Goal: Information Seeking & Learning: Learn about a topic

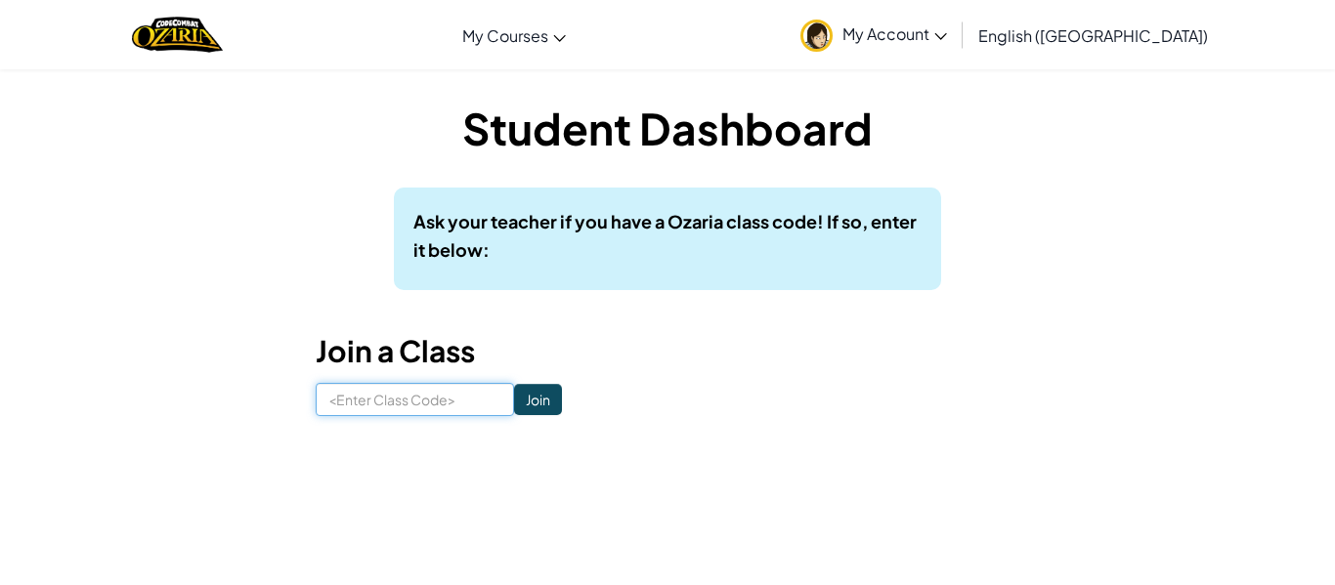
click at [399, 410] on input at bounding box center [415, 399] width 198 height 33
type input "EatArtBest"
click at [547, 397] on input "Join" at bounding box center [538, 399] width 48 height 31
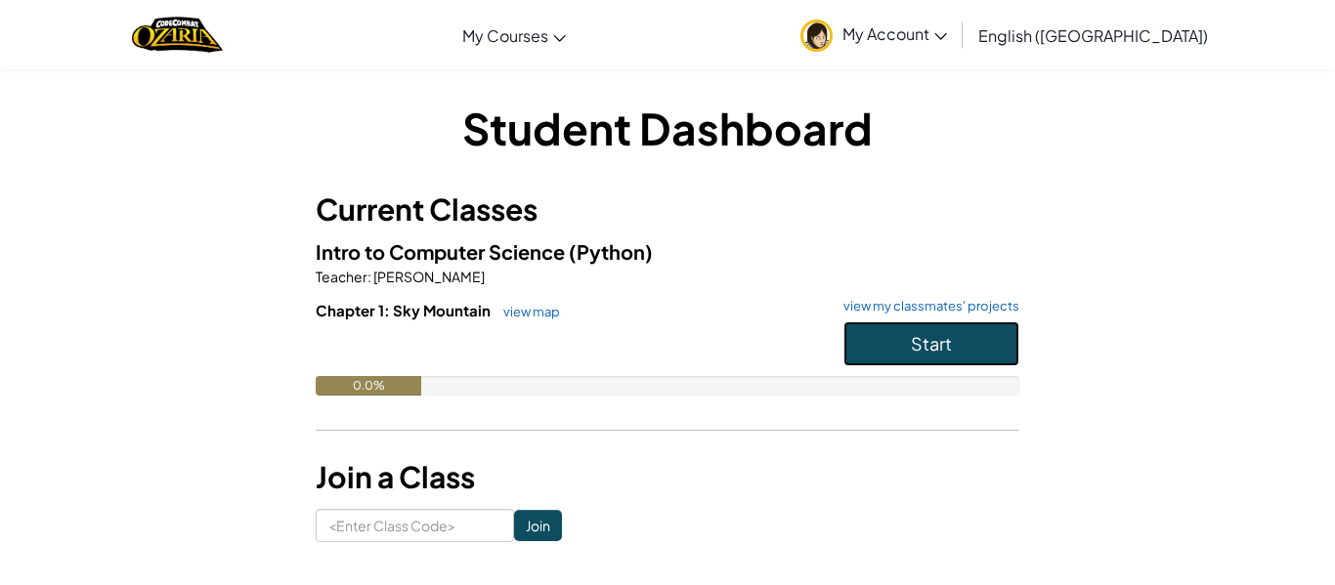
click at [897, 336] on button "Start" at bounding box center [931, 344] width 176 height 45
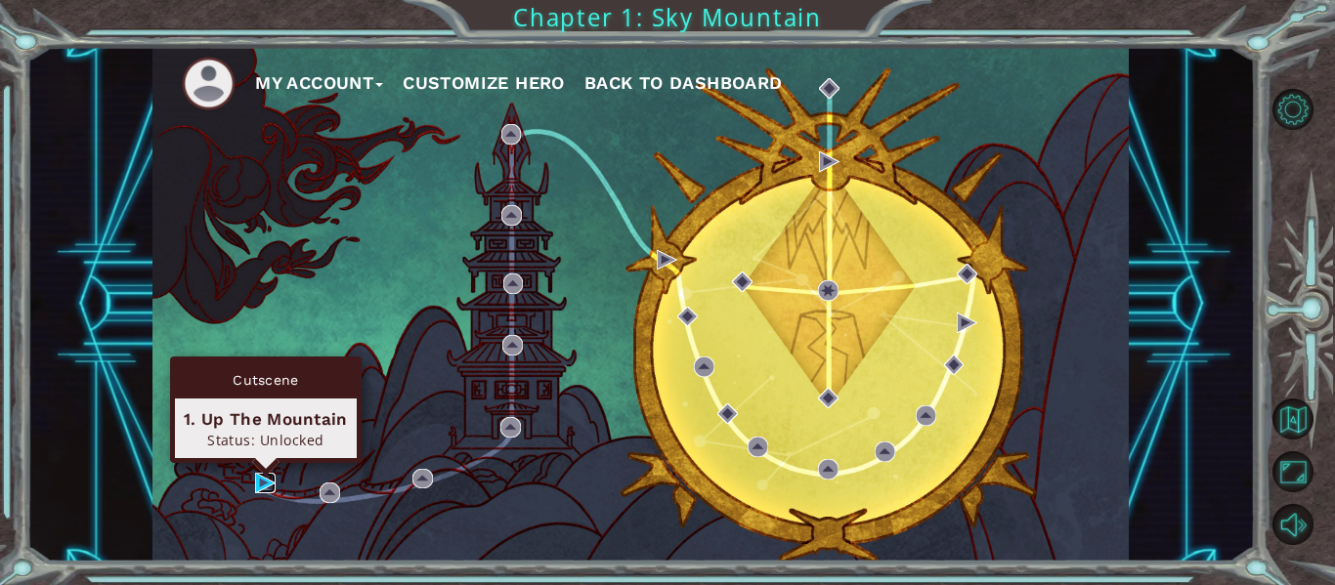
click at [262, 483] on img at bounding box center [265, 483] width 21 height 21
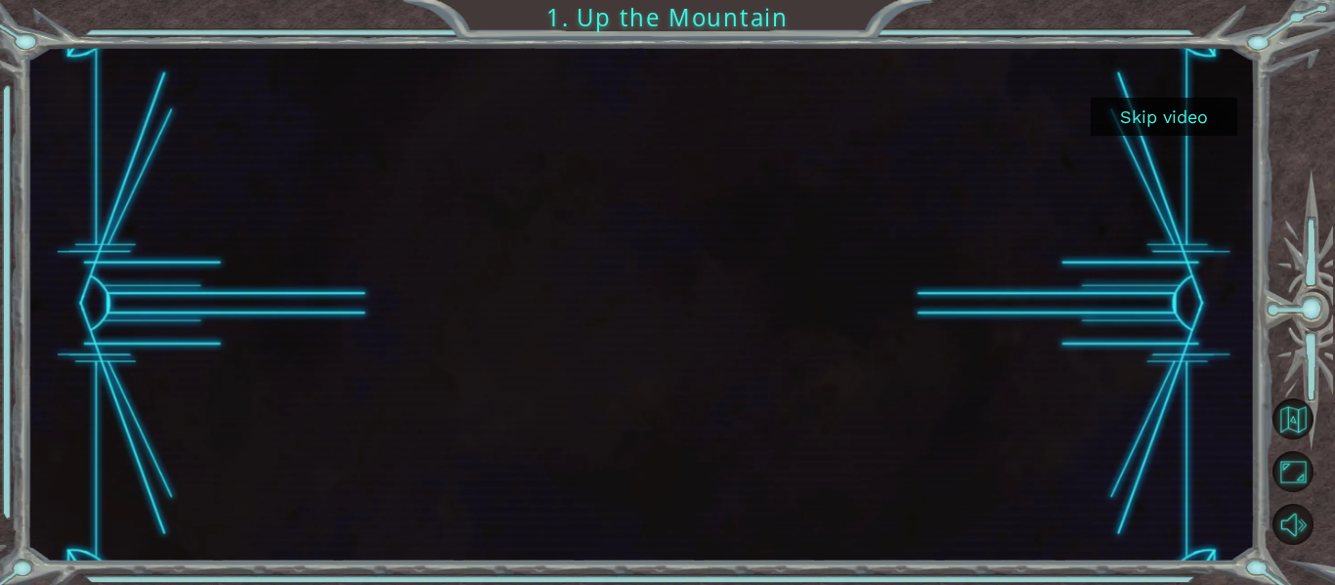
click at [1122, 114] on button "Skip video" at bounding box center [1164, 117] width 147 height 38
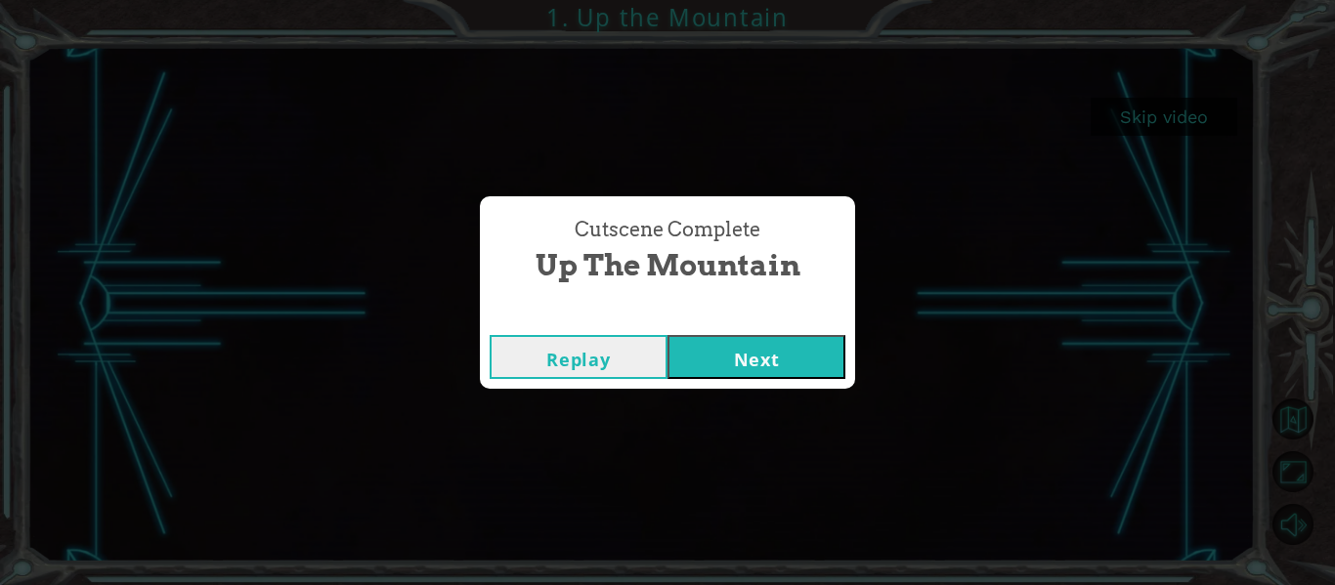
click at [795, 352] on button "Next" at bounding box center [757, 357] width 178 height 44
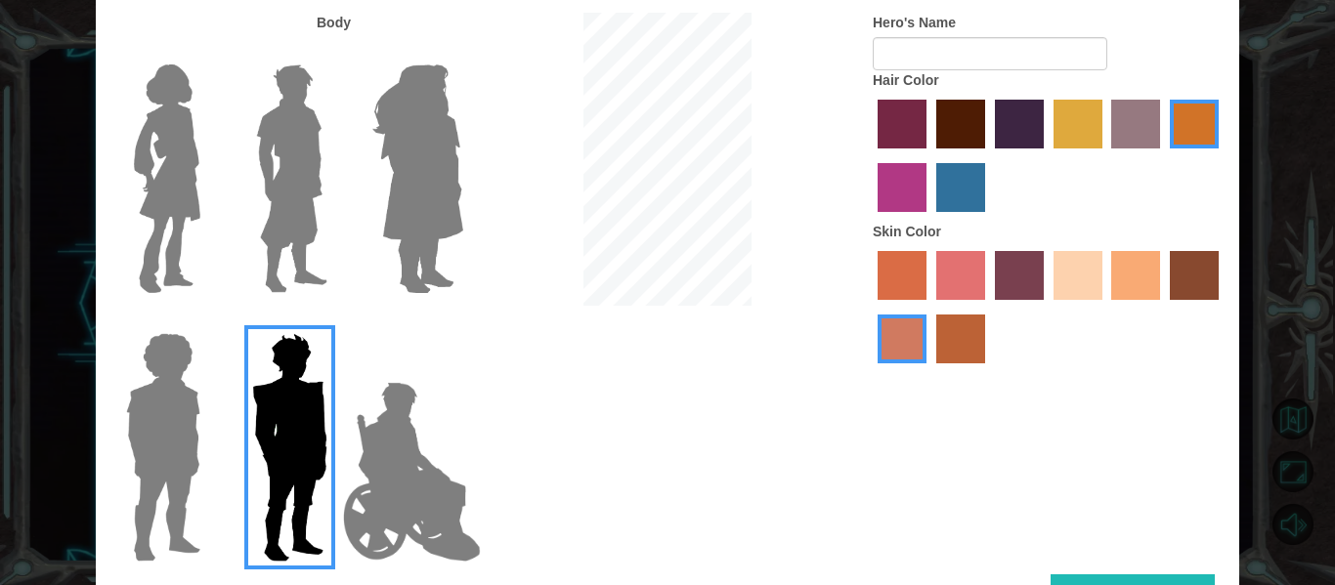
click at [188, 164] on img at bounding box center [167, 179] width 82 height 244
click at [208, 52] on input "Hero Connie" at bounding box center [208, 52] width 0 height 0
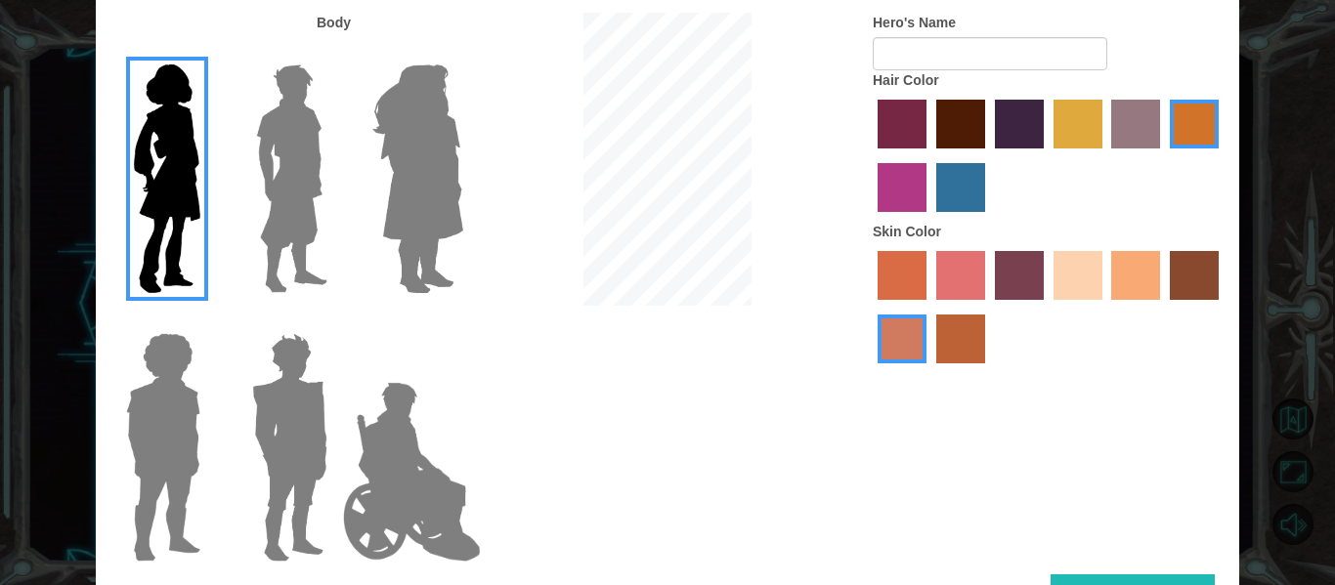
click at [445, 117] on img at bounding box center [418, 179] width 107 height 244
click at [462, 52] on input "Hero Amethyst" at bounding box center [462, 52] width 0 height 0
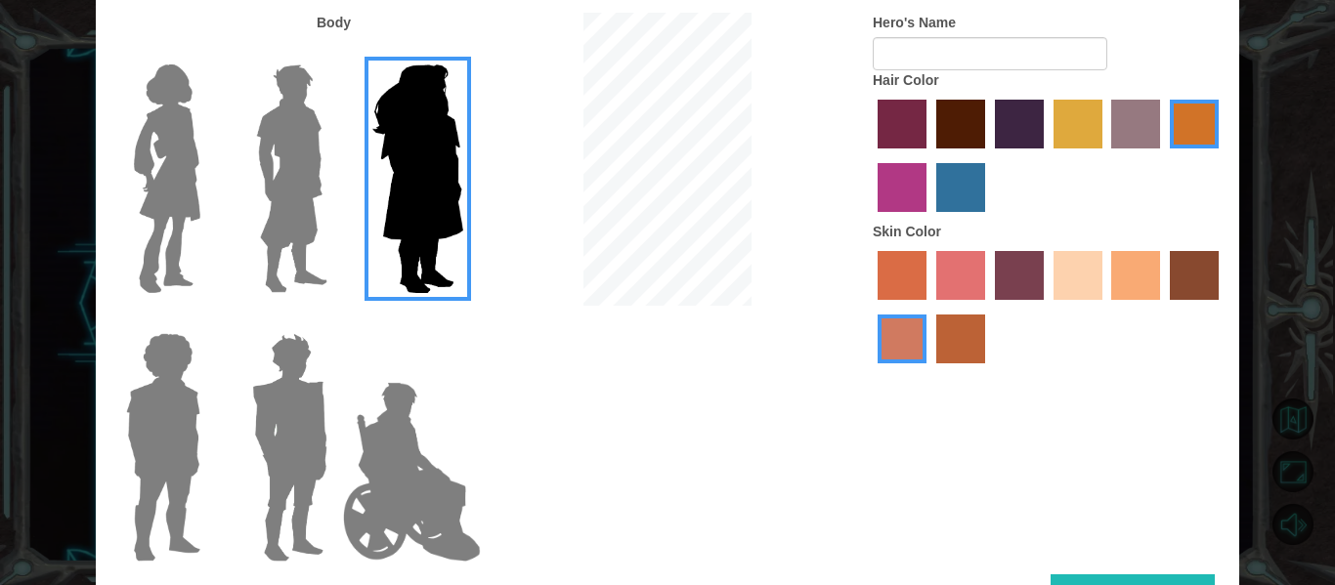
click at [183, 140] on img at bounding box center [167, 179] width 82 height 244
click at [208, 52] on input "Hero Connie" at bounding box center [208, 52] width 0 height 0
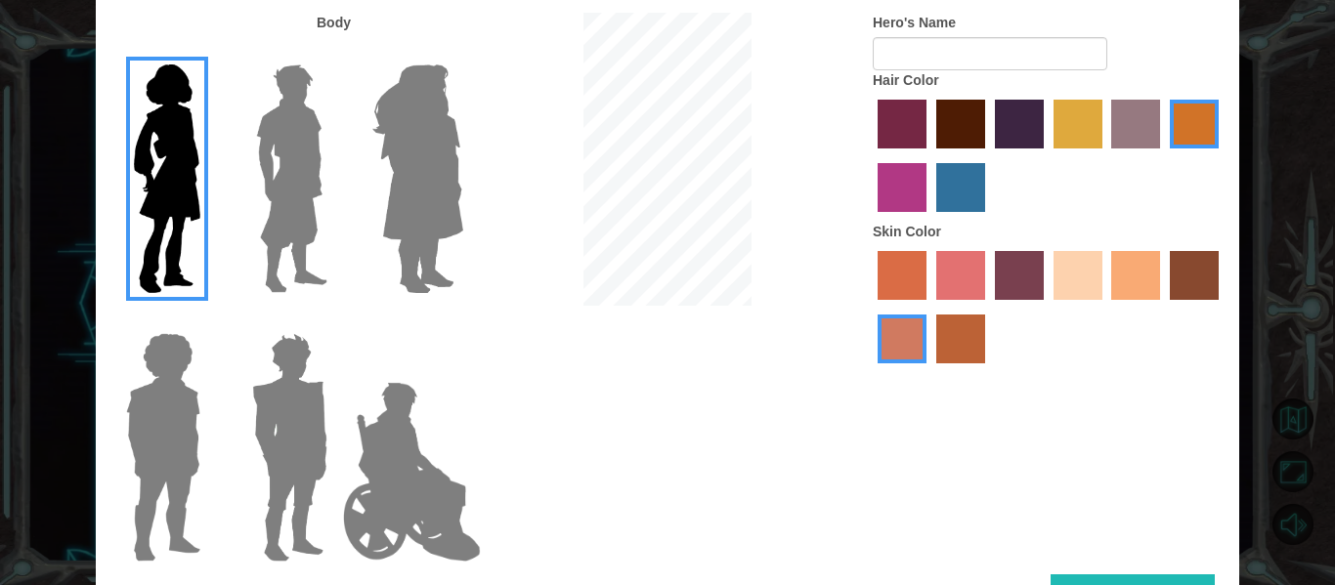
click at [894, 125] on label "paprika hair color" at bounding box center [902, 124] width 49 height 49
click at [871, 155] on input "paprika hair color" at bounding box center [871, 155] width 0 height 0
click at [971, 194] on label "lachmara hair color" at bounding box center [960, 187] width 49 height 49
click at [929, 219] on input "lachmara hair color" at bounding box center [929, 219] width 0 height 0
click at [1032, 114] on label "hot purple hair color" at bounding box center [1019, 124] width 49 height 49
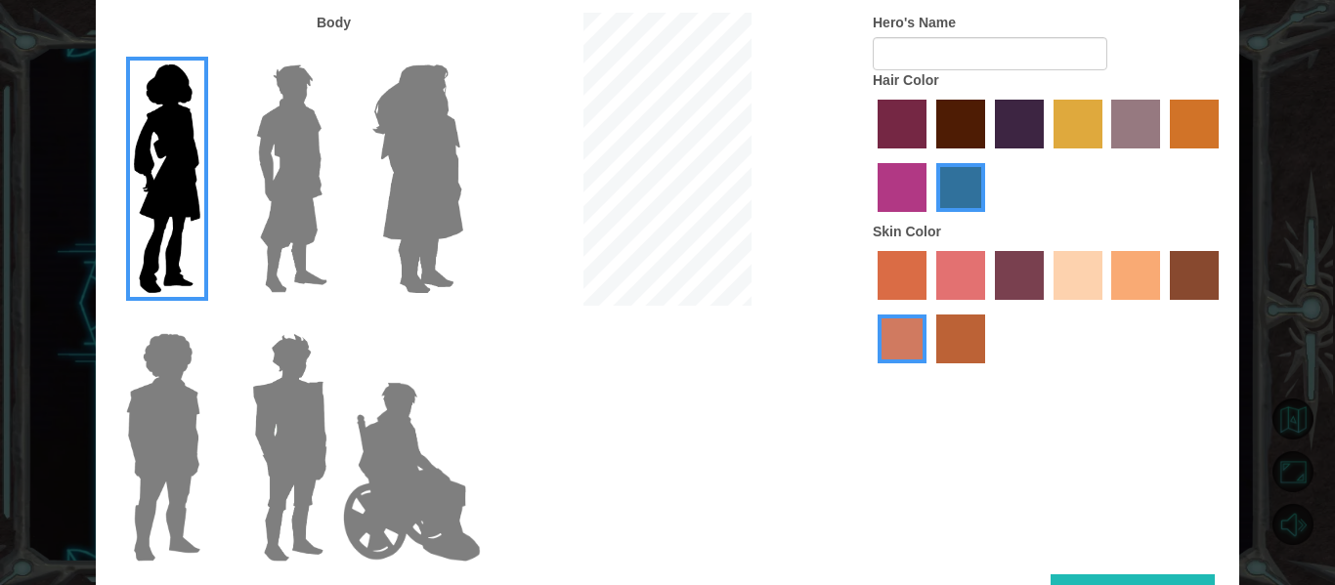
click at [988, 155] on input "hot purple hair color" at bounding box center [988, 155] width 0 height 0
click at [946, 175] on label "lachmara hair color" at bounding box center [960, 187] width 49 height 49
click at [929, 219] on input "lachmara hair color" at bounding box center [929, 219] width 0 height 0
click at [1077, 265] on label "sandy beach skin color" at bounding box center [1078, 275] width 49 height 49
click at [1047, 307] on input "sandy beach skin color" at bounding box center [1047, 307] width 0 height 0
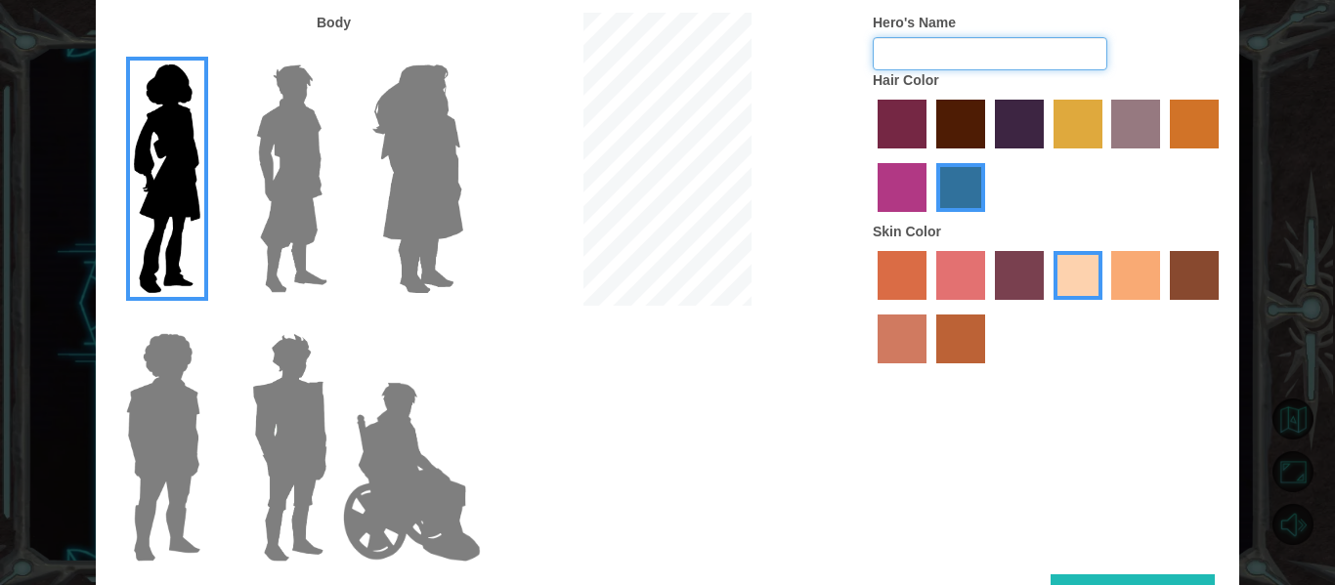
click at [946, 56] on input "Hero's Name" at bounding box center [990, 53] width 235 height 33
type input "[PERSON_NAME]"
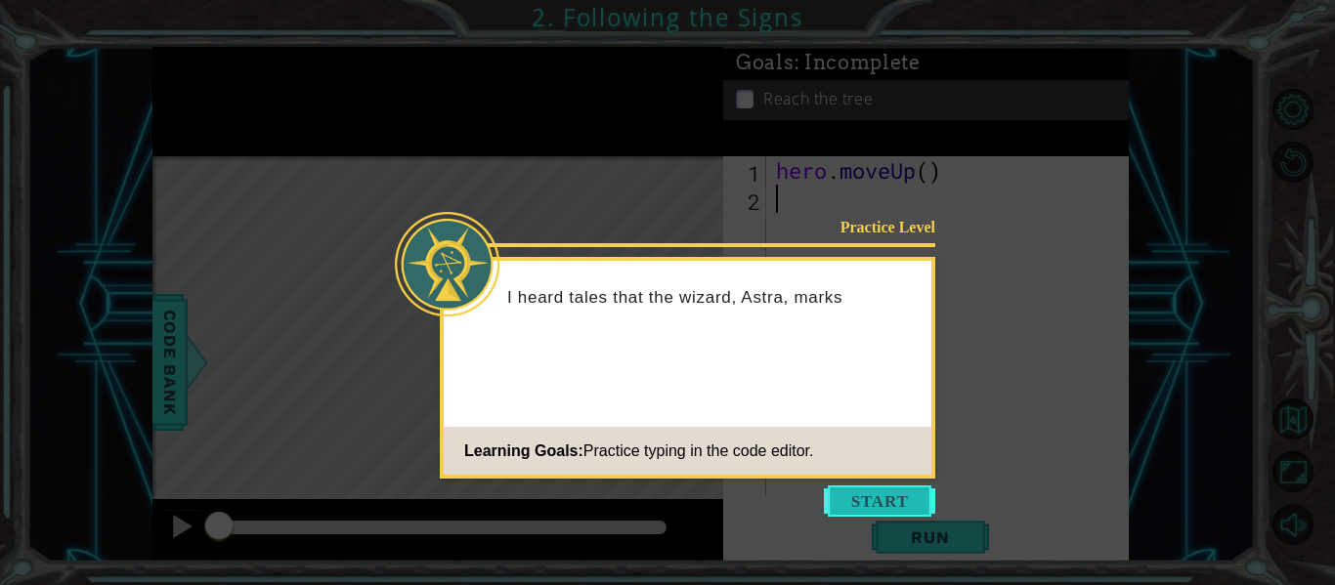
click at [879, 496] on button "Start" at bounding box center [879, 501] width 111 height 31
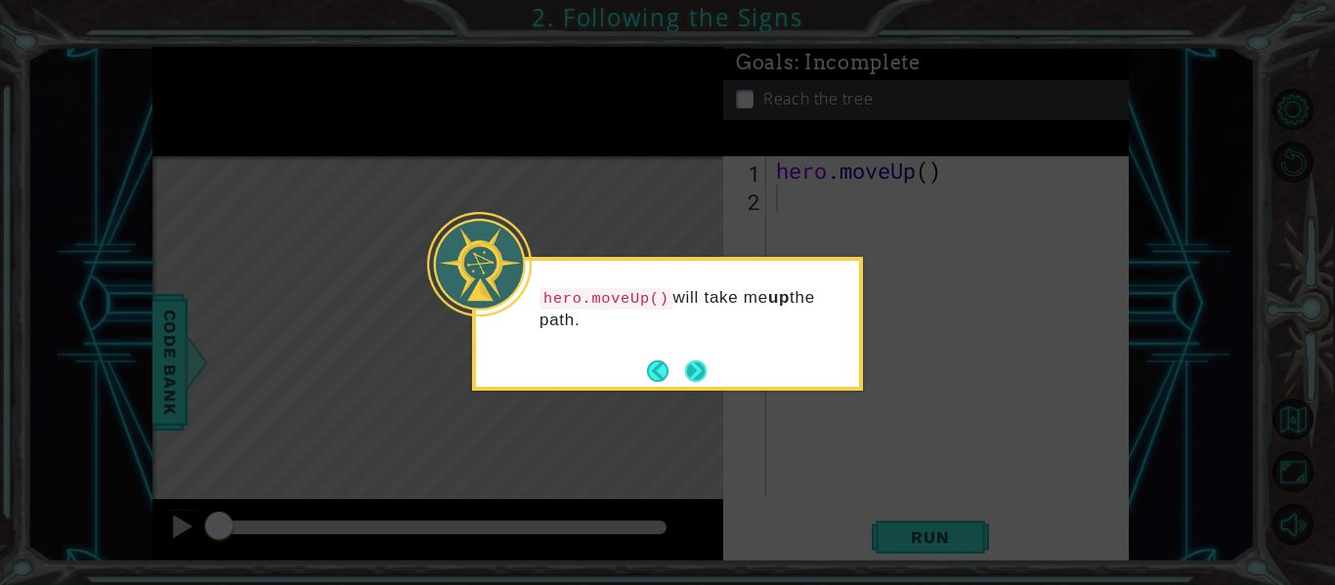
click at [688, 375] on button "Next" at bounding box center [696, 372] width 22 height 22
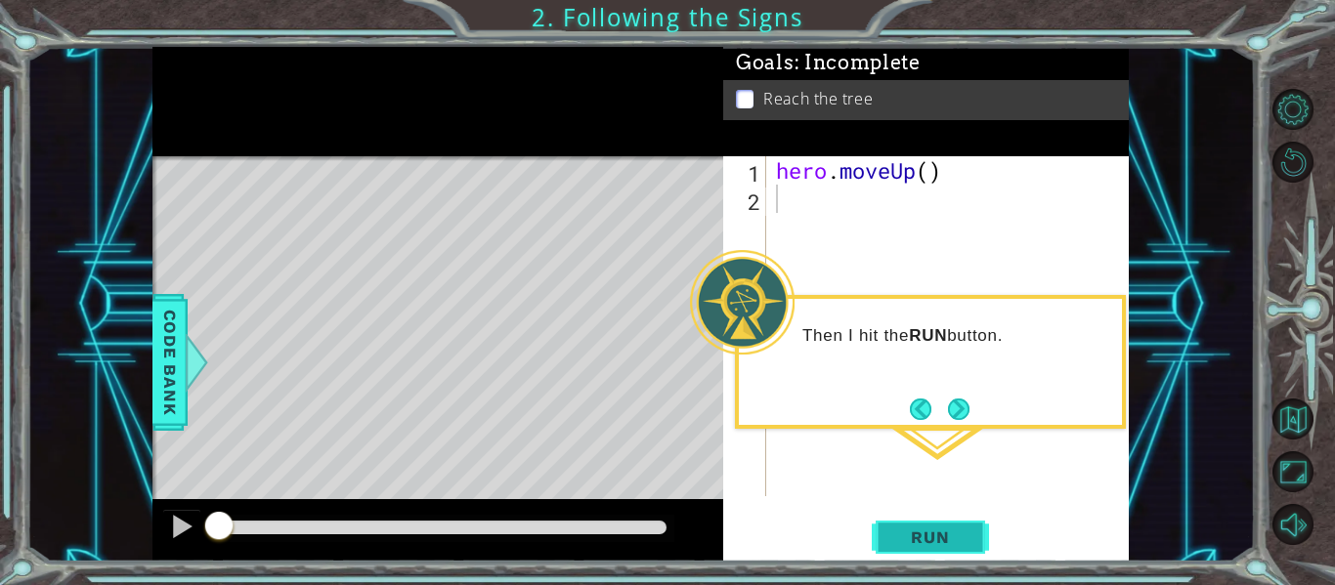
click at [893, 541] on span "Run" at bounding box center [929, 538] width 77 height 20
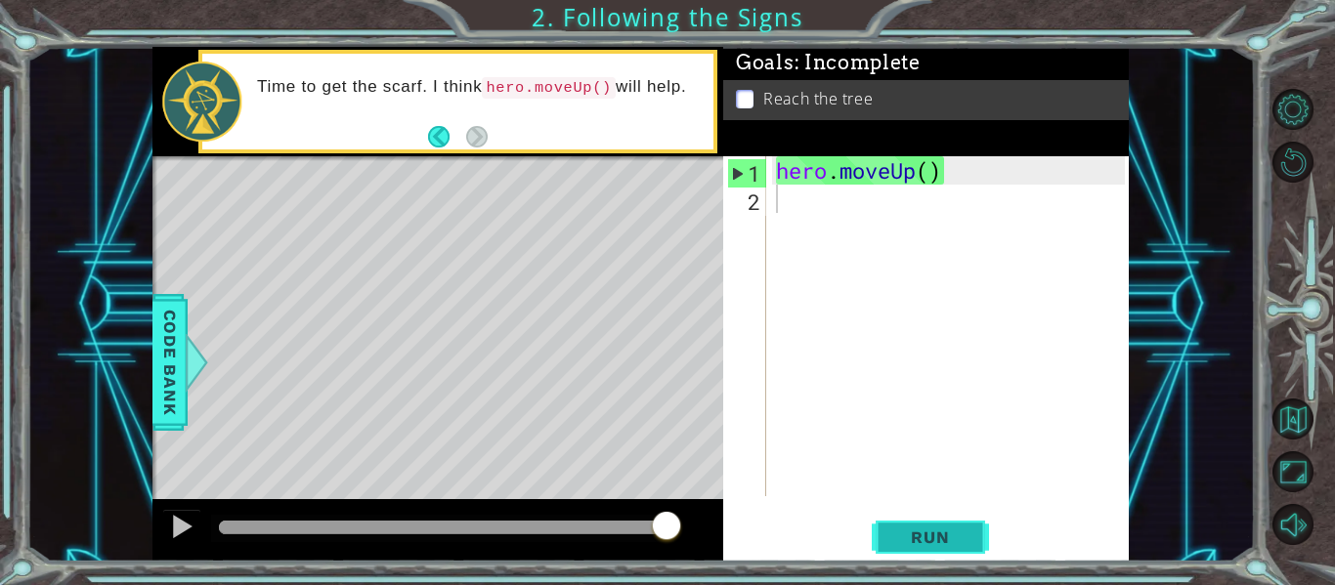
click at [928, 544] on span "Run" at bounding box center [929, 538] width 77 height 20
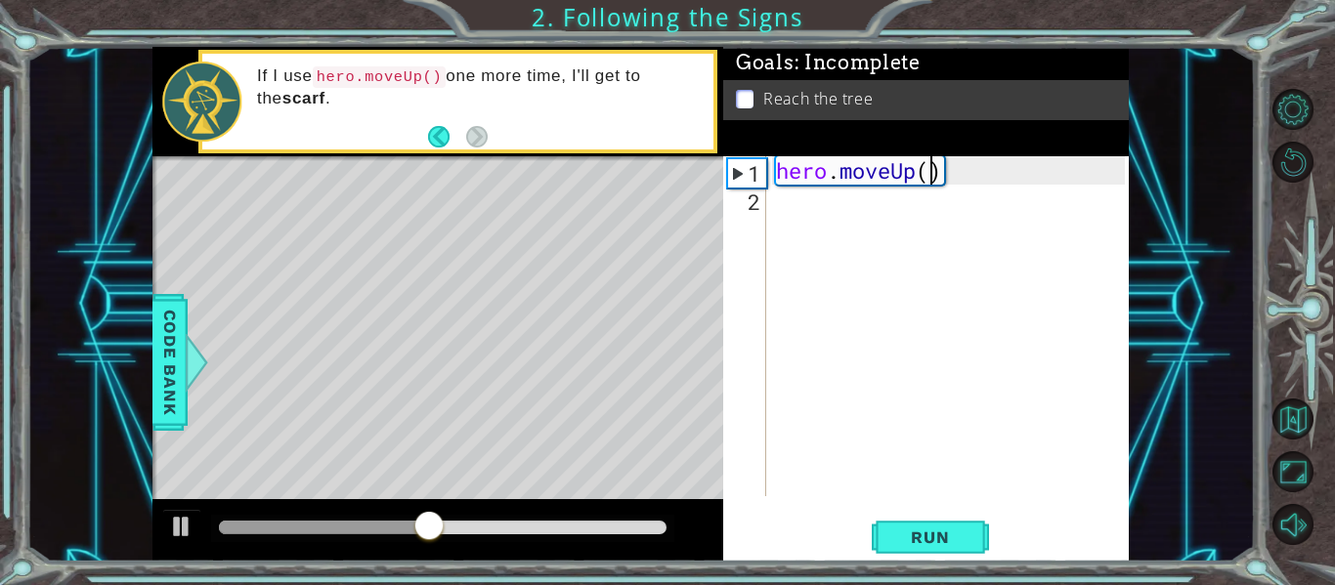
click at [927, 173] on div "hero . moveUp ( )" at bounding box center [953, 354] width 363 height 397
type textarea "hero.moveUp(2)"
click at [954, 529] on span "Run" at bounding box center [929, 538] width 77 height 20
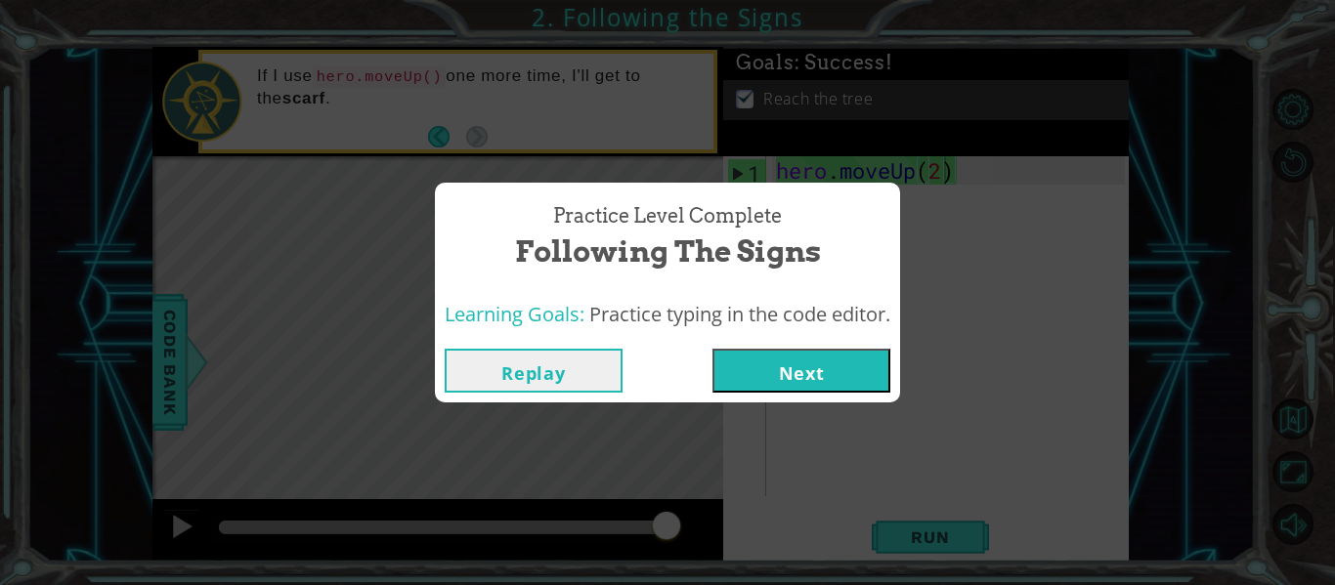
click at [784, 376] on button "Next" at bounding box center [801, 371] width 178 height 44
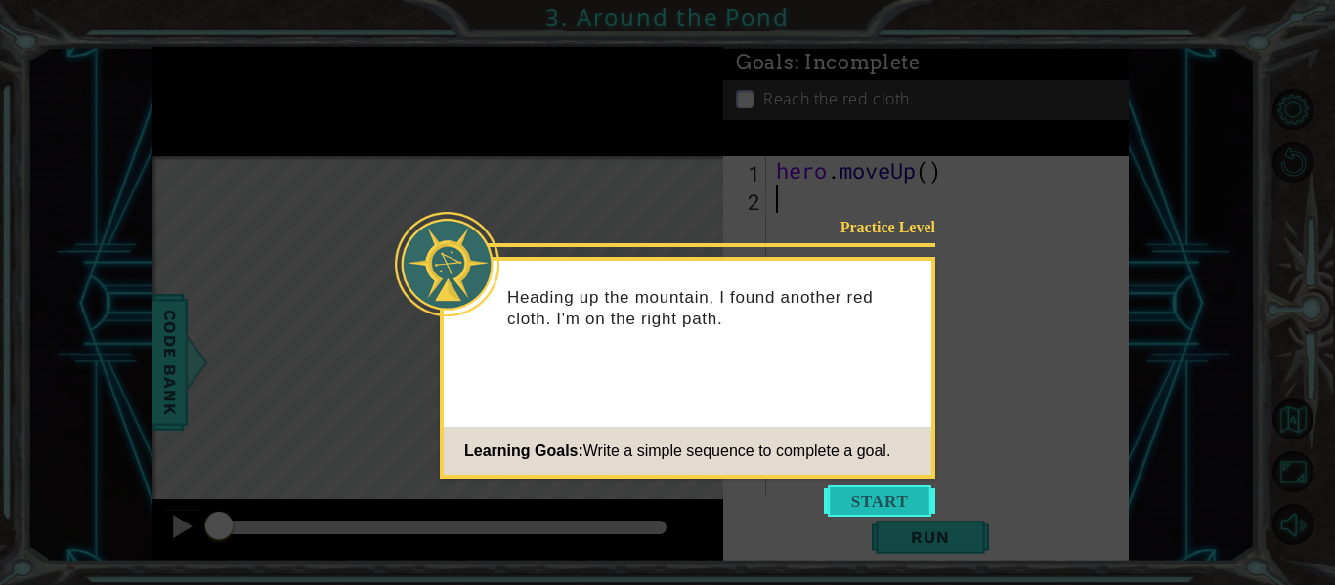
click at [905, 496] on button "Start" at bounding box center [879, 501] width 111 height 31
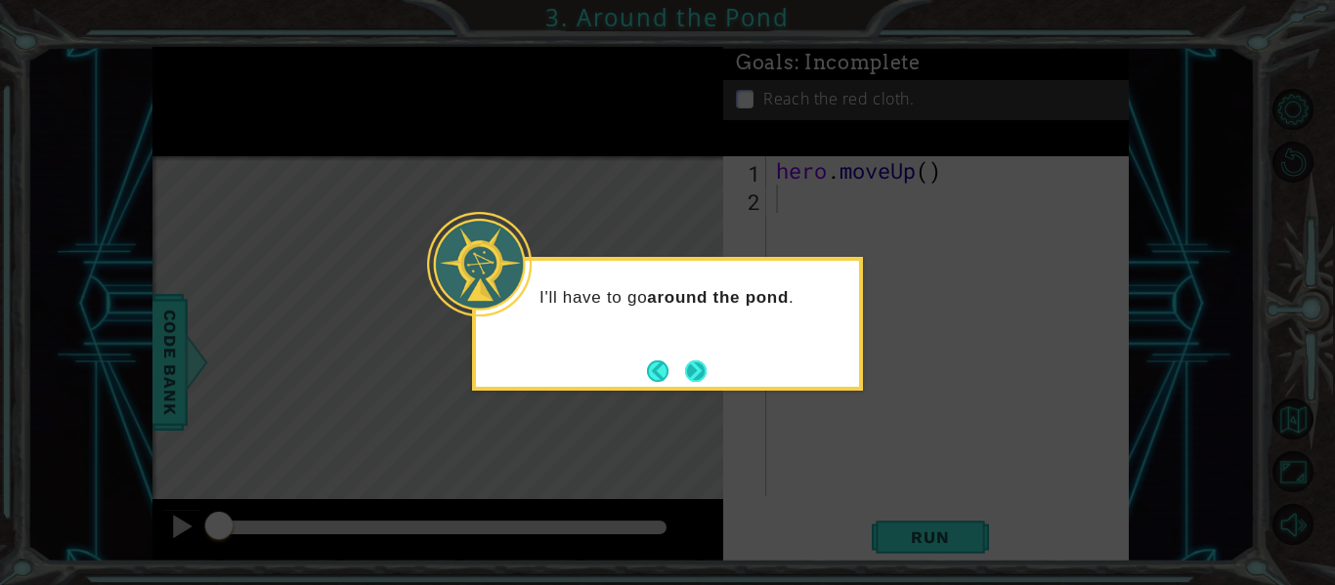
click at [690, 379] on button "Next" at bounding box center [696, 372] width 22 height 22
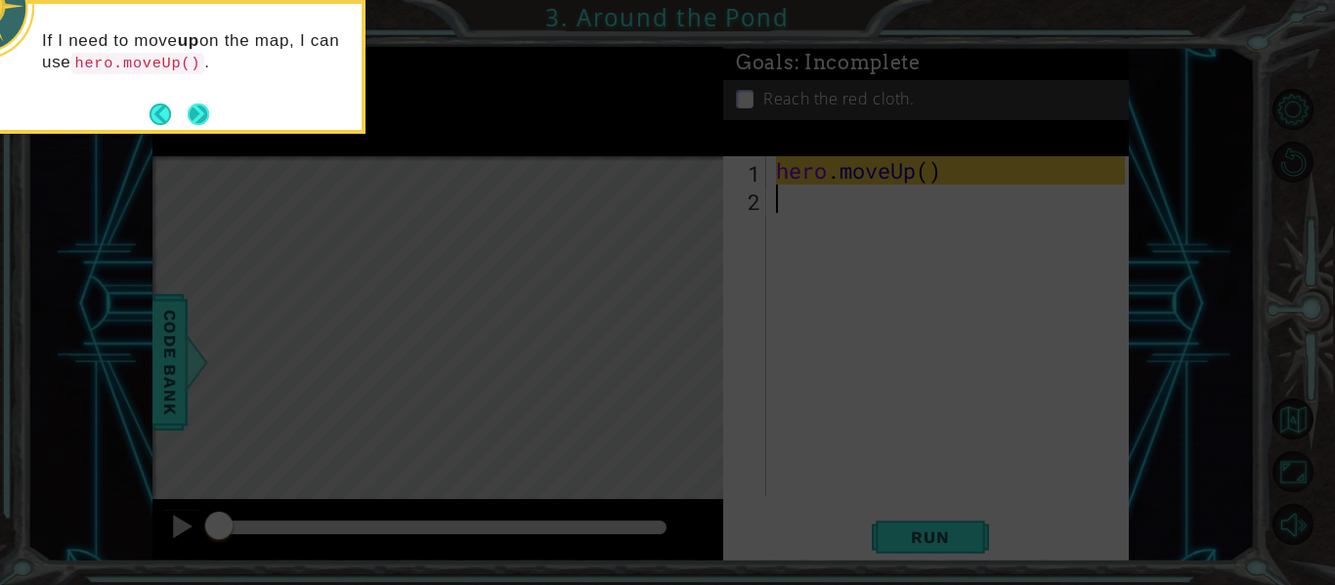
click at [194, 104] on button "Next" at bounding box center [199, 114] width 24 height 24
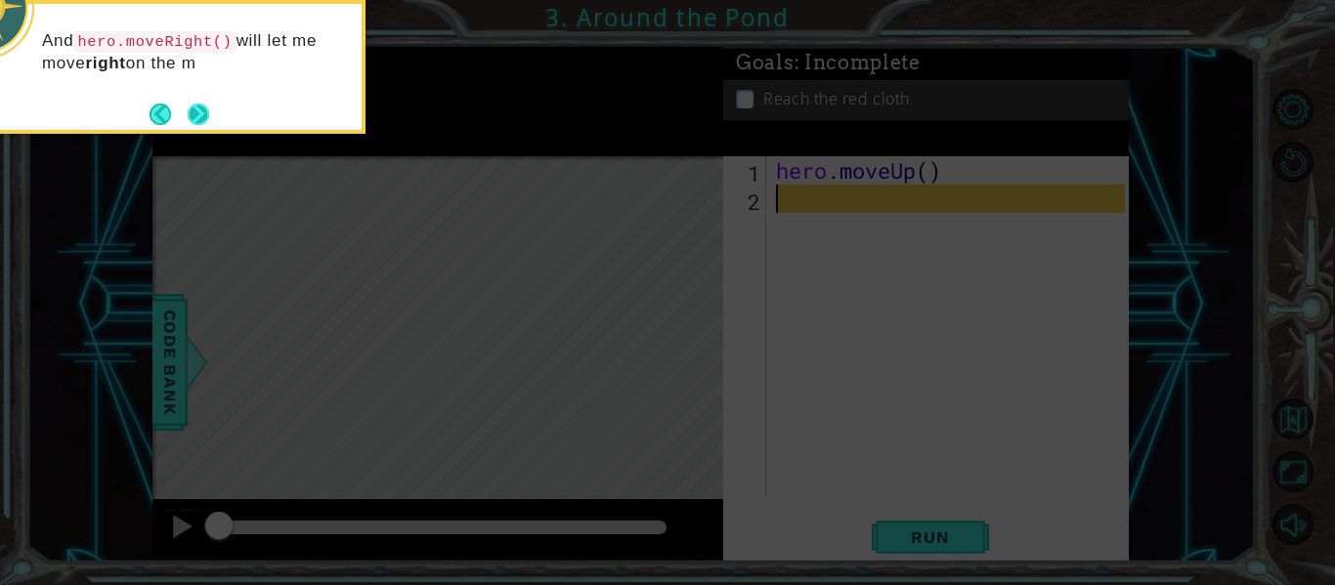
click at [196, 107] on button "Next" at bounding box center [199, 115] width 22 height 22
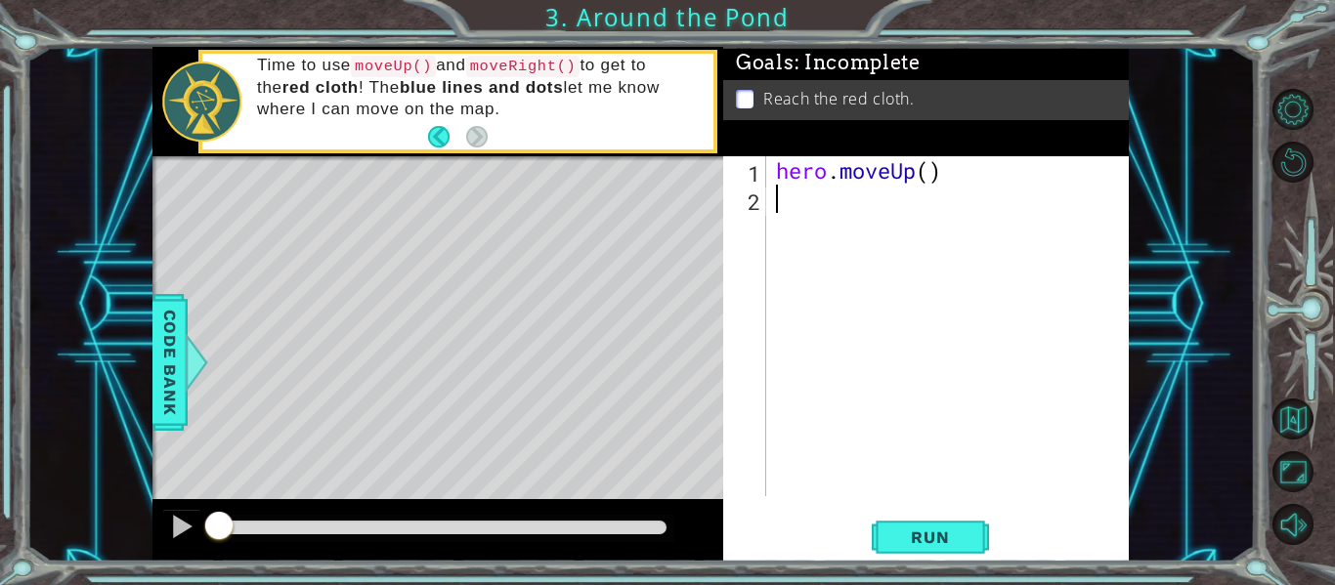
type textarea "h"
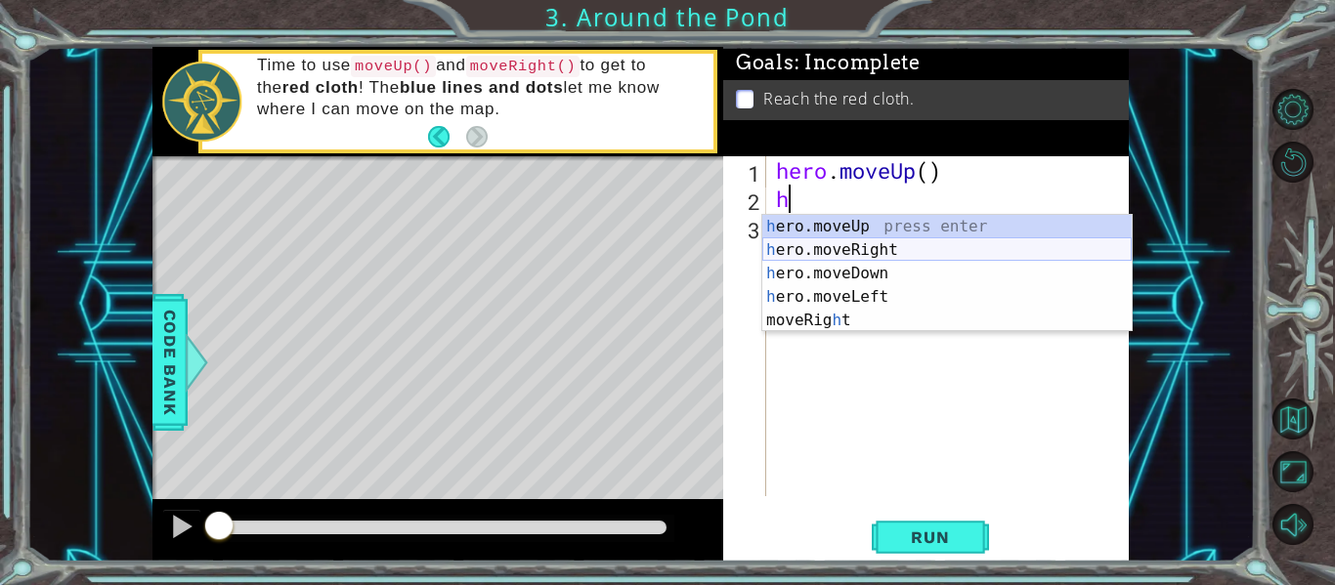
click at [853, 243] on div "h ero.moveUp press enter h ero.moveRight press enter h ero.moveDown press enter…" at bounding box center [946, 297] width 369 height 164
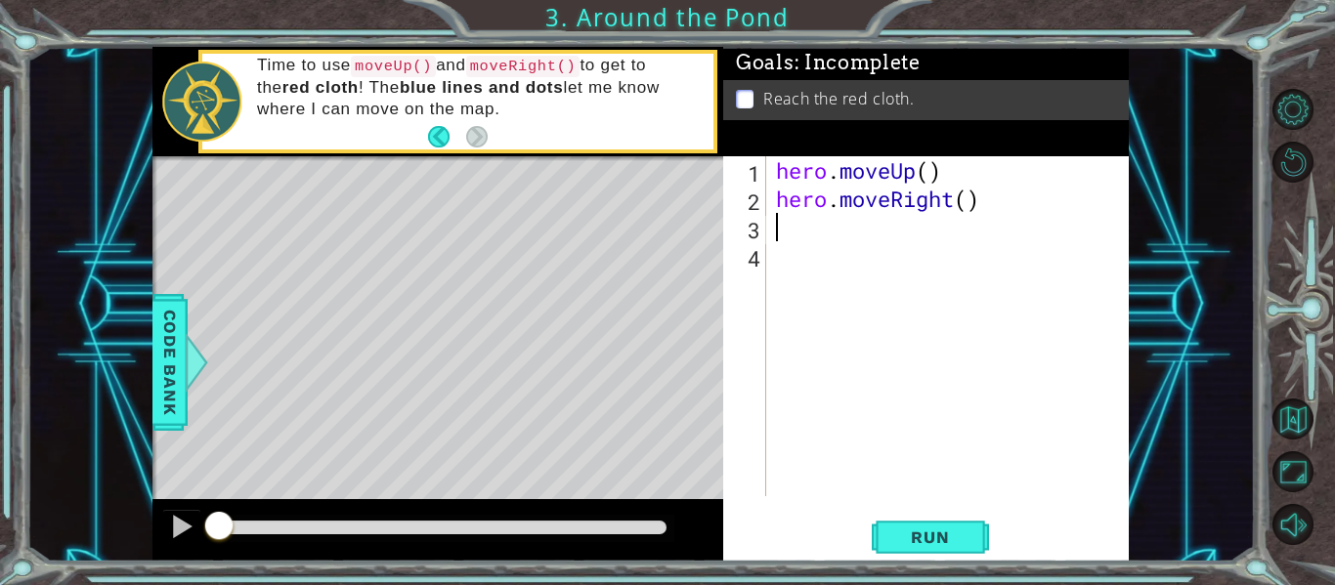
click at [969, 199] on div "hero . moveUp ( ) hero . moveRight ( )" at bounding box center [953, 354] width 363 height 397
type textarea "hero.moveRight(1)"
click at [958, 539] on span "Run" at bounding box center [929, 538] width 77 height 20
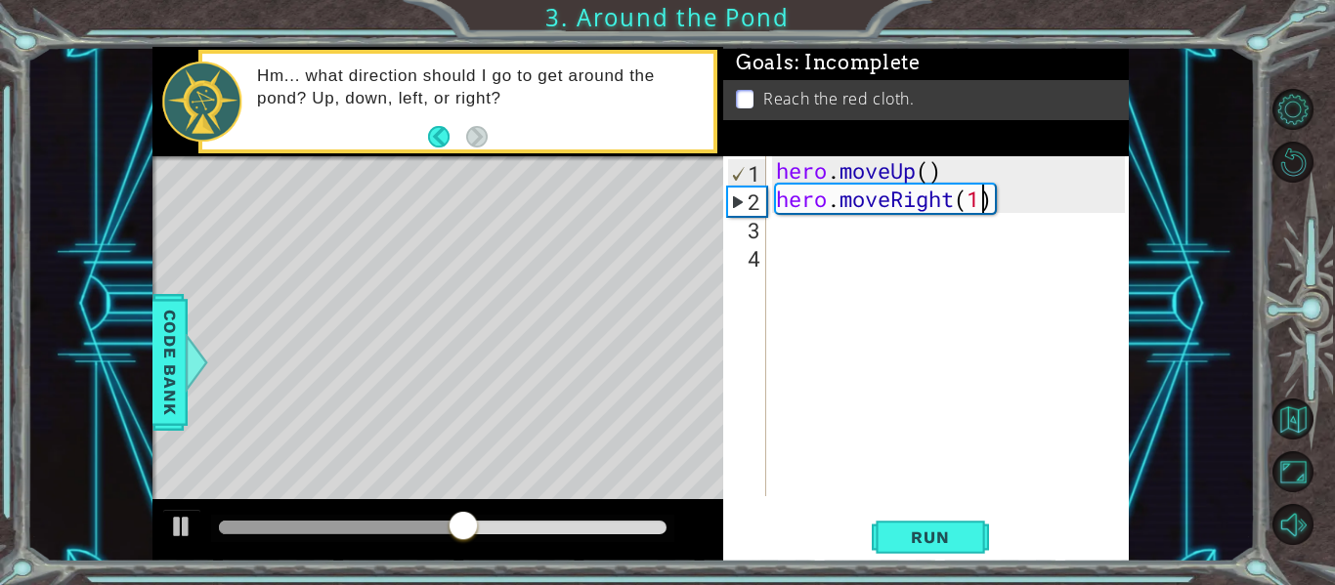
click at [842, 239] on div "hero . moveUp ( ) hero . moveRight ( 1 )" at bounding box center [953, 354] width 363 height 397
type textarea "h"
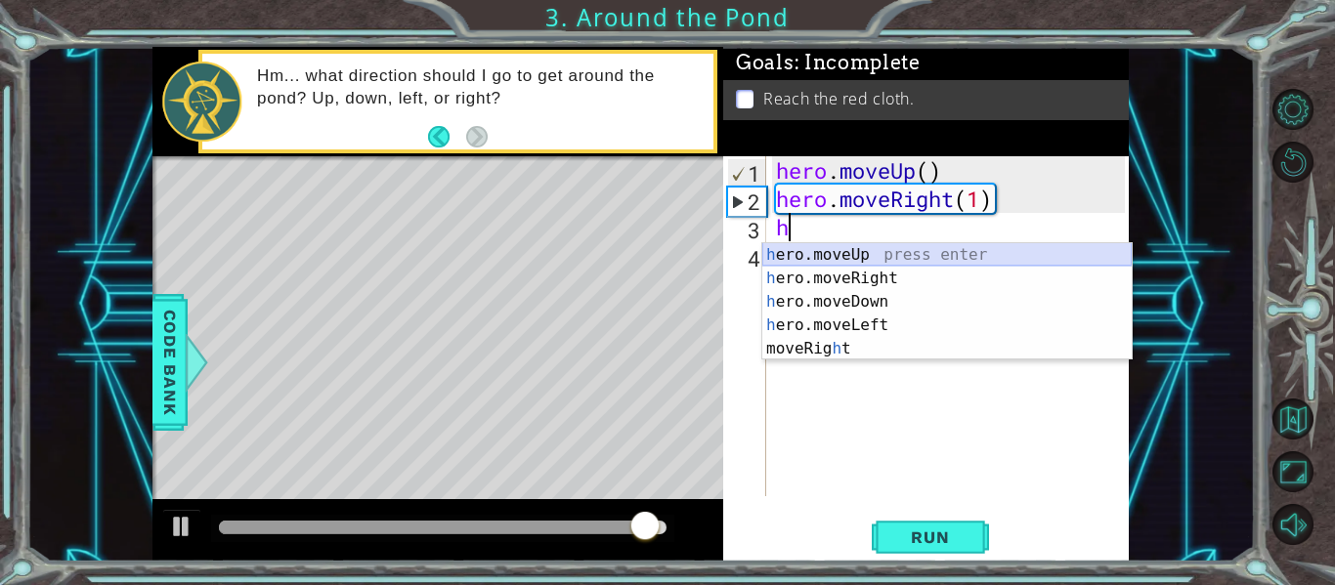
click at [884, 253] on div "h ero.moveUp press enter h ero.moveRight press enter h ero.moveDown press enter…" at bounding box center [946, 325] width 369 height 164
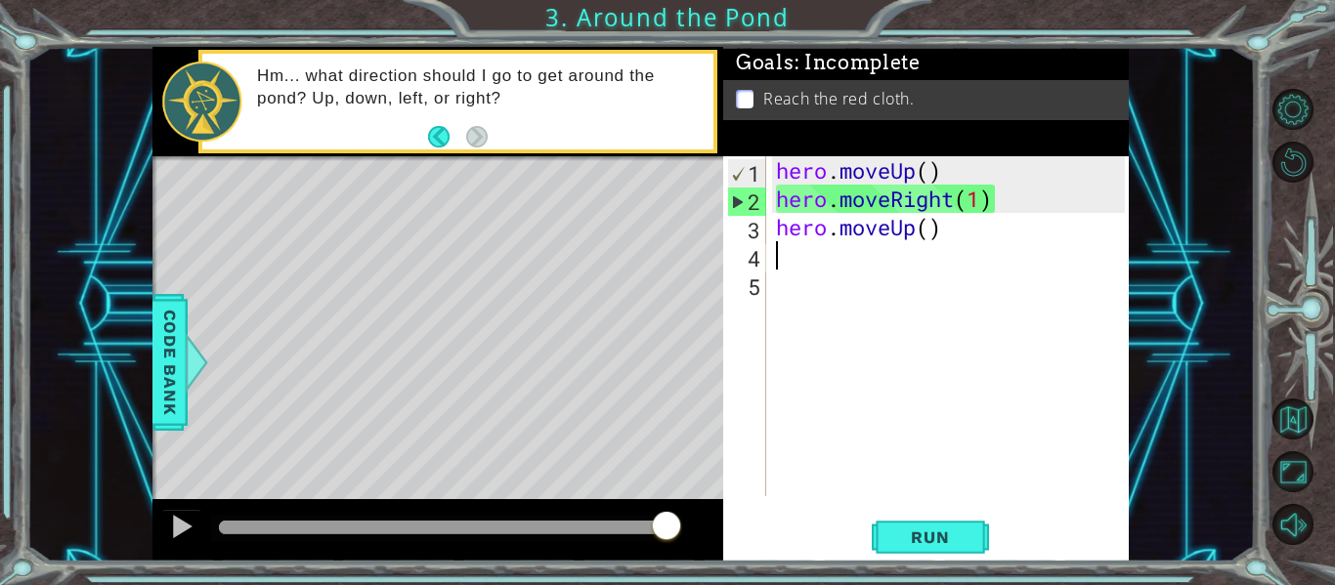
click at [926, 230] on div "hero . moveUp ( ) hero . moveRight ( 1 ) hero . moveUp ( )" at bounding box center [953, 354] width 363 height 397
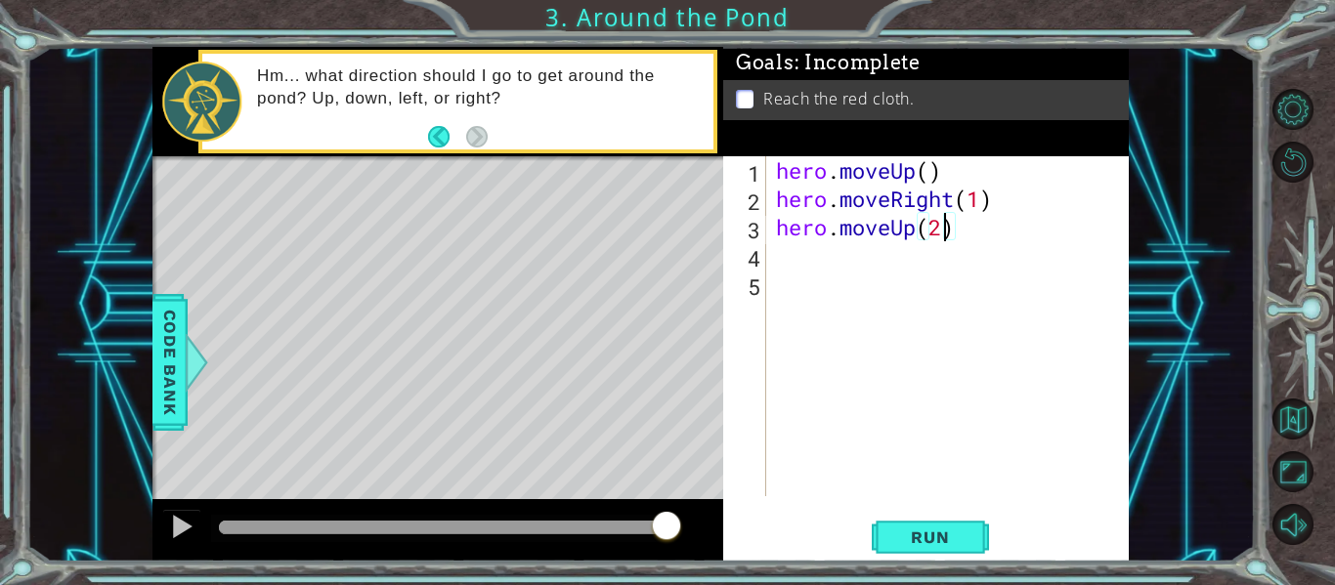
scroll to position [0, 7]
type textarea "hero.moveUp(2)"
click at [917, 539] on span "Run" at bounding box center [929, 538] width 77 height 20
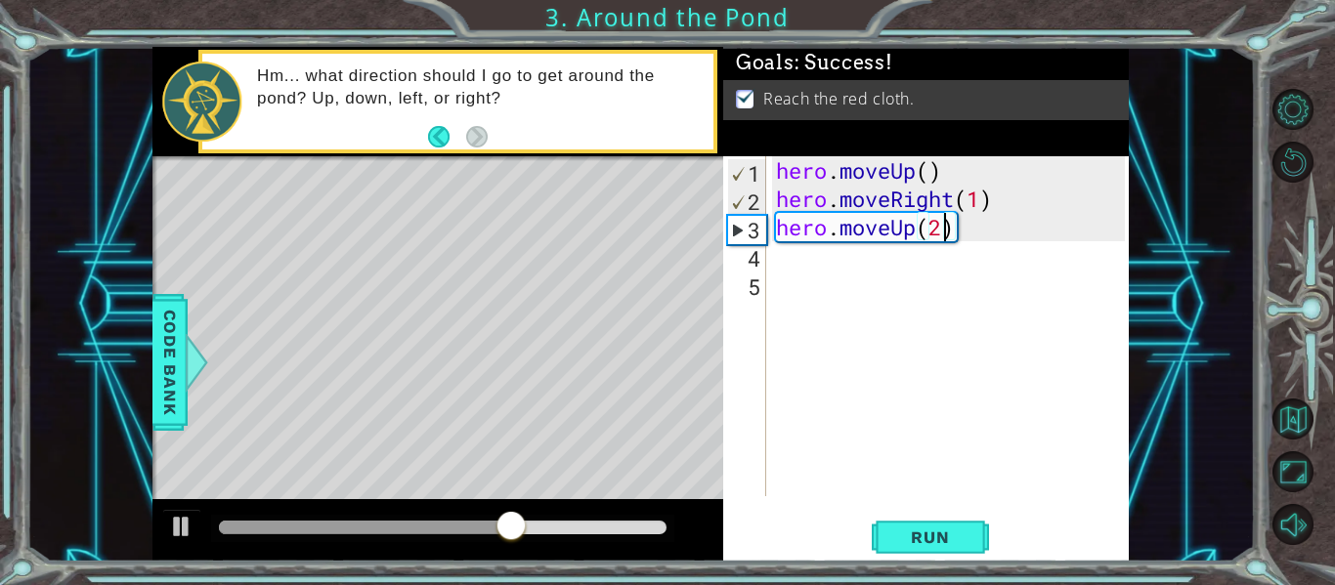
click at [597, 531] on div at bounding box center [443, 528] width 448 height 14
click at [185, 523] on div at bounding box center [181, 526] width 25 height 25
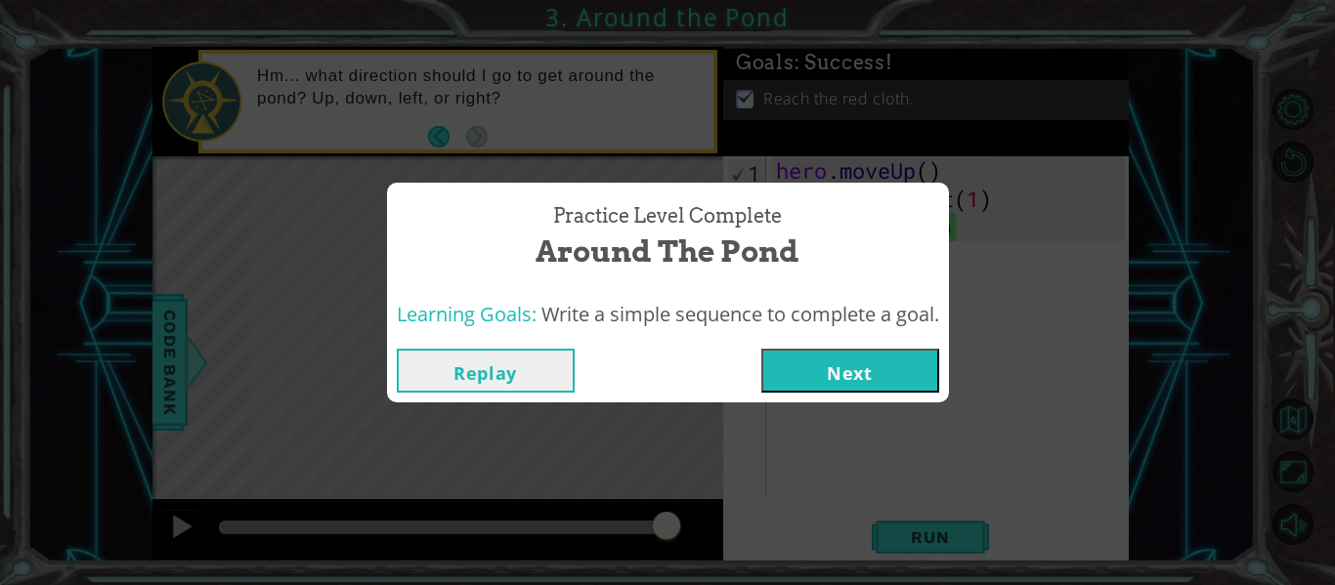
click at [874, 368] on button "Next" at bounding box center [850, 371] width 178 height 44
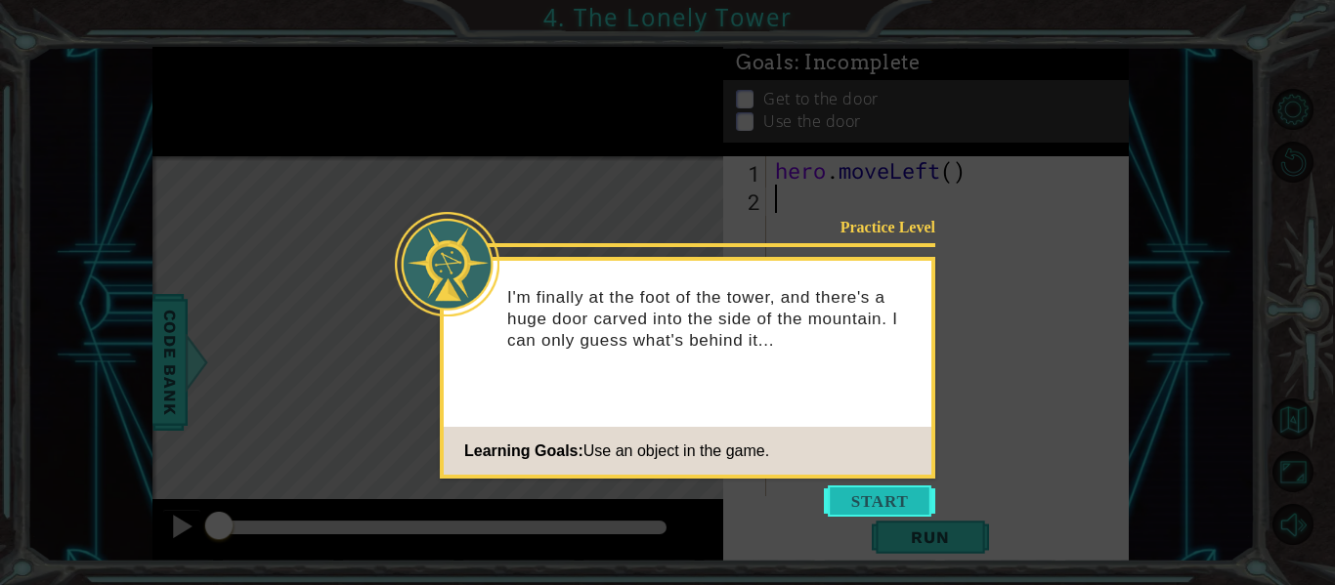
click at [895, 500] on button "Start" at bounding box center [879, 501] width 111 height 31
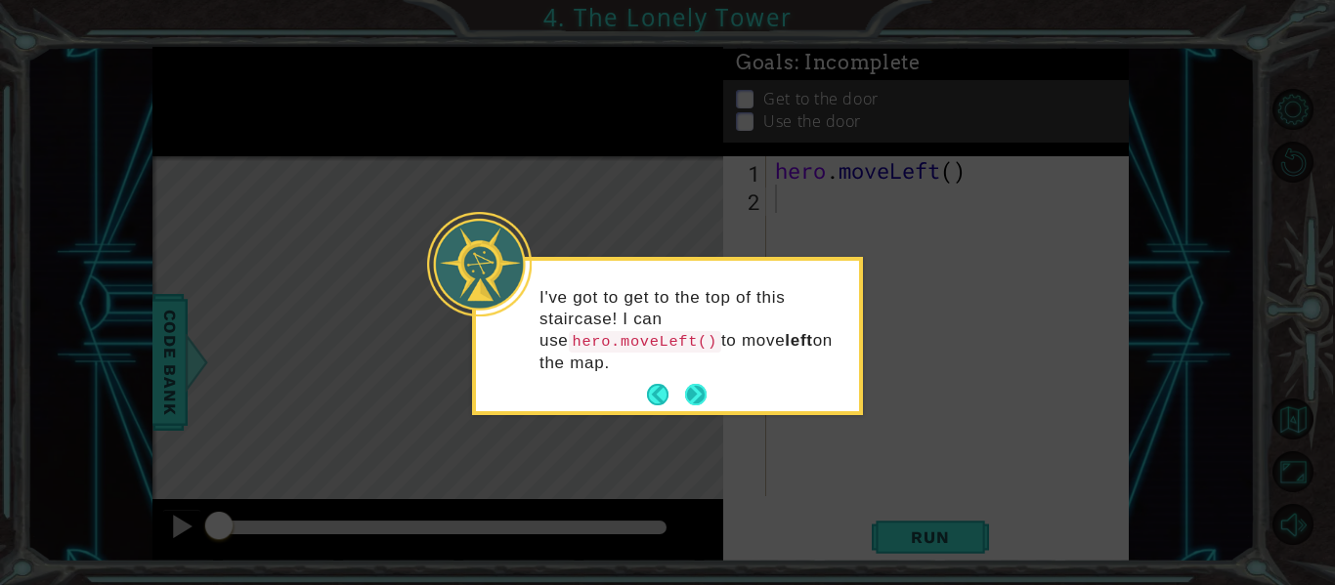
click at [699, 397] on button "Next" at bounding box center [696, 395] width 22 height 22
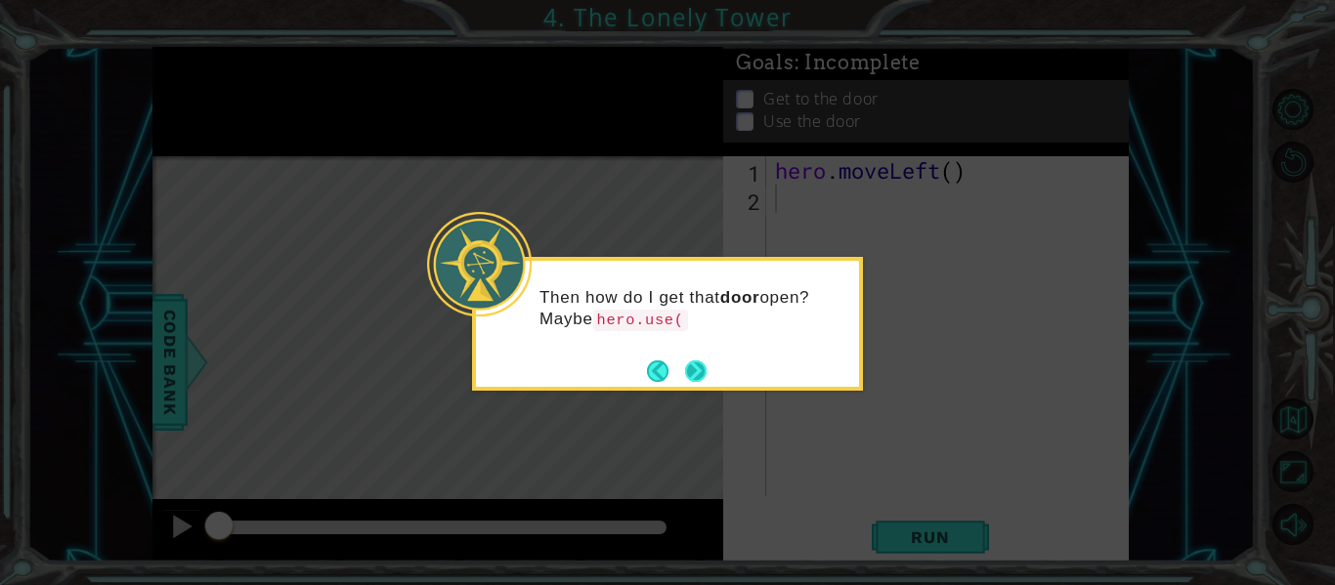
click at [694, 372] on button "Next" at bounding box center [696, 372] width 22 height 22
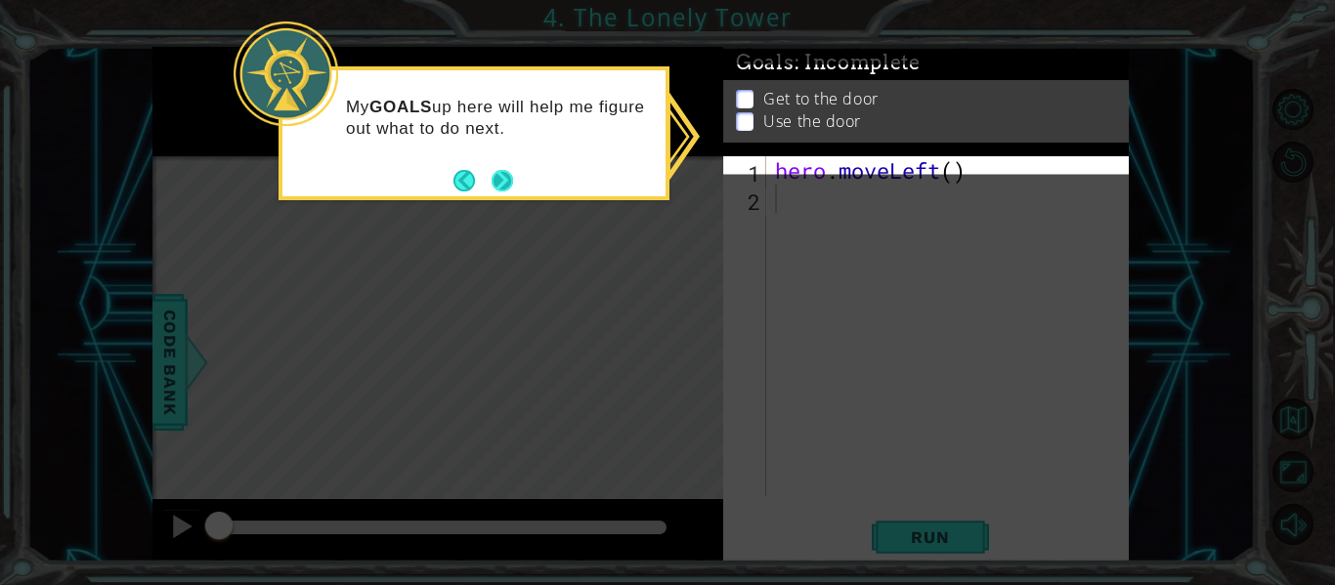
click at [510, 176] on button "Next" at bounding box center [503, 181] width 22 height 22
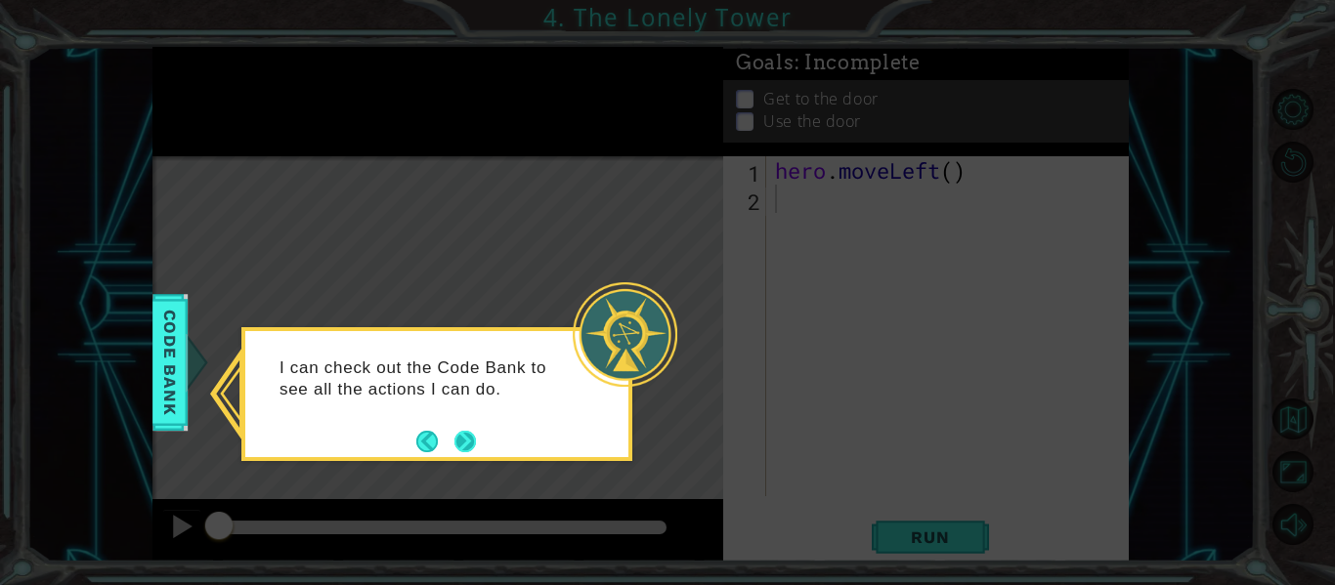
click at [475, 433] on button "Next" at bounding box center [465, 442] width 22 height 22
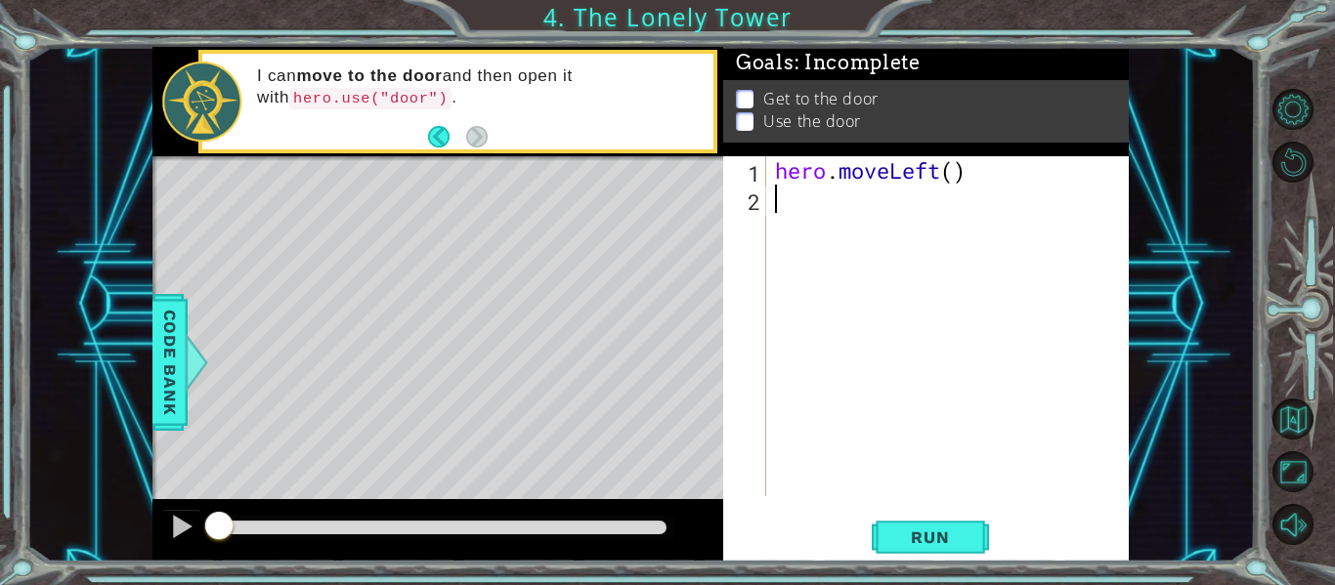
click at [849, 206] on div "hero . moveLeft ( )" at bounding box center [953, 354] width 364 height 397
type textarea "h"
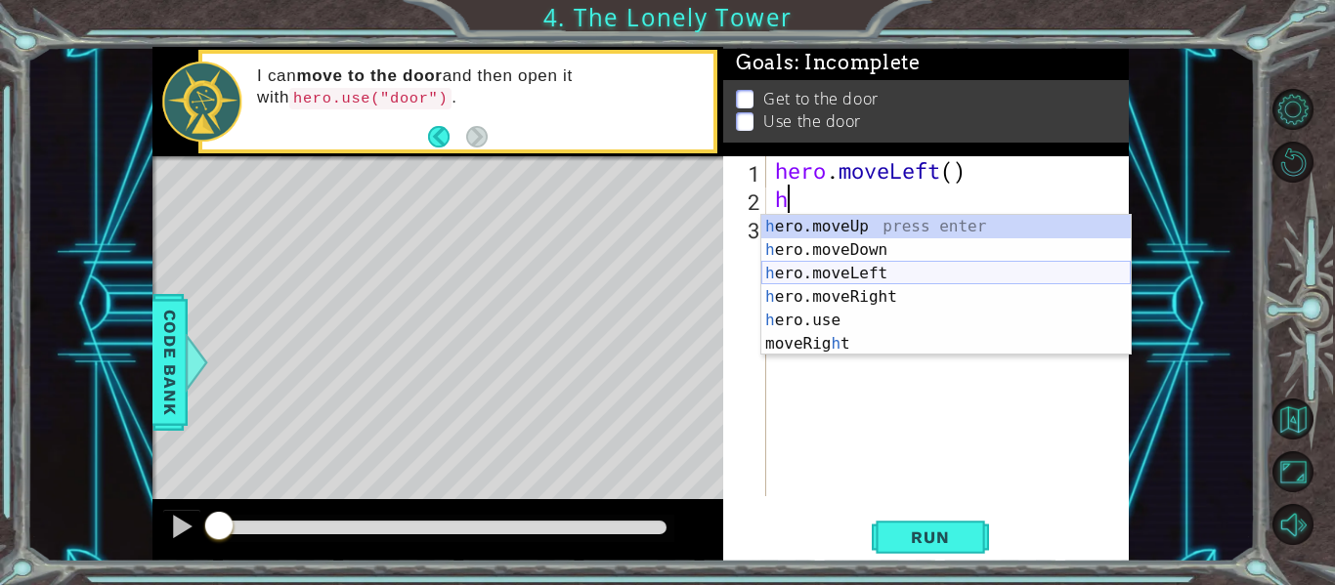
click at [850, 268] on div "h ero.moveUp press enter h ero.moveDown press enter h ero.moveLeft press enter …" at bounding box center [945, 309] width 369 height 188
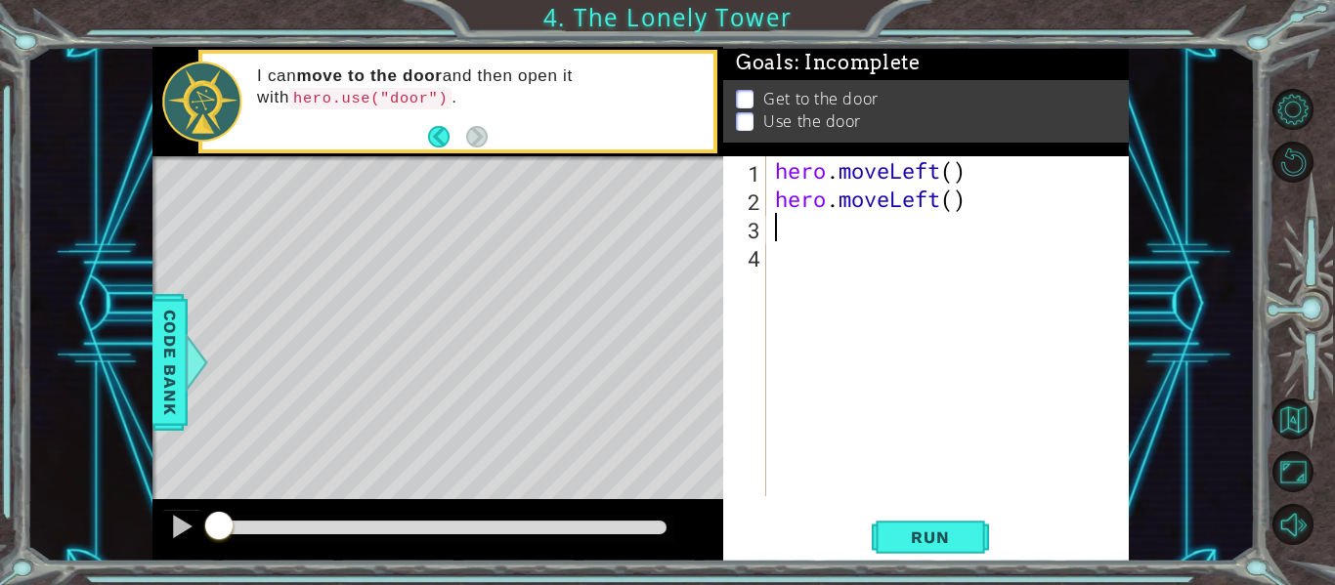
click at [947, 173] on div "hero . moveLeft ( ) hero . moveLeft ( )" at bounding box center [953, 354] width 364 height 397
click at [948, 173] on div "hero . moveLeft ( ) hero . moveLeft ( )" at bounding box center [953, 354] width 364 height 397
click at [955, 173] on div "hero . moveLeft ( ) hero . moveLeft ( )" at bounding box center [953, 354] width 364 height 397
click at [949, 529] on span "Run" at bounding box center [929, 538] width 77 height 20
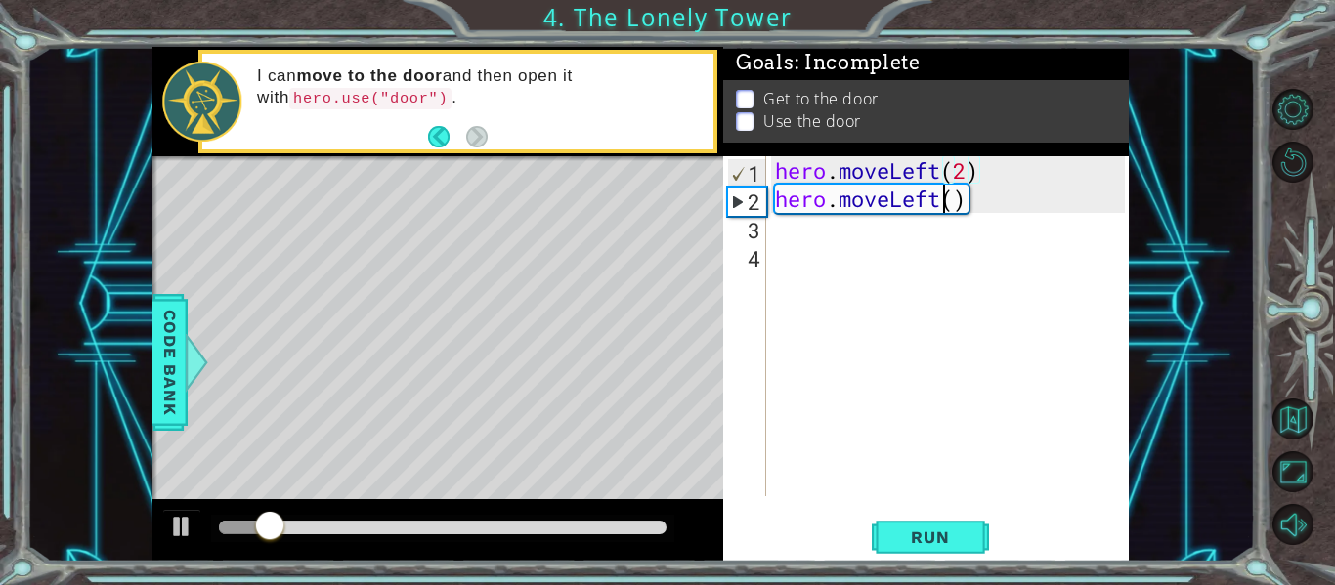
click at [943, 206] on div "hero . moveLeft ( 2 ) hero . moveLeft ( )" at bounding box center [953, 354] width 364 height 397
click at [970, 193] on div "hero . moveLeft ( 2 ) hero . moveRight ( )" at bounding box center [953, 354] width 364 height 397
click at [987, 197] on div "hero . moveLeft ( 2 ) hero . moveRight ( )" at bounding box center [953, 354] width 364 height 397
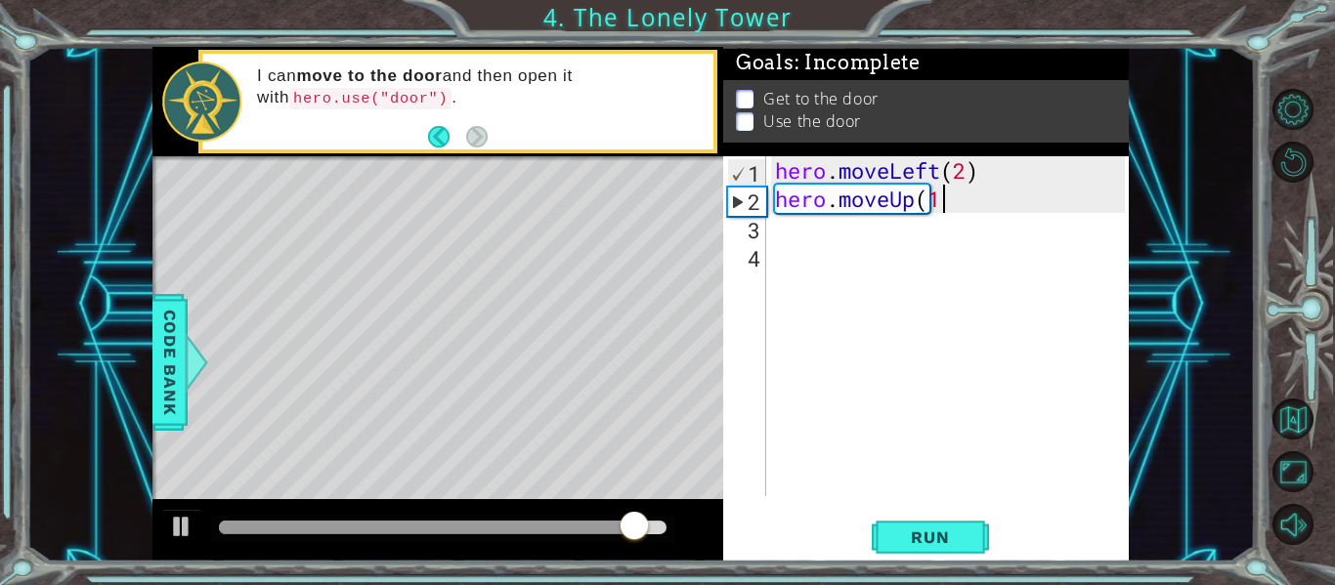
scroll to position [0, 7]
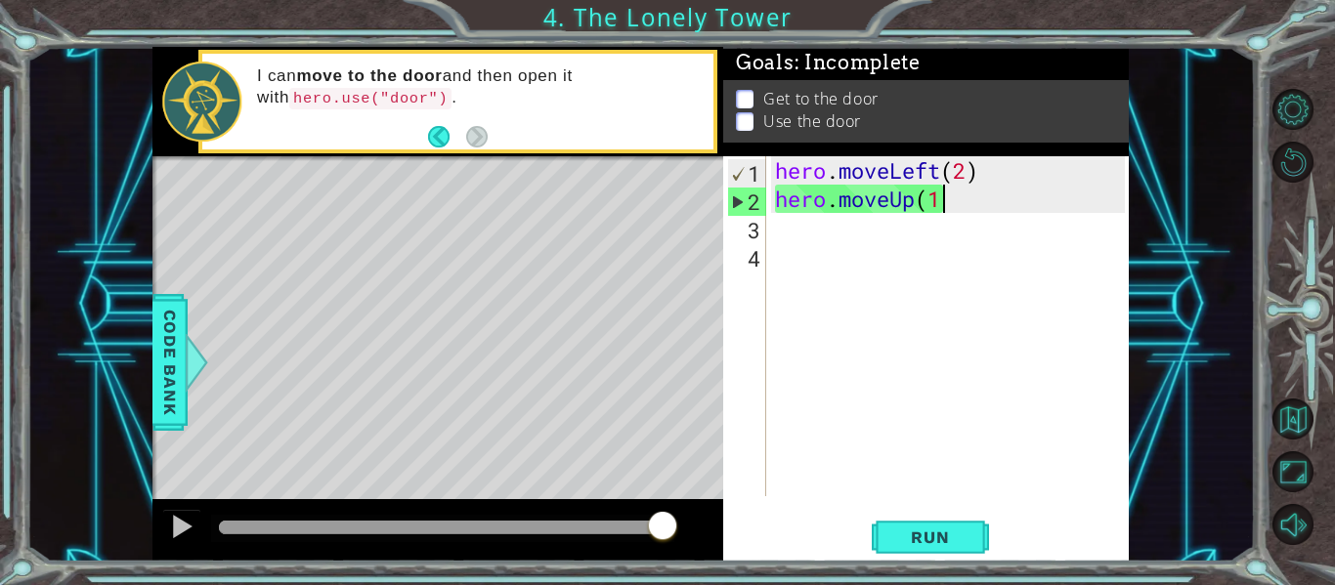
type textarea "hero.moveUp(1)"
click at [814, 227] on div "hero . moveLeft ( 2 ) hero . moveUp ( 1 )" at bounding box center [953, 354] width 364 height 397
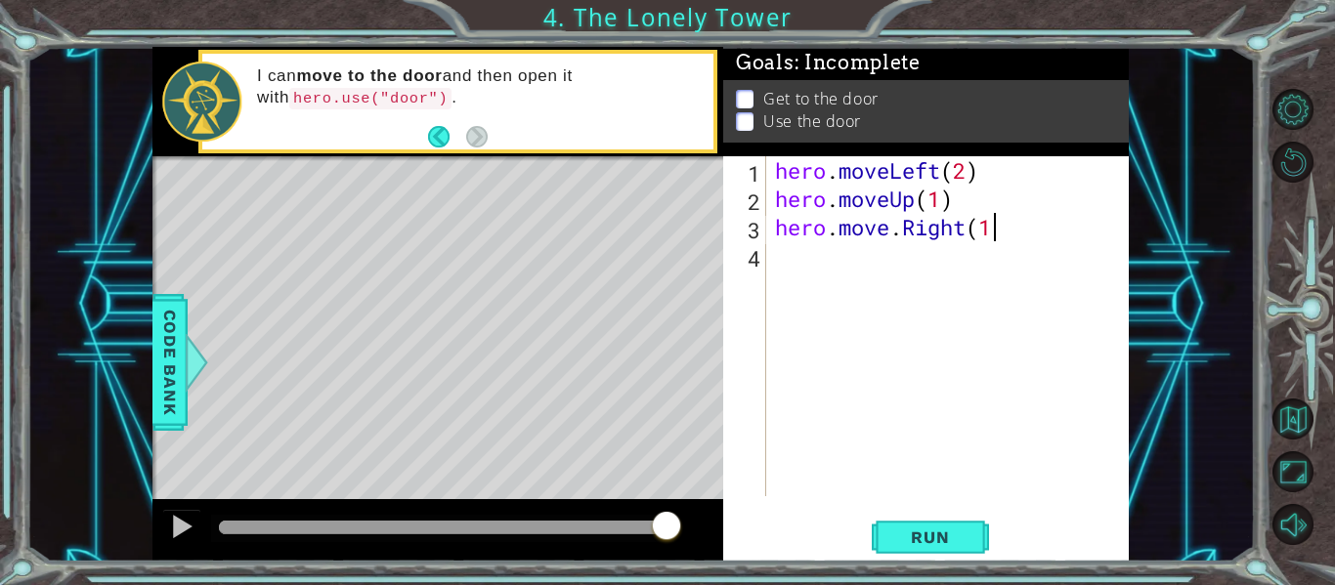
scroll to position [0, 10]
click at [939, 537] on span "Run" at bounding box center [929, 538] width 77 height 20
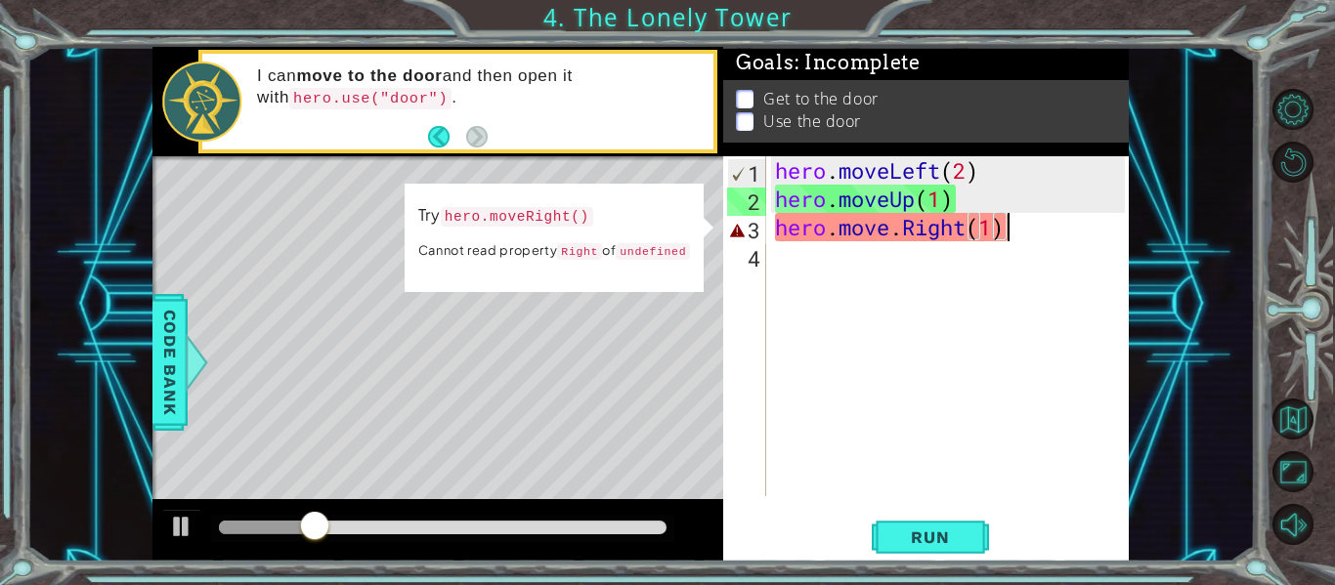
click at [998, 230] on div "hero . moveLeft ( 2 ) hero . moveUp ( 1 ) hero . move . Right ( 1 )" at bounding box center [953, 354] width 364 height 397
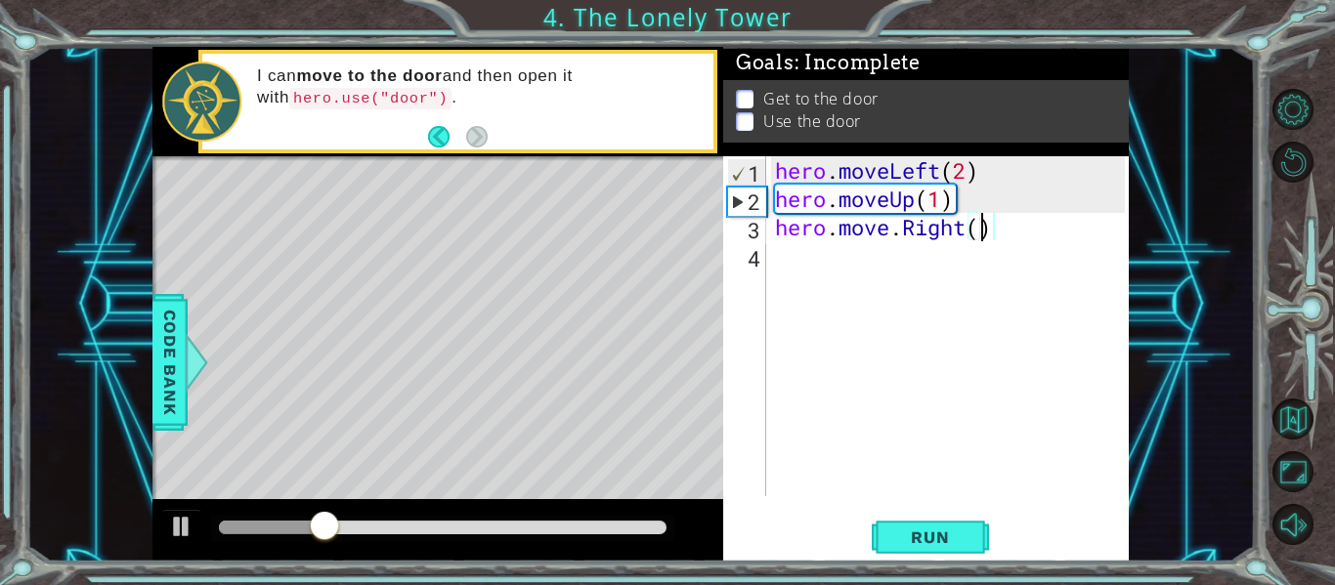
scroll to position [0, 9]
click at [942, 201] on div "hero . moveLeft ( 2 ) hero . moveUp ( 1 ) hero . move . Right ( )" at bounding box center [953, 354] width 364 height 397
click at [980, 239] on div "hero . moveLeft ( 2 ) hero . moveUp ( 2 ) hero . move . Right ( )" at bounding box center [953, 354] width 364 height 397
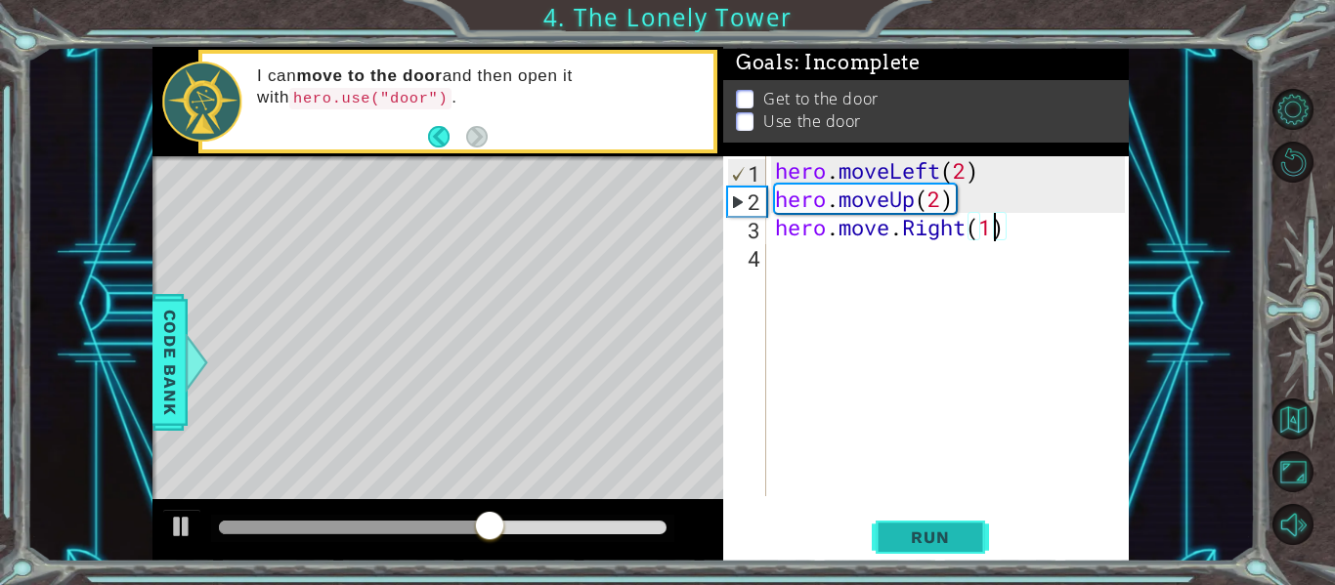
type textarea "hero.move.Right(1)"
click at [944, 541] on span "Run" at bounding box center [929, 538] width 77 height 20
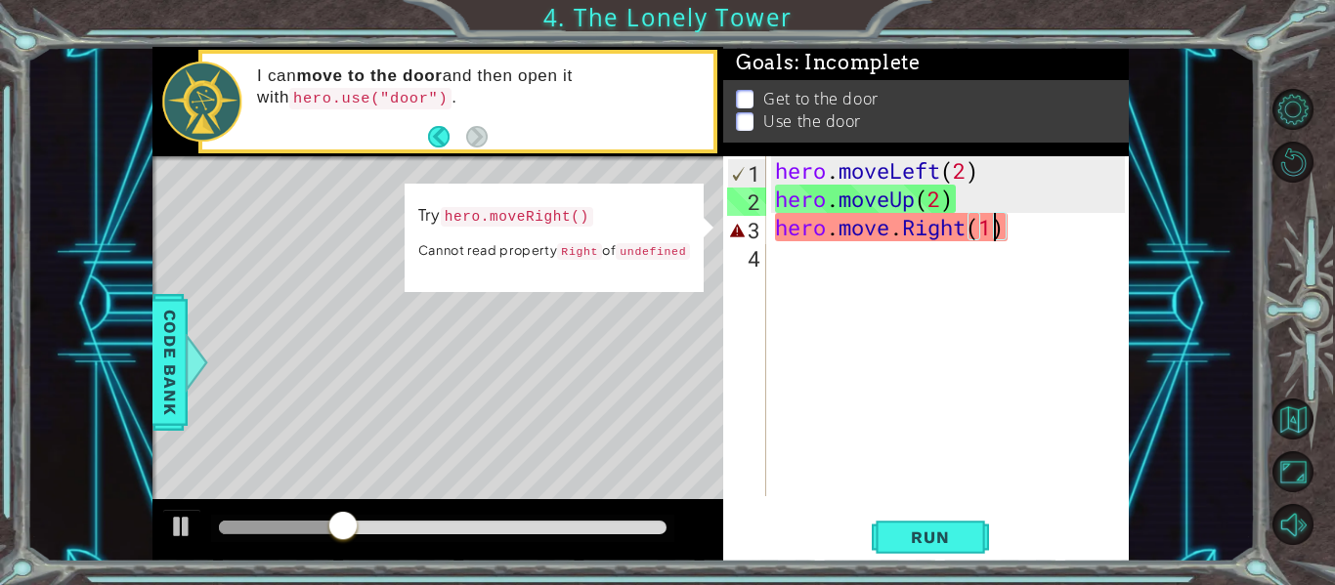
click at [897, 245] on div "hero . moveLeft ( 2 ) hero . moveUp ( 2 ) hero . move . Right ( 1 )" at bounding box center [953, 354] width 364 height 397
click at [899, 241] on div "hero . moveLeft ( 2 ) hero . moveUp ( 2 ) hero . move . Right ( 1 )" at bounding box center [953, 354] width 364 height 397
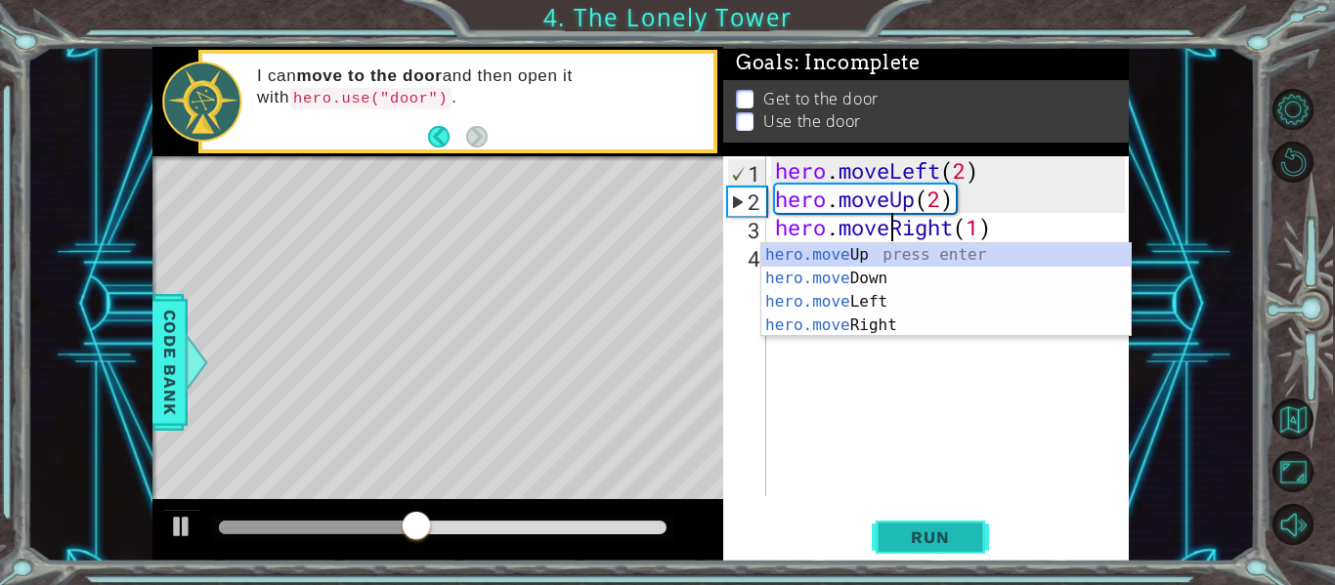
click at [917, 536] on span "Run" at bounding box center [929, 538] width 77 height 20
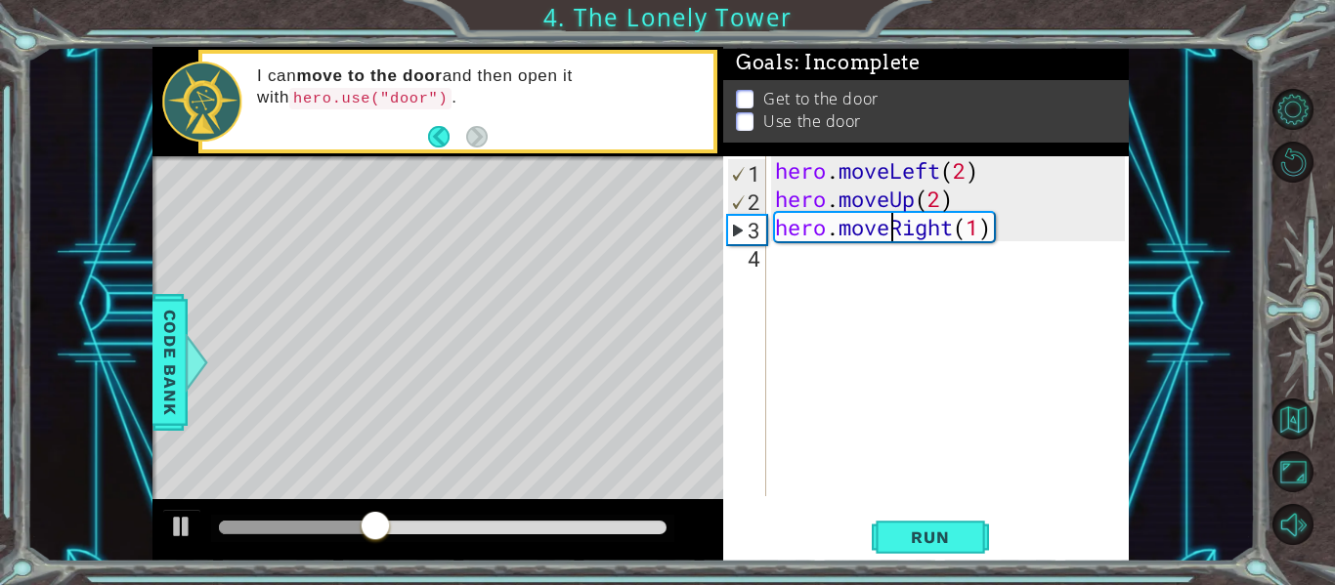
click at [982, 234] on div "hero . moveLeft ( 2 ) hero . moveUp ( 2 ) hero . moveRight ( 1 )" at bounding box center [953, 354] width 364 height 397
type textarea "hero.moveRight(2)"
click at [957, 532] on span "Run" at bounding box center [929, 538] width 77 height 20
click at [859, 261] on div "hero . moveLeft ( 2 ) hero . moveUp ( 2 ) hero . moveRight ( 2 )" at bounding box center [953, 354] width 364 height 397
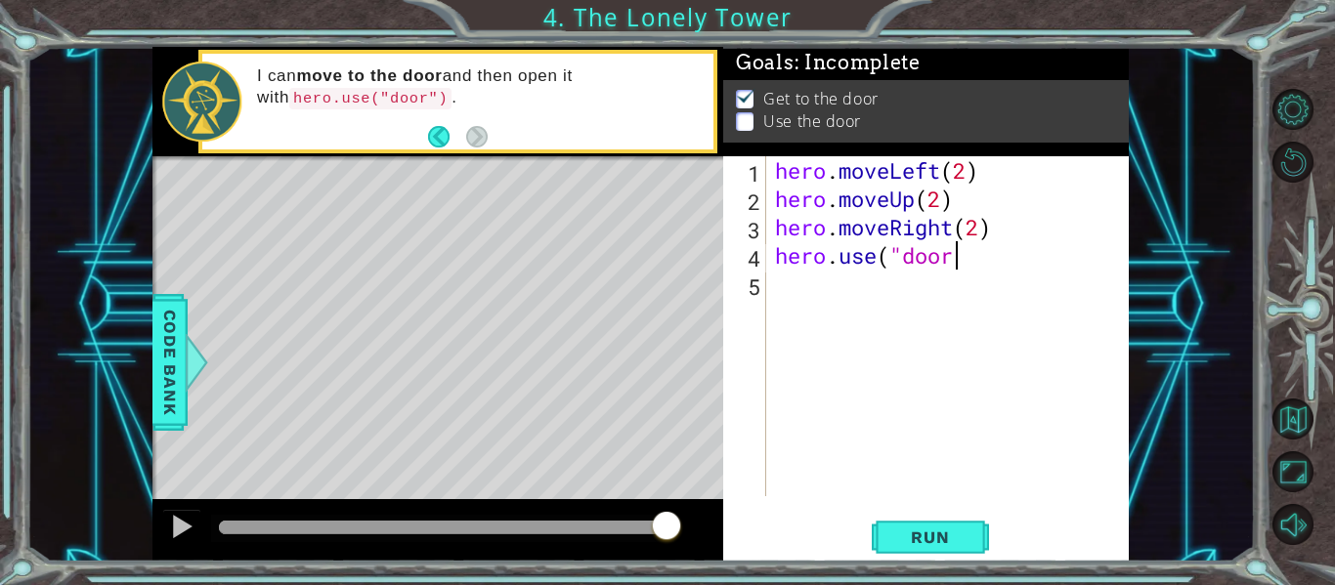
scroll to position [0, 8]
click at [919, 538] on span "Run" at bounding box center [929, 538] width 77 height 20
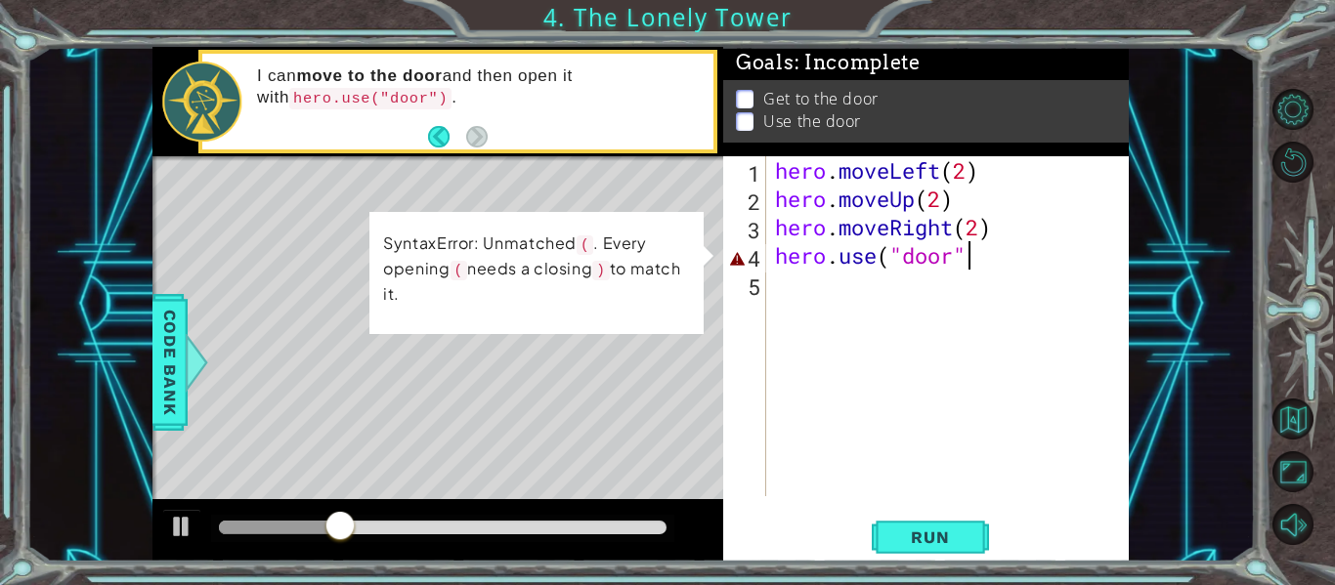
scroll to position [0, 9]
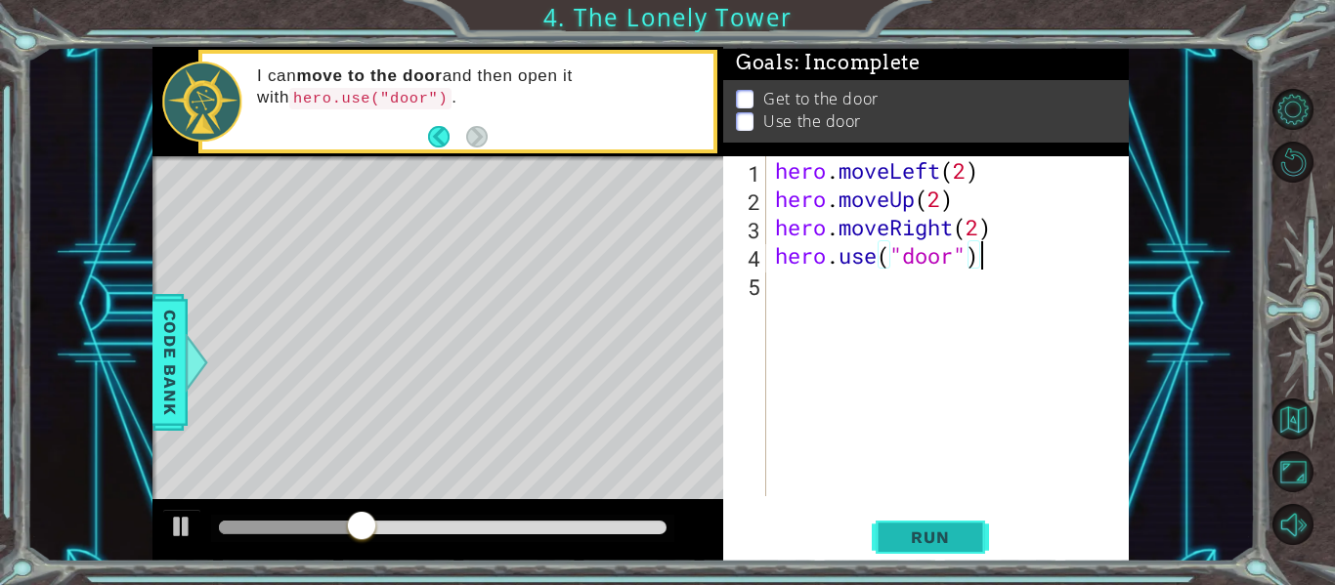
type textarea "hero.use("door")"
click at [925, 522] on button "Run" at bounding box center [930, 538] width 117 height 40
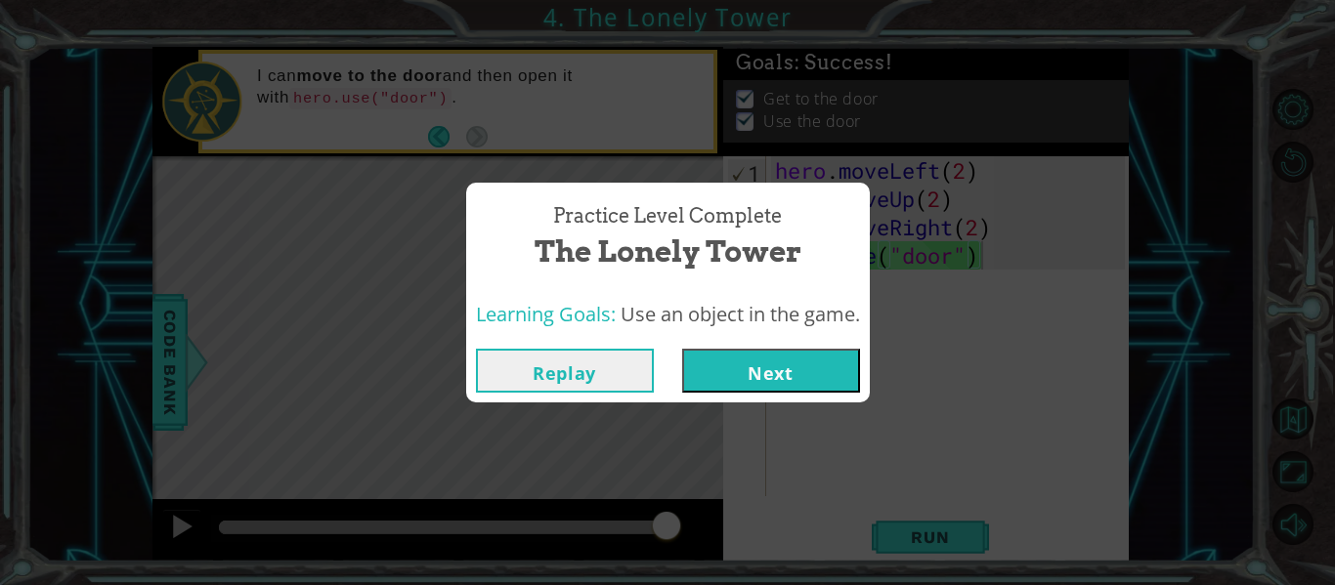
click at [809, 374] on button "Next" at bounding box center [771, 371] width 178 height 44
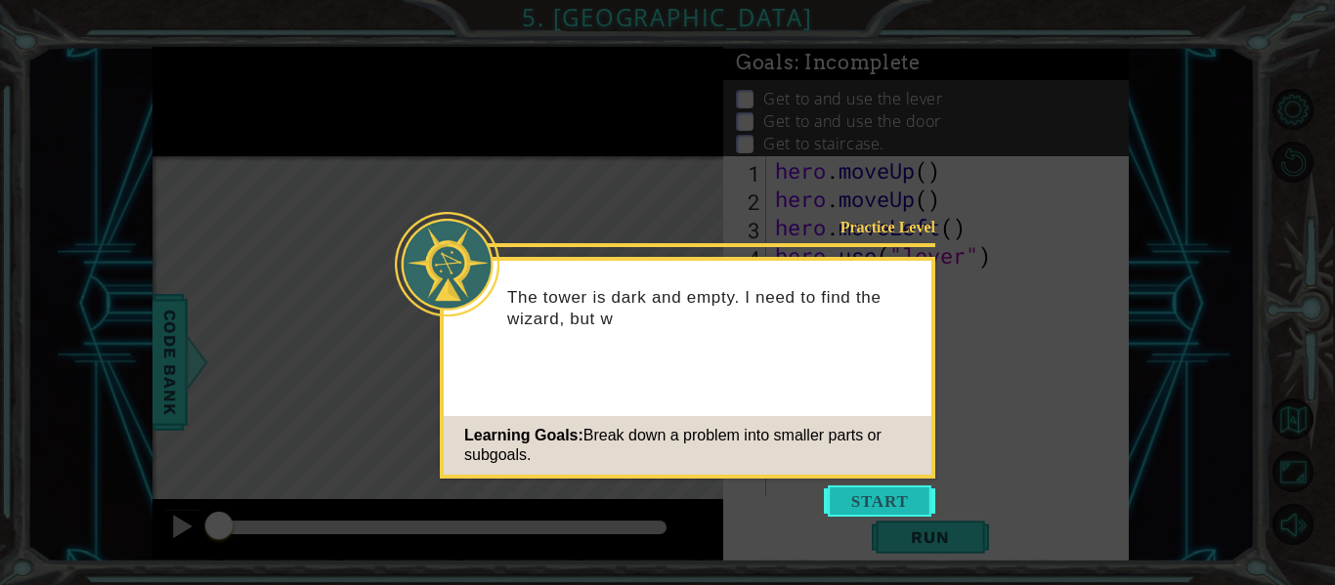
click at [860, 506] on button "Start" at bounding box center [879, 501] width 111 height 31
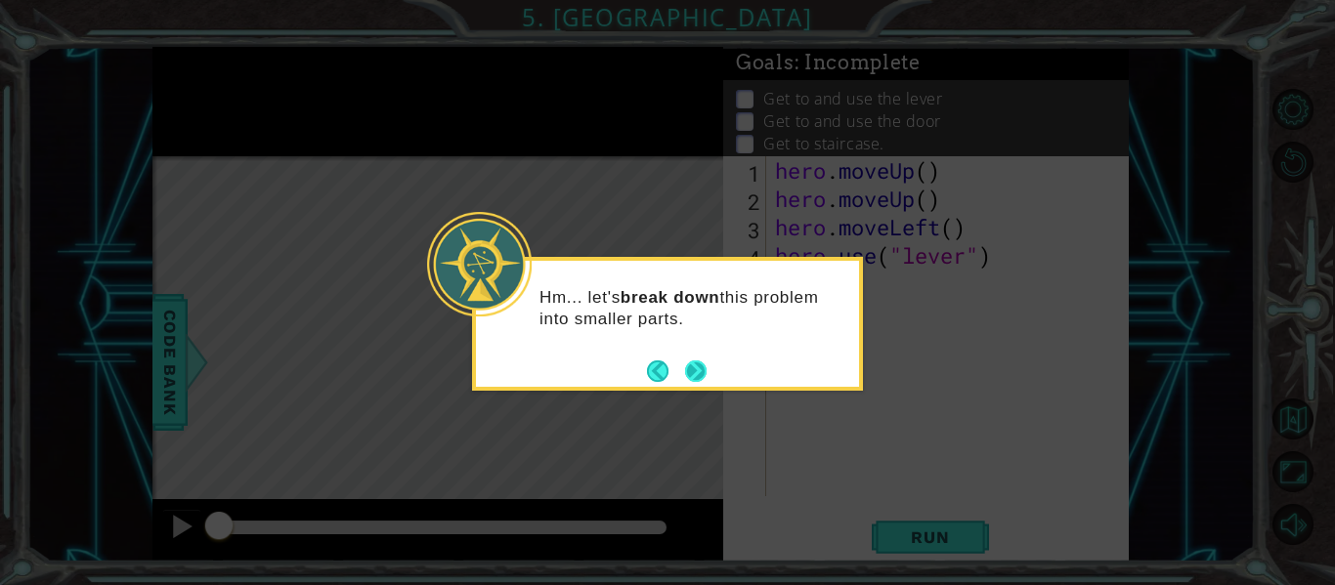
click at [693, 366] on button "Next" at bounding box center [696, 372] width 22 height 22
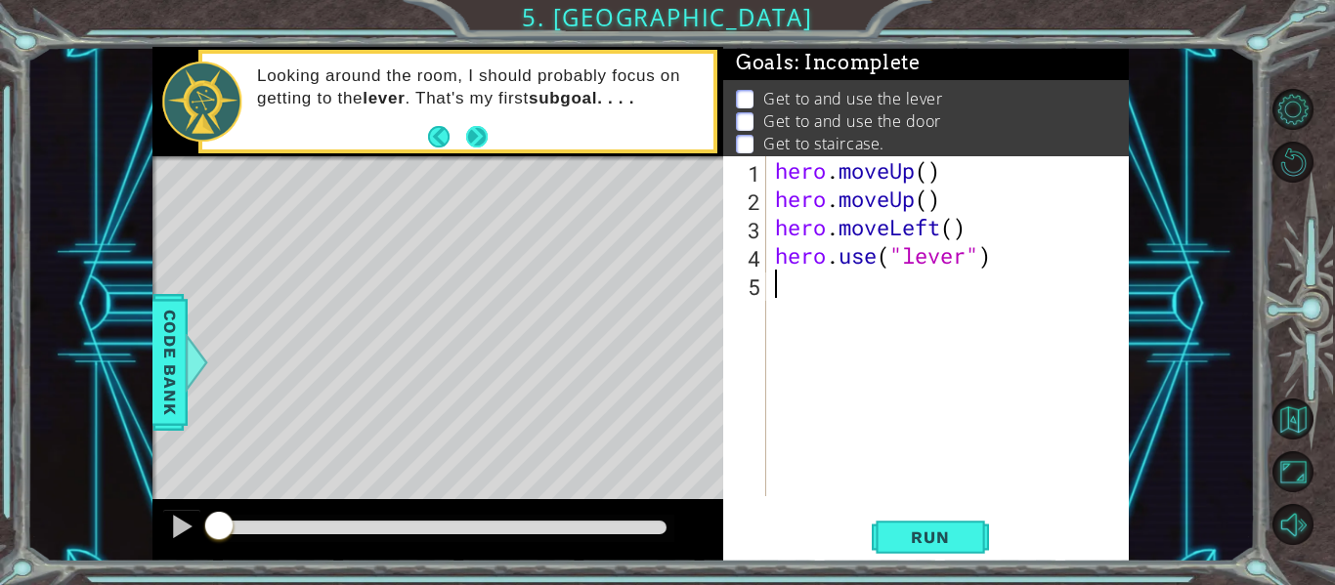
click at [471, 132] on button "Next" at bounding box center [477, 136] width 22 height 22
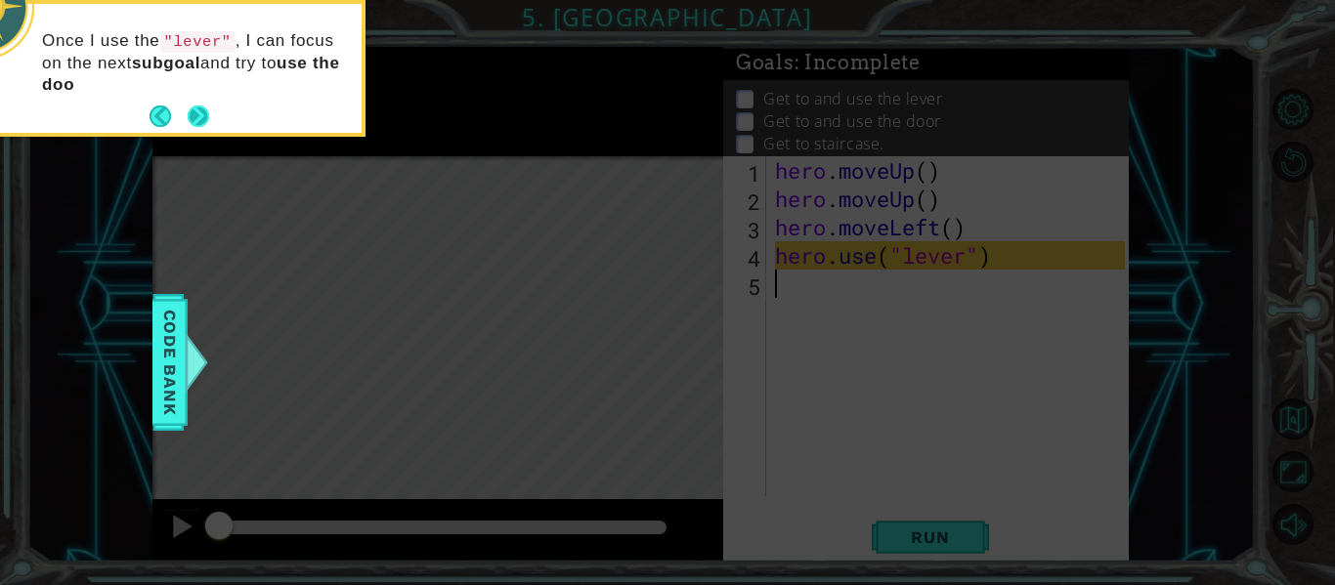
click at [194, 119] on button "Next" at bounding box center [199, 117] width 22 height 22
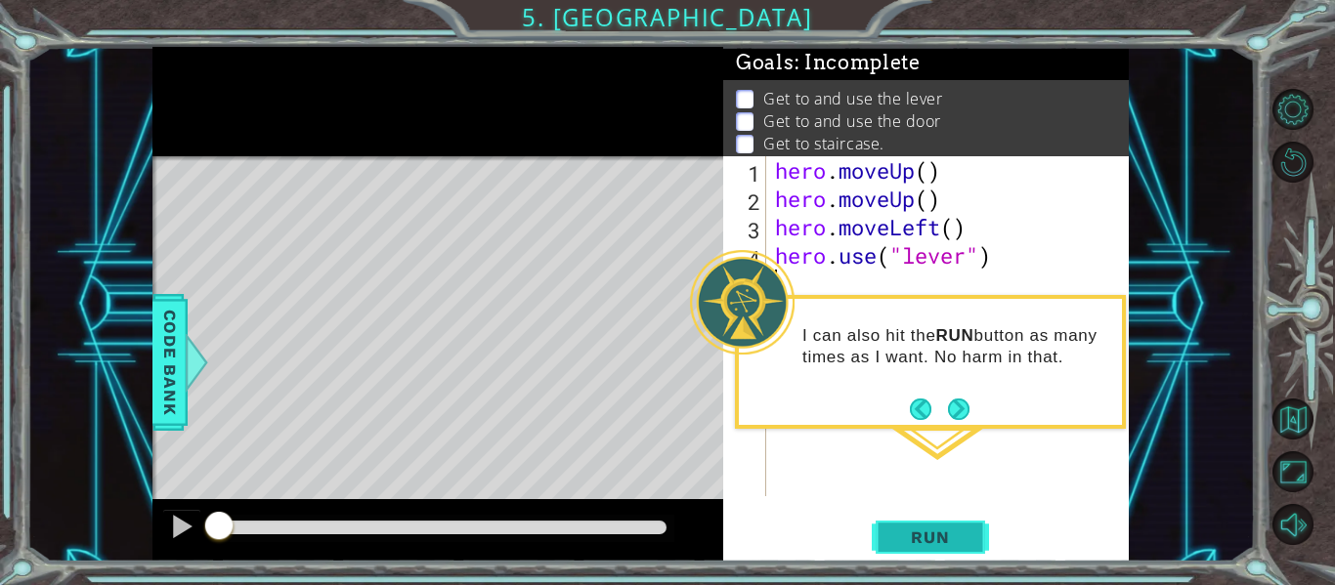
click at [921, 546] on span "Run" at bounding box center [929, 538] width 77 height 20
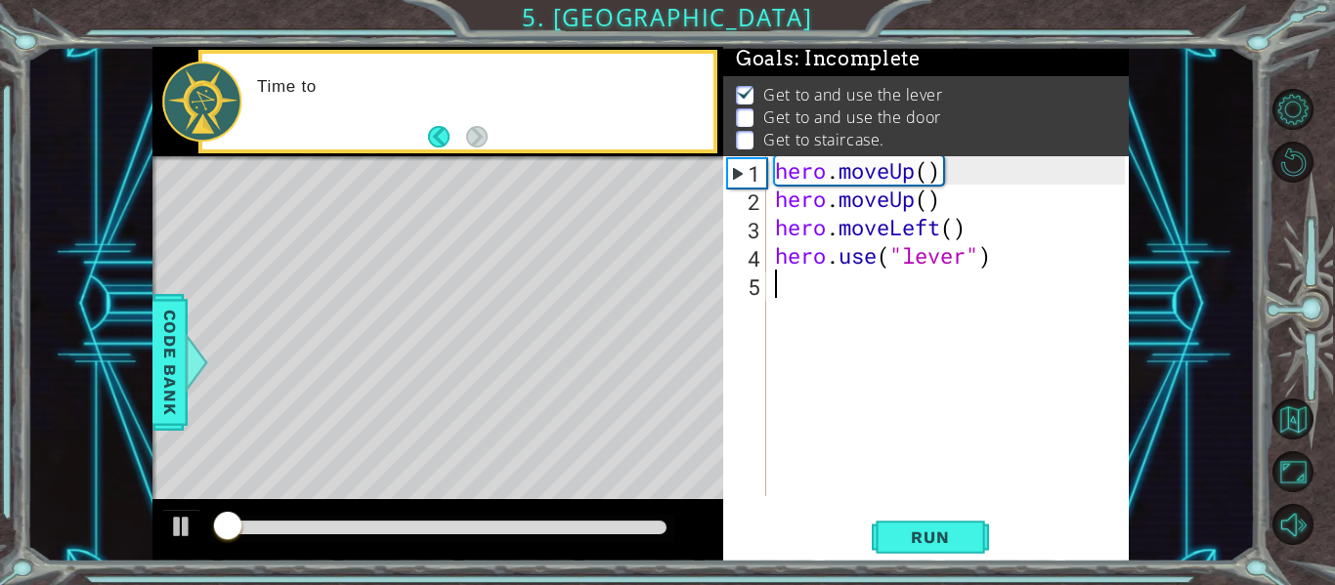
scroll to position [5, 0]
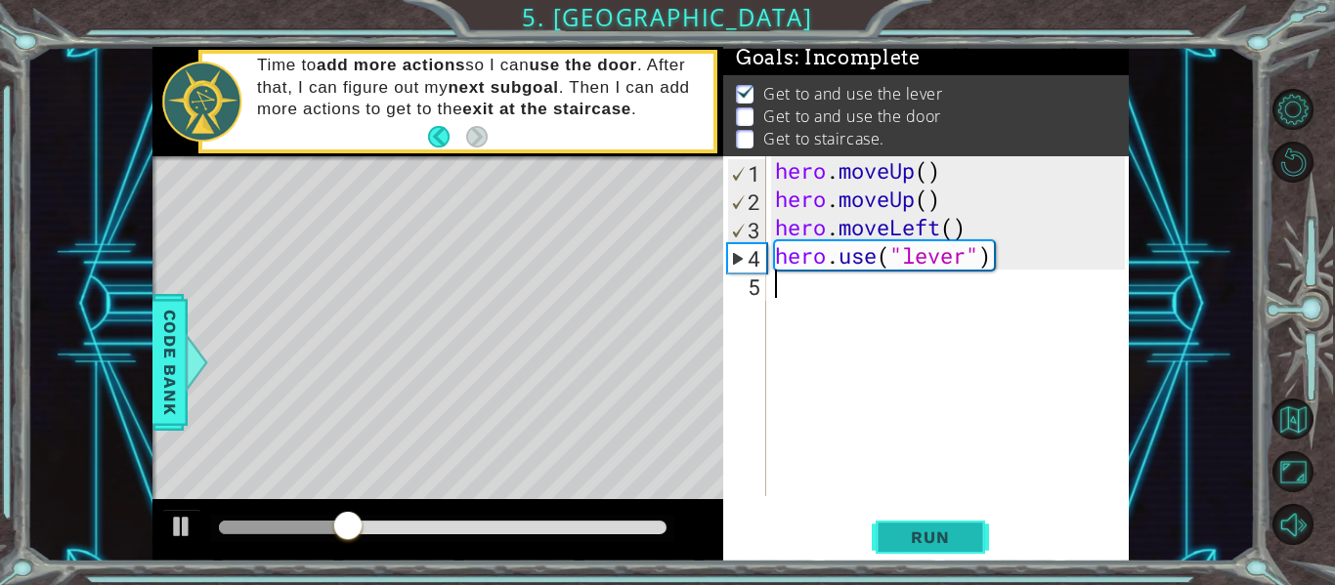
click at [934, 557] on button "Run" at bounding box center [930, 538] width 117 height 40
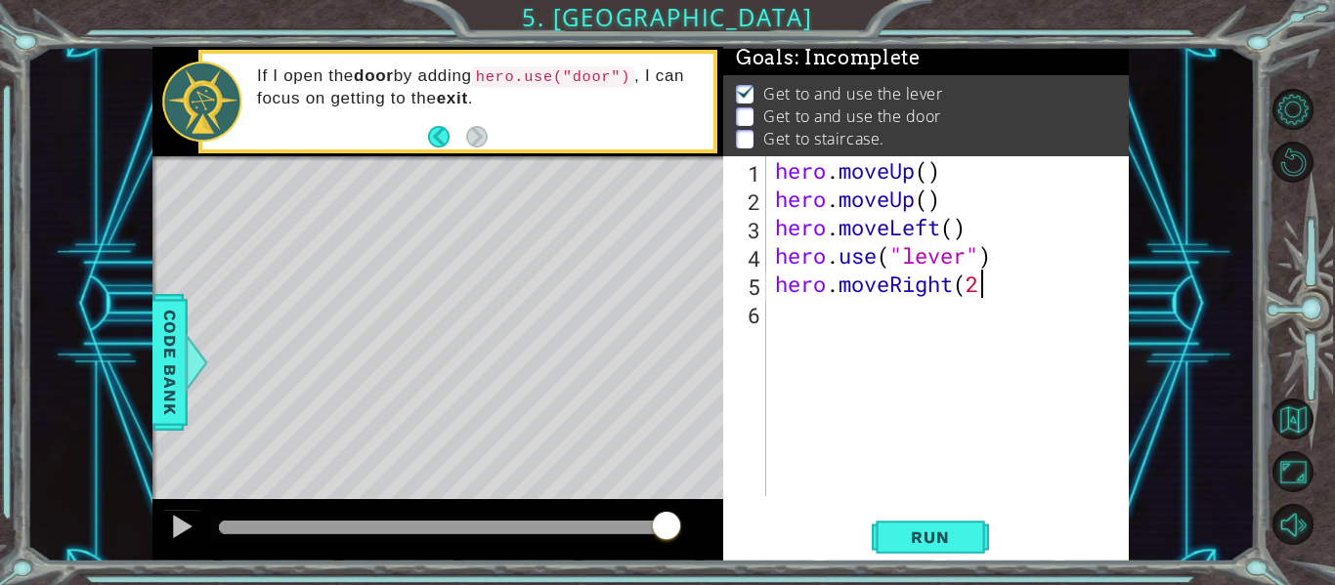
scroll to position [0, 9]
click at [938, 533] on span "Run" at bounding box center [929, 538] width 77 height 20
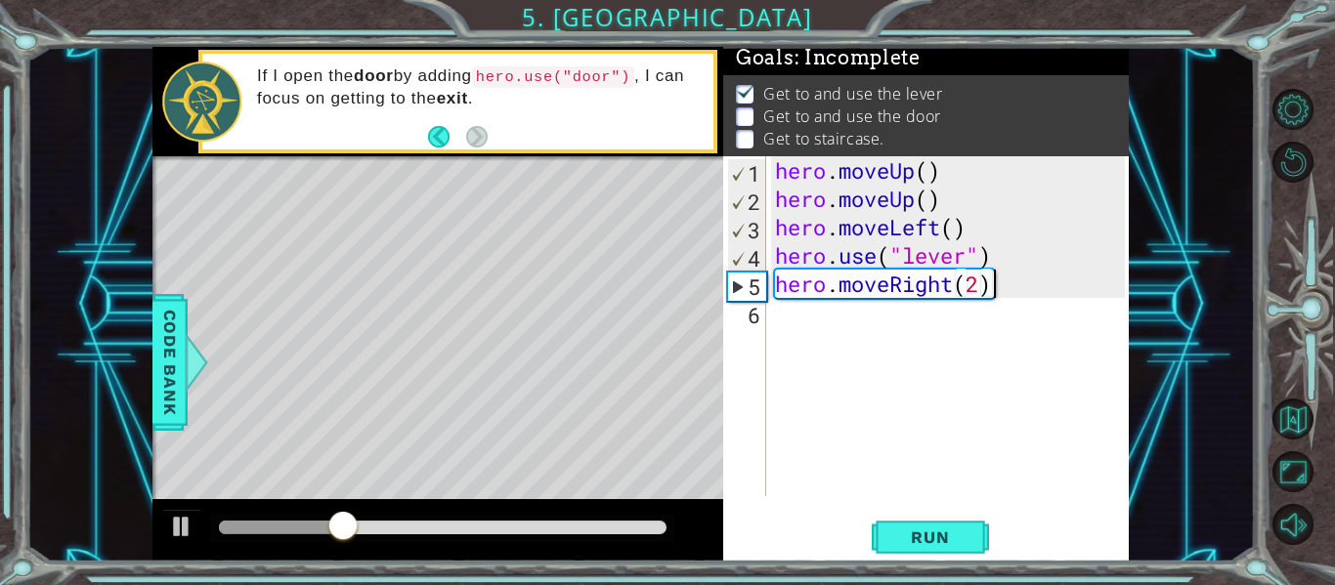
click at [984, 291] on div "hero . moveUp ( ) hero . moveUp ( ) hero . moveLeft ( ) hero . use ( "lever" ) …" at bounding box center [953, 354] width 364 height 397
type textarea "hero.moveRight(3)"
click at [959, 535] on span "Run" at bounding box center [929, 538] width 77 height 20
click at [903, 320] on div "hero . moveUp ( ) hero . moveUp ( ) hero . moveLeft ( ) hero . use ( "lever" ) …" at bounding box center [953, 354] width 364 height 397
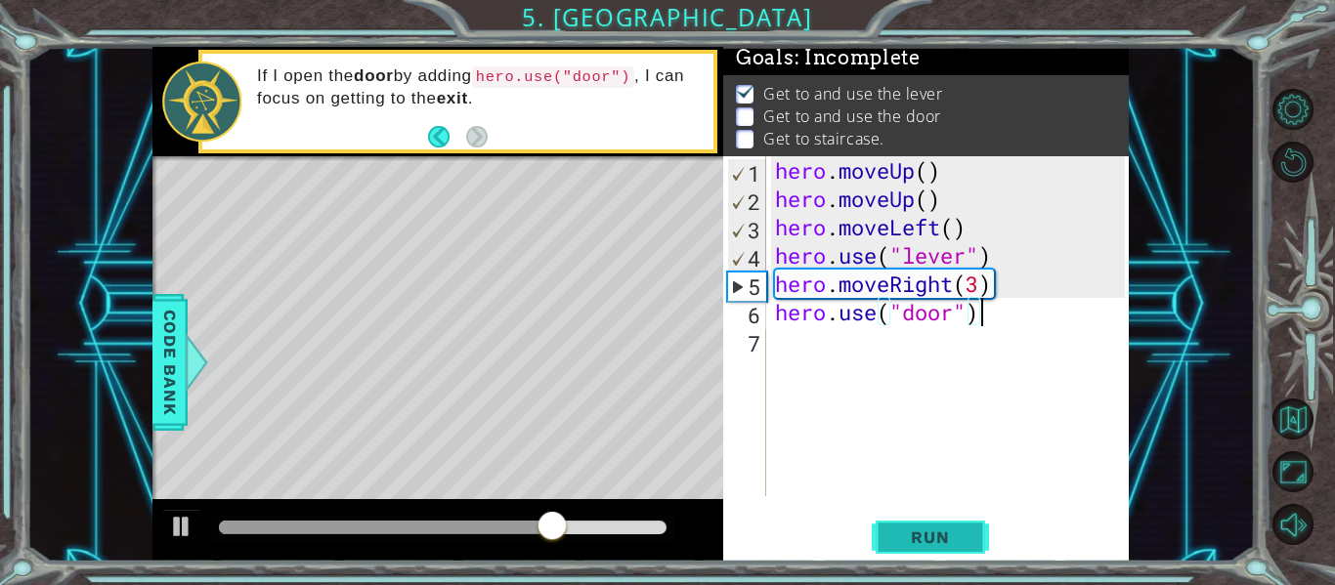
type textarea "hero.use("door")"
click at [948, 539] on span "Run" at bounding box center [929, 538] width 77 height 20
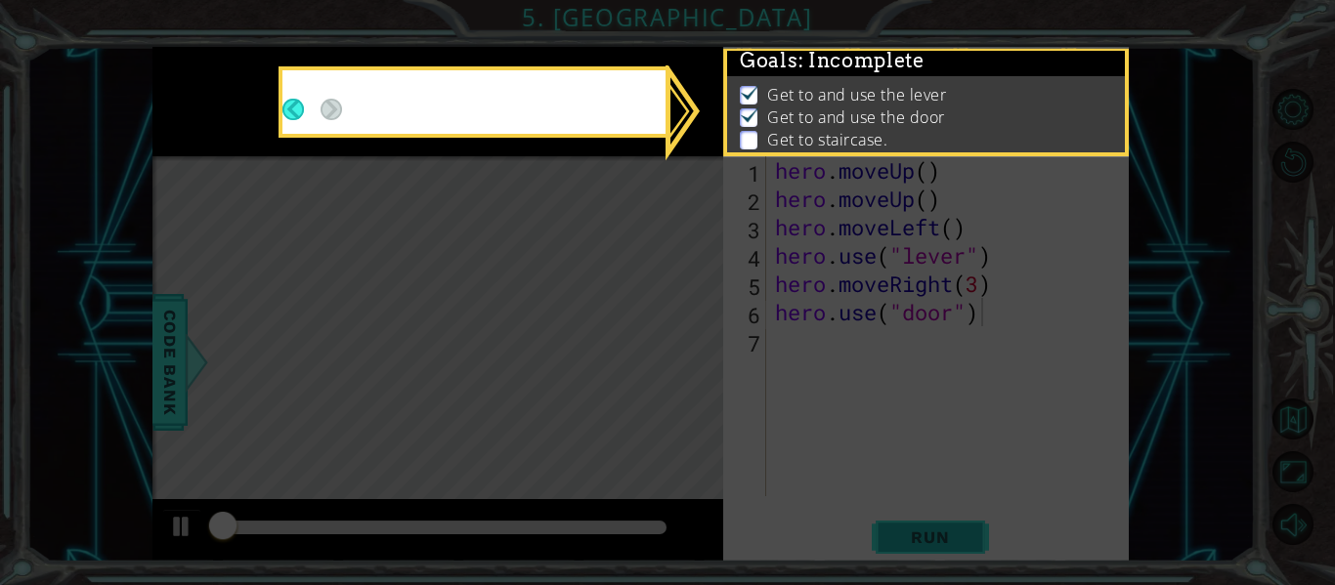
scroll to position [5, 0]
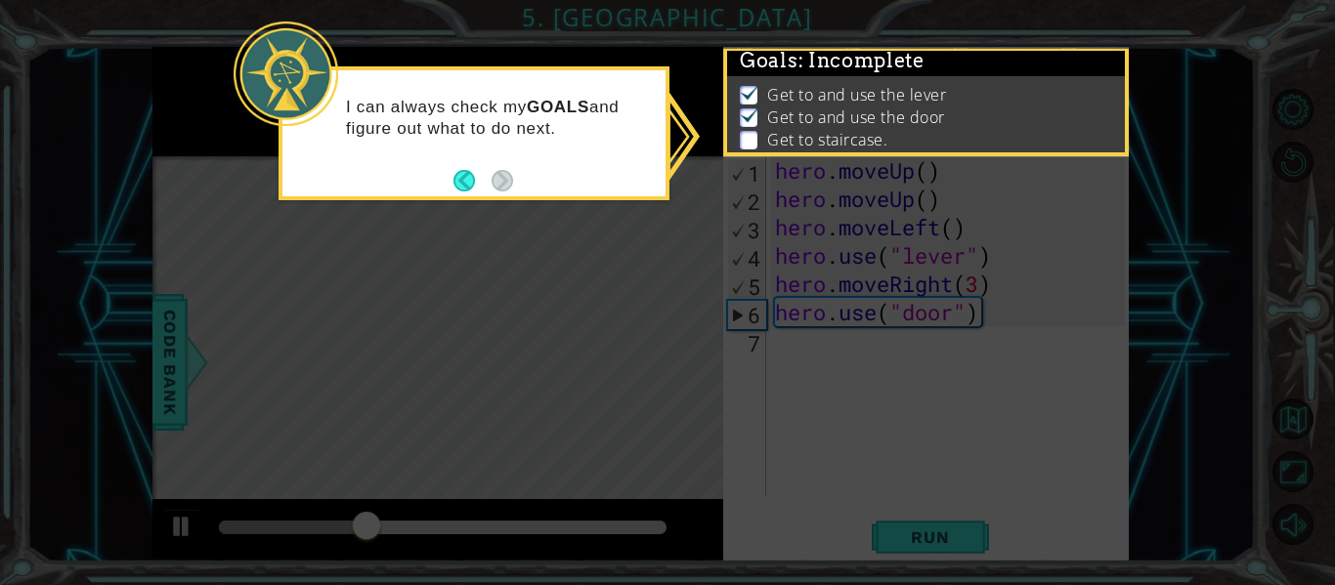
click at [737, 386] on icon at bounding box center [667, 292] width 1335 height 585
click at [465, 186] on button "Back" at bounding box center [472, 181] width 38 height 22
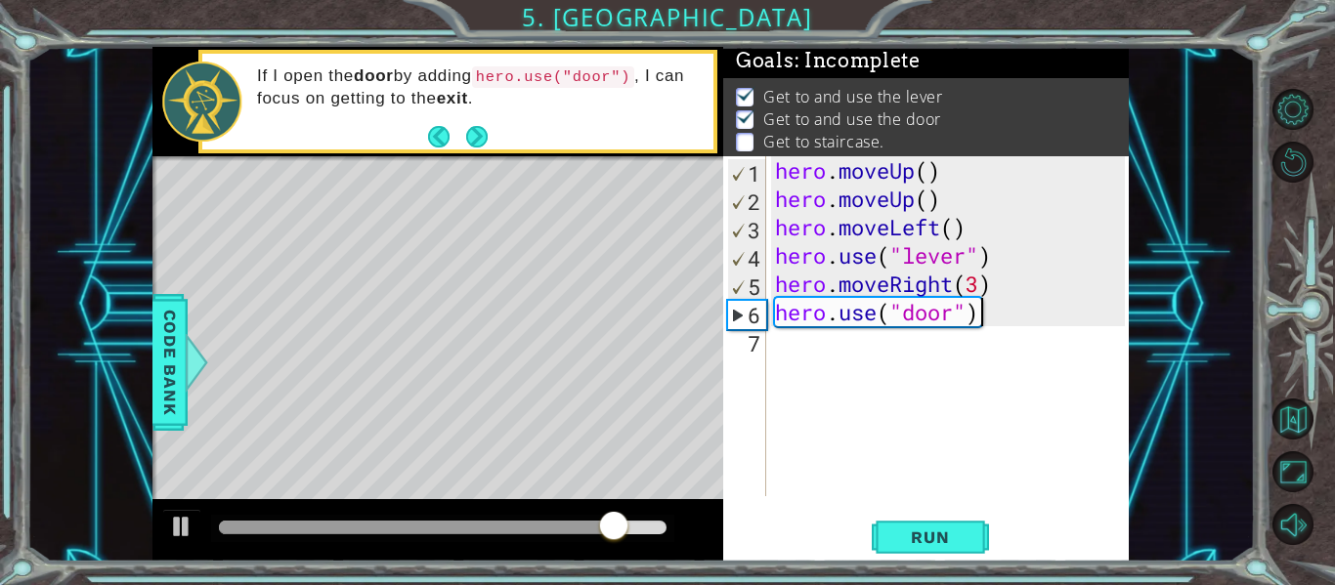
click at [826, 354] on div "hero . moveUp ( ) hero . moveUp ( ) hero . moveLeft ( ) hero . use ( "lever" ) …" at bounding box center [953, 354] width 364 height 397
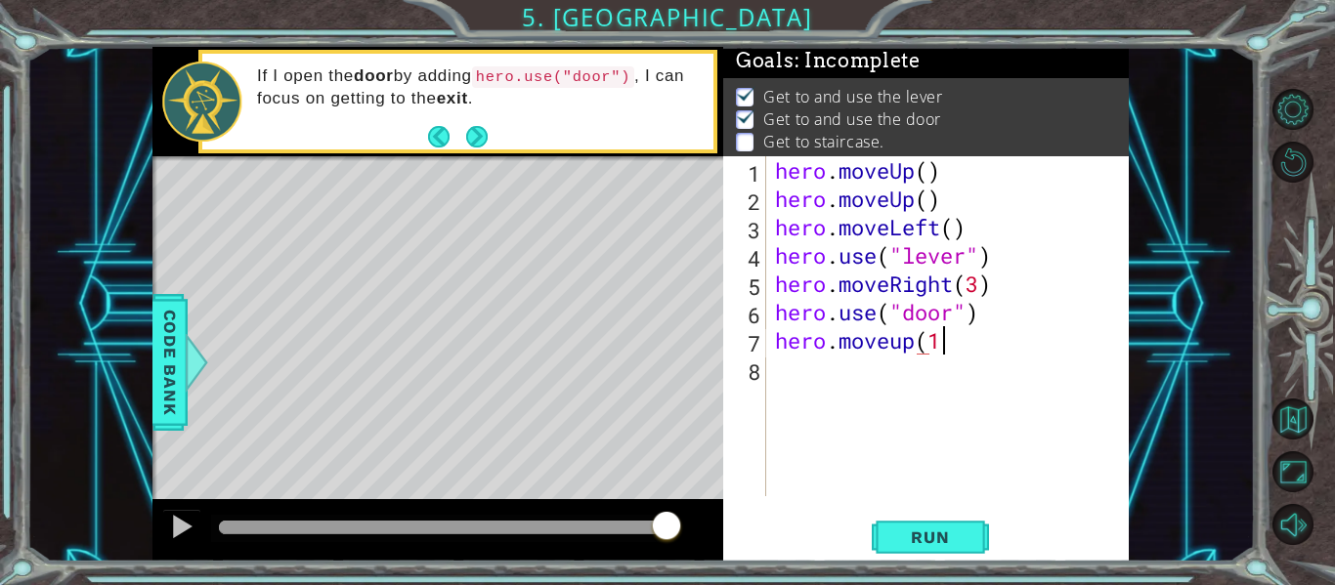
scroll to position [0, 7]
type textarea "hero.moveup(1)"
click at [866, 378] on div "hero . moveUp ( ) hero . moveUp ( ) hero . moveLeft ( ) hero . use ( "lever" ) …" at bounding box center [953, 354] width 364 height 397
type textarea "hero.moveLeft(3)"
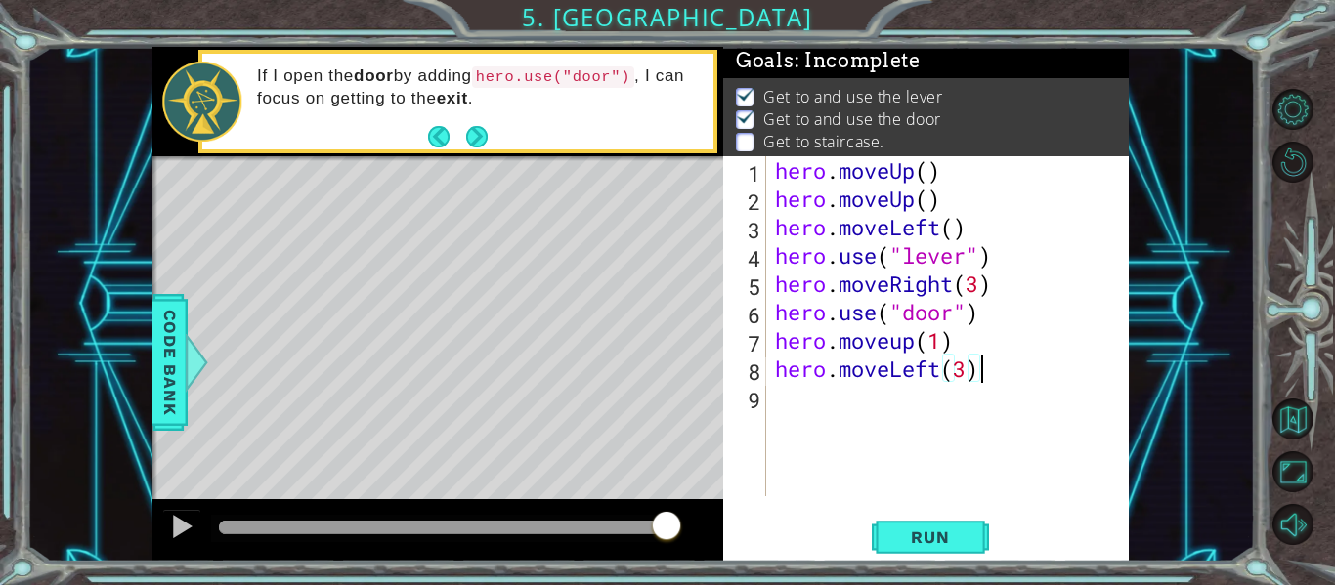
click at [894, 396] on div "hero . moveUp ( ) hero . moveUp ( ) hero . moveLeft ( ) hero . use ( "lever" ) …" at bounding box center [953, 354] width 364 height 397
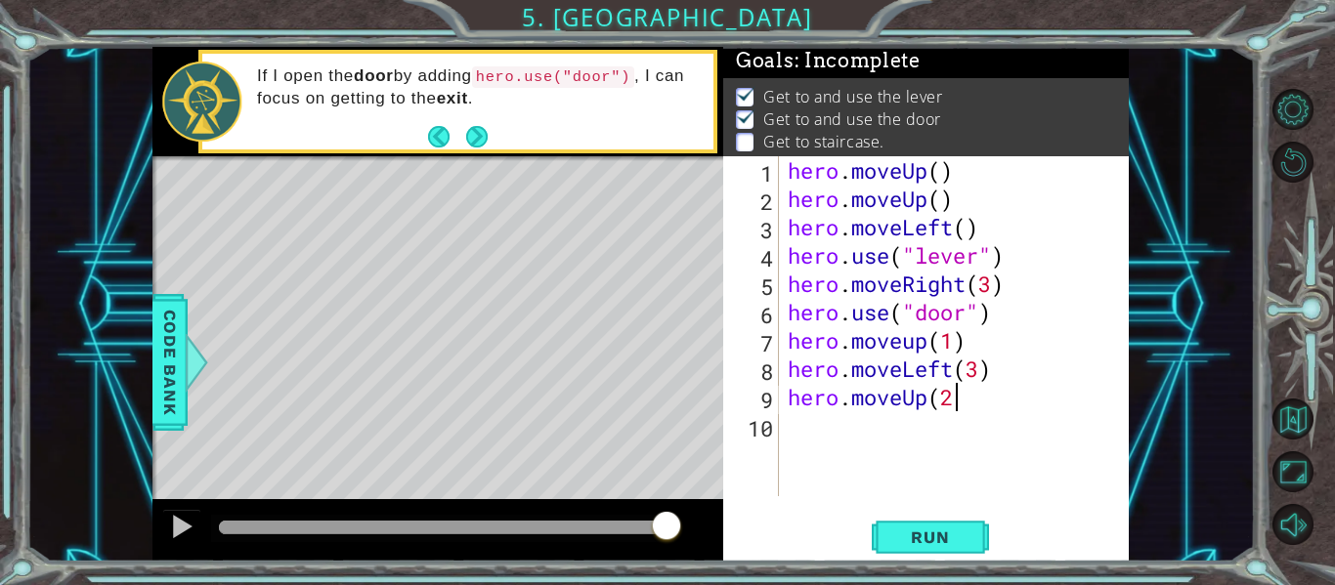
scroll to position [0, 7]
click at [957, 532] on span "Run" at bounding box center [929, 538] width 77 height 20
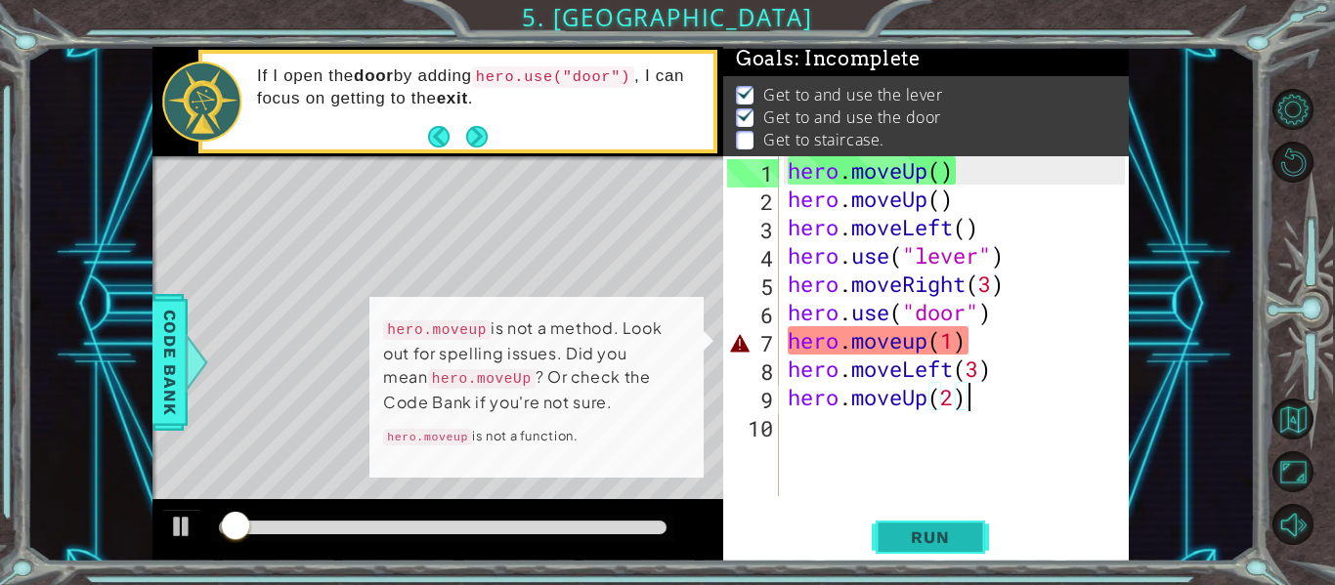
scroll to position [5, 0]
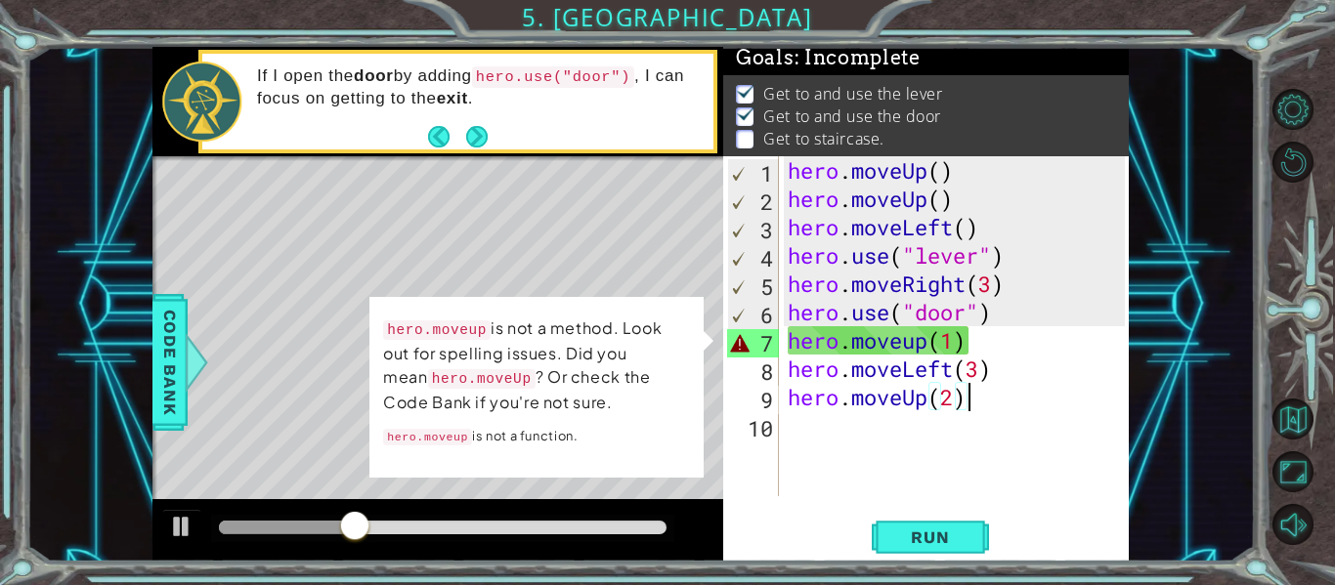
click at [911, 344] on div "hero . moveUp ( ) hero . moveUp ( ) hero . moveLeft ( ) hero . use ( "lever" ) …" at bounding box center [959, 354] width 351 height 397
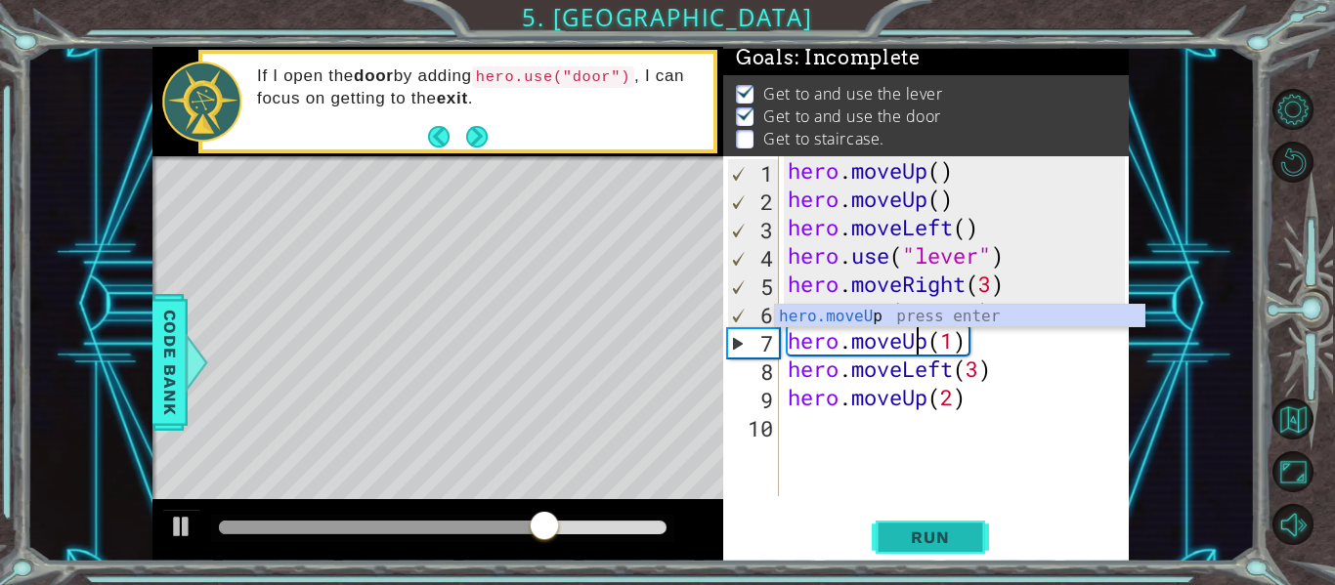
click at [951, 530] on span "Run" at bounding box center [929, 538] width 77 height 20
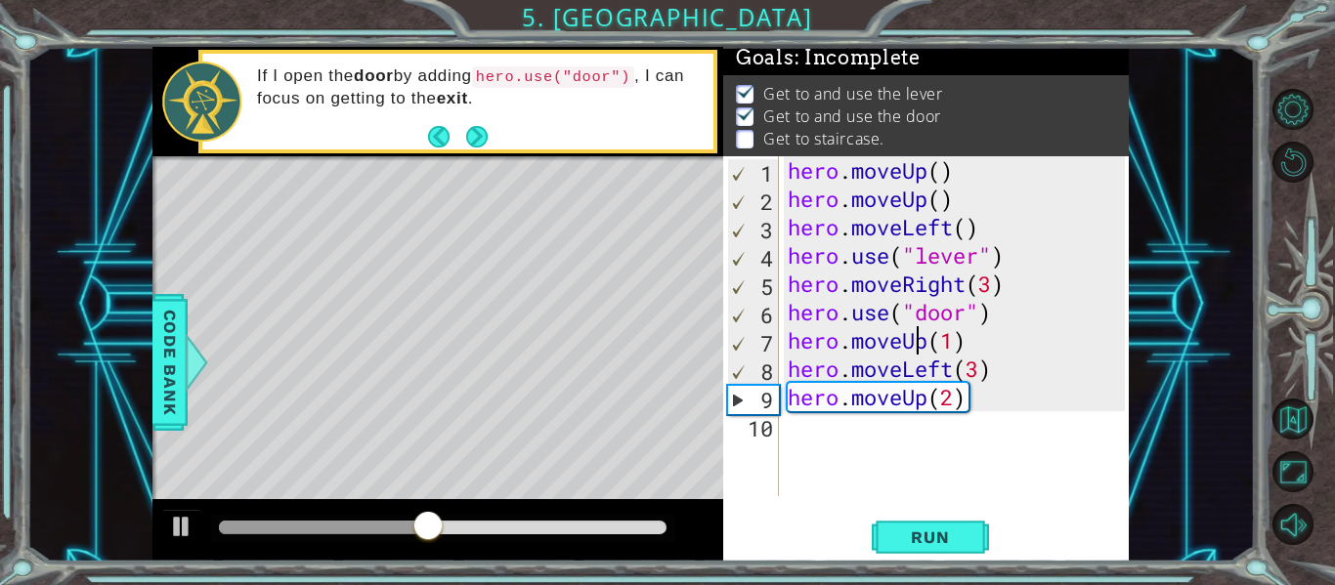
click at [957, 342] on div "hero . moveUp ( ) hero . moveUp ( ) hero . moveLeft ( ) hero . use ( "lever" ) …" at bounding box center [959, 354] width 351 height 397
type textarea "hero.moveUp(2)"
click at [945, 539] on span "Run" at bounding box center [929, 538] width 77 height 20
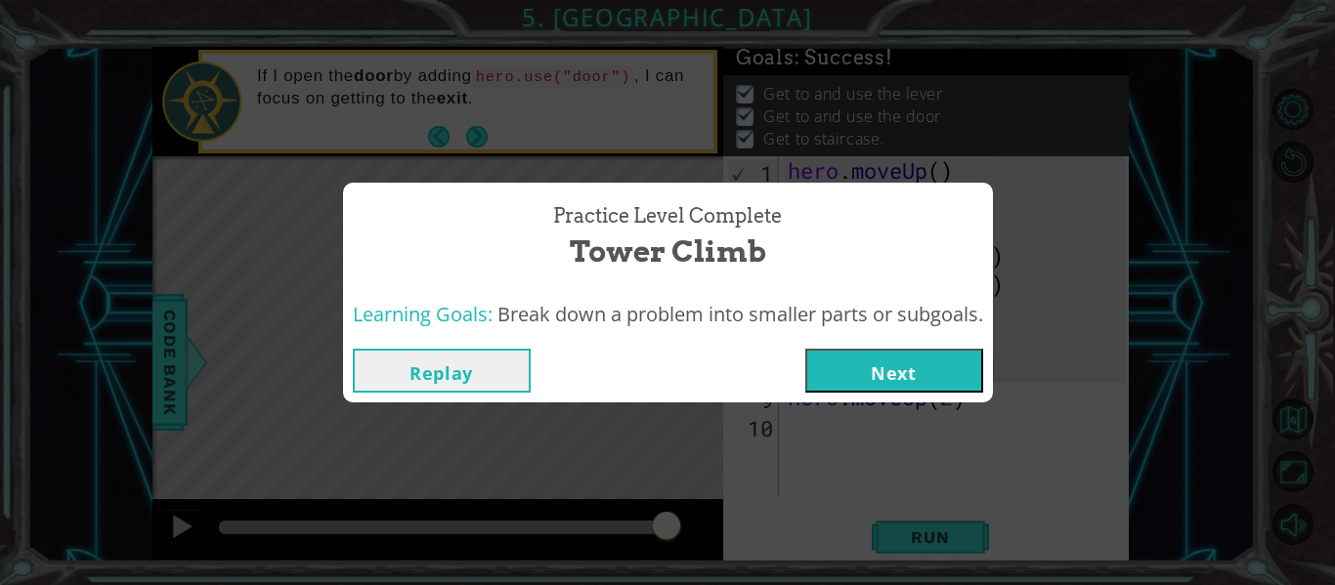
click at [941, 380] on button "Next" at bounding box center [894, 371] width 178 height 44
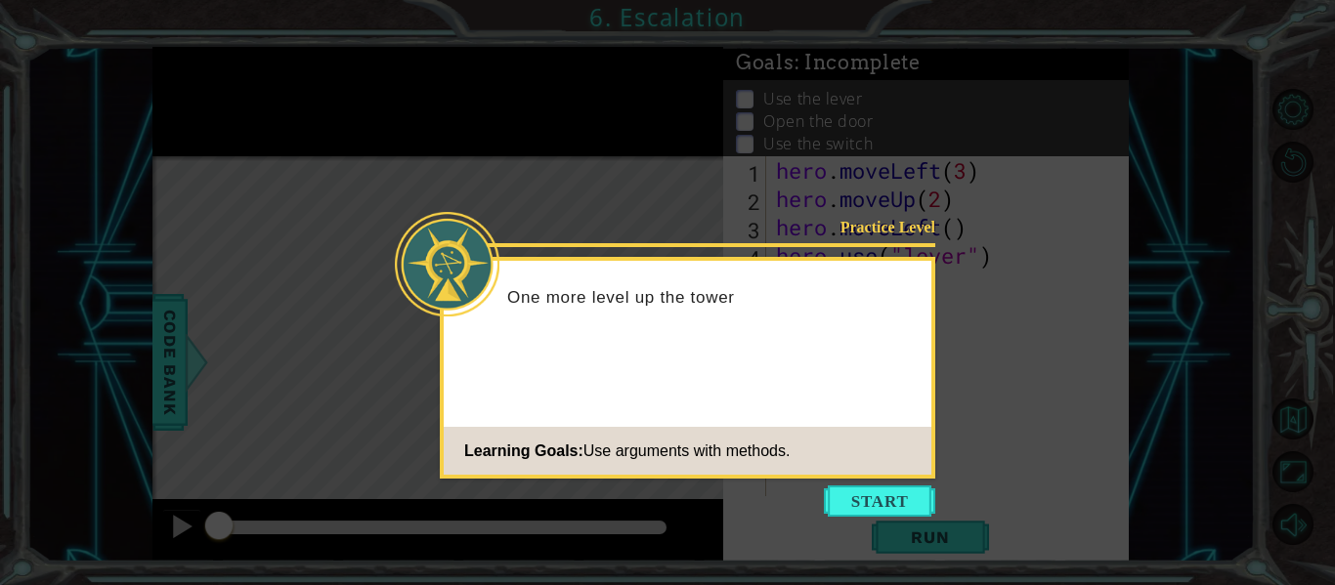
click at [850, 519] on icon at bounding box center [667, 292] width 1335 height 585
click at [852, 511] on button "Start" at bounding box center [879, 501] width 111 height 31
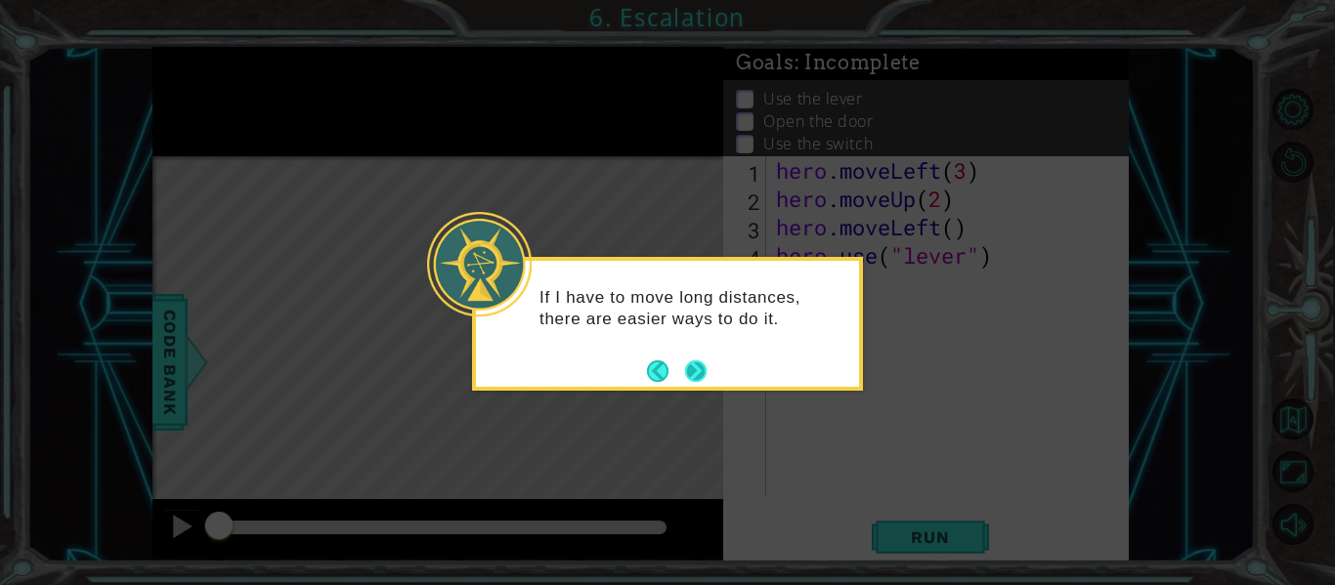
click at [689, 370] on button "Next" at bounding box center [696, 372] width 22 height 22
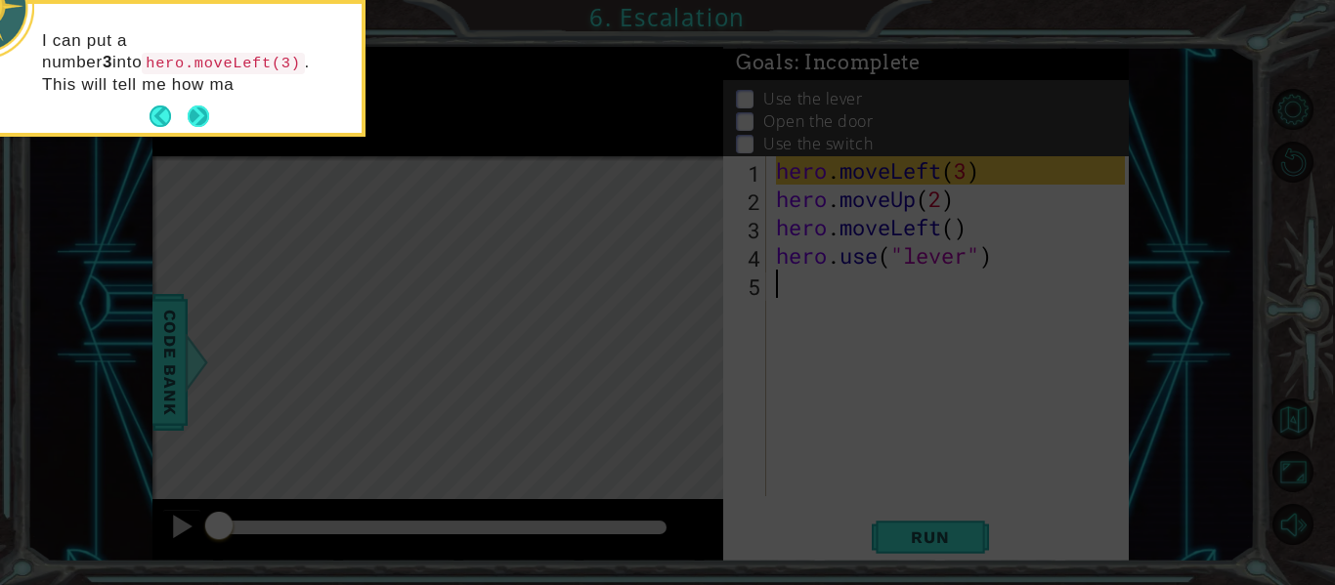
click at [200, 103] on footer at bounding box center [180, 116] width 60 height 29
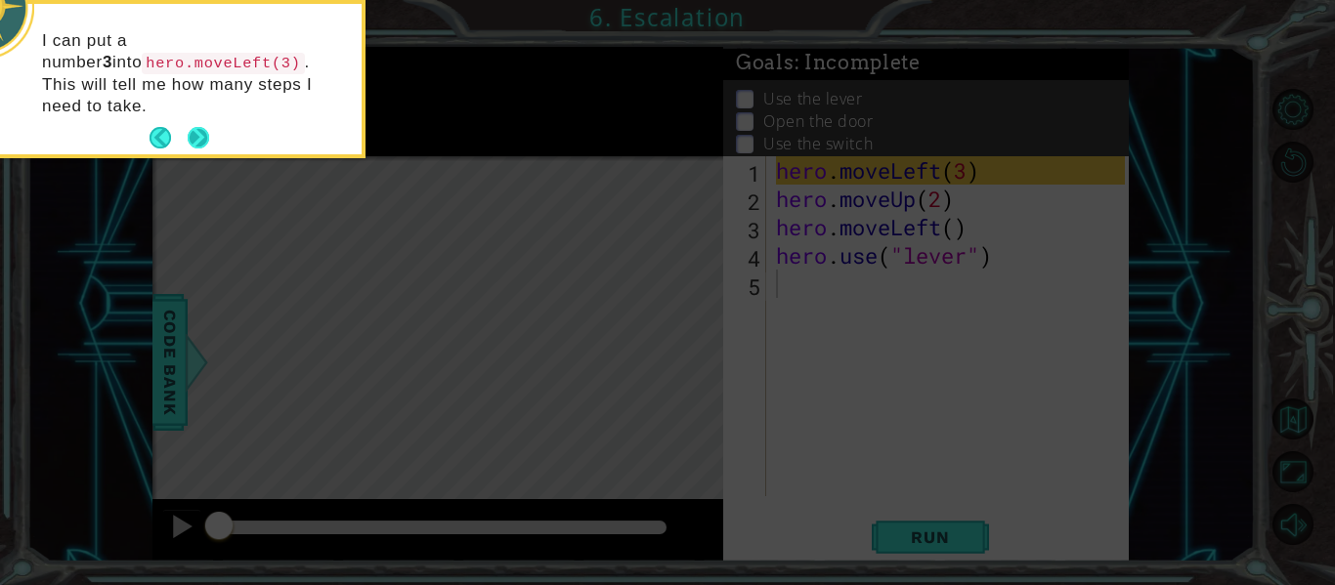
click at [202, 127] on button "Next" at bounding box center [199, 138] width 22 height 22
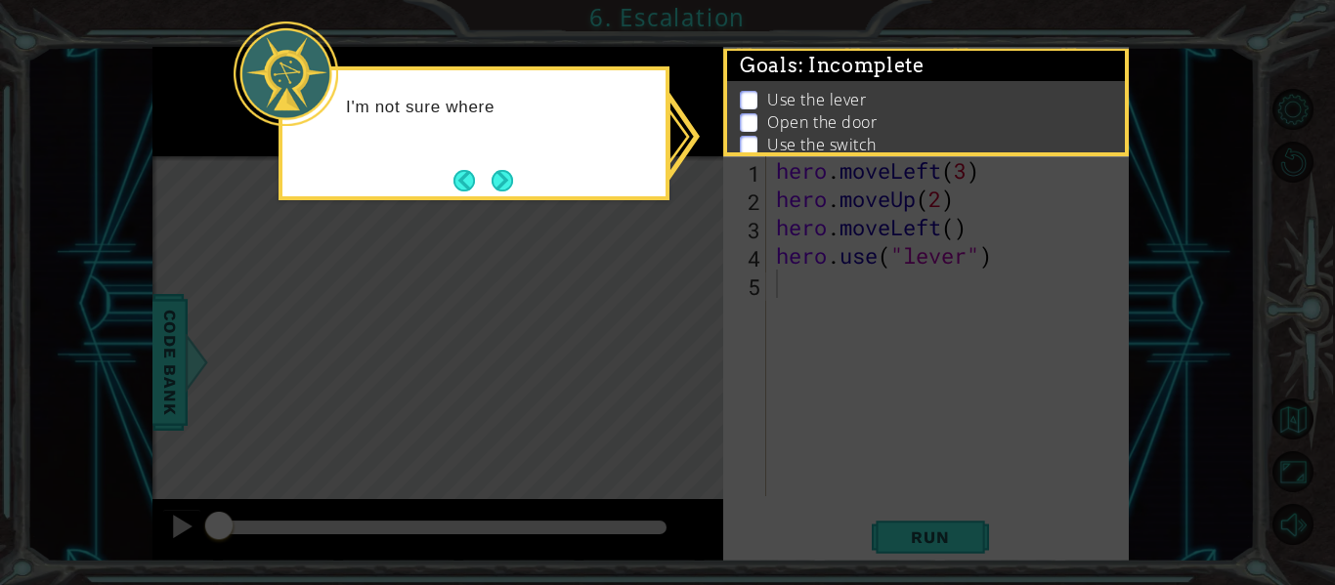
click at [821, 182] on icon at bounding box center [667, 292] width 1335 height 585
click at [496, 172] on button "Next" at bounding box center [503, 181] width 22 height 22
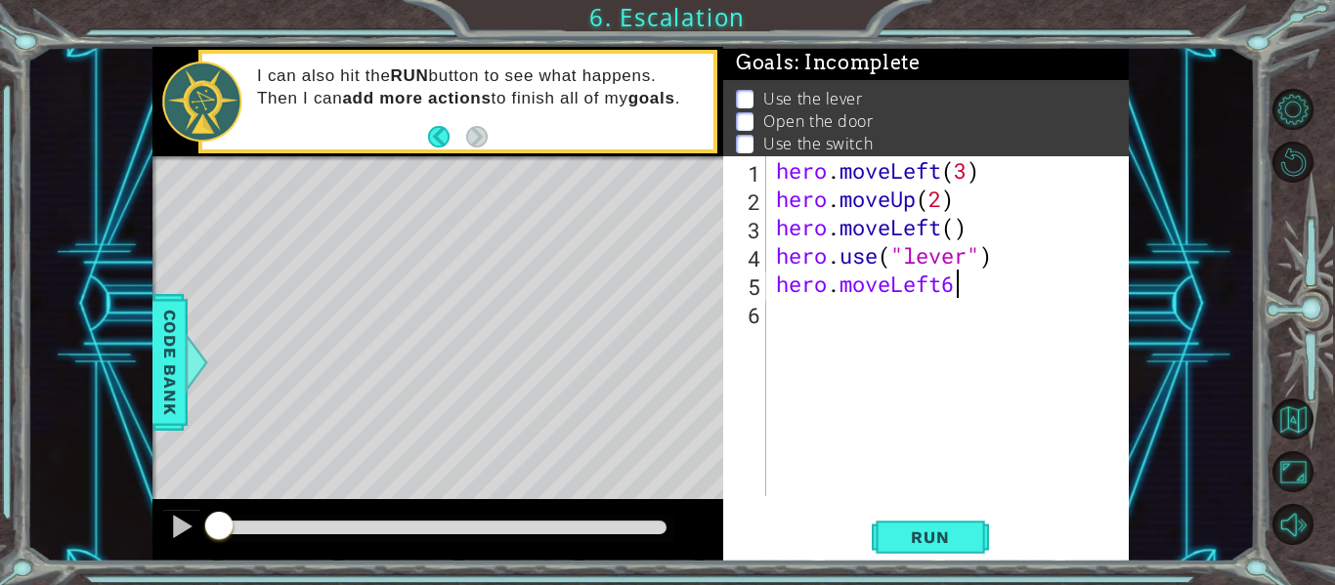
scroll to position [0, 7]
type textarea "hero.moveLeft(3)"
click at [848, 319] on div "hero . moveLeft ( 3 ) hero . moveUp ( 2 ) hero . moveLeft ( ) hero . use ( "lev…" at bounding box center [953, 354] width 363 height 397
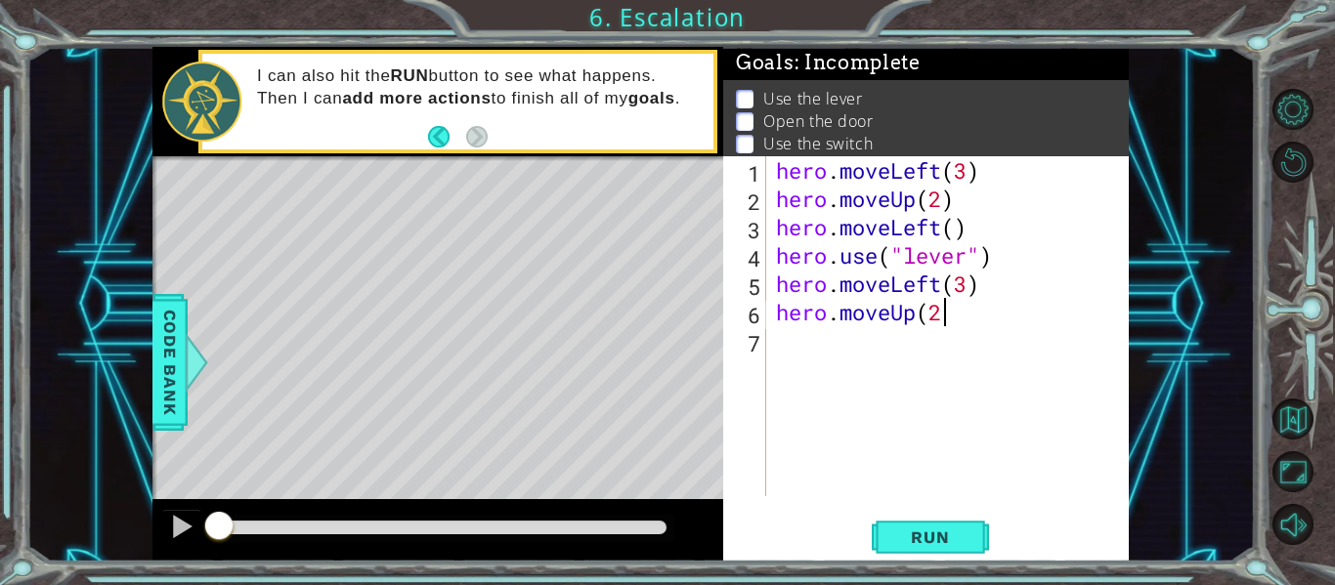
type textarea "hero.moveUp(2)"
click at [799, 345] on div "hero . moveLeft ( 3 ) hero . moveUp ( 2 ) hero . moveLeft ( ) hero . use ( "lev…" at bounding box center [953, 354] width 363 height 397
type textarea "hero.moveLeft(1)"
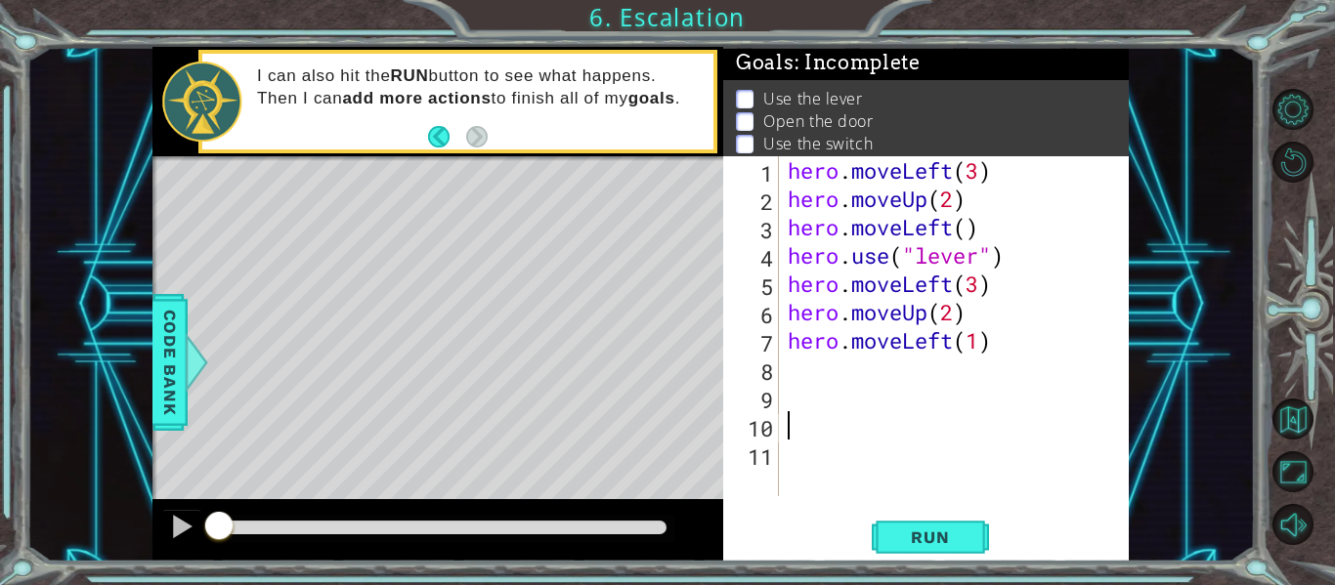
click at [816, 366] on div "hero . moveLeft ( 3 ) hero . moveUp ( 2 ) hero . moveLeft ( ) hero . use ( "lev…" at bounding box center [959, 354] width 351 height 397
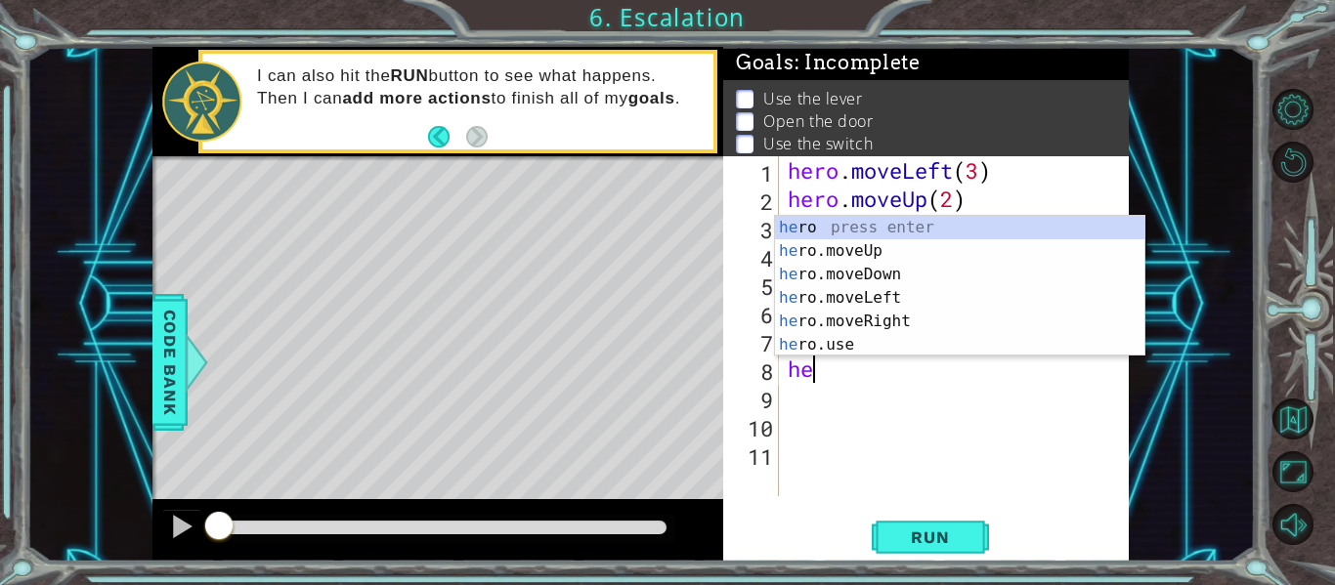
type textarea "h"
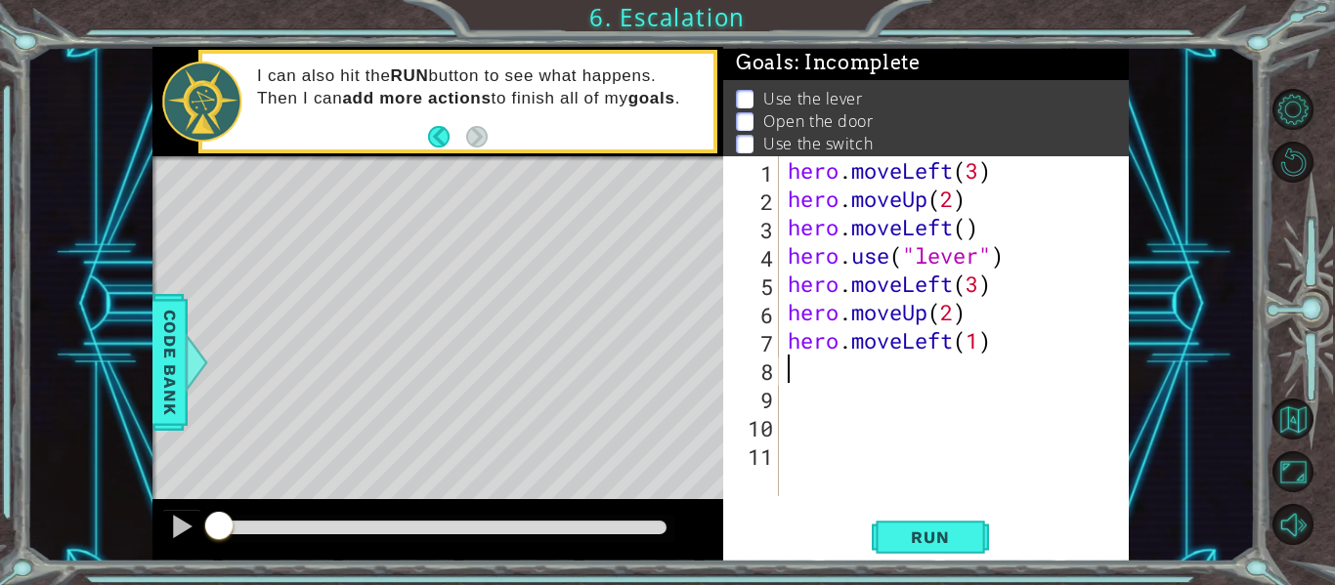
type textarea "hero.moveLeft(1)"
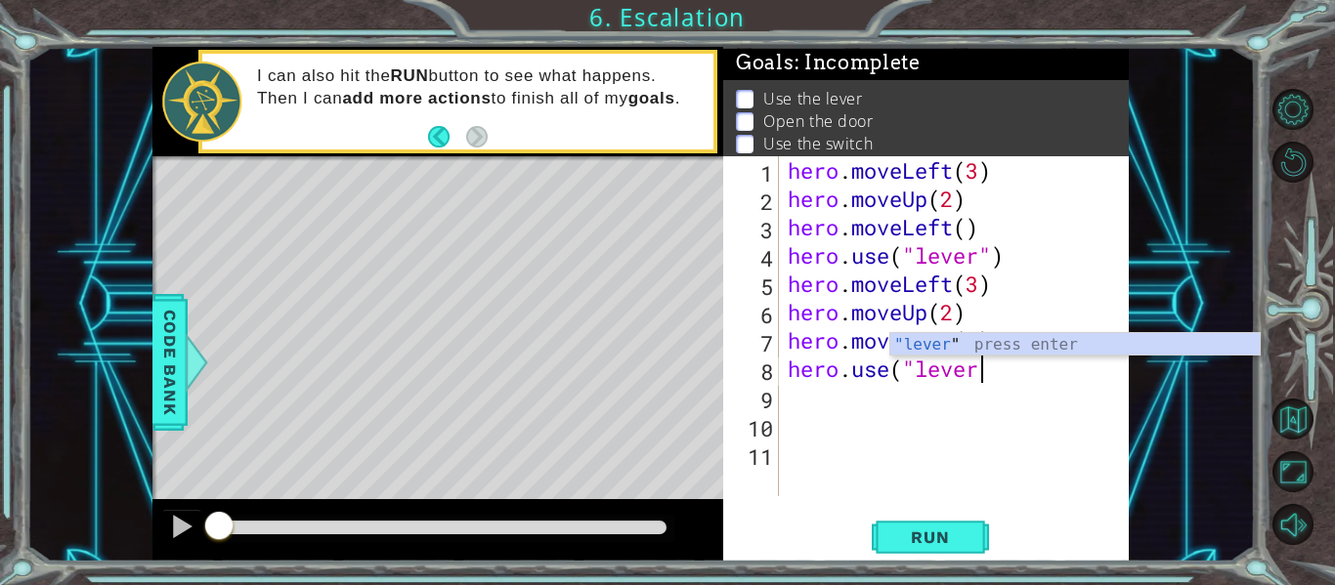
scroll to position [0, 9]
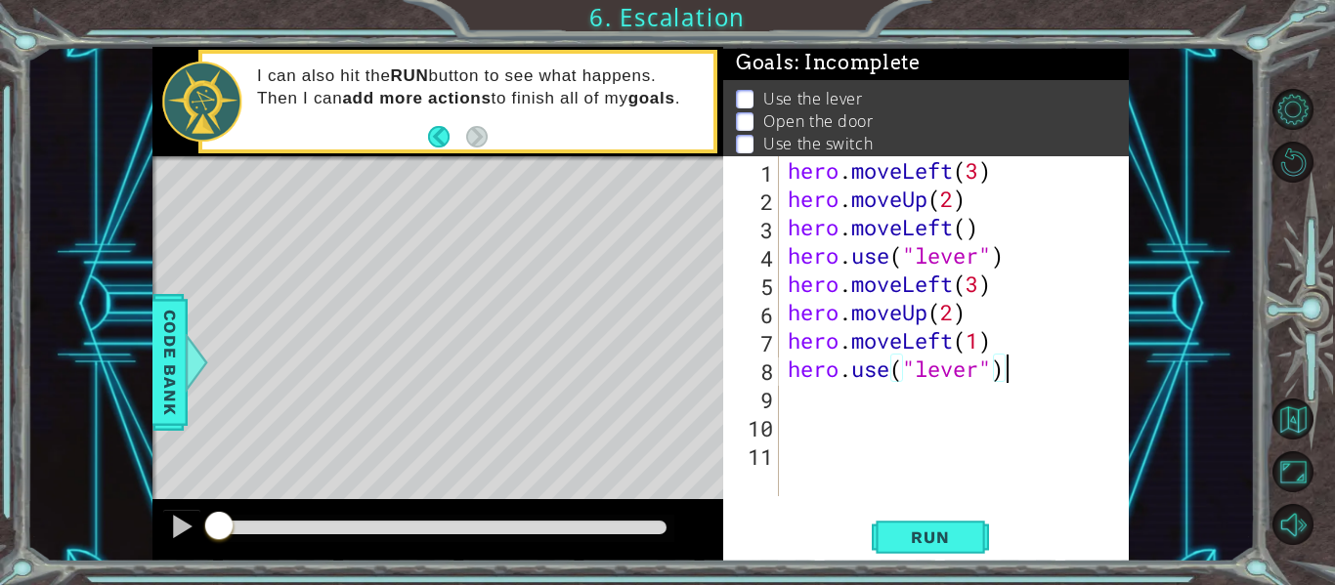
type textarea "hero.use("lever")"
click at [787, 411] on div "hero . moveLeft ( 3 ) hero . moveUp ( 2 ) hero . moveLeft ( ) hero . use ( "lev…" at bounding box center [959, 354] width 351 height 397
click at [831, 408] on div "hero . moveLeft ( 3 ) hero . moveUp ( 2 ) hero . moveLeft ( ) hero . use ( "lev…" at bounding box center [959, 354] width 351 height 397
type textarea "h"
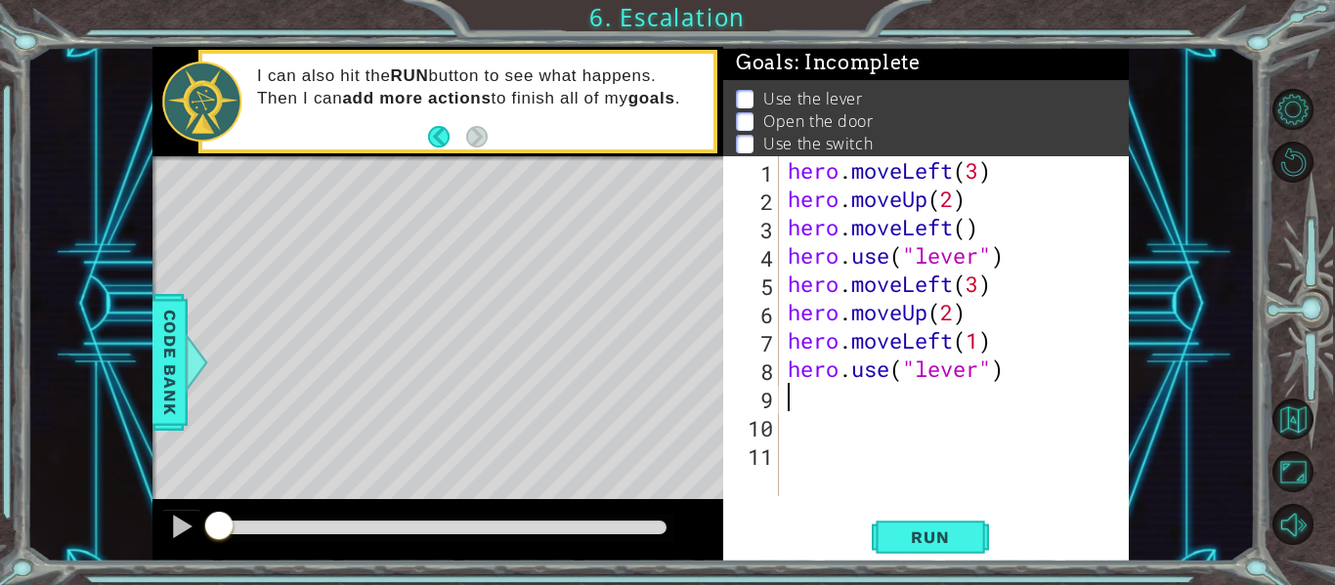
type textarea "h"
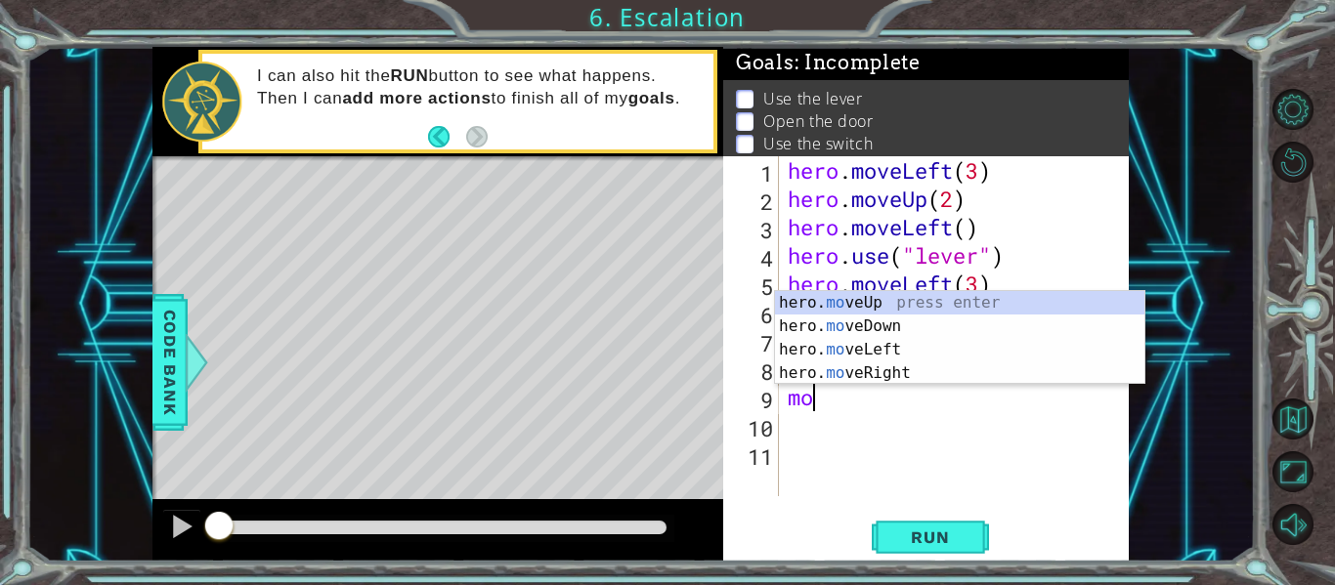
type textarea "m"
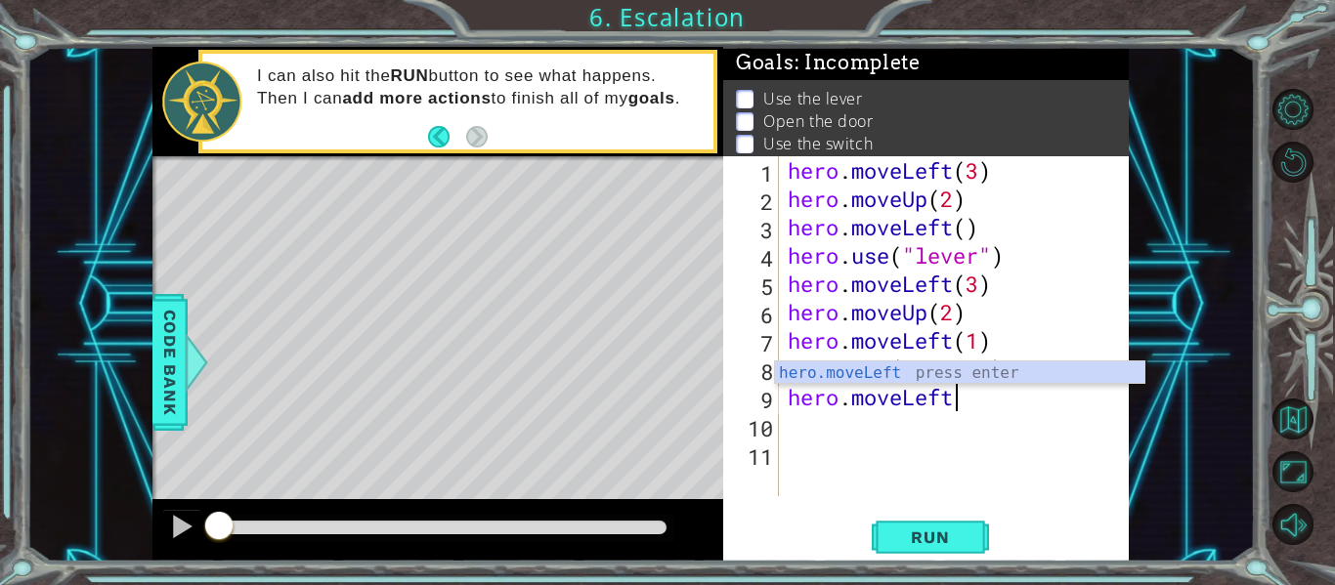
scroll to position [0, 7]
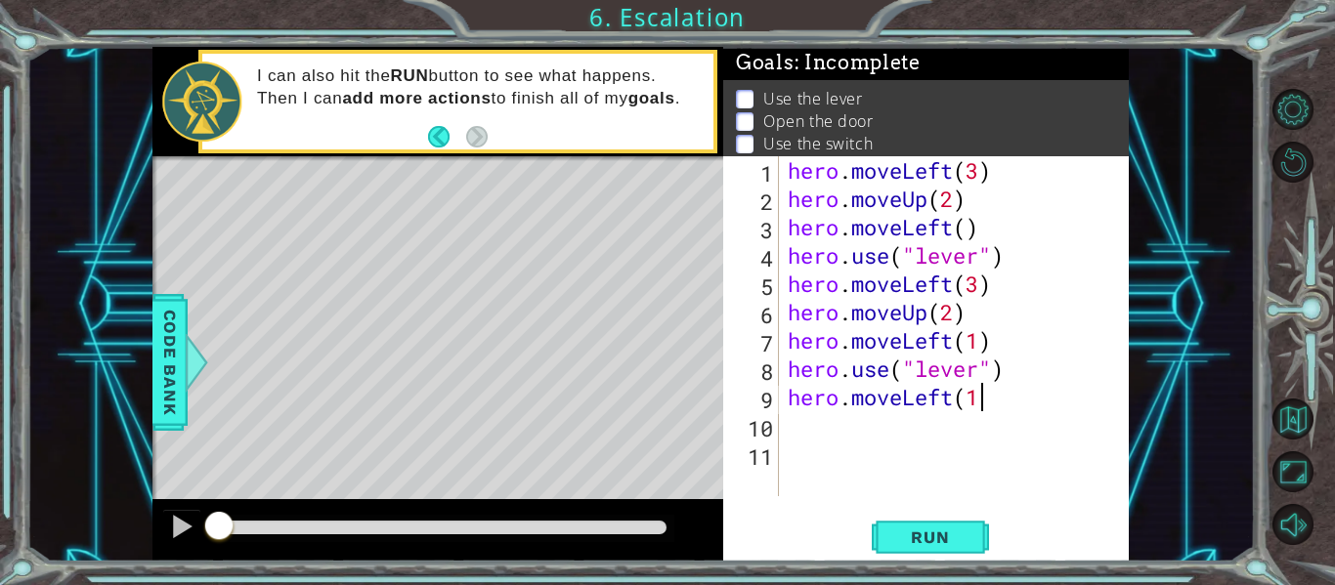
type textarea "hero.moveLeft(1)"
click at [880, 435] on div "hero . moveLeft ( 3 ) hero . moveUp ( 2 ) hero . moveLeft ( ) hero . use ( "lev…" at bounding box center [959, 354] width 351 height 397
type textarea "hero.moveUp(1)"
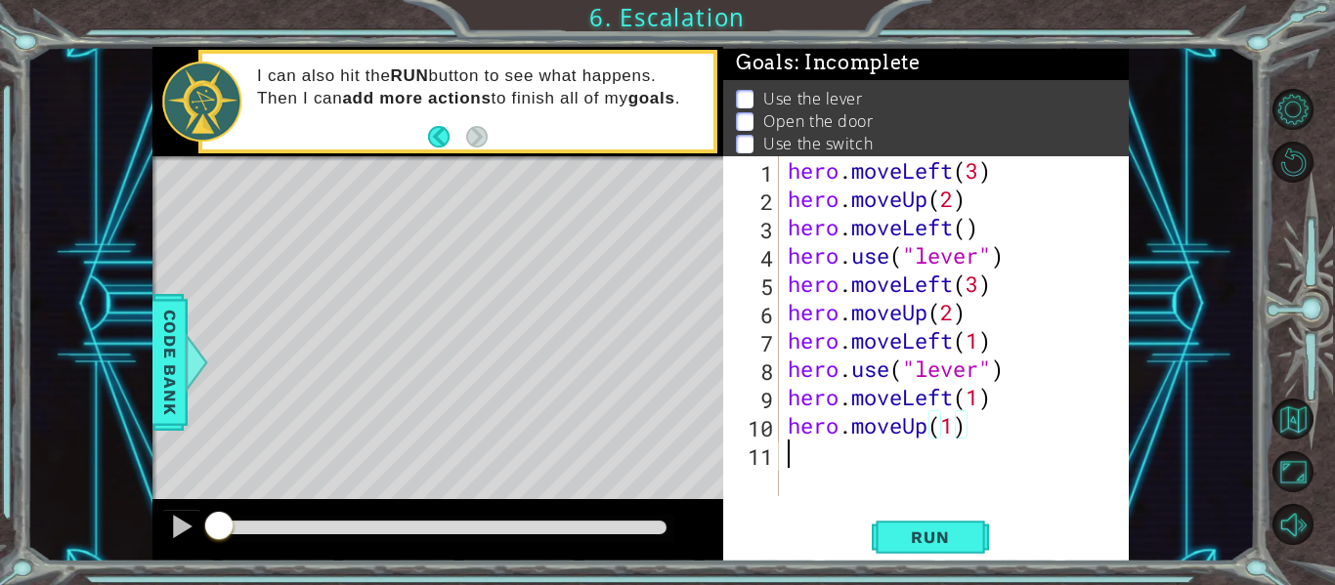
click at [813, 448] on div "hero . moveLeft ( 3 ) hero . moveUp ( 2 ) hero . moveLeft ( ) hero . use ( "lev…" at bounding box center [959, 354] width 351 height 397
click at [951, 539] on span "Run" at bounding box center [929, 538] width 77 height 20
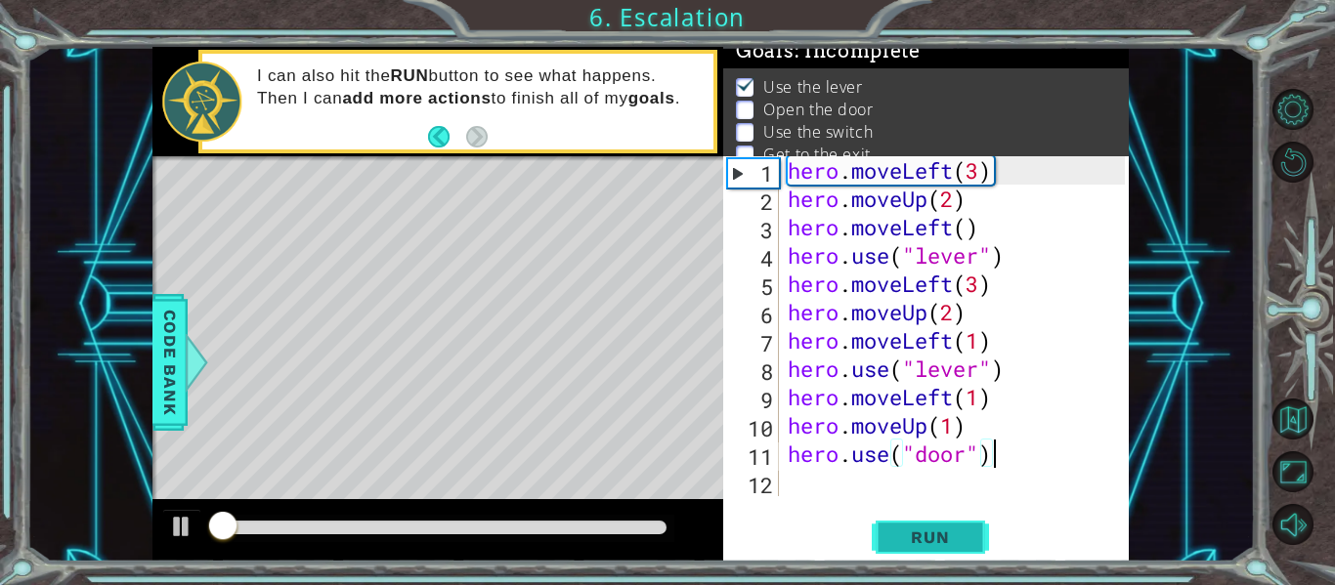
scroll to position [16, 0]
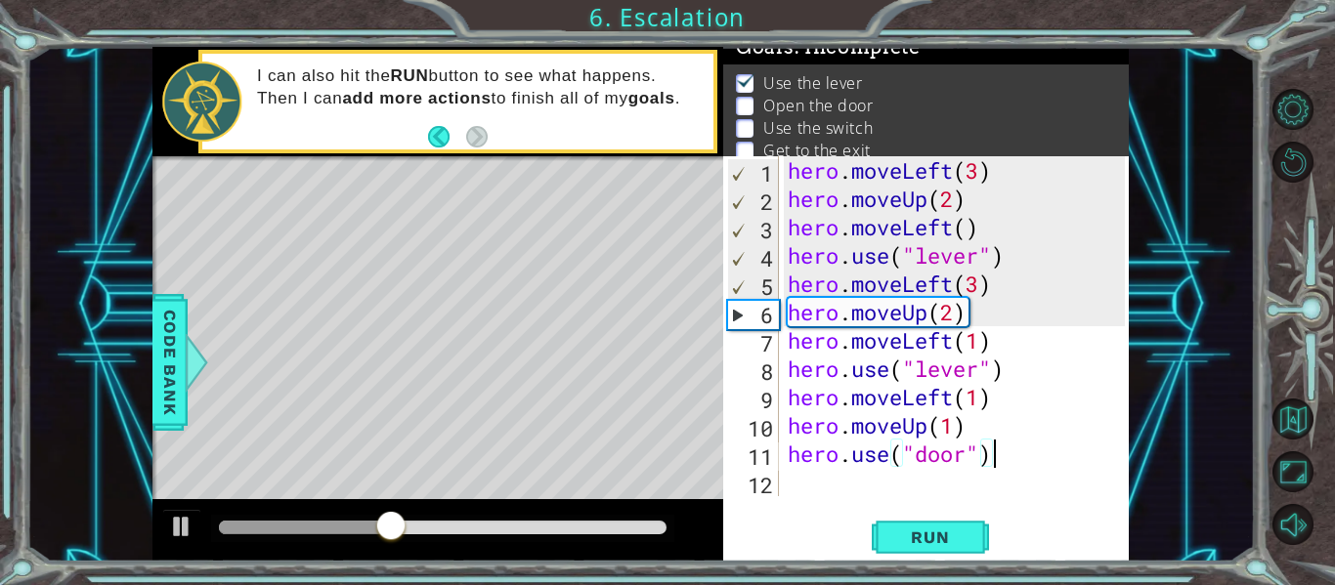
click at [978, 278] on div "hero . moveLeft ( 3 ) hero . moveUp ( 2 ) hero . moveLeft ( ) hero . use ( "lev…" at bounding box center [959, 354] width 351 height 397
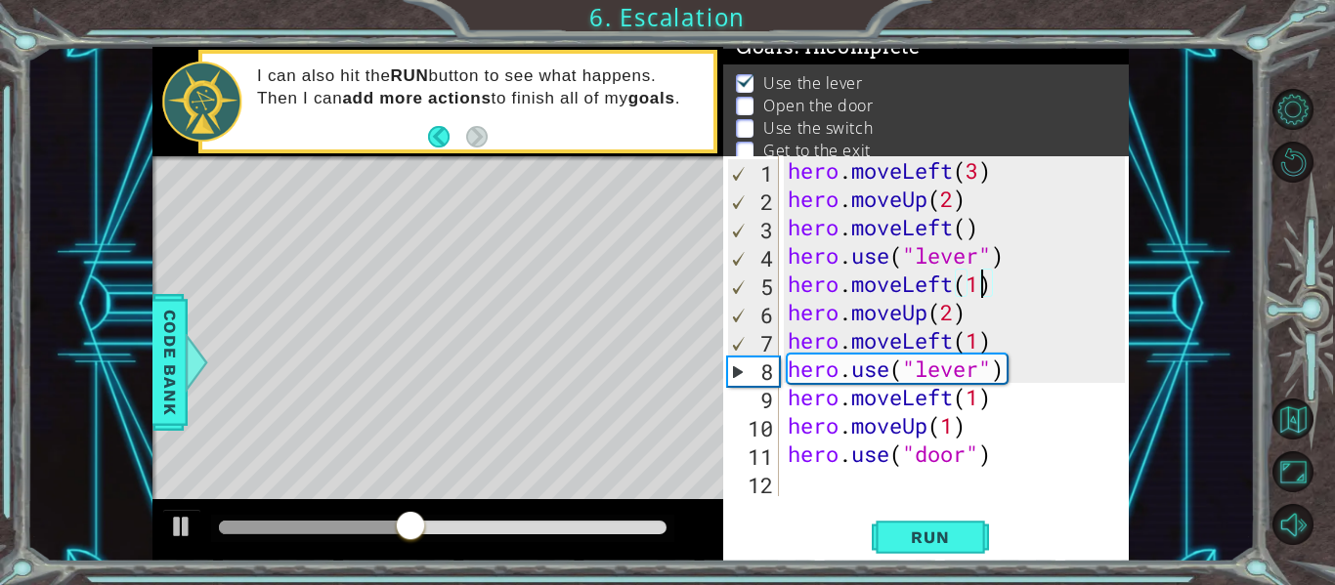
scroll to position [0, 9]
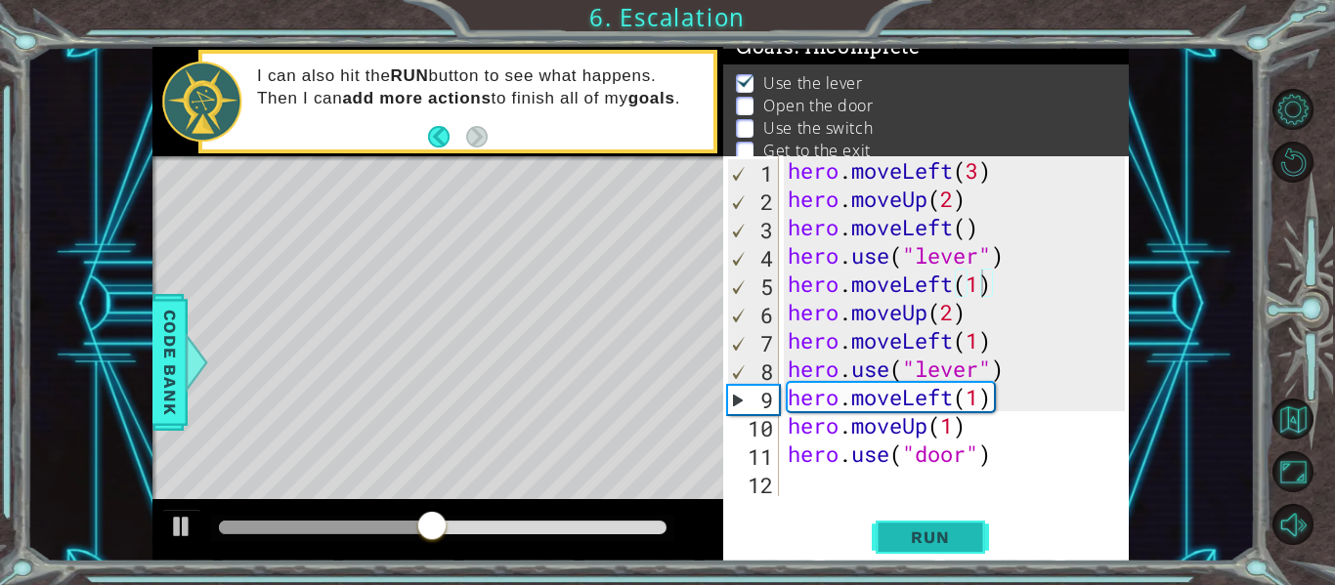
click at [941, 537] on span "Run" at bounding box center [929, 538] width 77 height 20
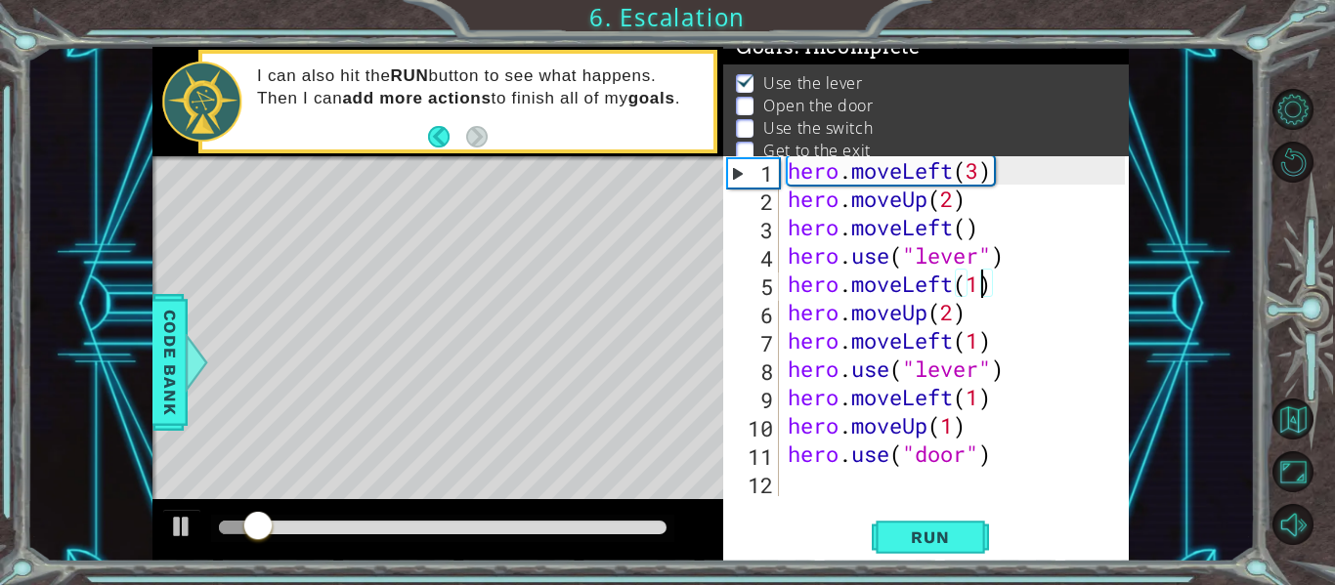
click at [441, 534] on div at bounding box center [443, 528] width 448 height 14
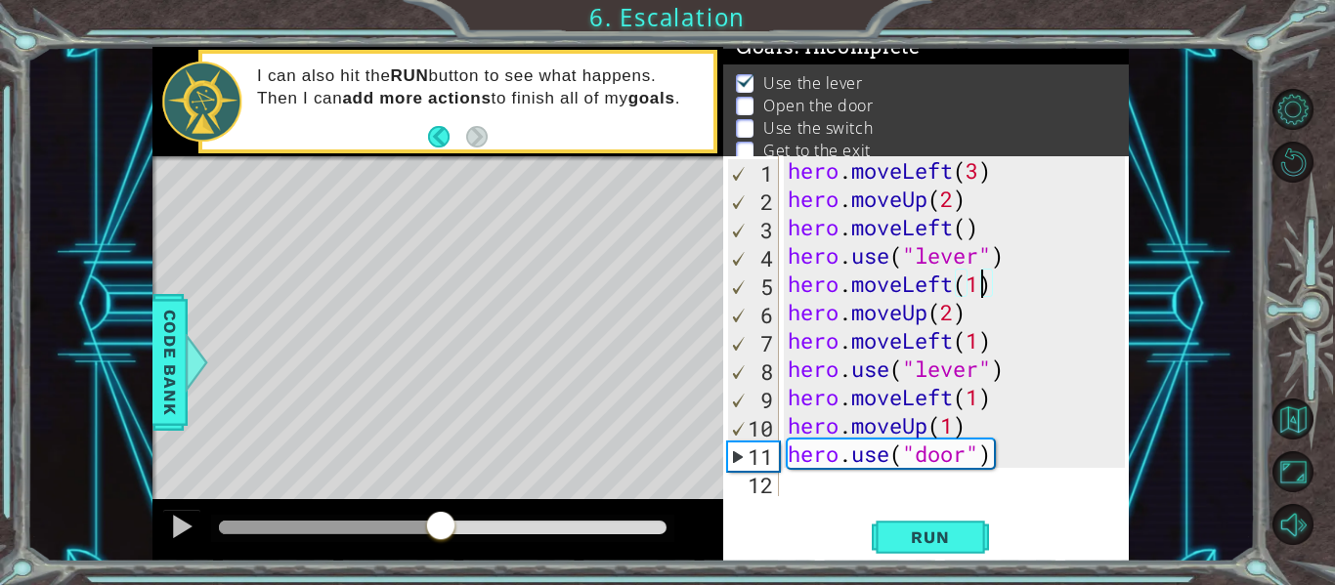
click at [415, 521] on div at bounding box center [330, 528] width 222 height 14
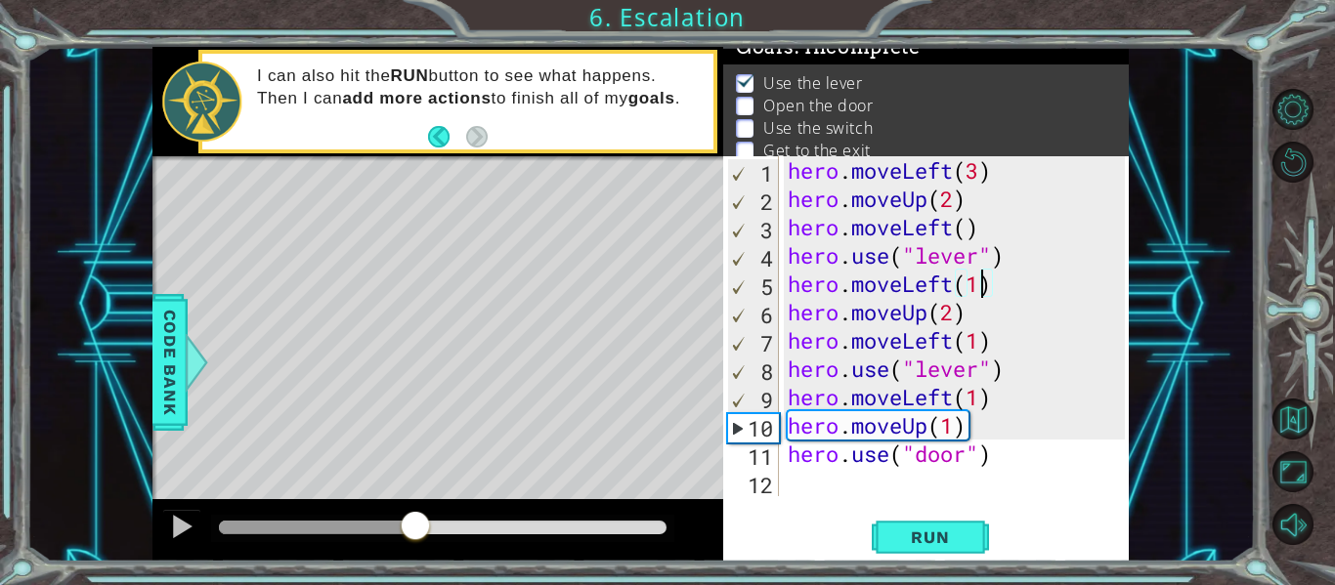
click at [368, 523] on div at bounding box center [317, 528] width 196 height 14
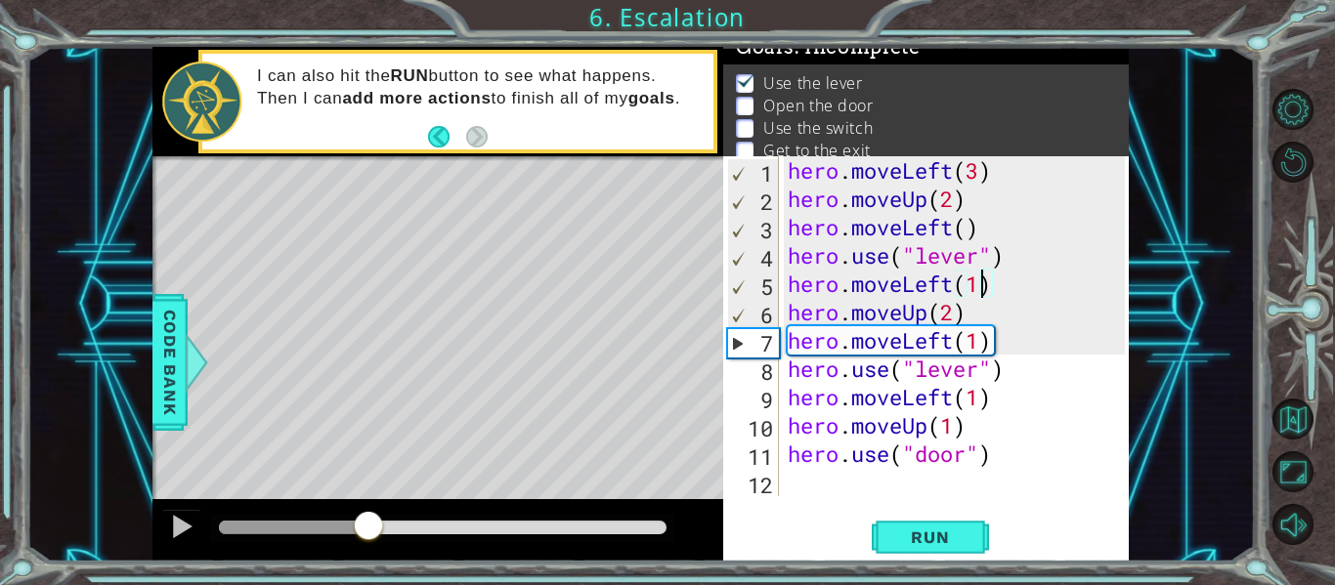
click at [235, 524] on div at bounding box center [294, 528] width 150 height 14
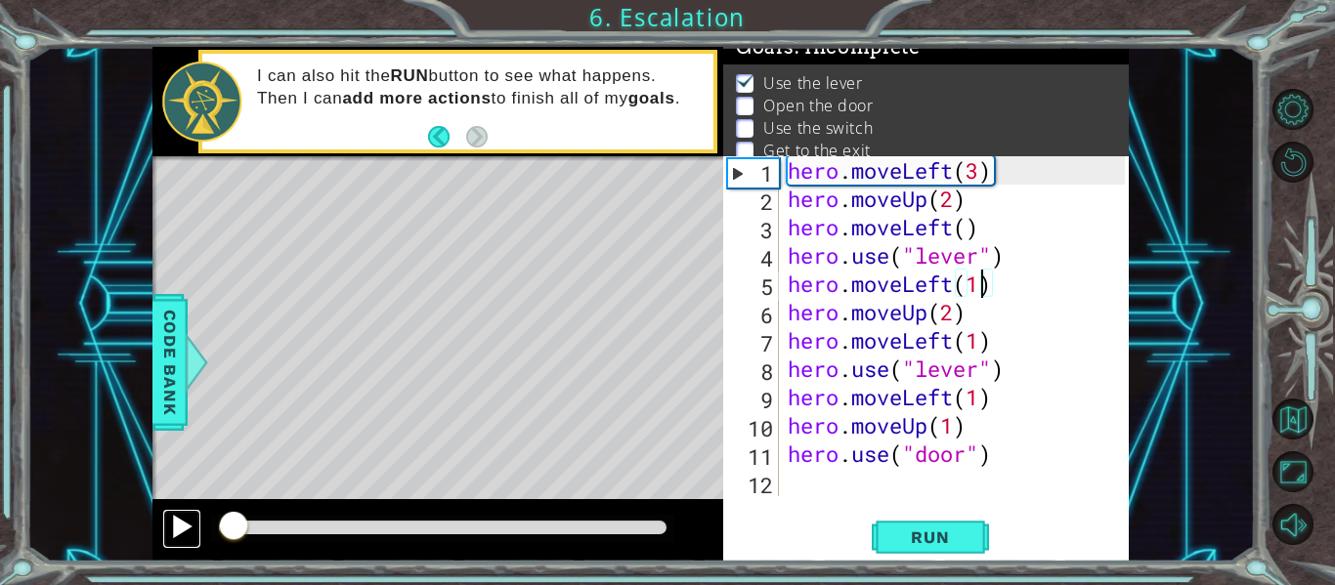
click at [185, 525] on div at bounding box center [181, 526] width 25 height 25
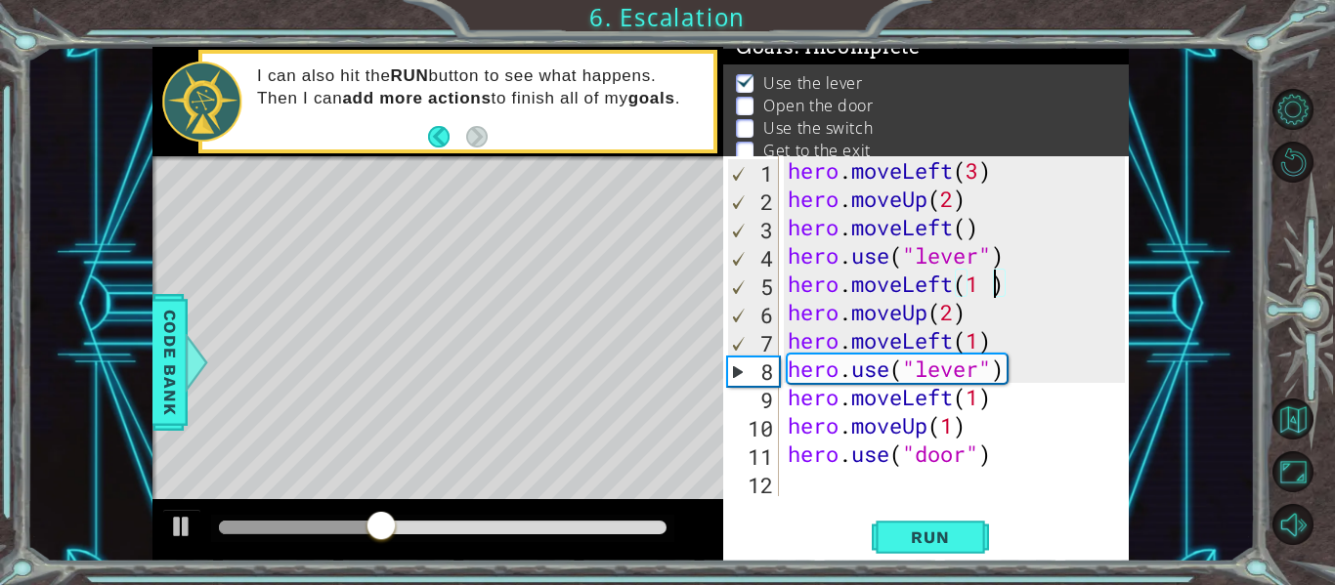
click at [950, 312] on div "hero . moveLeft ( 3 ) hero . moveUp ( 2 ) hero . moveLeft ( ) hero . use ( "lev…" at bounding box center [959, 354] width 351 height 397
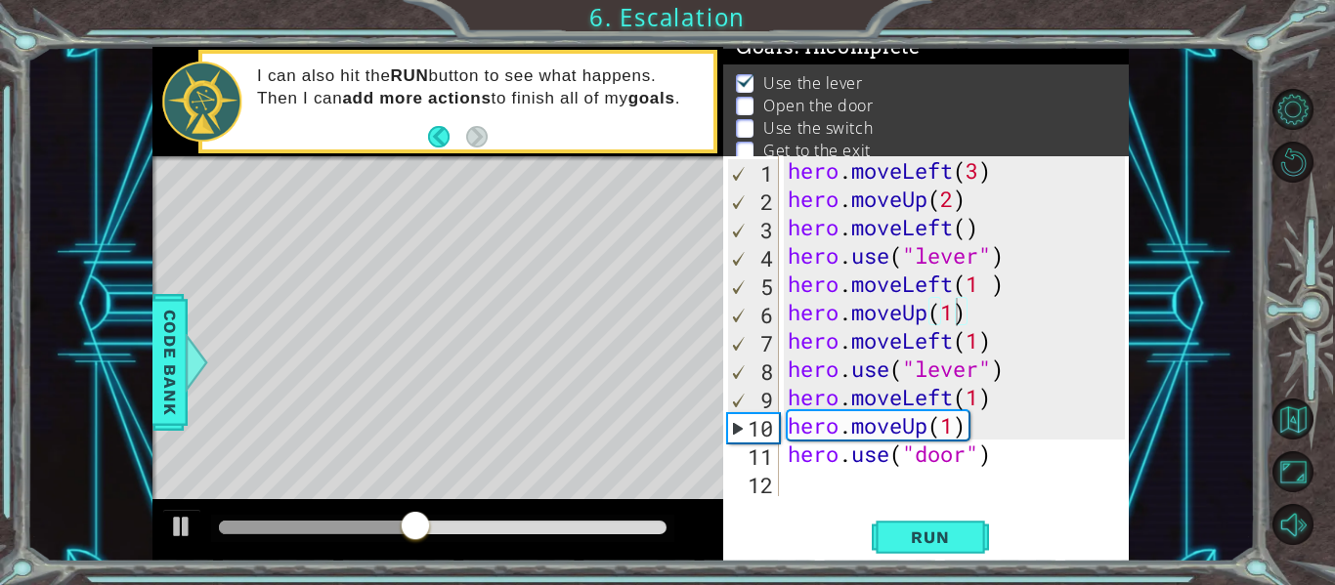
click at [955, 505] on div "hero.moveUp(1) 1 2 3 4 5 6 7 8 9 10 11 12 hero . moveLeft ( 3 ) hero . moveUp (…" at bounding box center [926, 359] width 406 height 406
click at [959, 535] on span "Run" at bounding box center [929, 538] width 77 height 20
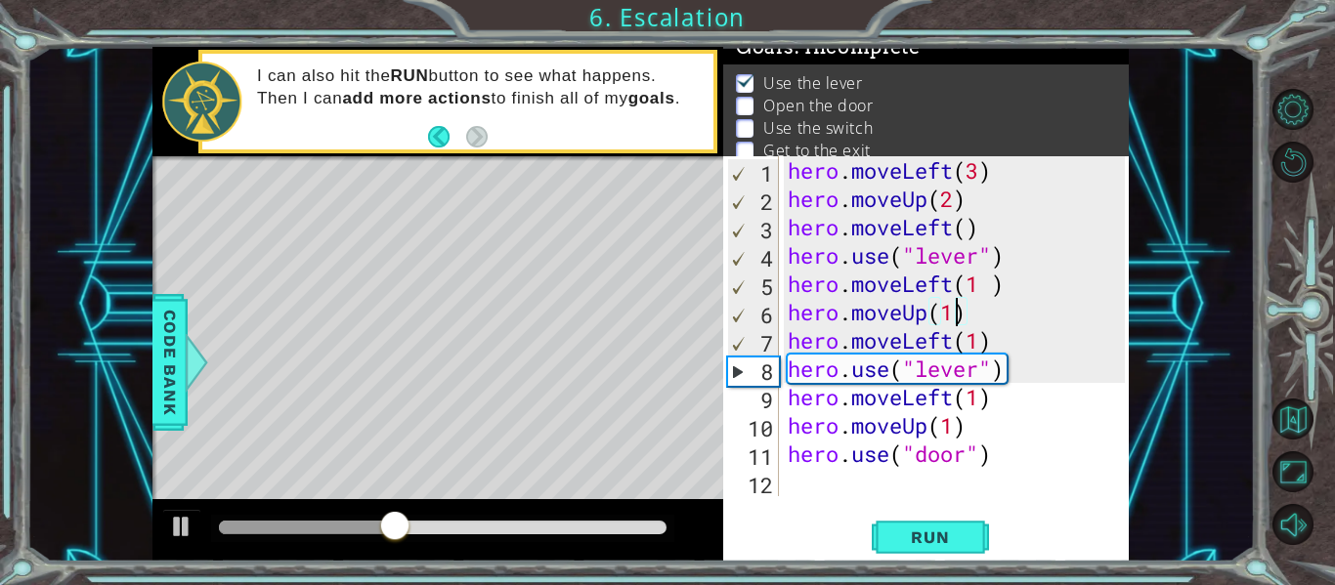
click at [962, 311] on div "hero . moveLeft ( 3 ) hero . moveUp ( 2 ) hero . moveLeft ( ) hero . use ( "lev…" at bounding box center [959, 354] width 351 height 397
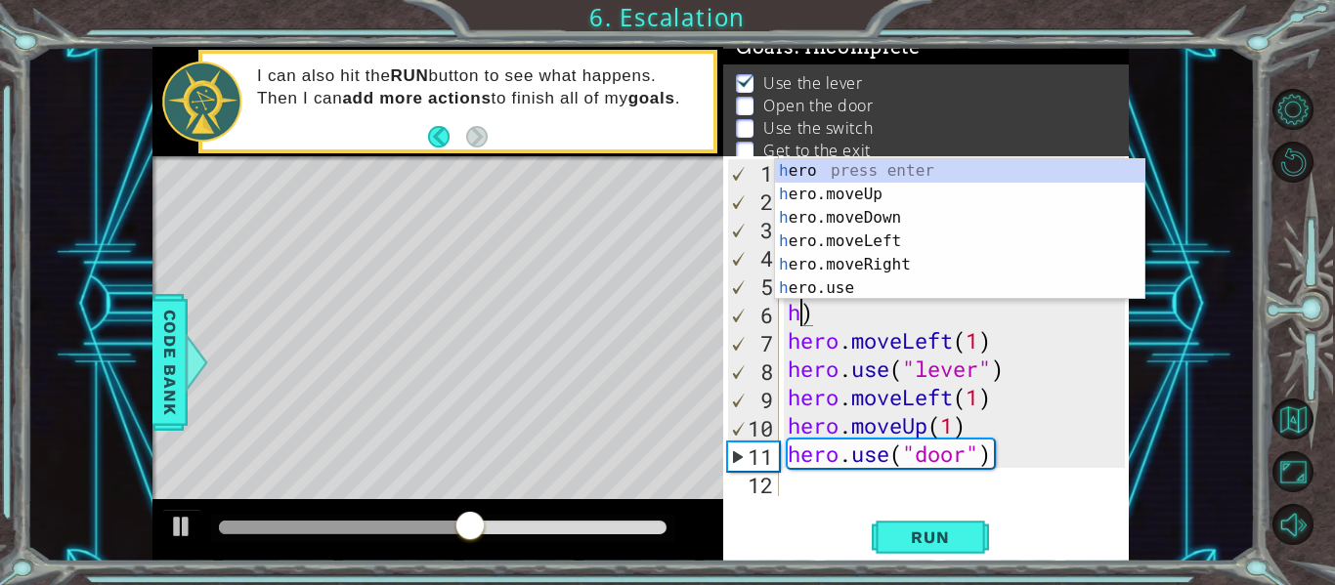
scroll to position [0, 0]
type textarea ")"
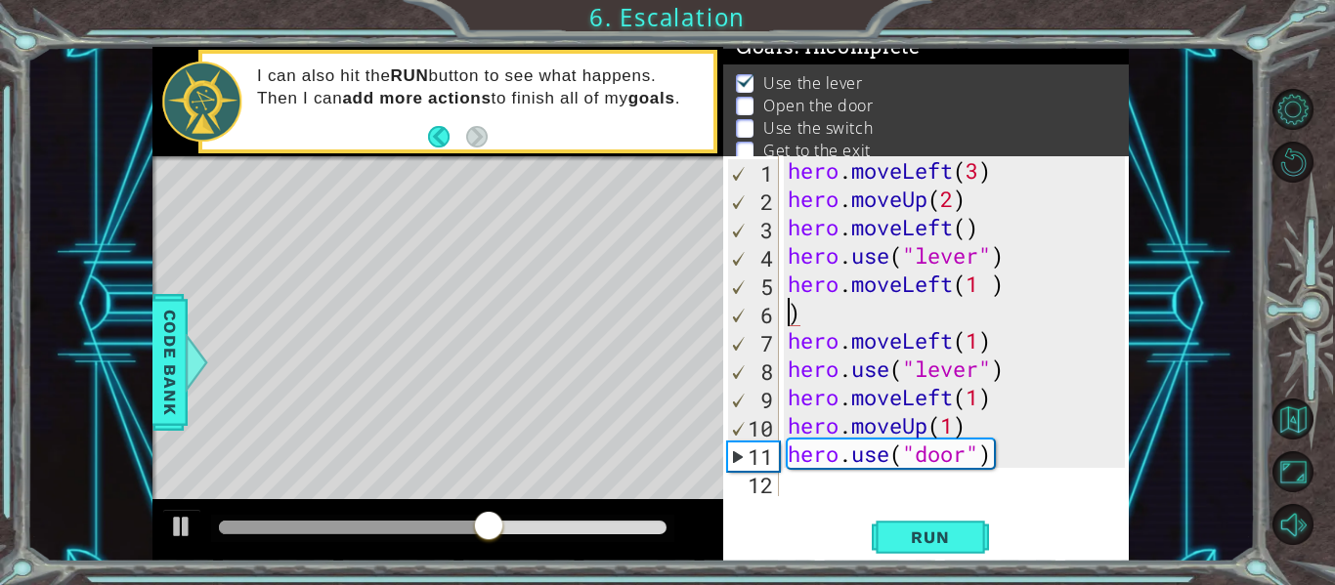
click at [900, 304] on div "hero . moveLeft ( 3 ) hero . moveUp ( 2 ) hero . moveLeft ( ) hero . use ( "lev…" at bounding box center [959, 354] width 351 height 397
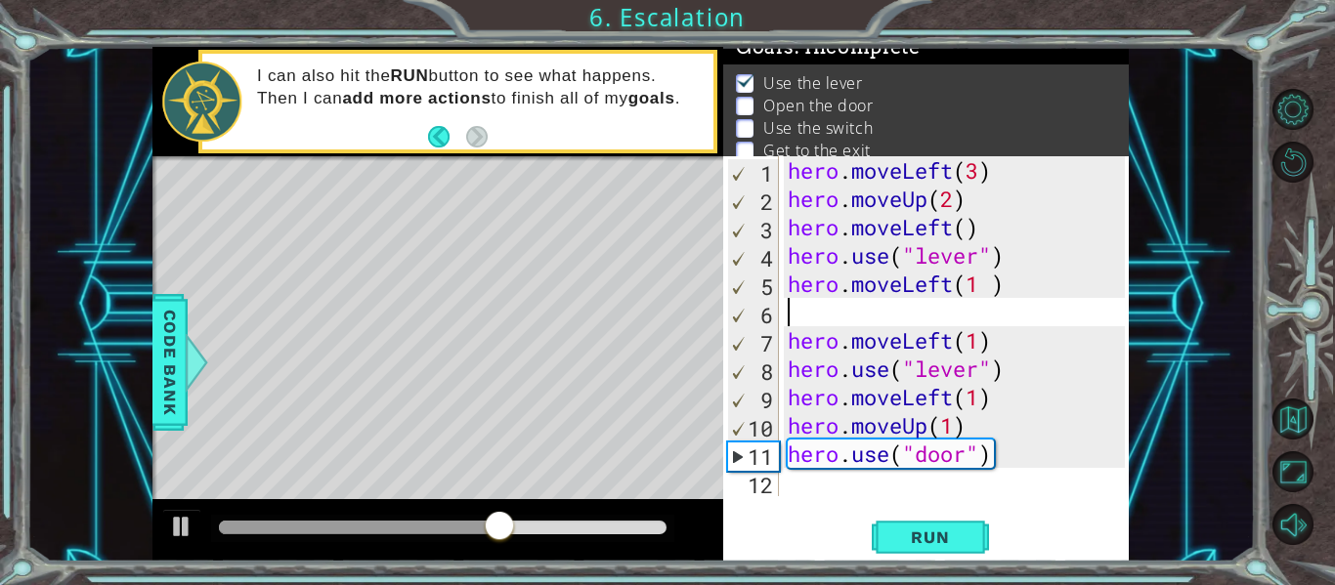
type textarea "="
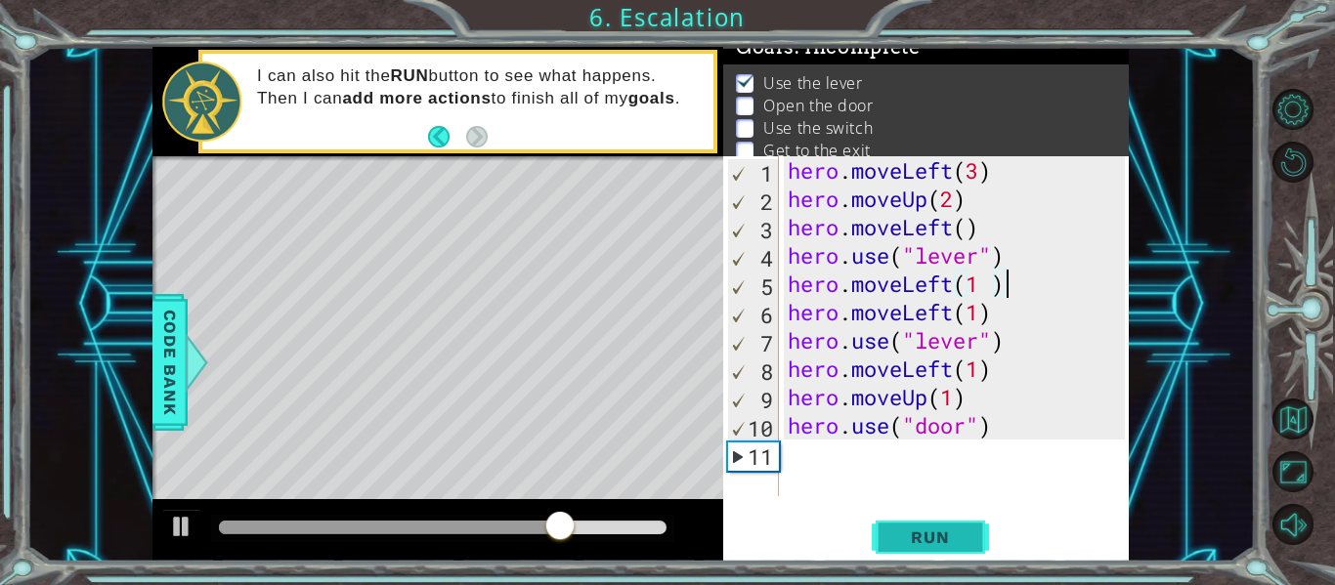
click at [880, 536] on button "Run" at bounding box center [930, 538] width 117 height 40
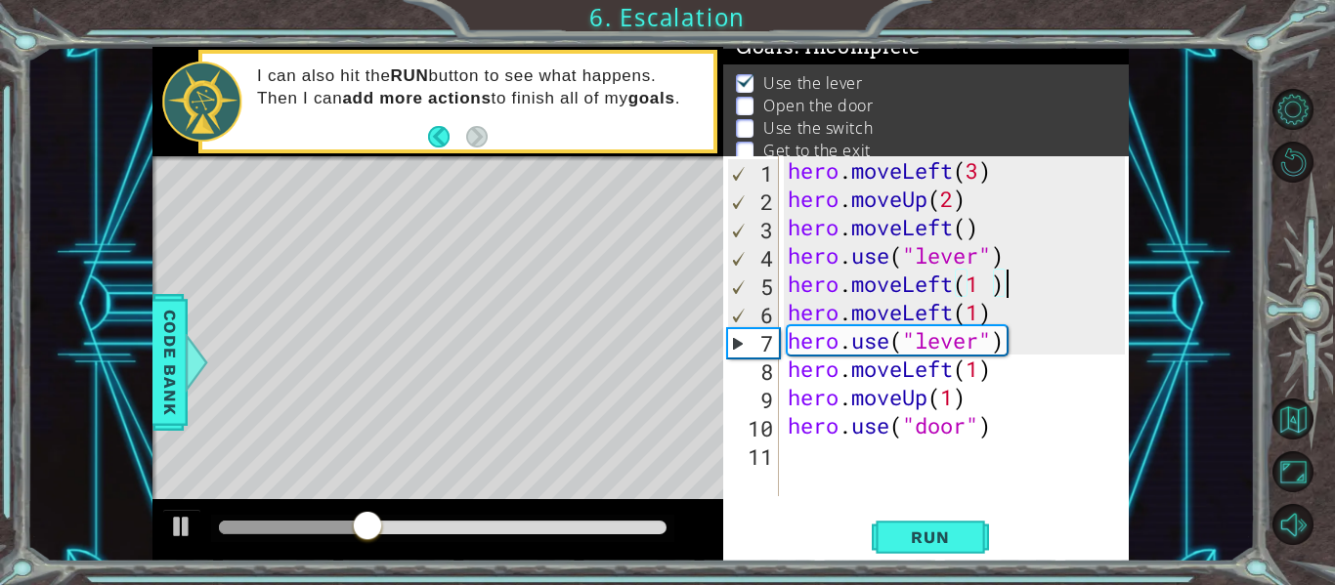
click at [1013, 315] on div "hero . moveLeft ( 3 ) hero . moveUp ( 2 ) hero . moveLeft ( ) hero . use ( "lev…" at bounding box center [959, 354] width 351 height 397
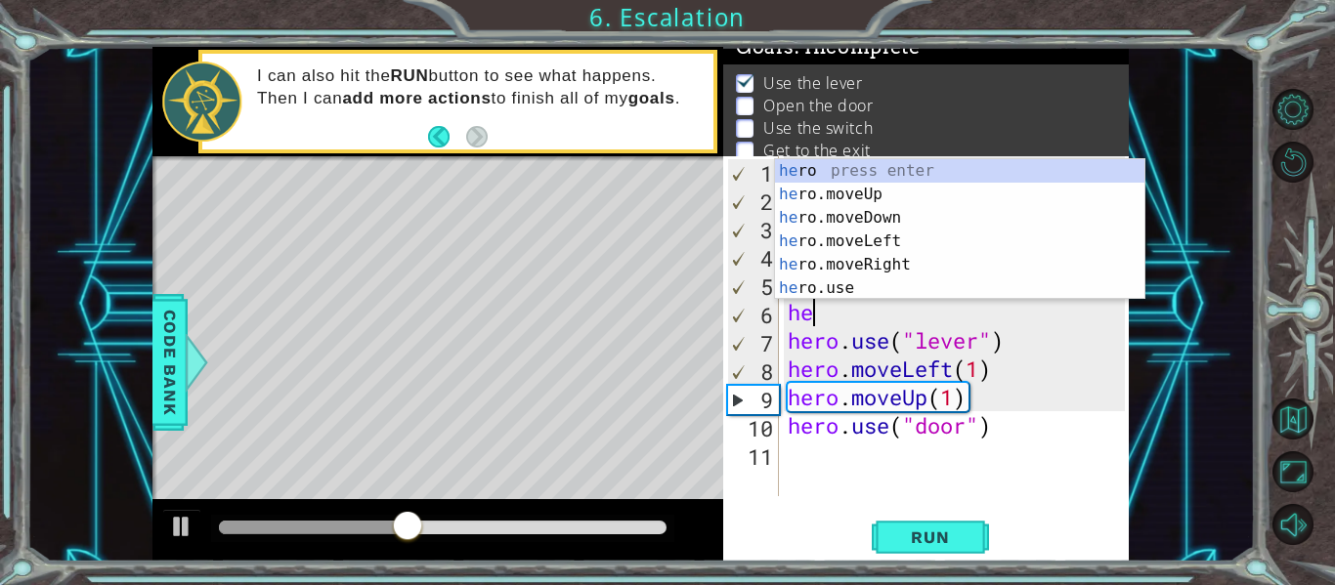
type textarea "h"
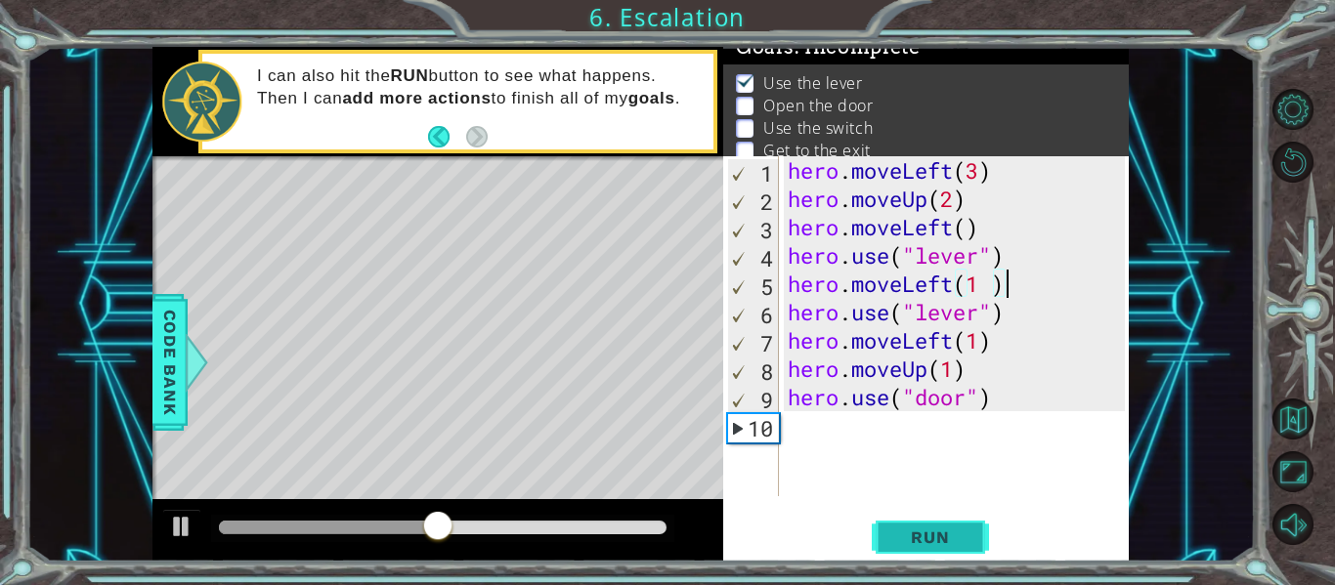
click at [909, 551] on button "Run" at bounding box center [930, 538] width 117 height 40
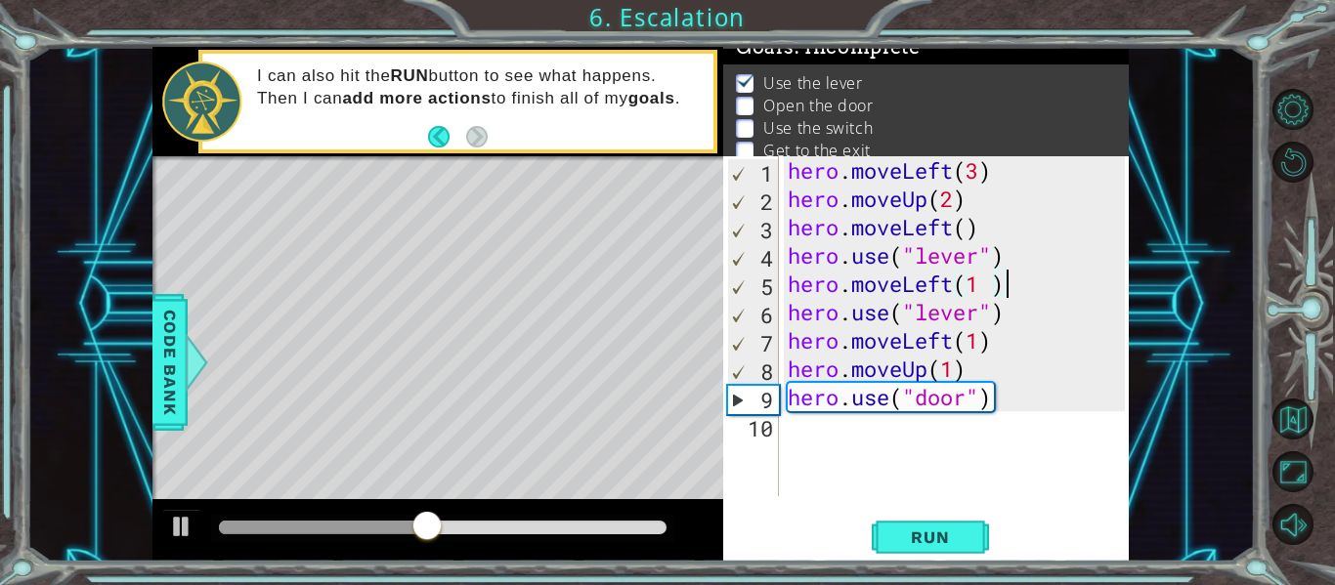
click at [373, 523] on div at bounding box center [323, 528] width 208 height 14
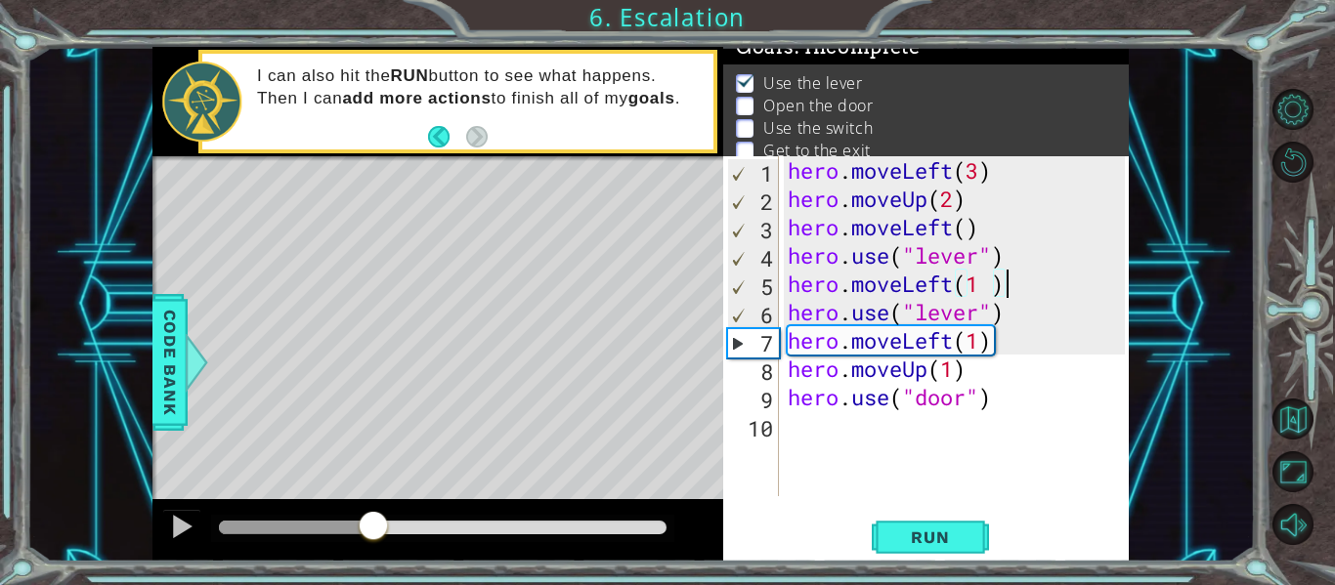
click at [323, 528] on div at bounding box center [296, 528] width 154 height 14
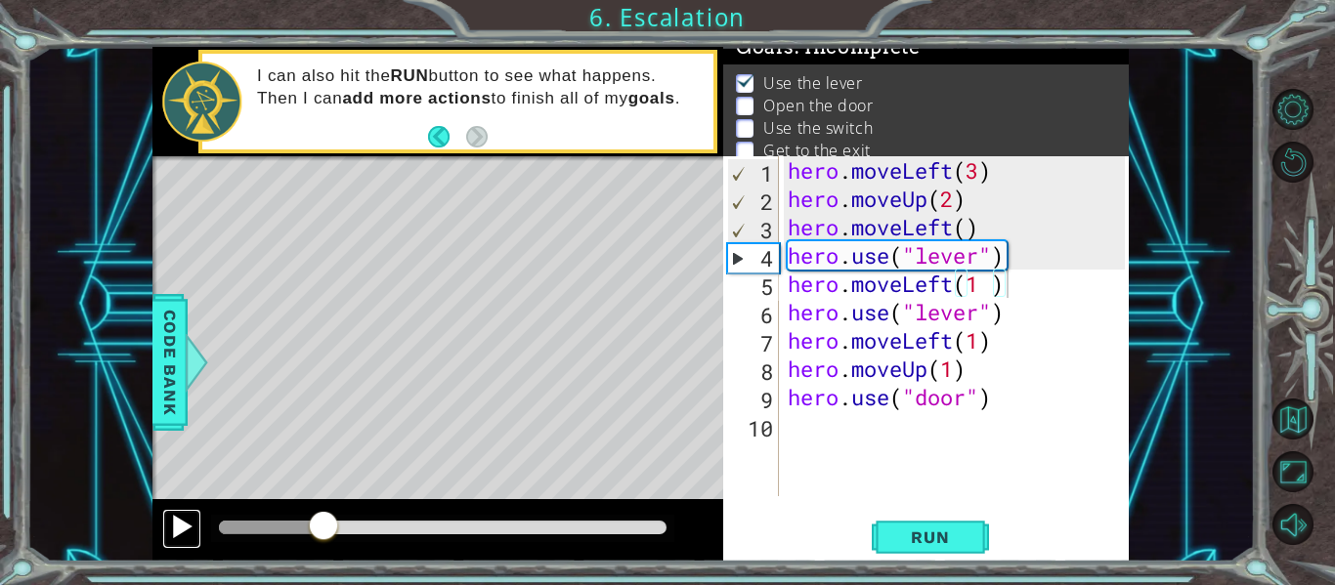
click at [188, 539] on div at bounding box center [181, 526] width 25 height 25
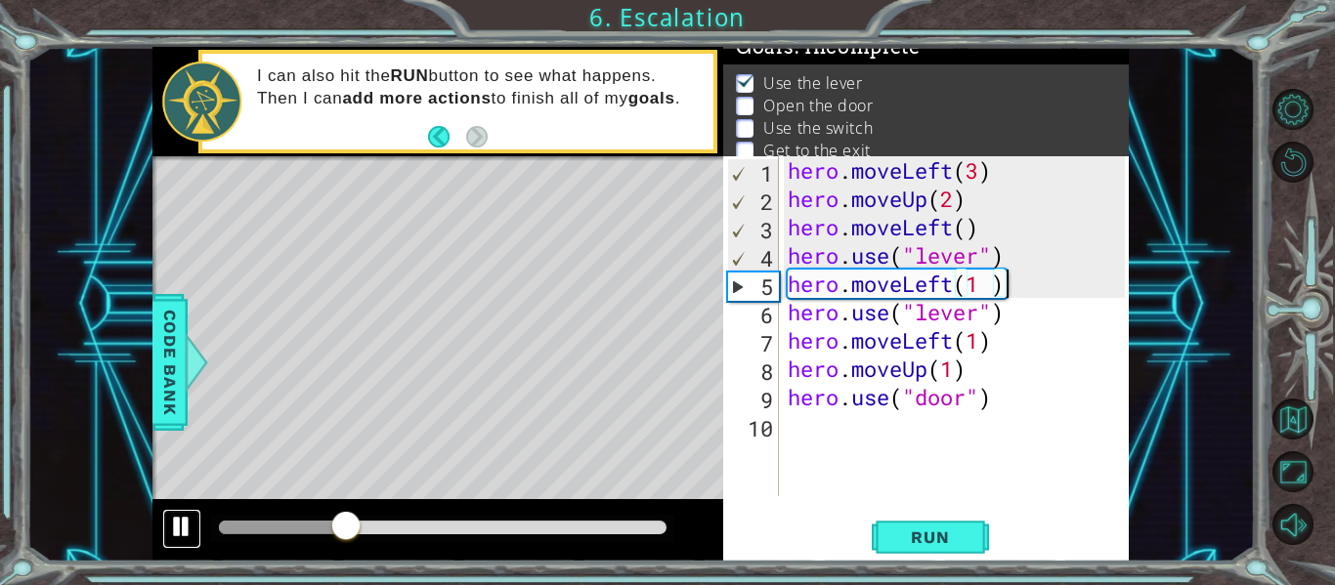
click at [185, 542] on button at bounding box center [181, 529] width 39 height 40
click at [186, 524] on div at bounding box center [181, 526] width 25 height 25
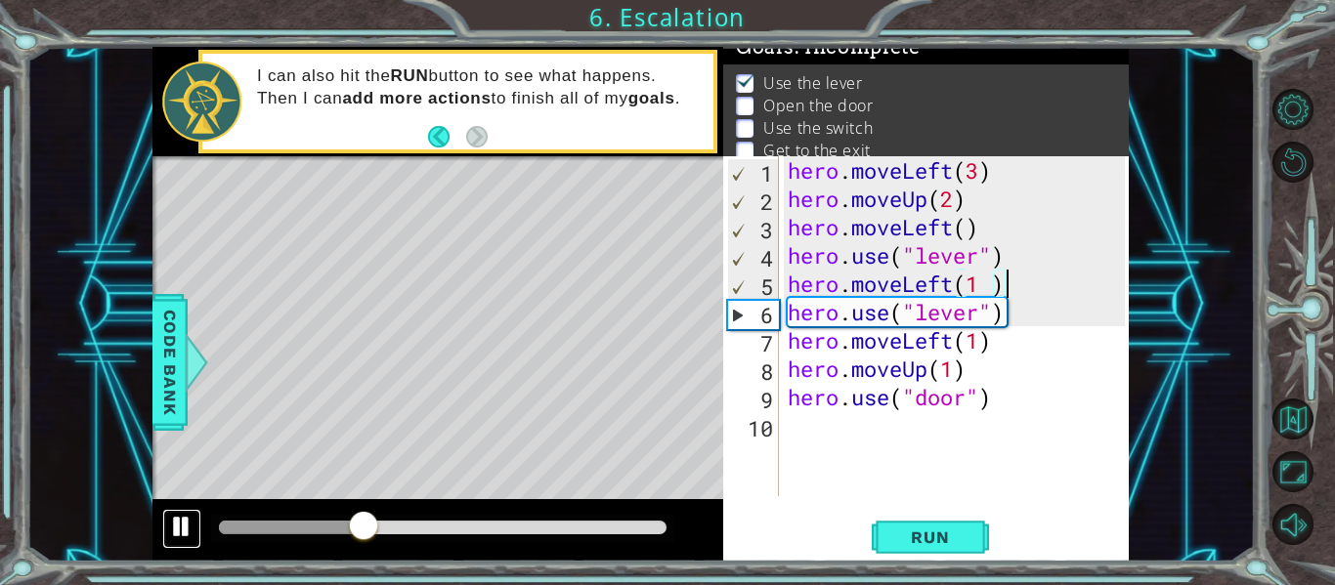
click at [186, 524] on div at bounding box center [181, 526] width 25 height 25
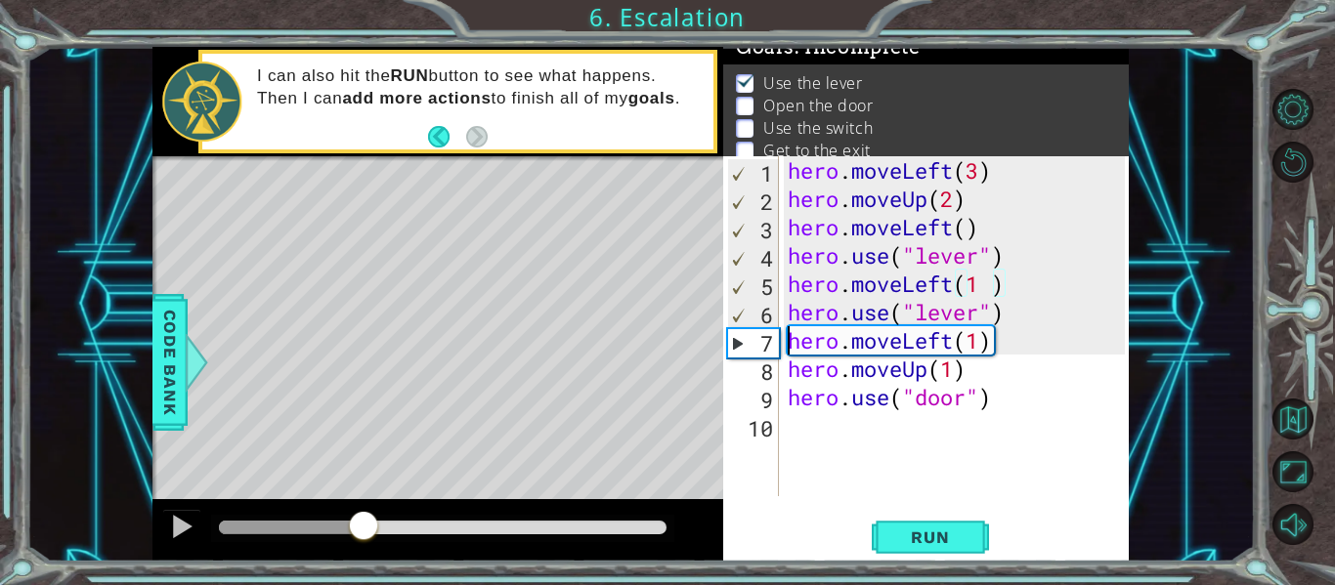
click at [789, 340] on div "hero . moveLeft ( 3 ) hero . moveUp ( 2 ) hero . moveLeft ( ) hero . use ( "lev…" at bounding box center [959, 354] width 351 height 397
type textarea "hero.moveLeft(1)"
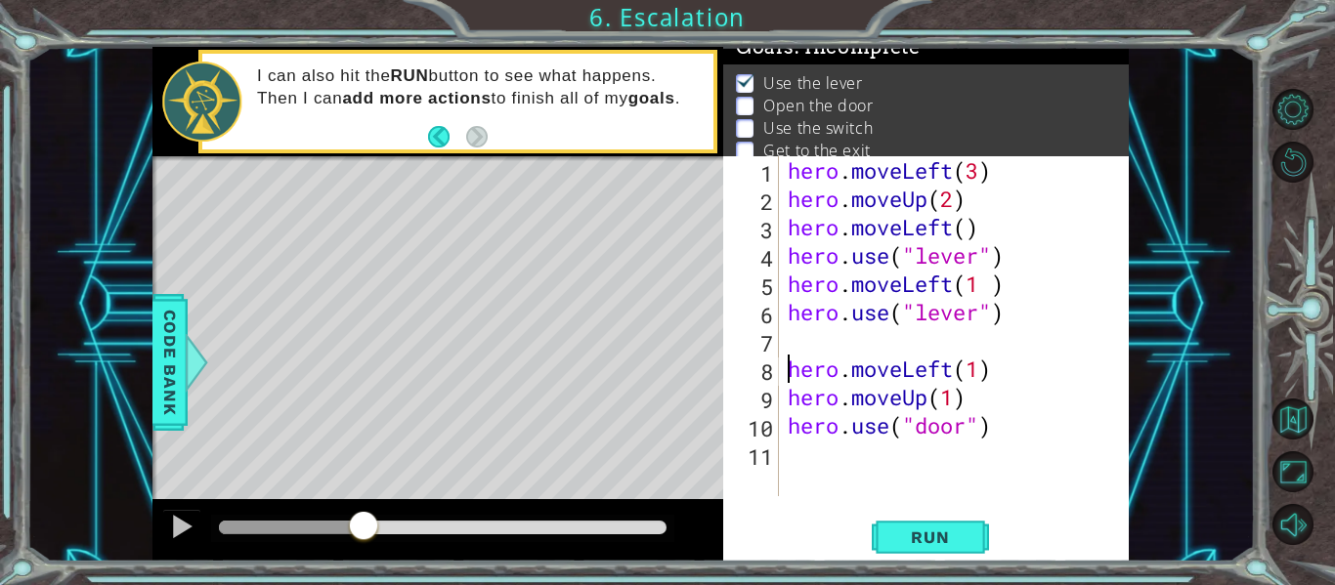
click at [809, 332] on div "hero . moveLeft ( 3 ) hero . moveUp ( 2 ) hero . moveLeft ( ) hero . use ( "lev…" at bounding box center [959, 354] width 351 height 397
click at [912, 518] on button "Run" at bounding box center [930, 538] width 117 height 40
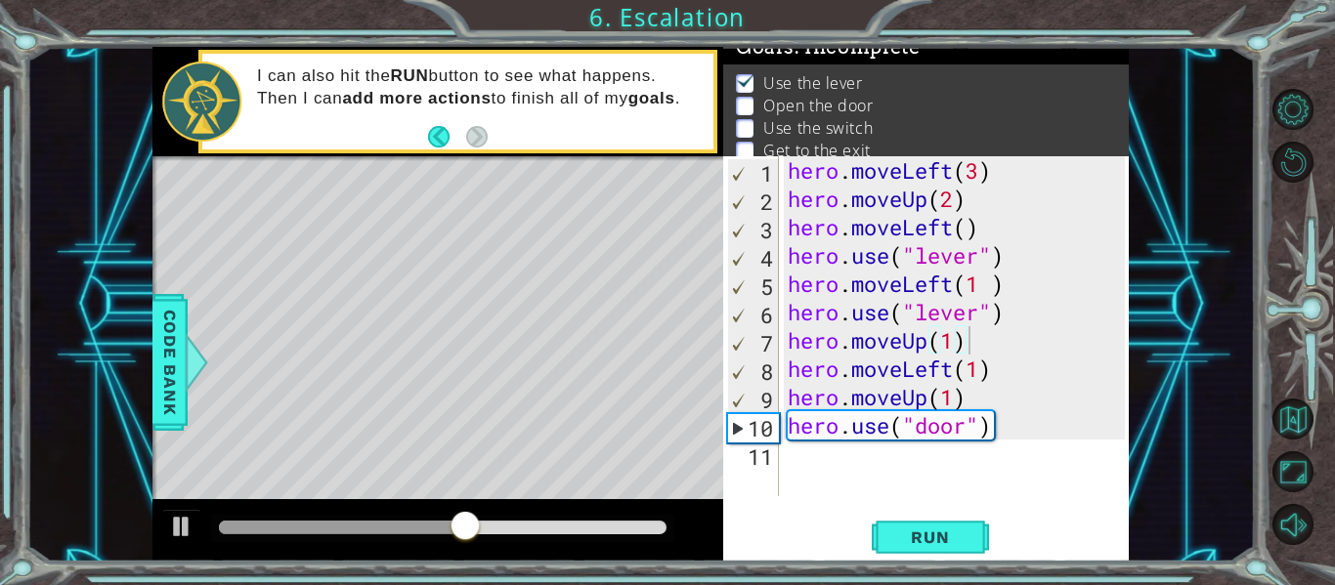
click at [454, 288] on div "Level Map" at bounding box center [603, 444] width 903 height 576
click at [419, 366] on div "Level Map" at bounding box center [603, 444] width 903 height 576
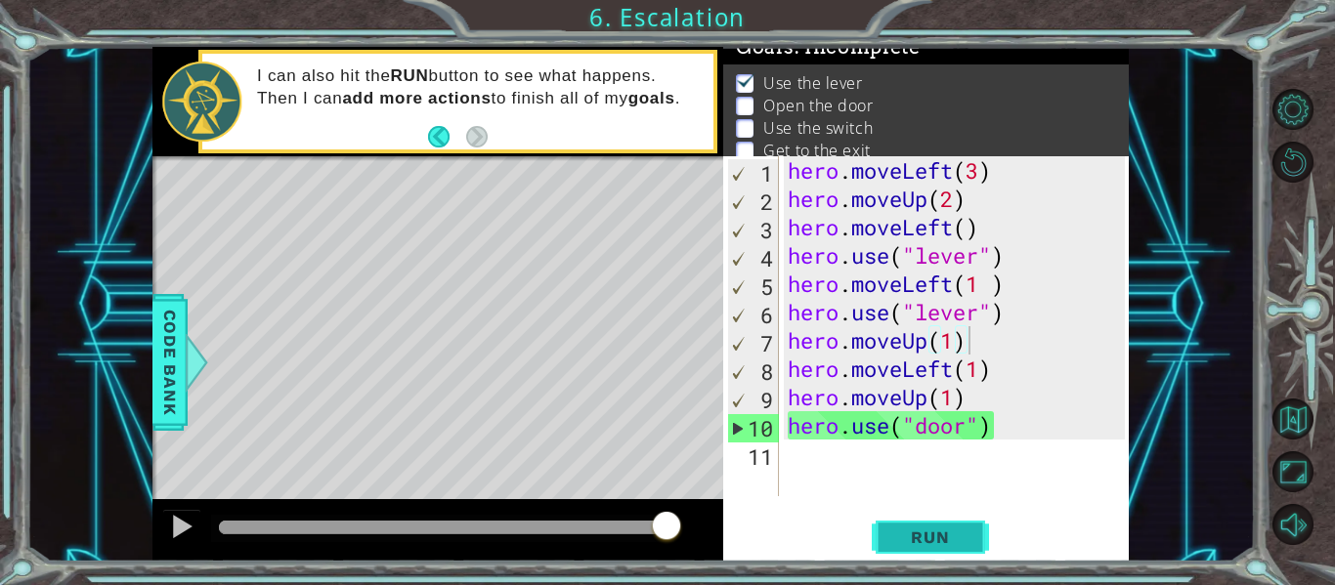
click at [902, 548] on button "Run" at bounding box center [930, 538] width 117 height 40
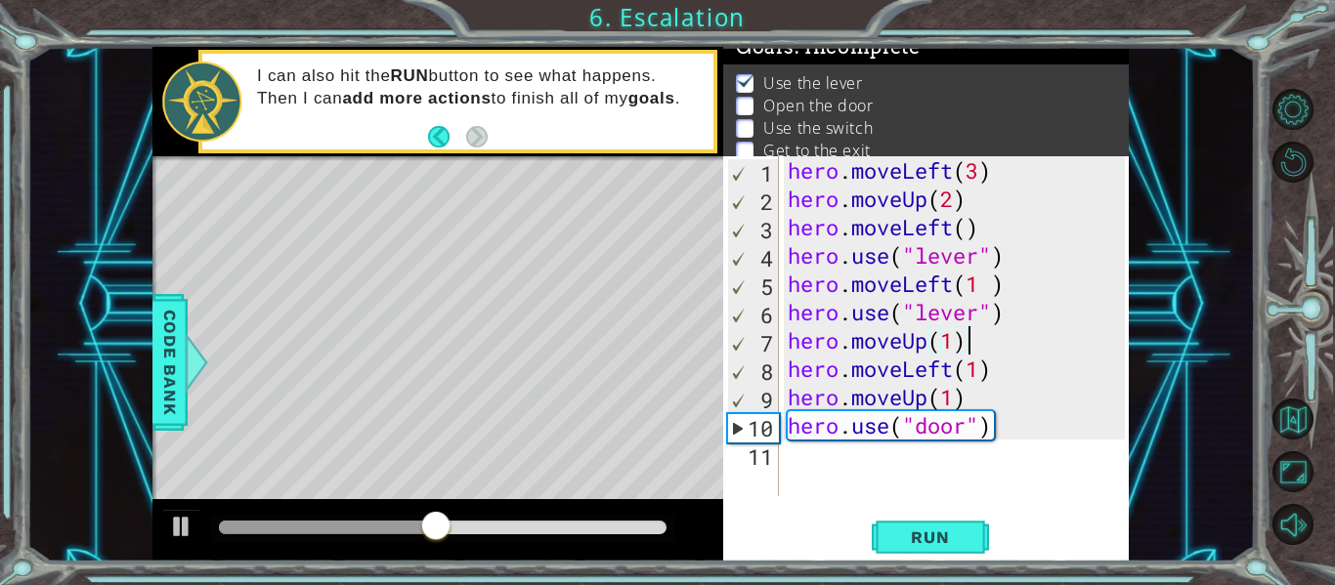
click at [1002, 423] on div "hero . moveLeft ( 3 ) hero . moveUp ( 2 ) hero . moveLeft ( ) hero . use ( "lev…" at bounding box center [959, 354] width 351 height 397
click at [450, 146] on button "Back" at bounding box center [447, 137] width 38 height 22
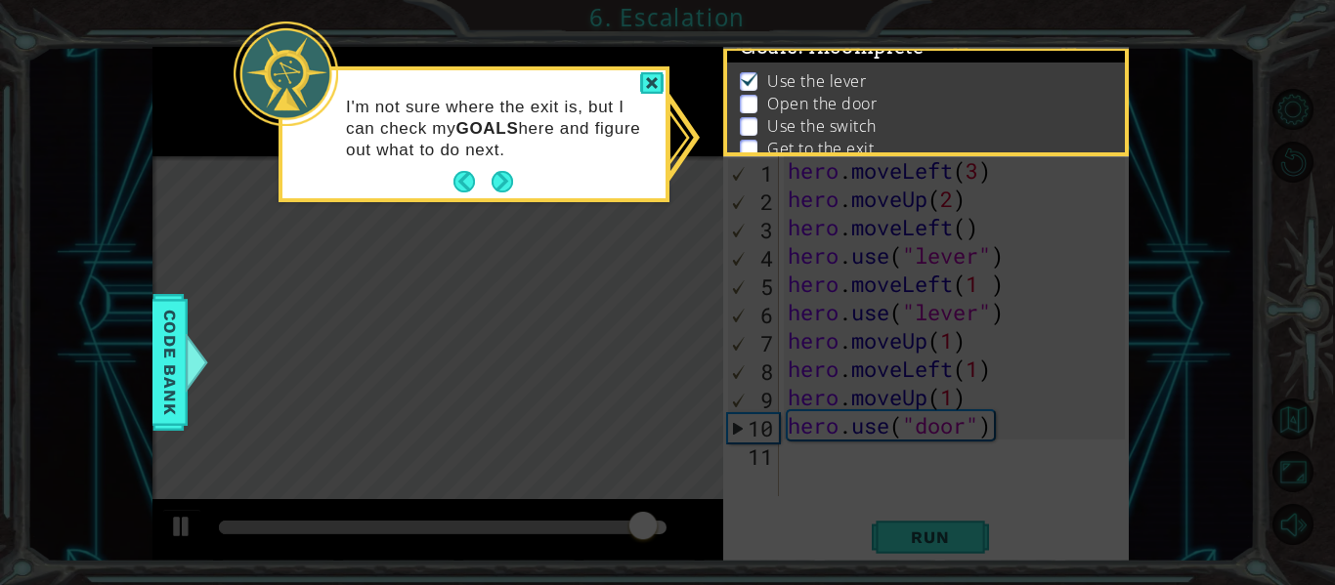
click at [664, 242] on icon at bounding box center [667, 292] width 1335 height 585
click at [886, 244] on icon at bounding box center [667, 292] width 1335 height 585
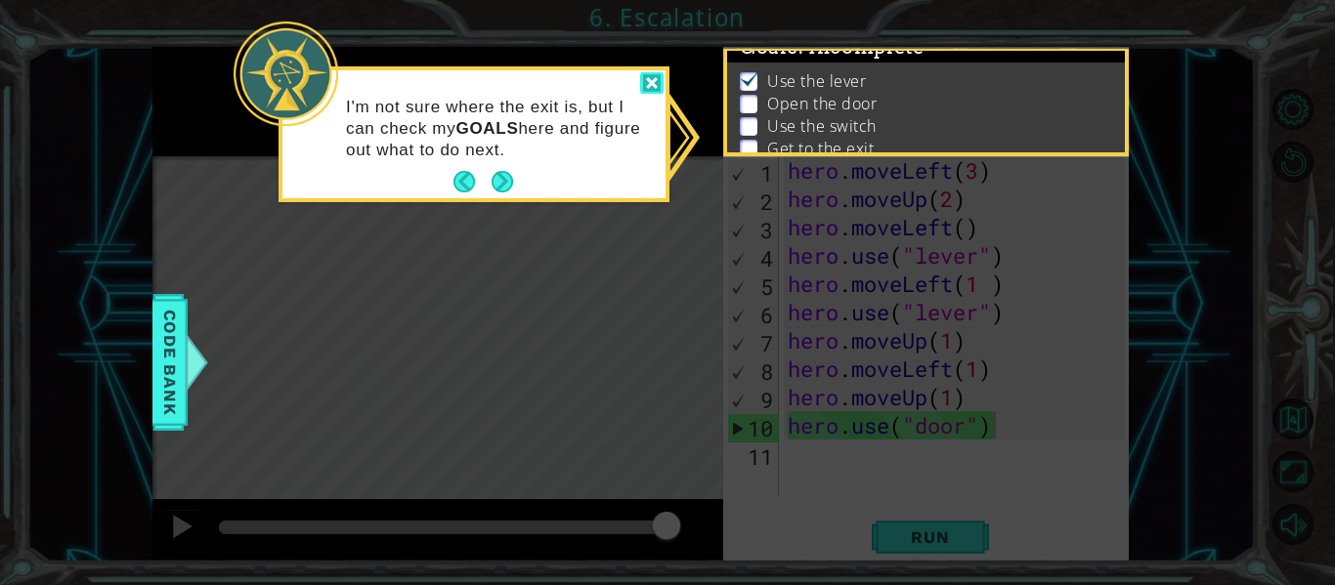
click at [645, 81] on div at bounding box center [651, 83] width 23 height 22
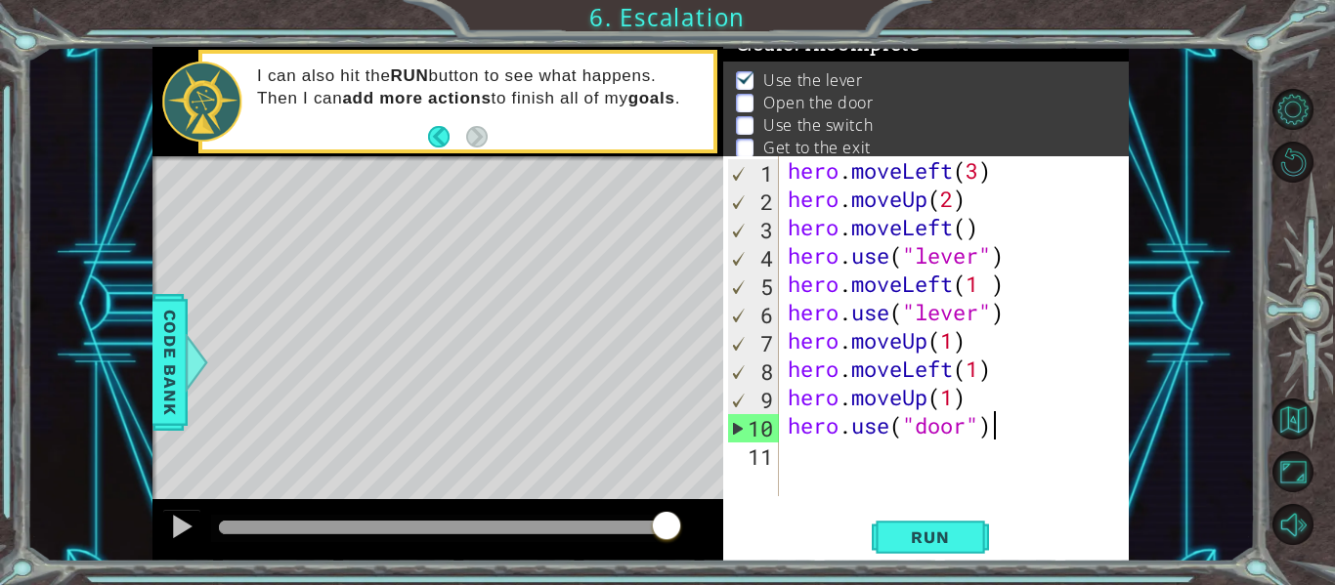
scroll to position [16, 0]
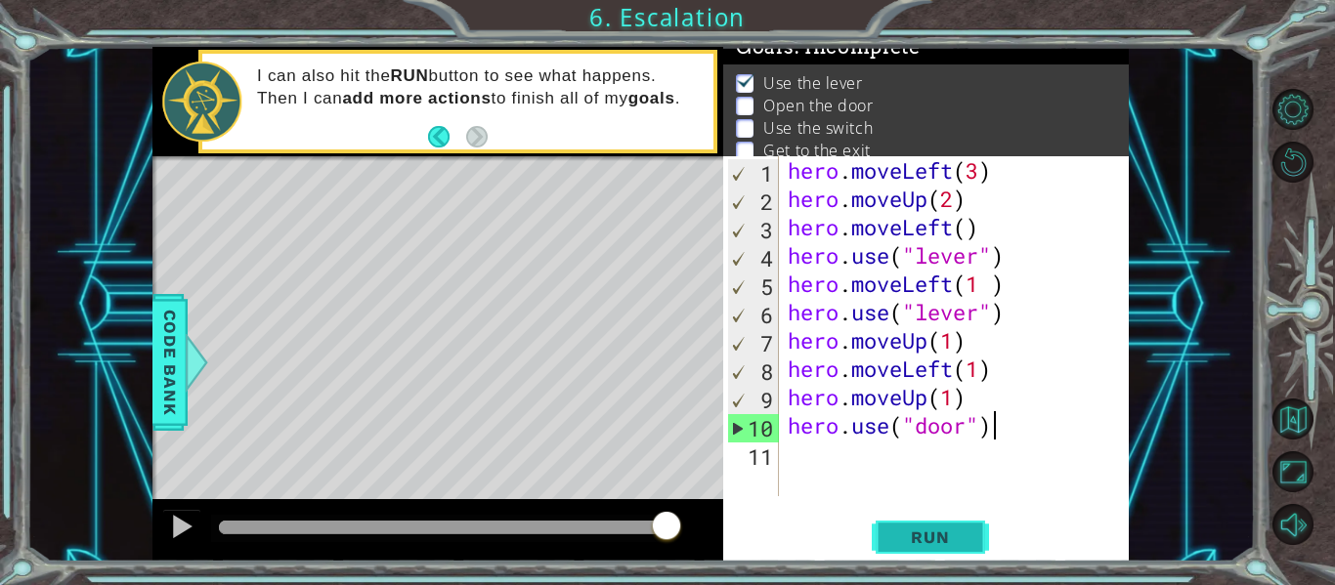
click at [930, 542] on span "Run" at bounding box center [929, 538] width 77 height 20
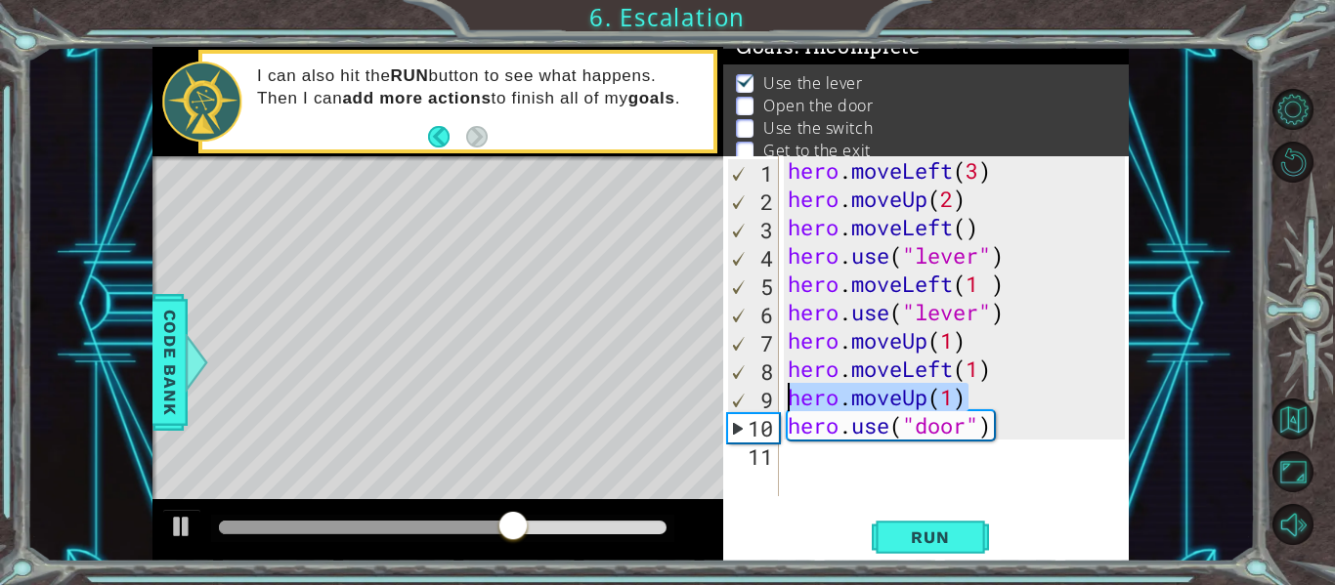
drag, startPoint x: 969, startPoint y: 402, endPoint x: 753, endPoint y: 401, distance: 216.0
click at [753, 401] on div "hero.use("door") 1 2 3 4 5 6 7 8 9 10 11 hero . moveLeft ( 3 ) hero . moveUp ( …" at bounding box center [924, 326] width 402 height 340
type textarea "hero.moveUp(1)"
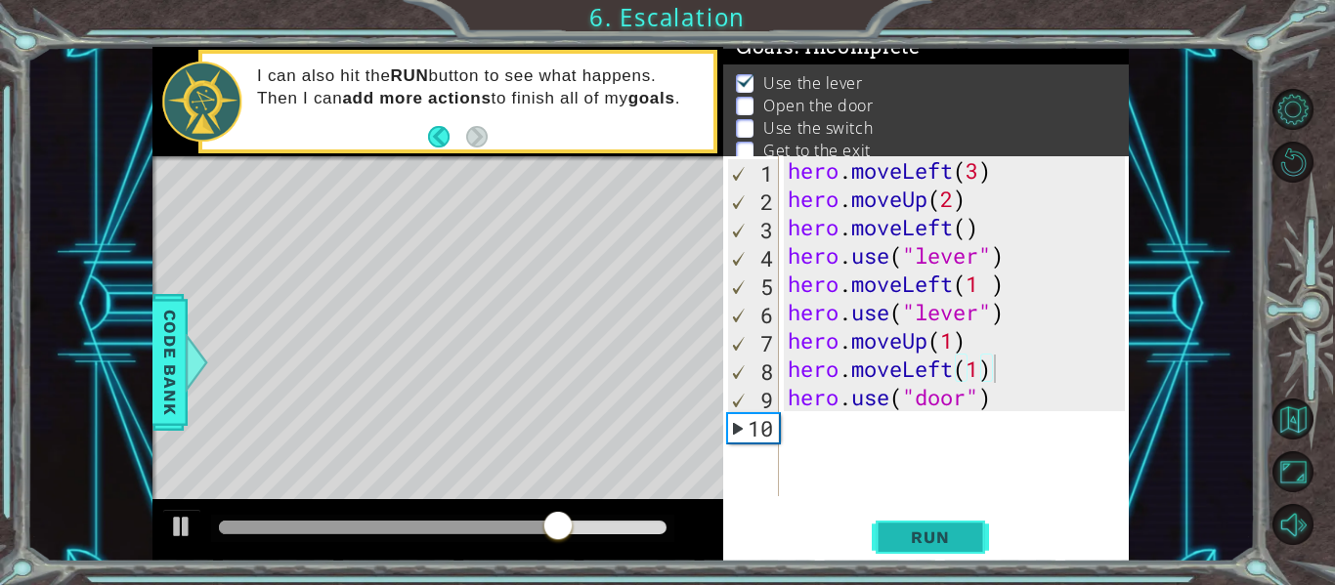
click at [945, 539] on span "Run" at bounding box center [929, 538] width 77 height 20
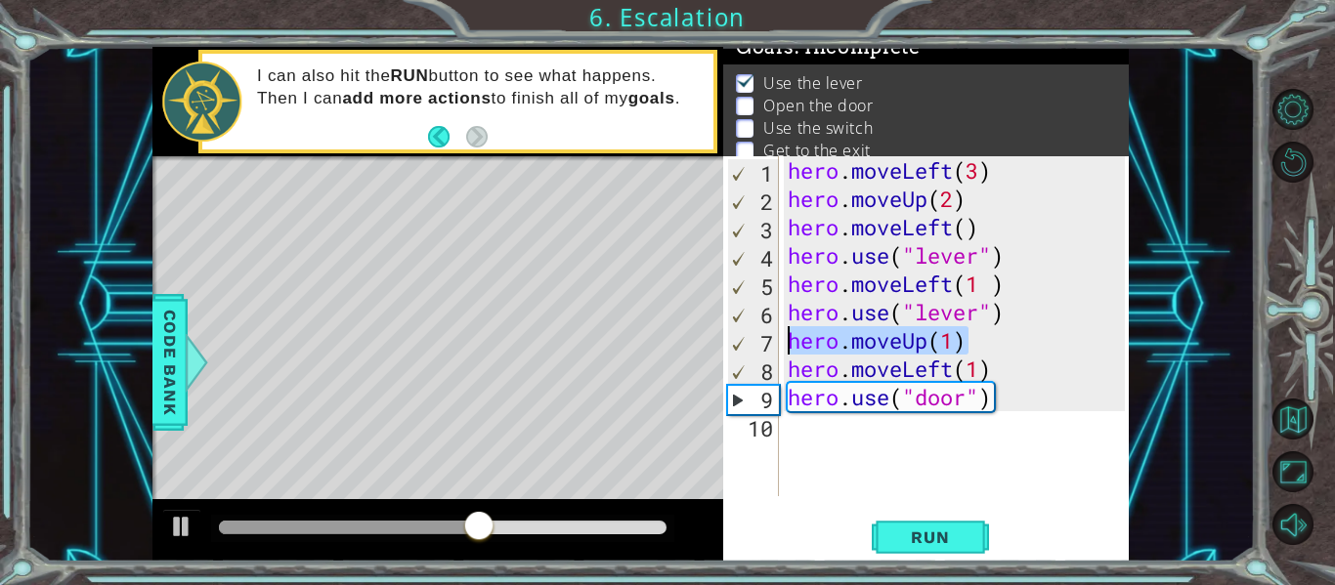
drag, startPoint x: 963, startPoint y: 338, endPoint x: 793, endPoint y: 338, distance: 170.1
click at [793, 338] on div "hero . moveLeft ( 3 ) hero . moveUp ( 2 ) hero . moveLeft ( ) hero . use ( "lev…" at bounding box center [959, 354] width 351 height 397
type textarea "hero.moveUp(1)"
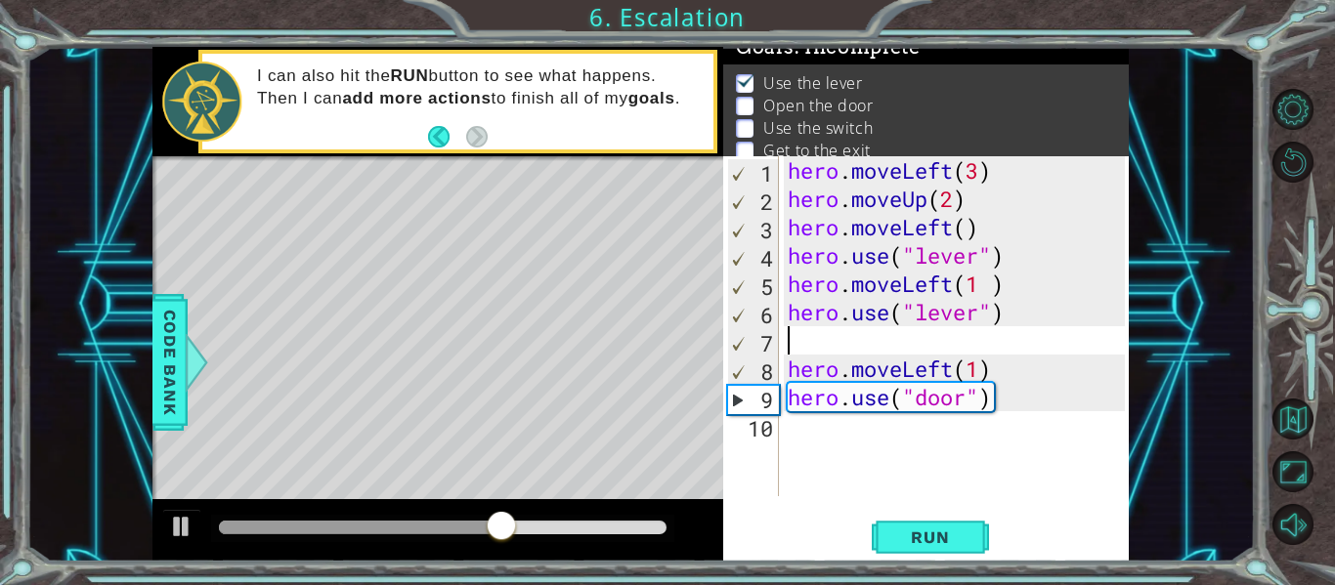
type textarea "hero.use("lever")"
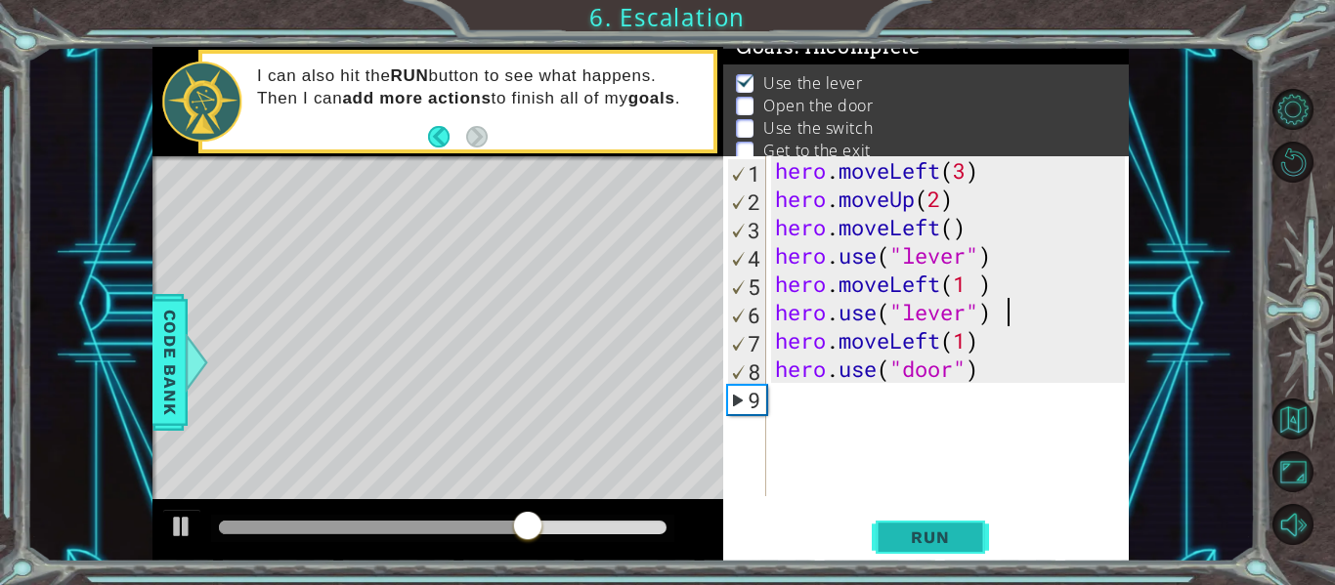
click at [947, 539] on span "Run" at bounding box center [929, 538] width 77 height 20
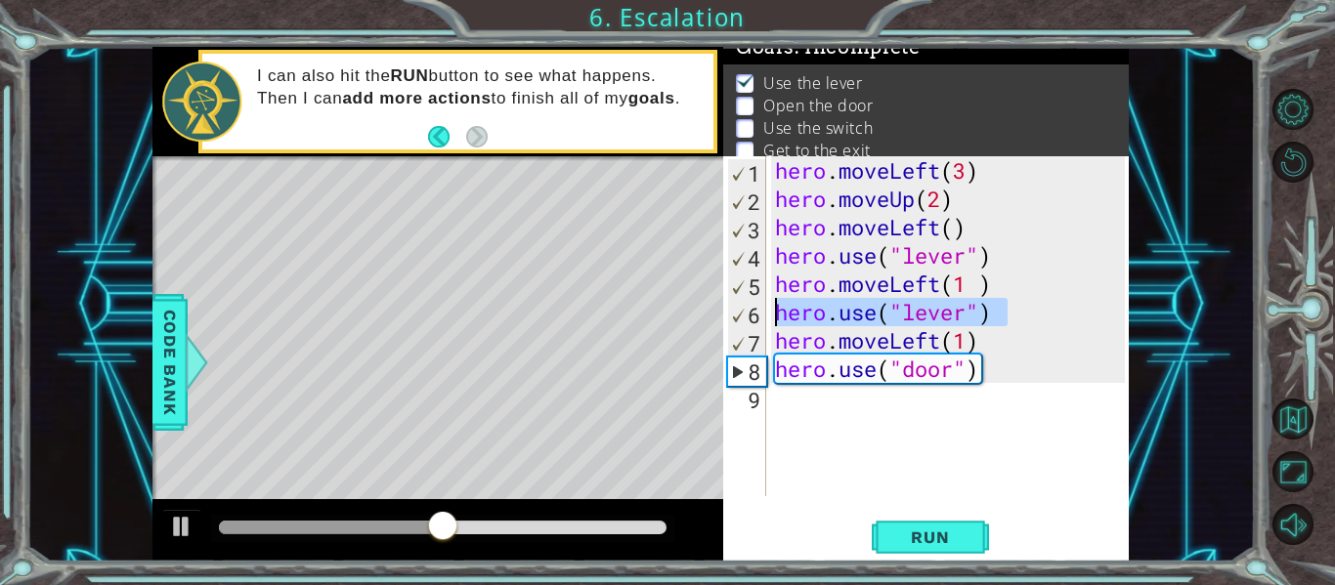
drag, startPoint x: 1018, startPoint y: 314, endPoint x: 779, endPoint y: 316, distance: 239.5
click at [779, 316] on div "hero . moveLeft ( 3 ) hero . moveUp ( 2 ) hero . moveLeft ( ) hero . use ( "lev…" at bounding box center [953, 354] width 364 height 397
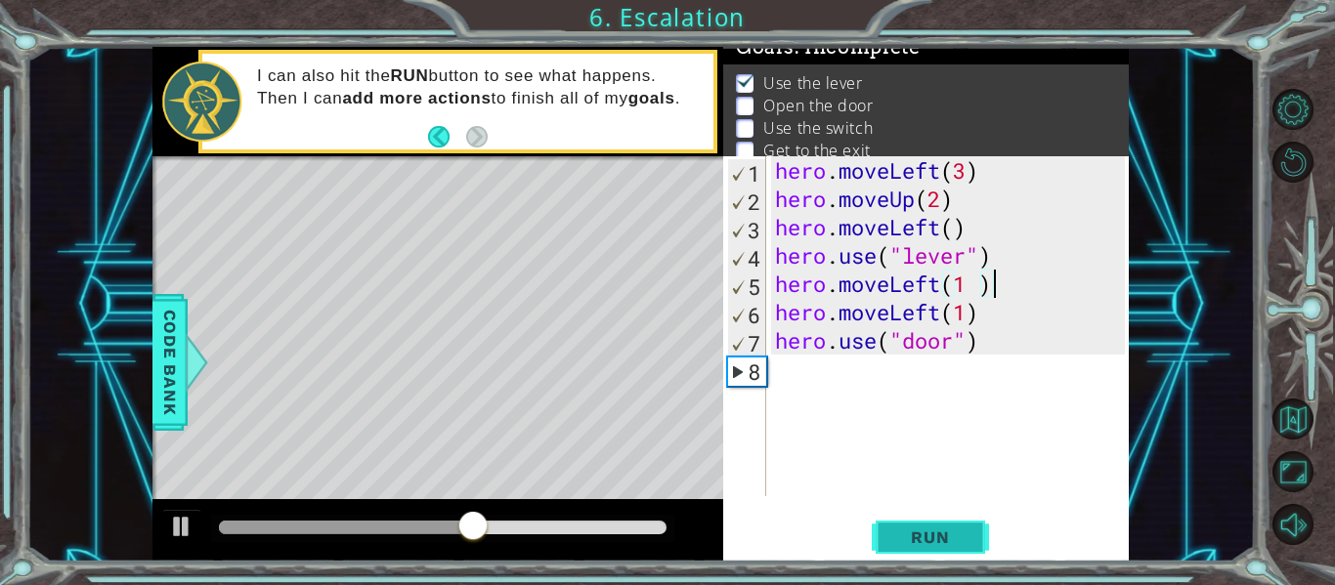
click at [945, 535] on span "Run" at bounding box center [929, 538] width 77 height 20
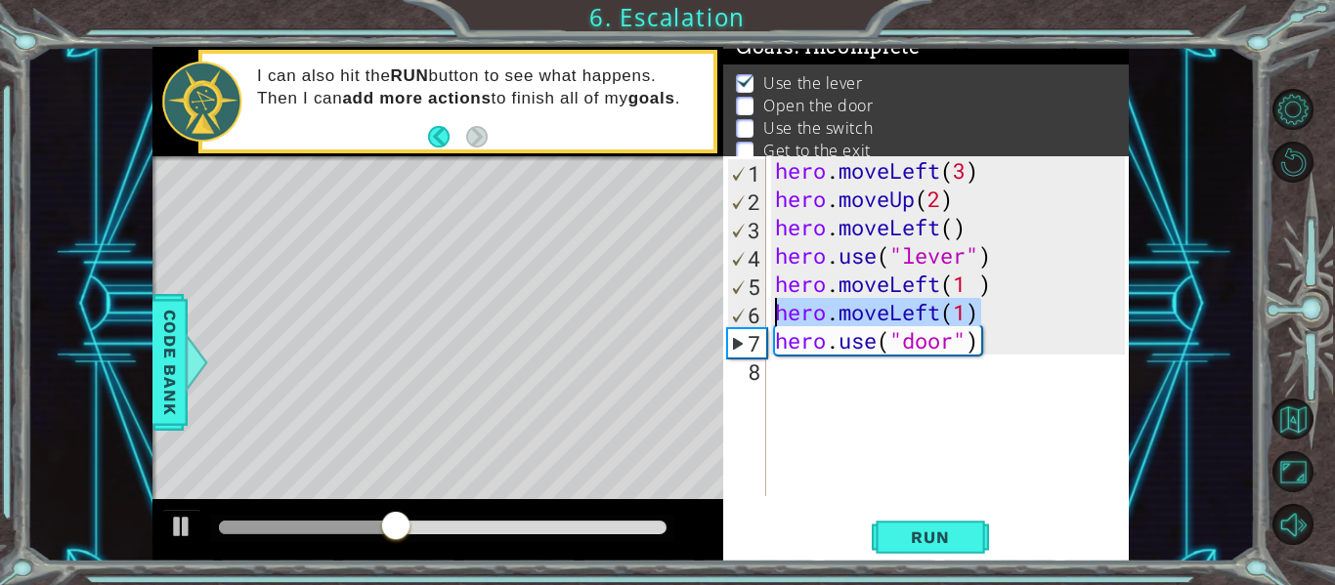
drag, startPoint x: 990, startPoint y: 305, endPoint x: 763, endPoint y: 309, distance: 226.8
click at [763, 309] on div "hero.moveLeft(1 ) 1 2 3 4 5 6 7 8 hero . moveLeft ( 3 ) hero . moveUp ( 2 ) her…" at bounding box center [924, 326] width 402 height 340
type textarea "hero.moveLeft(1)"
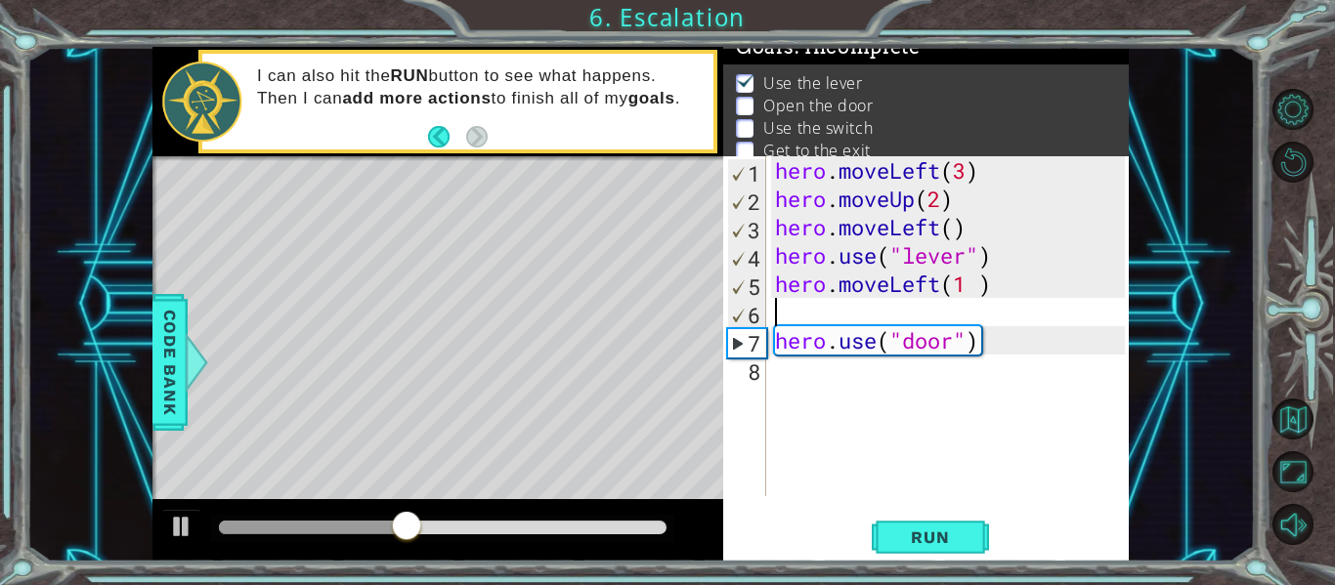
type textarea "hero.moveLeft(1 )"
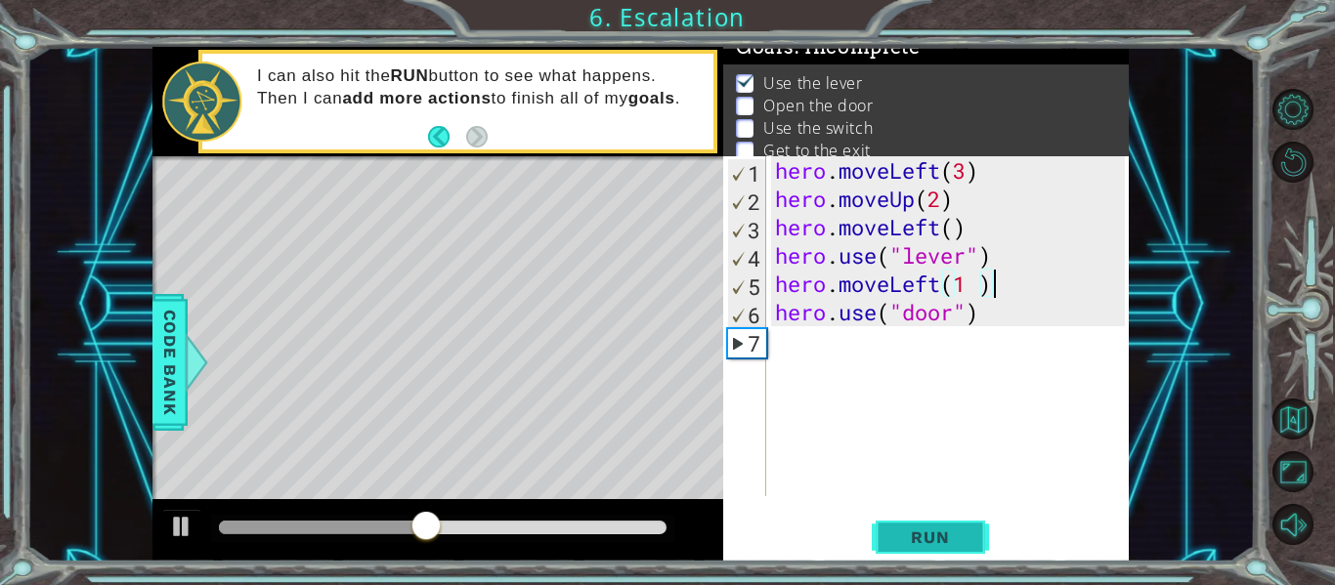
click at [952, 545] on span "Run" at bounding box center [929, 538] width 77 height 20
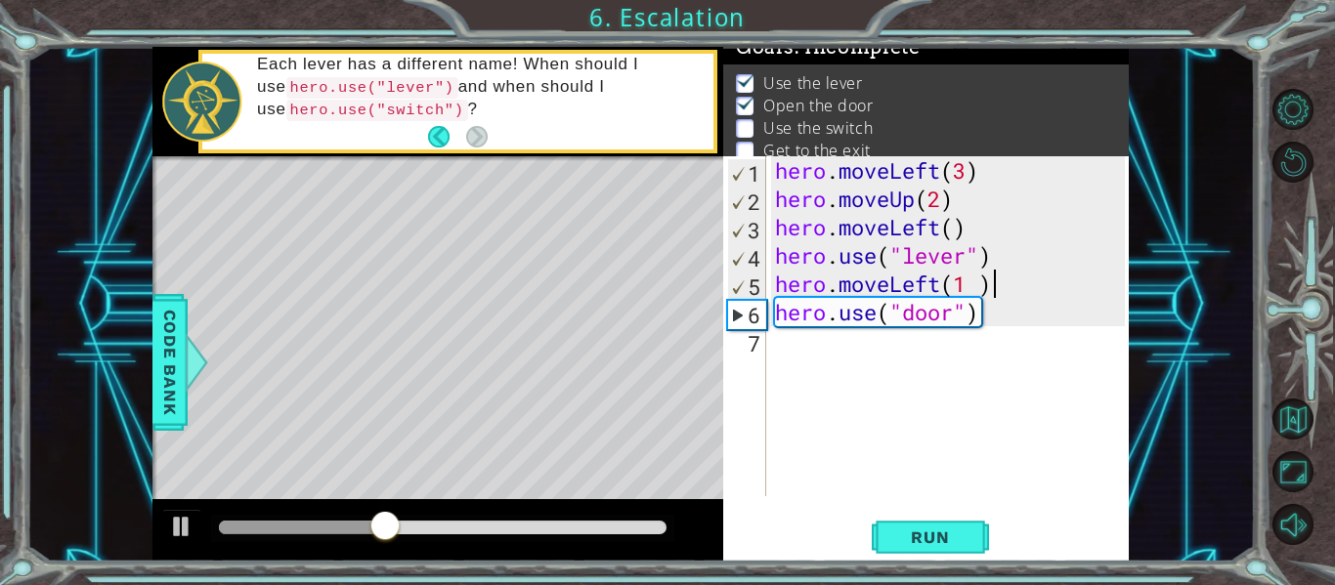
click at [829, 336] on div "hero . moveLeft ( 3 ) hero . moveUp ( 2 ) hero . moveLeft ( ) hero . use ( "lev…" at bounding box center [953, 354] width 364 height 397
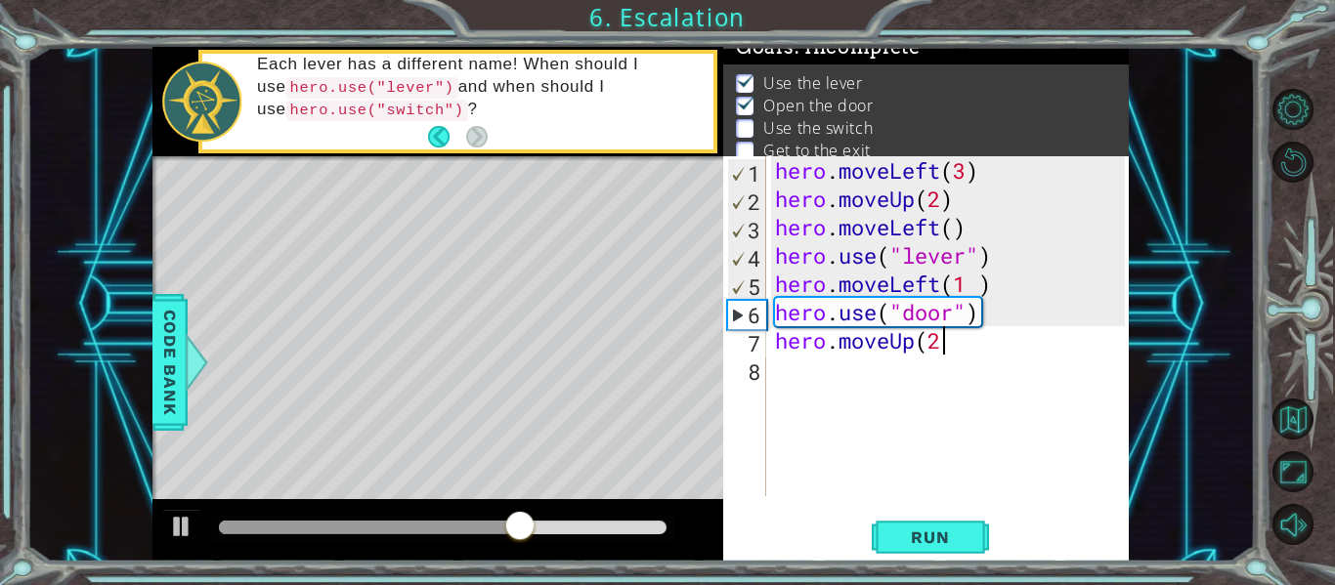
scroll to position [0, 7]
type textarea "hero.moveUp(2)"
click at [801, 355] on div "hero . moveLeft ( 3 ) hero . moveUp ( 2 ) hero . moveLeft ( ) hero . use ( "lev…" at bounding box center [953, 354] width 364 height 397
click at [805, 413] on div "hero . moveLeft ( 3 ) hero . moveUp ( 2 ) hero . moveLeft ( ) hero . use ( "lev…" at bounding box center [953, 354] width 364 height 397
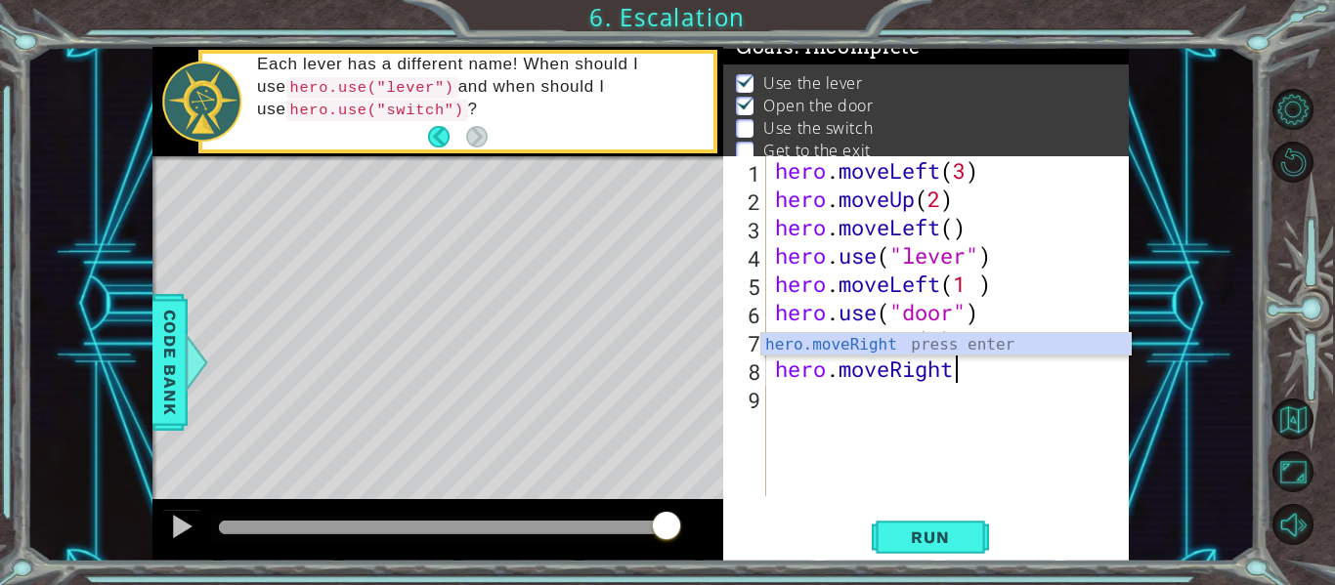
scroll to position [0, 8]
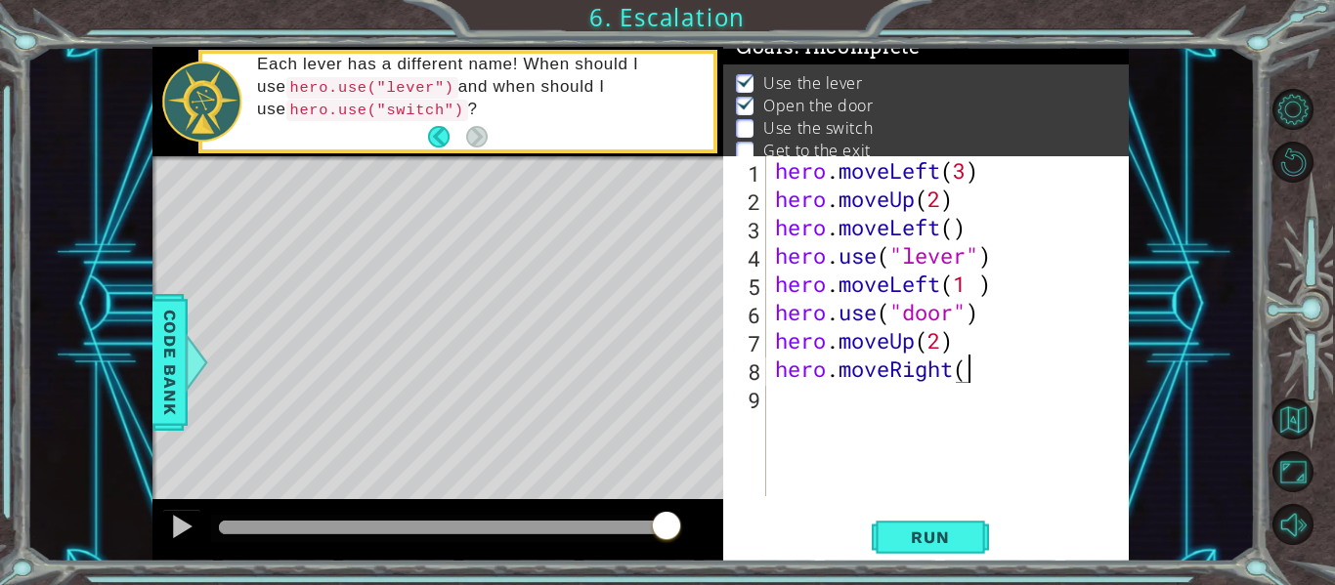
type textarea "hero.moveRight(2"
click at [812, 394] on div "hero . moveLeft ( 3 ) hero . moveUp ( 2 ) hero . moveLeft ( ) hero . use ( "lev…" at bounding box center [953, 354] width 364 height 397
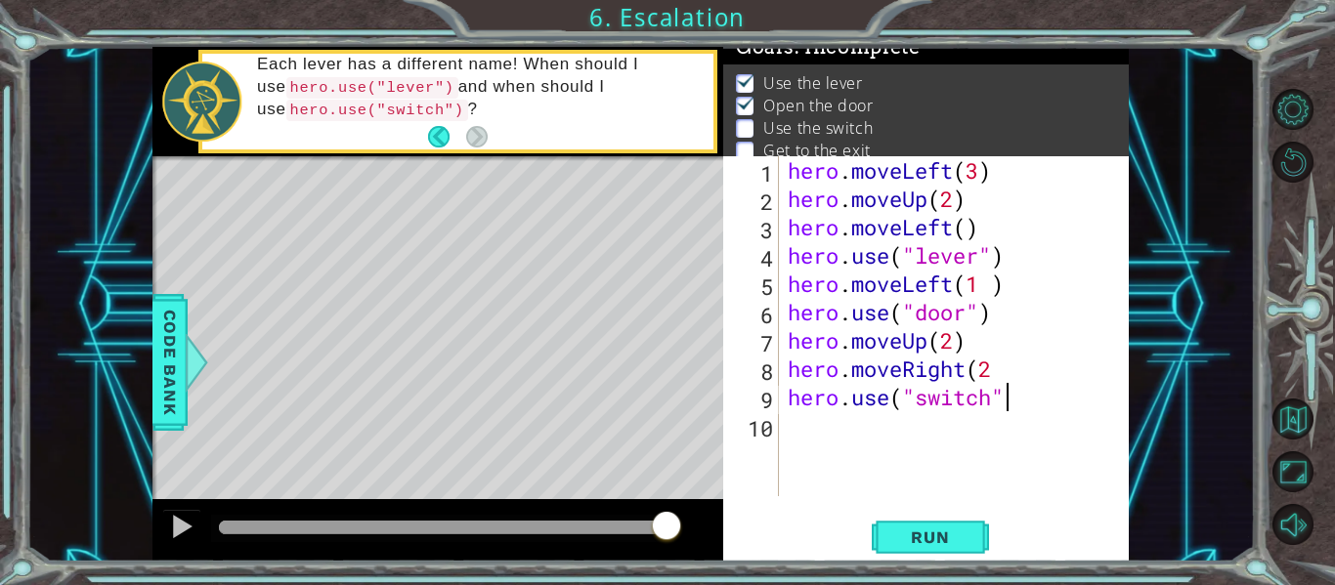
type textarea "hero.use("switch")"
click at [824, 423] on div "hero . moveLeft ( 3 ) hero . moveUp ( 2 ) hero . moveLeft ( ) hero . use ( "lev…" at bounding box center [959, 354] width 351 height 397
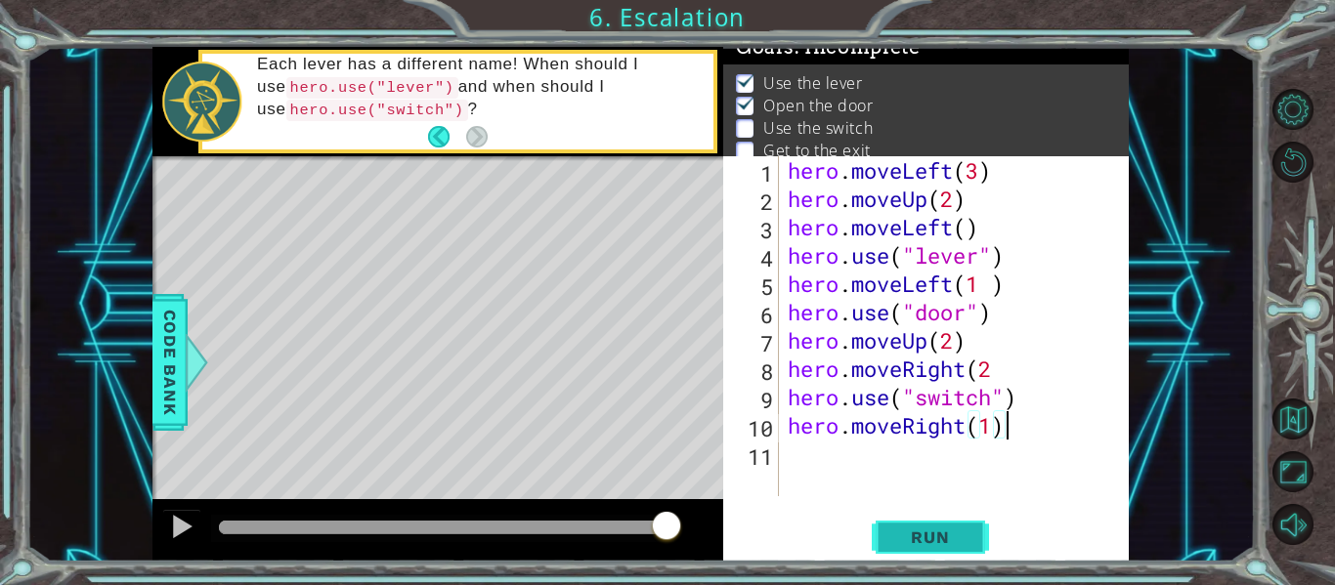
click at [903, 555] on button "Run" at bounding box center [930, 538] width 117 height 40
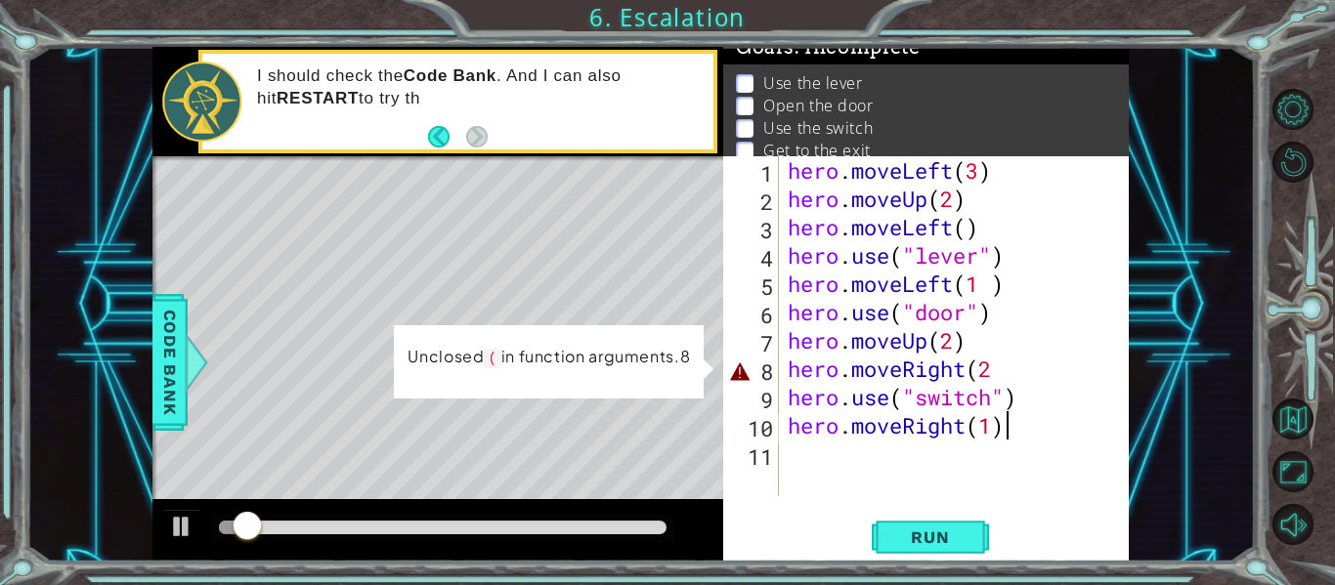
click at [994, 373] on div "hero . moveLeft ( 3 ) hero . moveUp ( 2 ) hero . moveLeft ( ) hero . use ( "lev…" at bounding box center [959, 354] width 351 height 397
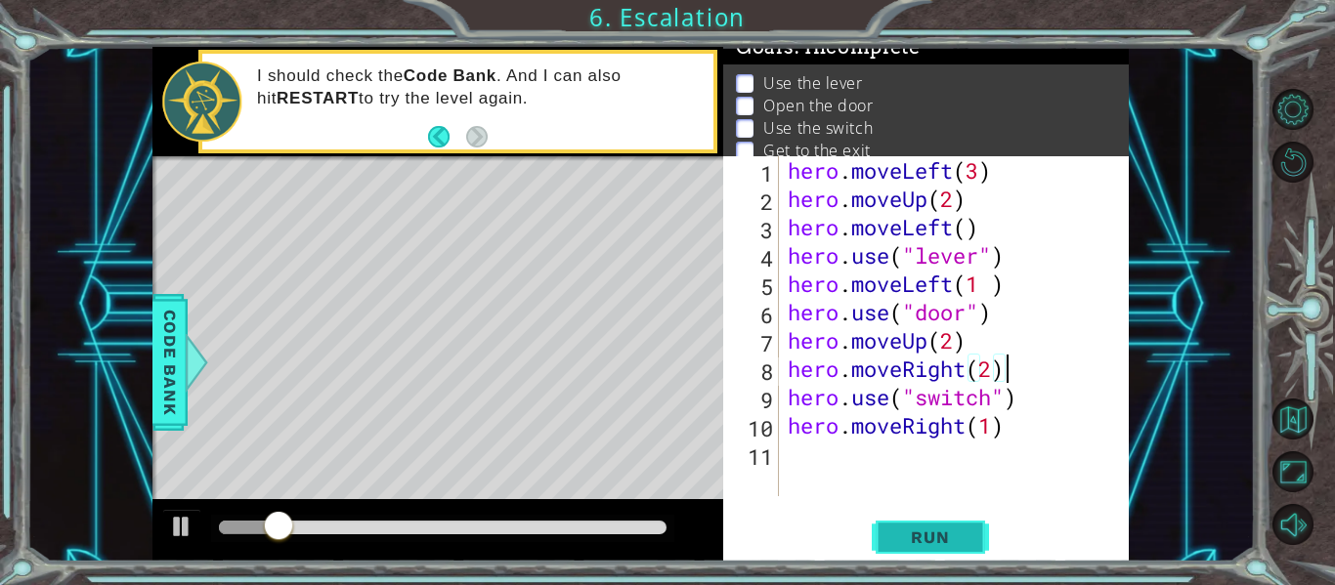
type textarea "hero.moveRight(2)"
click at [932, 536] on span "Run" at bounding box center [929, 538] width 77 height 20
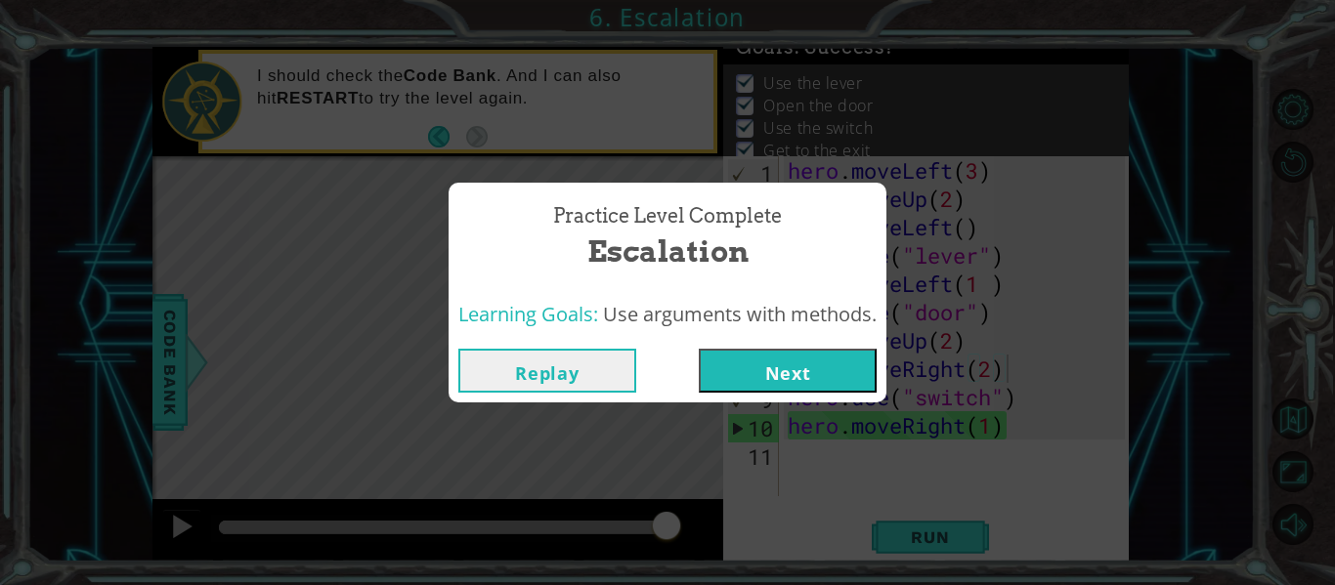
click at [755, 380] on button "Next" at bounding box center [788, 371] width 178 height 44
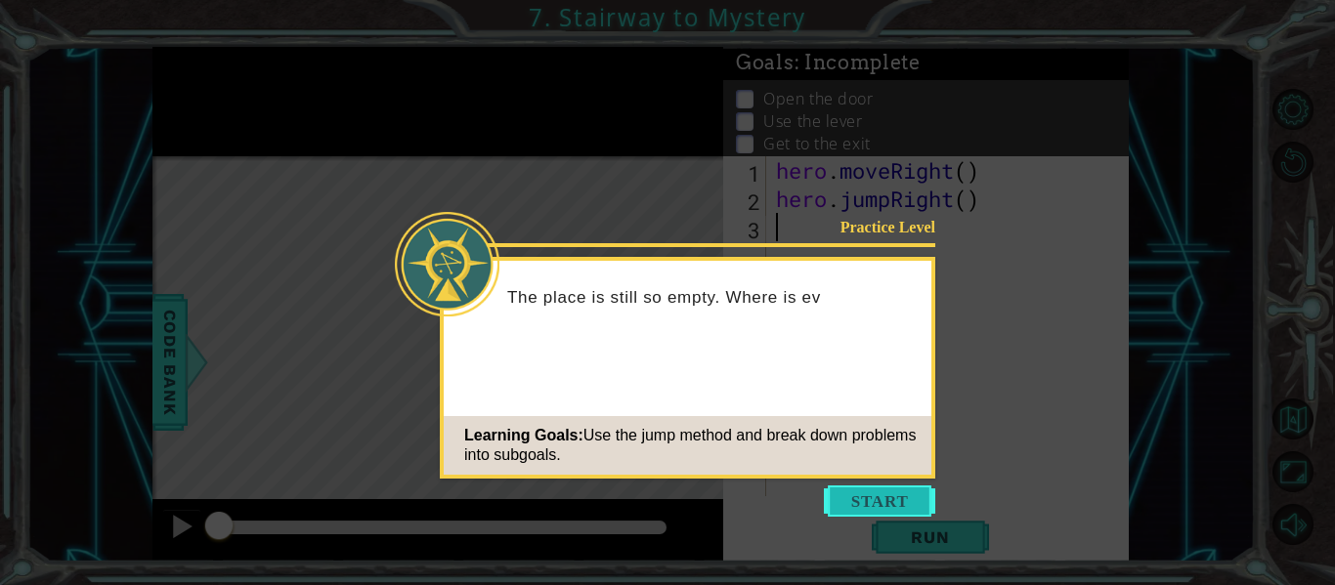
click at [885, 496] on button "Start" at bounding box center [879, 501] width 111 height 31
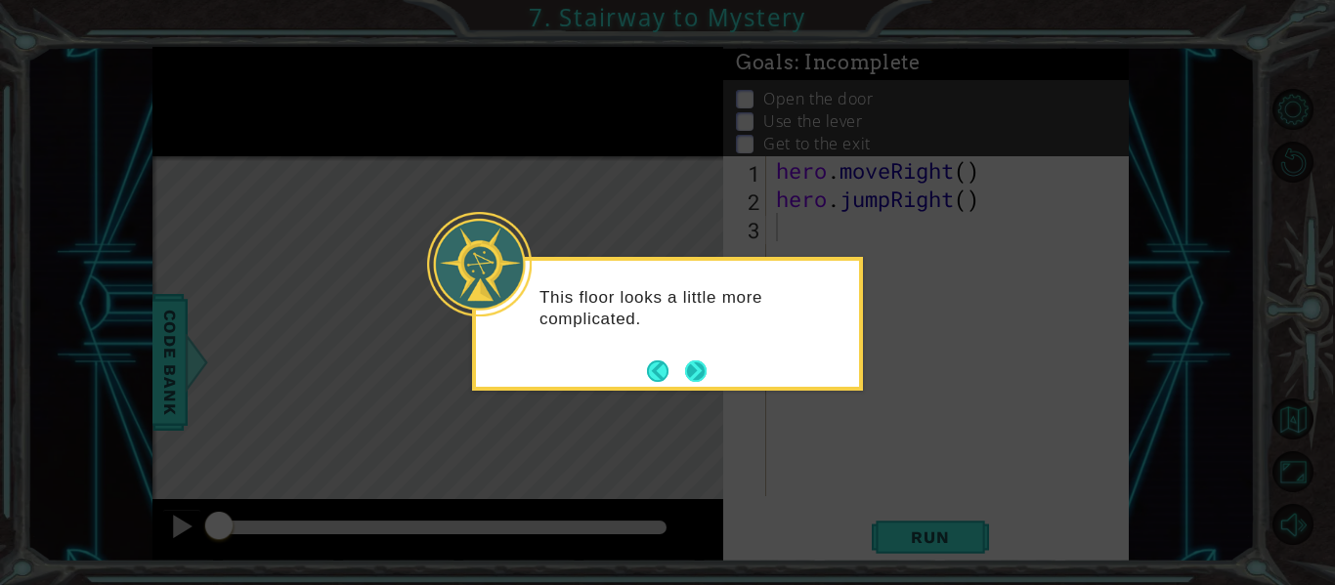
click at [700, 371] on button "Next" at bounding box center [696, 372] width 22 height 22
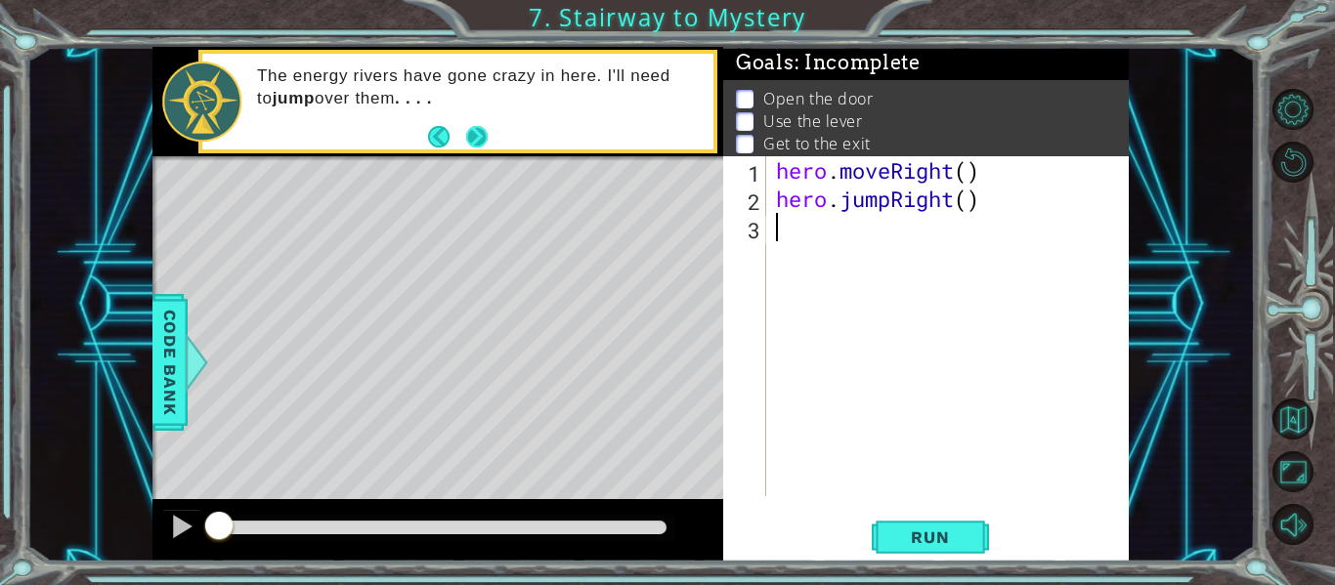
click at [485, 138] on button "Next" at bounding box center [477, 136] width 22 height 22
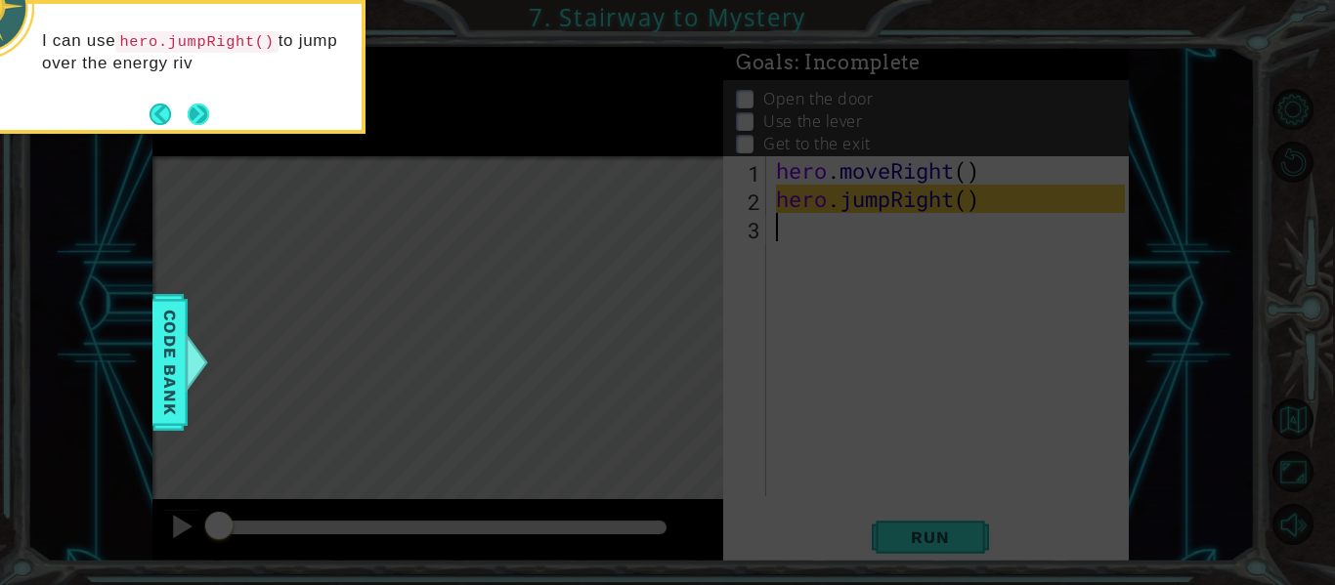
click at [202, 109] on button "Next" at bounding box center [199, 115] width 22 height 22
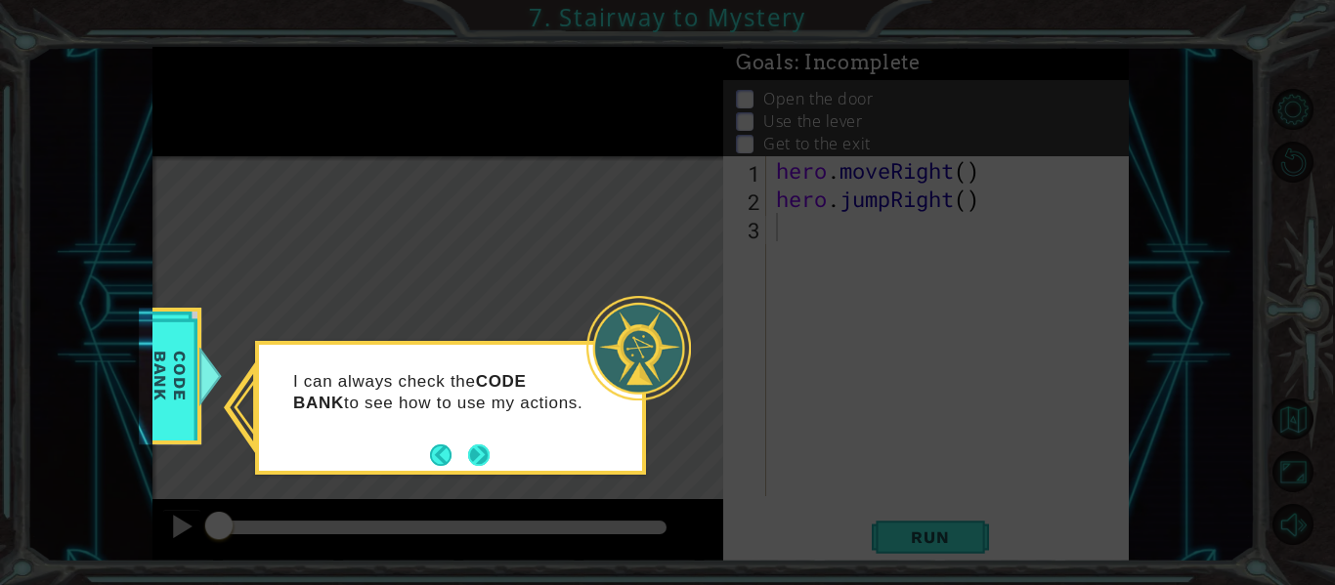
click at [479, 454] on button "Next" at bounding box center [479, 456] width 22 height 22
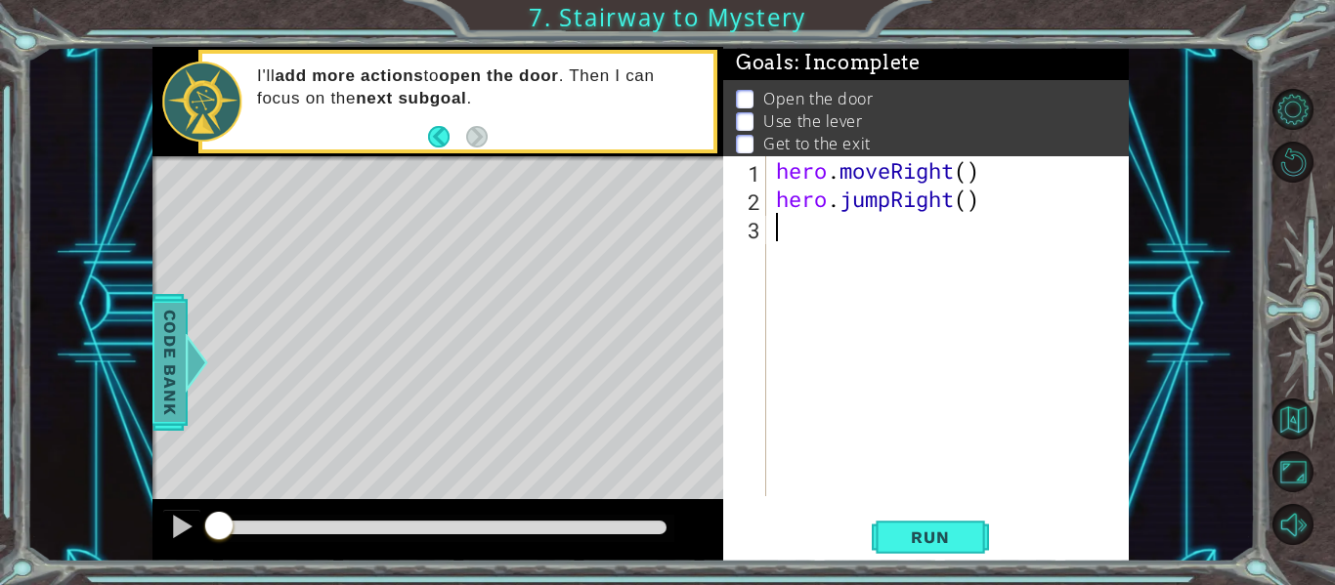
click at [160, 312] on span "Code Bank" at bounding box center [169, 362] width 31 height 119
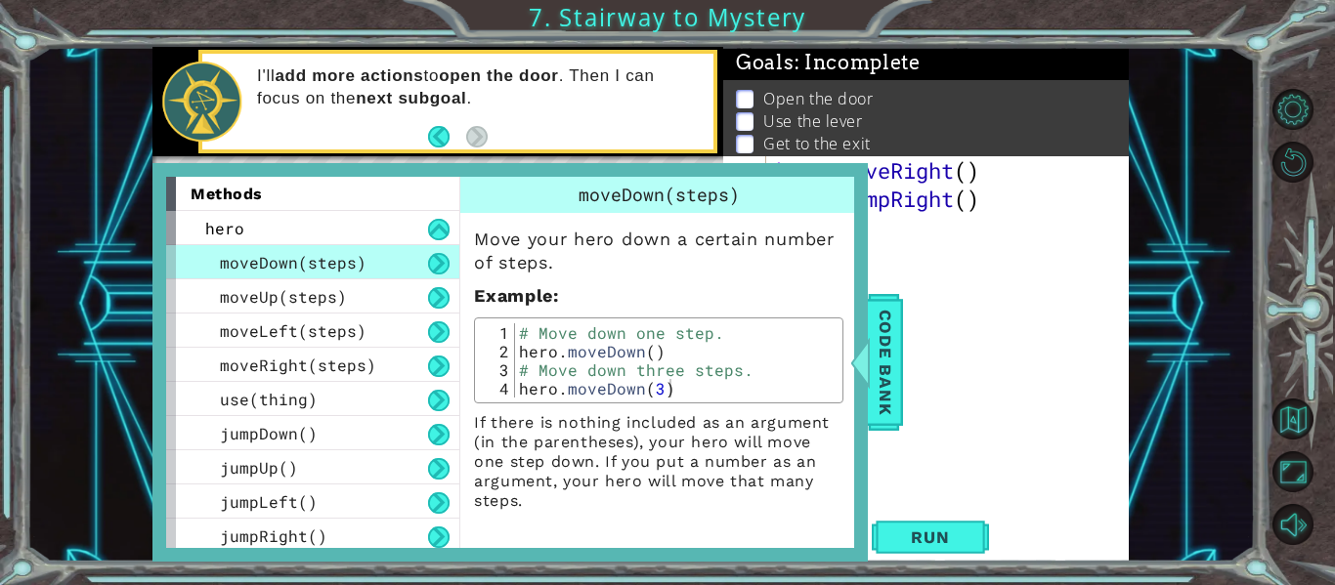
scroll to position [5, 0]
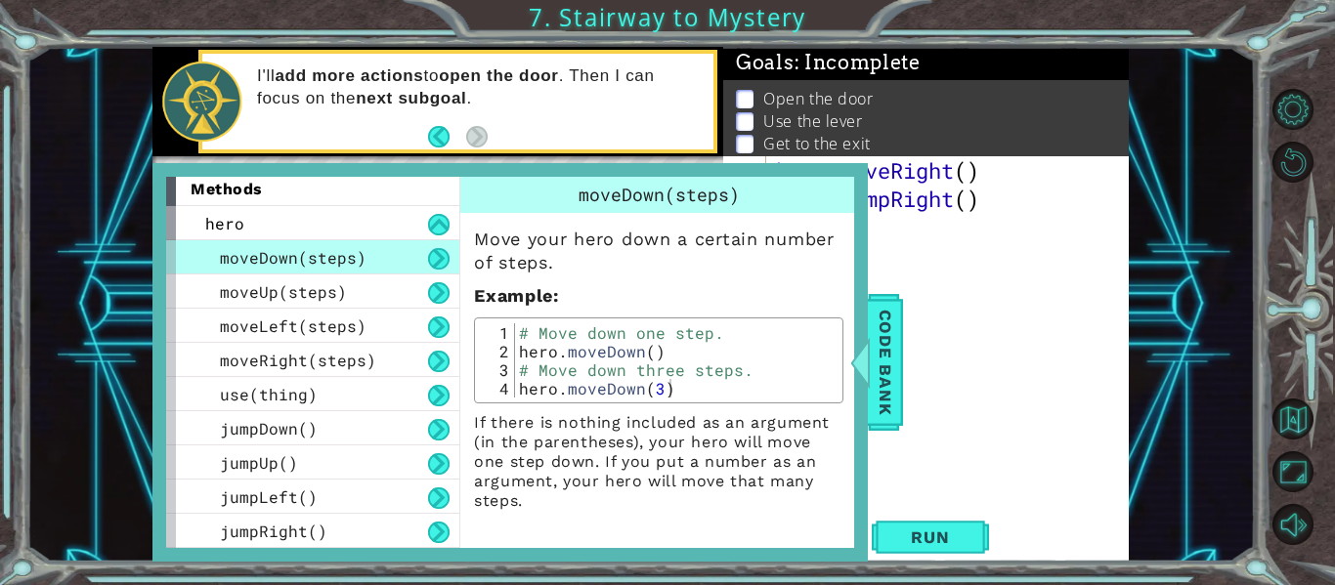
type textarea "hero.jumpRight()"
click at [907, 205] on div "hero . moveRight ( ) hero . jumpRight ( )" at bounding box center [953, 354] width 363 height 397
click at [916, 369] on div "hero . moveRight ( ) hero . jumpRight ( )" at bounding box center [953, 354] width 363 height 397
click at [885, 362] on span "Code Bank" at bounding box center [885, 362] width 31 height 119
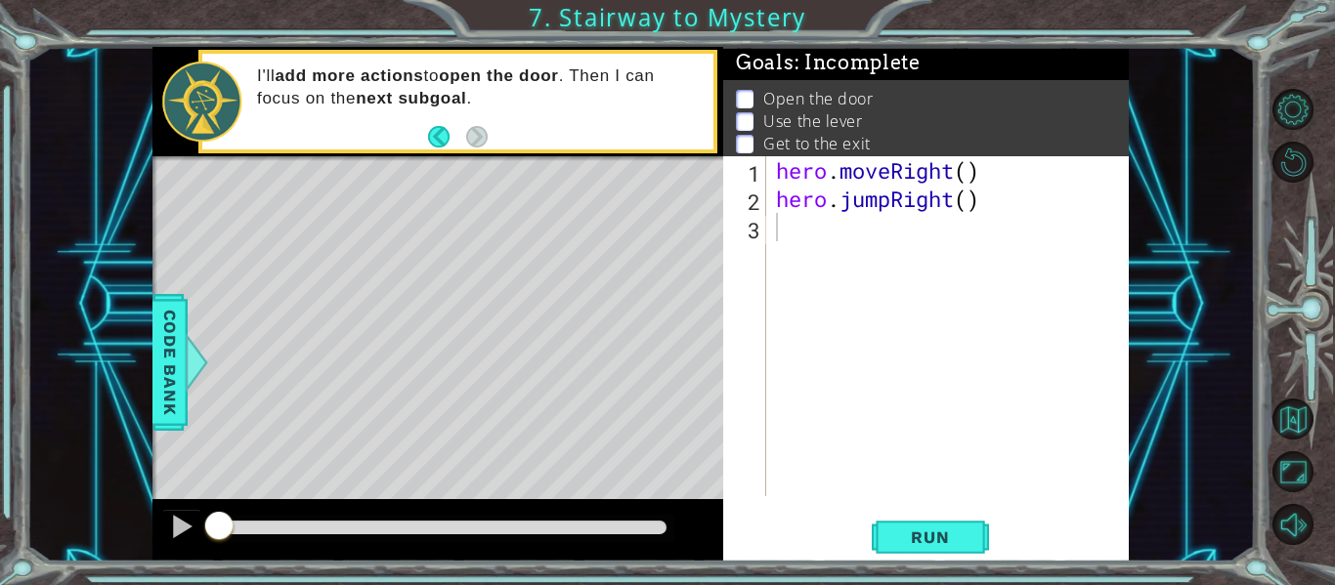
click at [850, 217] on div "hero . moveRight ( ) hero . jumpRight ( )" at bounding box center [953, 354] width 363 height 397
click at [951, 532] on span "Run" at bounding box center [929, 538] width 77 height 20
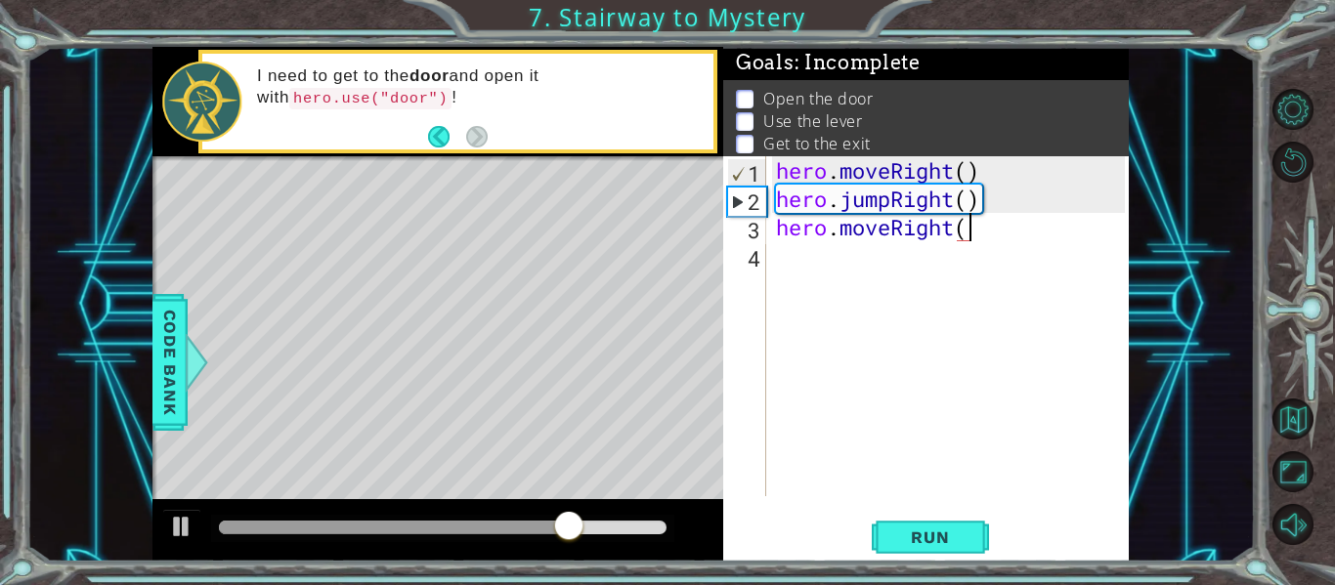
scroll to position [0, 9]
type textarea "hero.moveRight(1)"
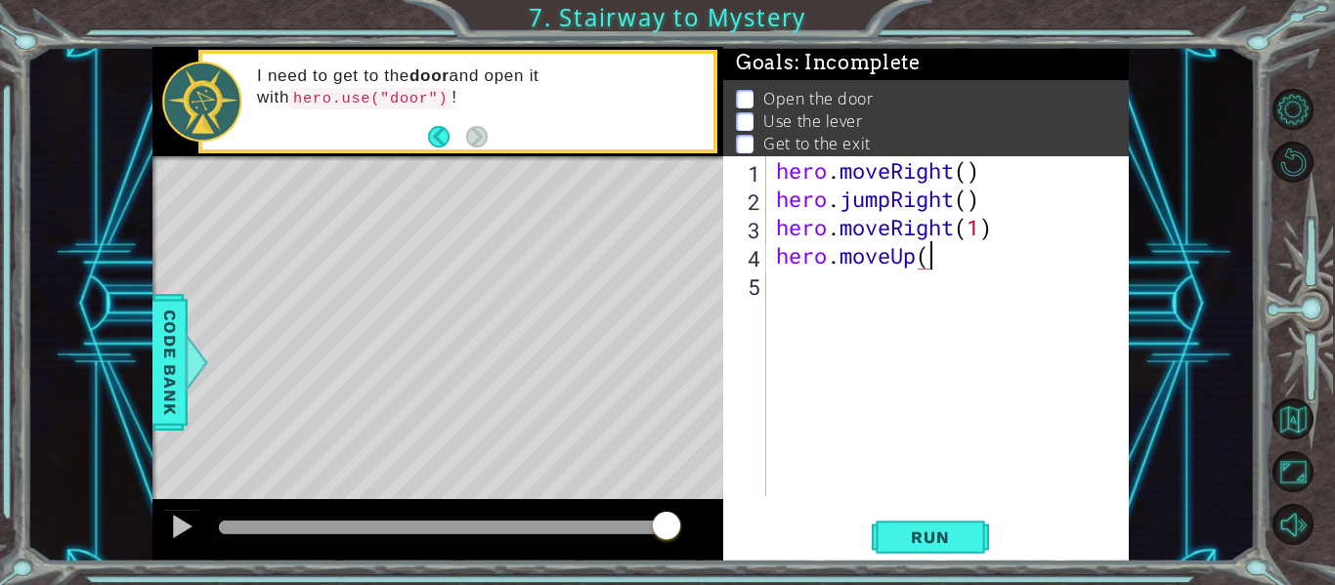
scroll to position [0, 7]
type textarea "hero.moveUp(1)"
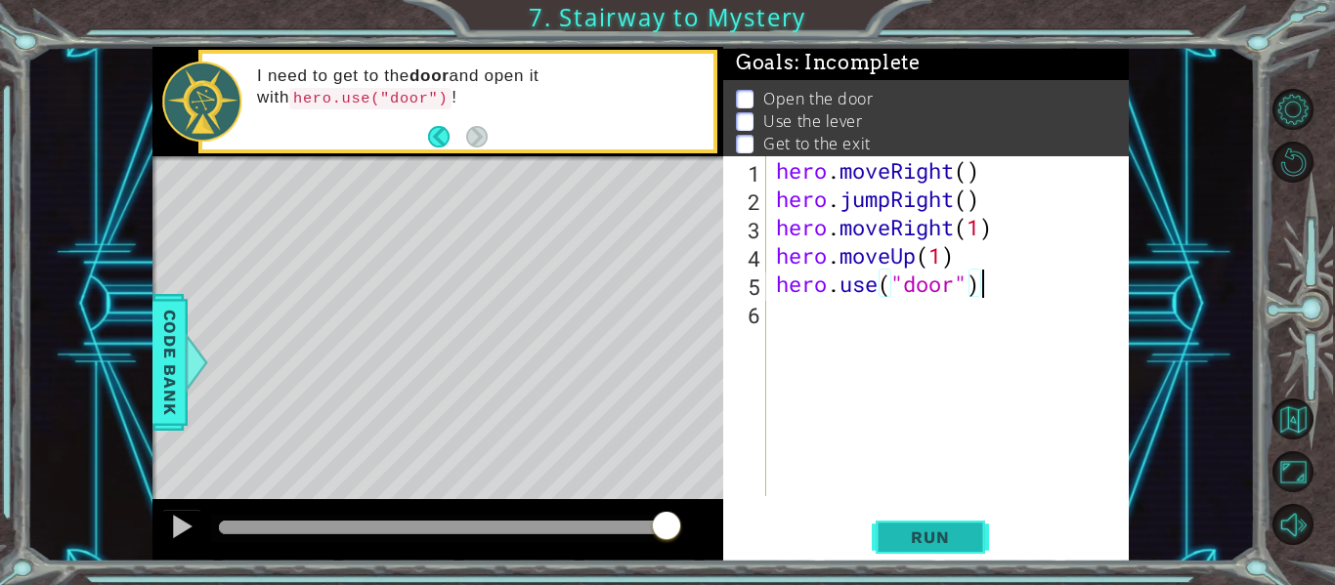
type textarea "hero.use("door")"
click at [888, 544] on button "Run" at bounding box center [930, 538] width 117 height 40
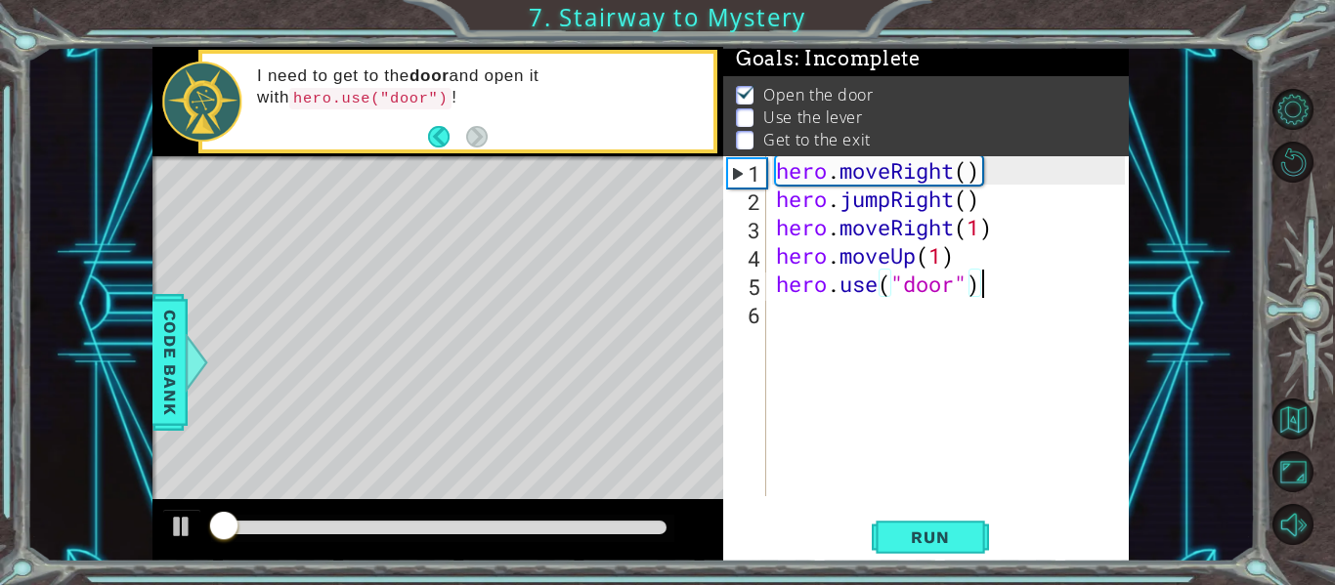
scroll to position [5, 0]
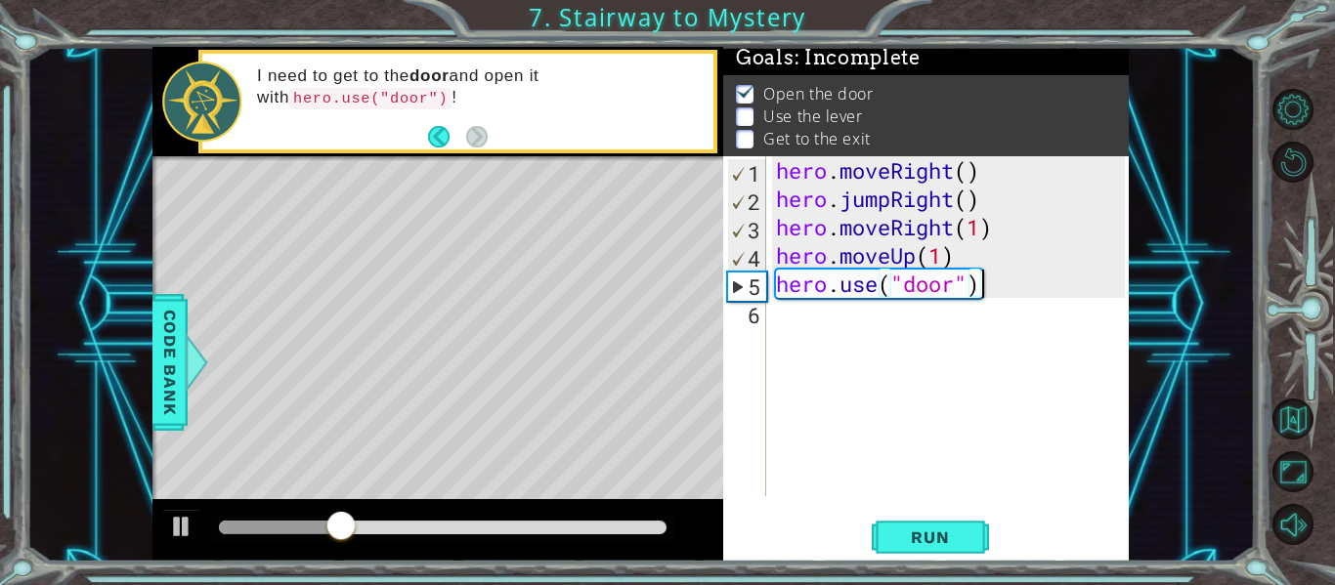
click at [809, 314] on div "hero . moveRight ( ) hero . jumpRight ( ) hero . moveRight ( 1 ) hero . moveUp …" at bounding box center [953, 354] width 363 height 397
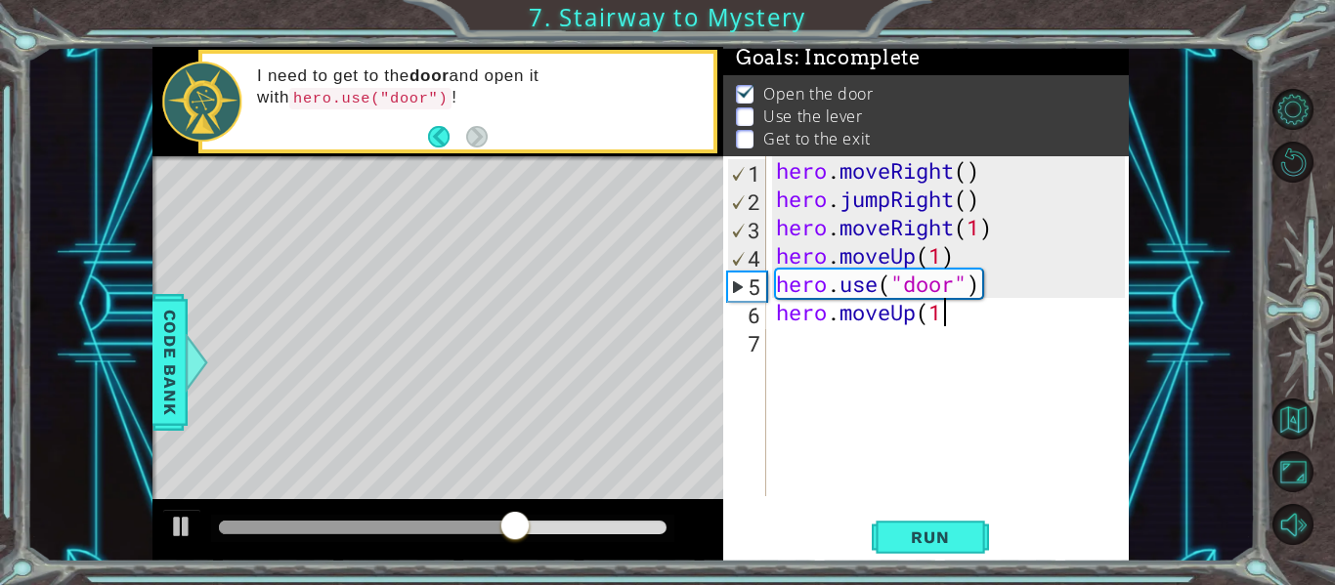
scroll to position [0, 7]
click at [958, 531] on span "Run" at bounding box center [929, 538] width 77 height 20
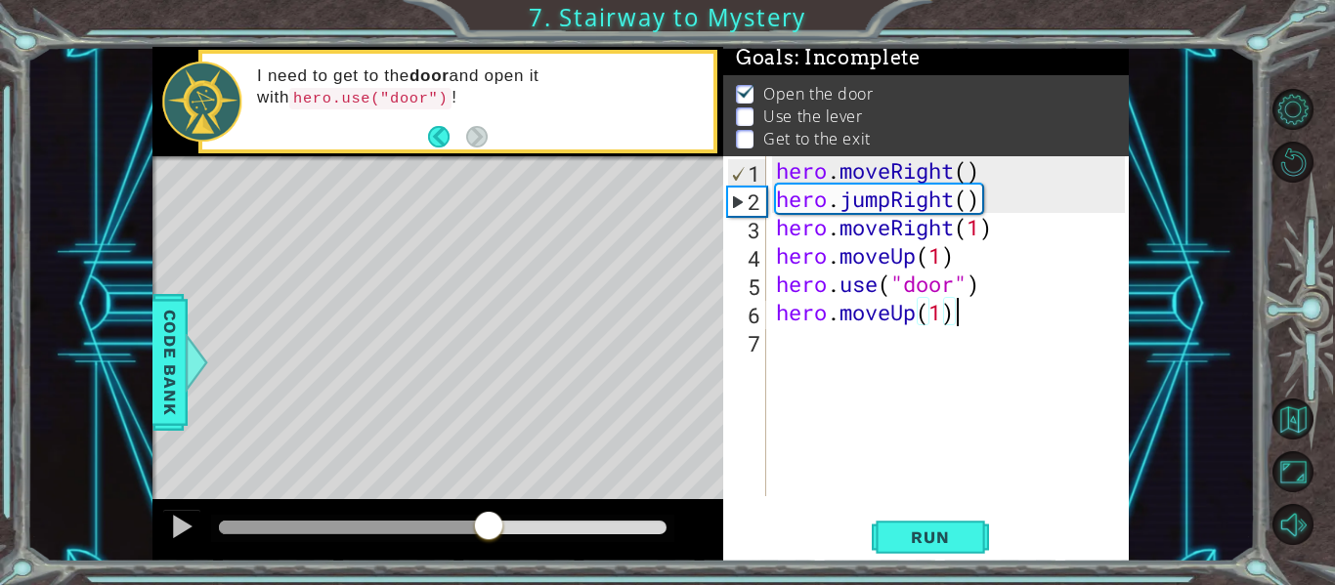
click at [489, 530] on div at bounding box center [443, 528] width 448 height 14
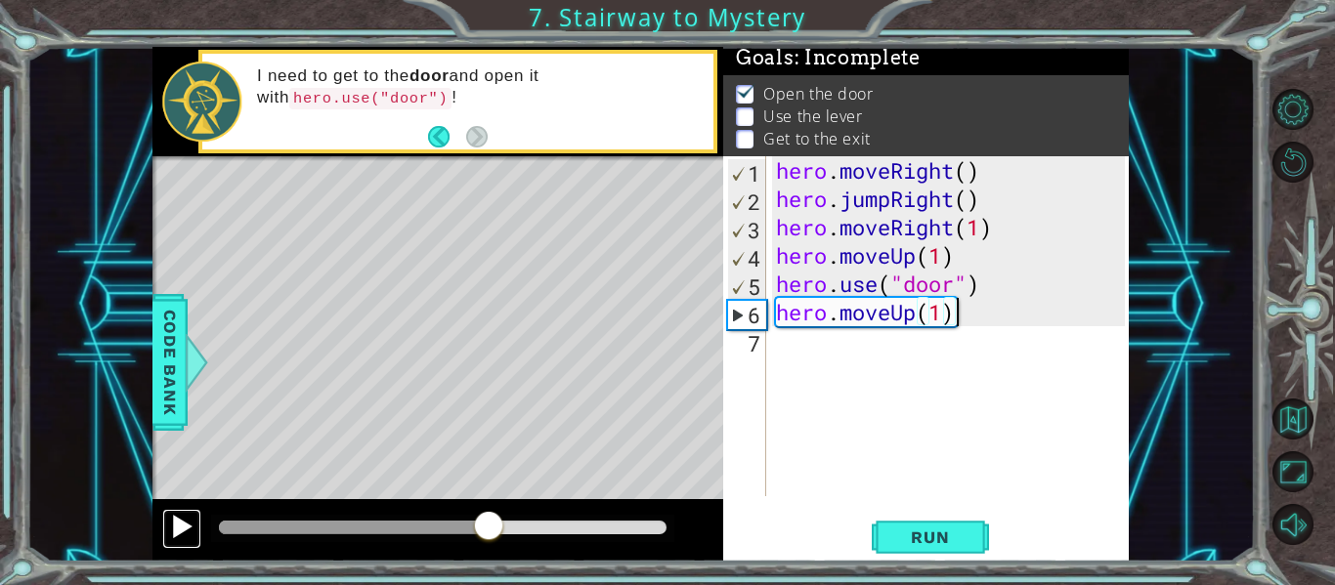
click at [177, 538] on div at bounding box center [181, 526] width 25 height 25
click at [940, 313] on div "hero . moveRight ( ) hero . jumpRight ( ) hero . moveRight ( 1 ) hero . moveUp …" at bounding box center [953, 354] width 363 height 397
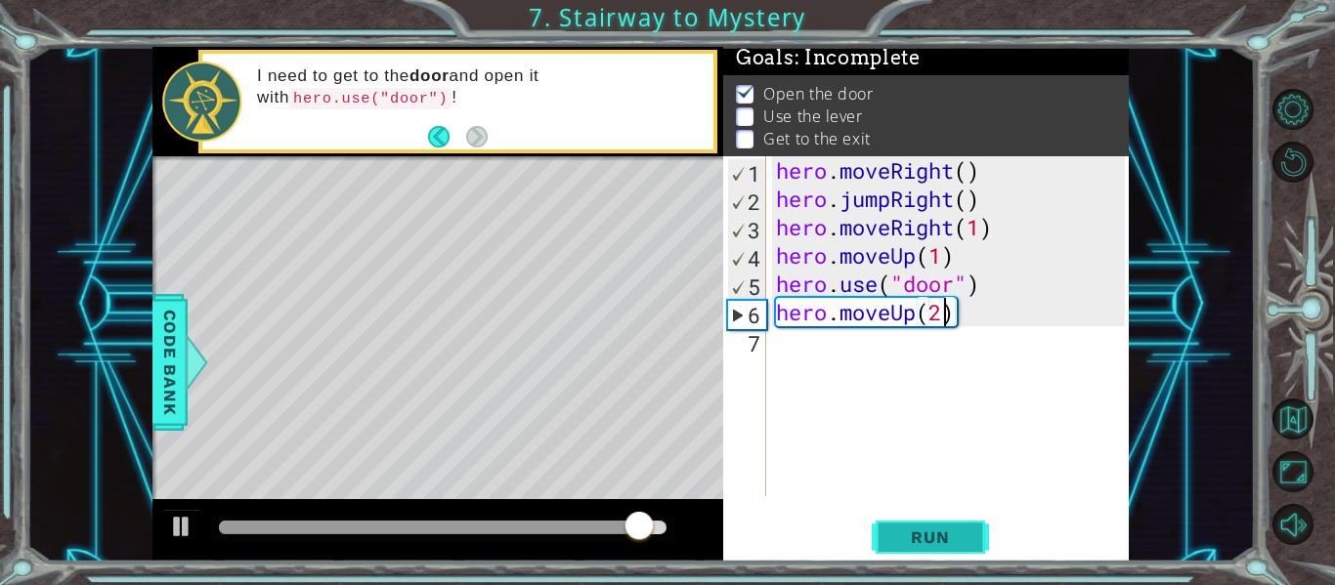
type textarea "hero.moveUp(2)"
click at [924, 539] on span "Run" at bounding box center [929, 538] width 77 height 20
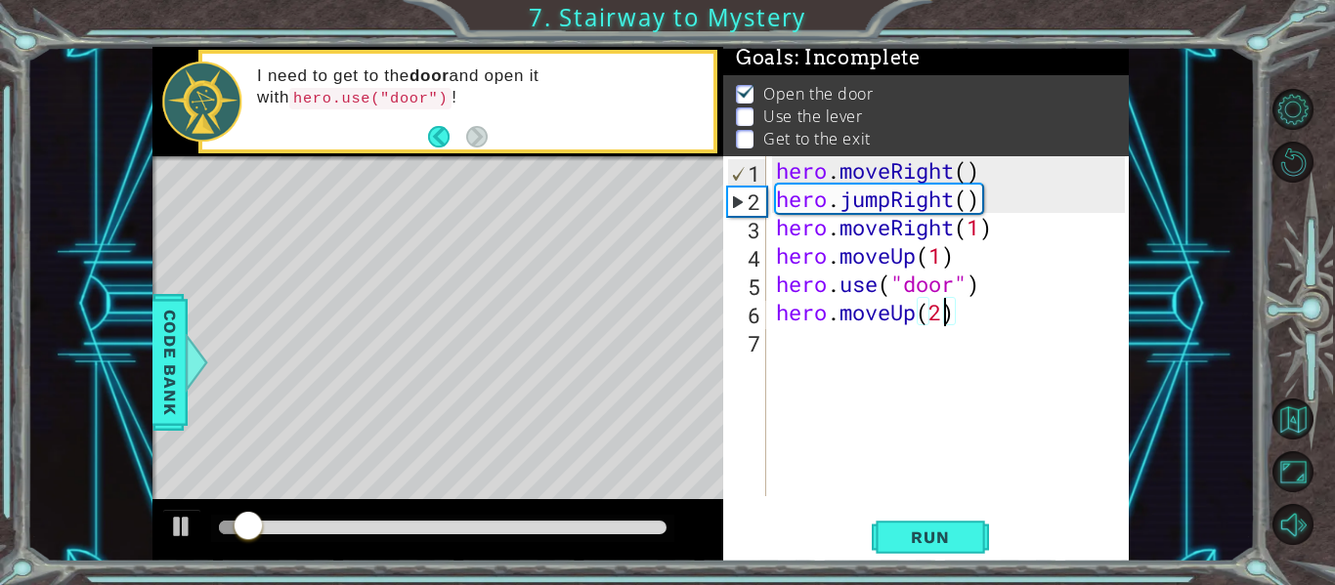
click at [603, 533] on div at bounding box center [443, 528] width 448 height 14
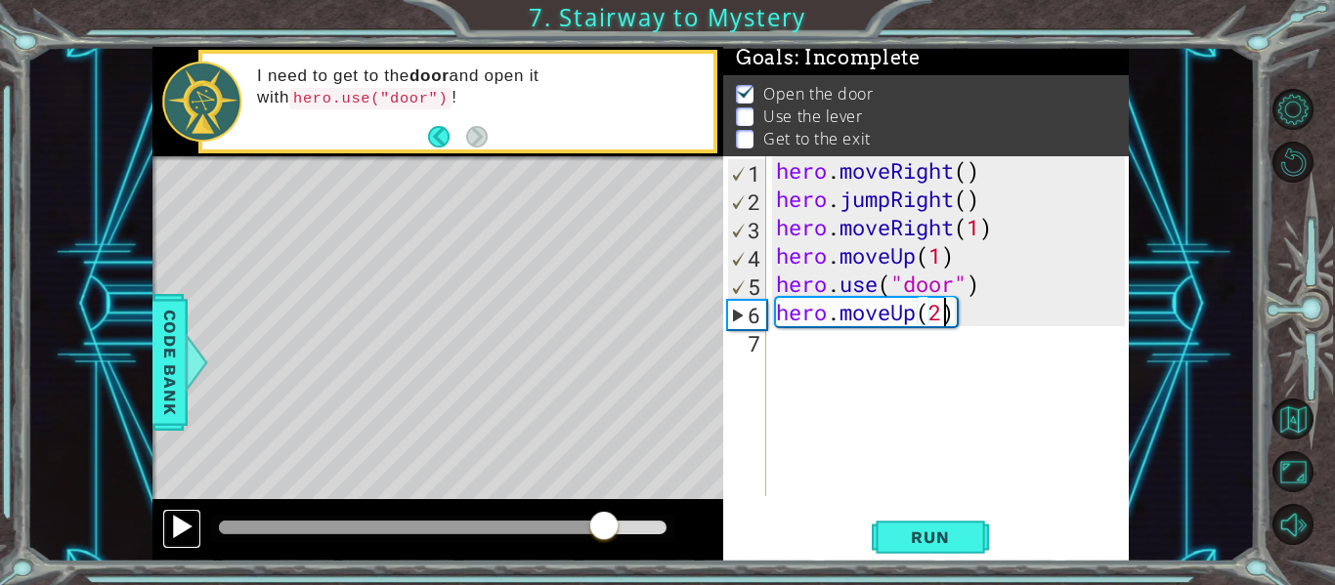
click at [165, 539] on button at bounding box center [181, 529] width 39 height 40
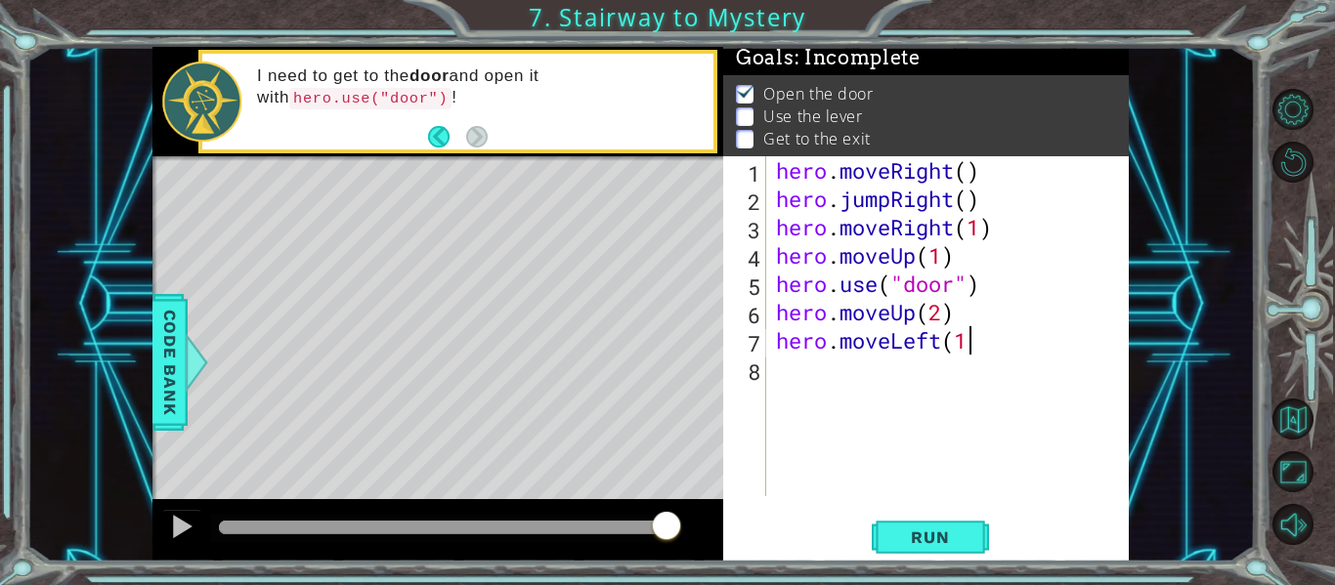
type textarea "hero.moveLeft(1)"
type textarea "herp.use("lever")"
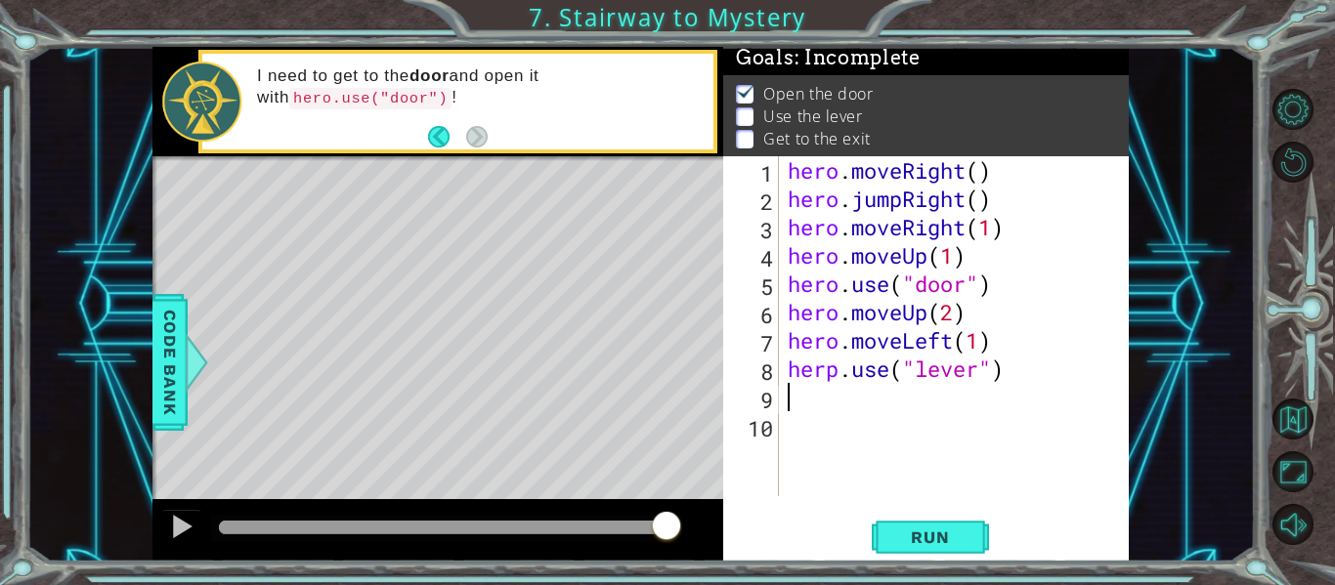
click at [836, 377] on div "hero . moveRight ( ) hero . jumpRight ( ) hero . moveRight ( 1 ) hero . moveUp …" at bounding box center [959, 354] width 351 height 397
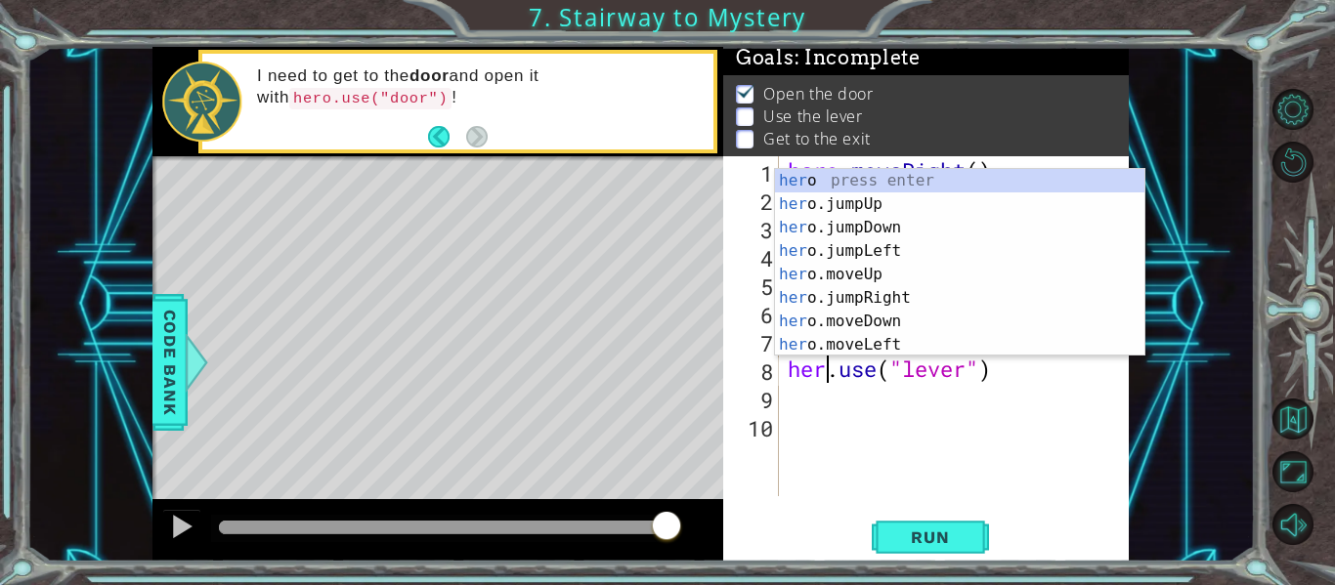
scroll to position [0, 3]
type textarea "hero.use("lever")"
click at [849, 415] on div "hero . moveRight ( ) hero . jumpRight ( ) hero . moveRight ( 1 ) hero . moveUp …" at bounding box center [959, 354] width 351 height 397
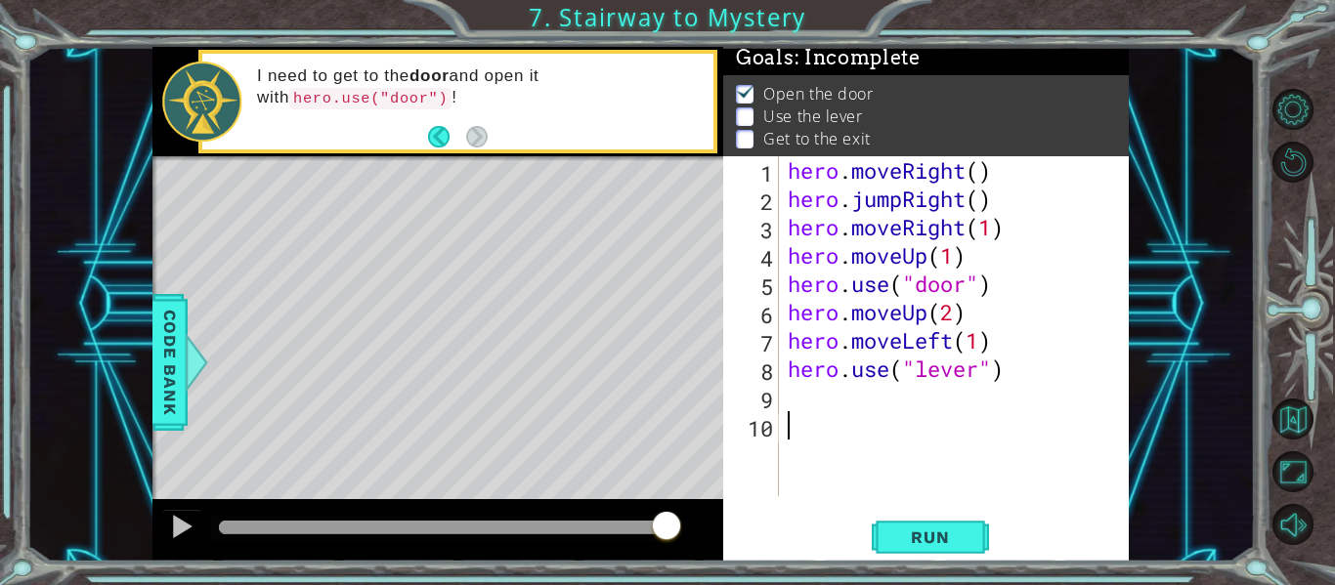
click at [840, 396] on div "hero . moveRight ( ) hero . jumpRight ( ) hero . moveRight ( 1 ) hero . moveUp …" at bounding box center [959, 354] width 351 height 397
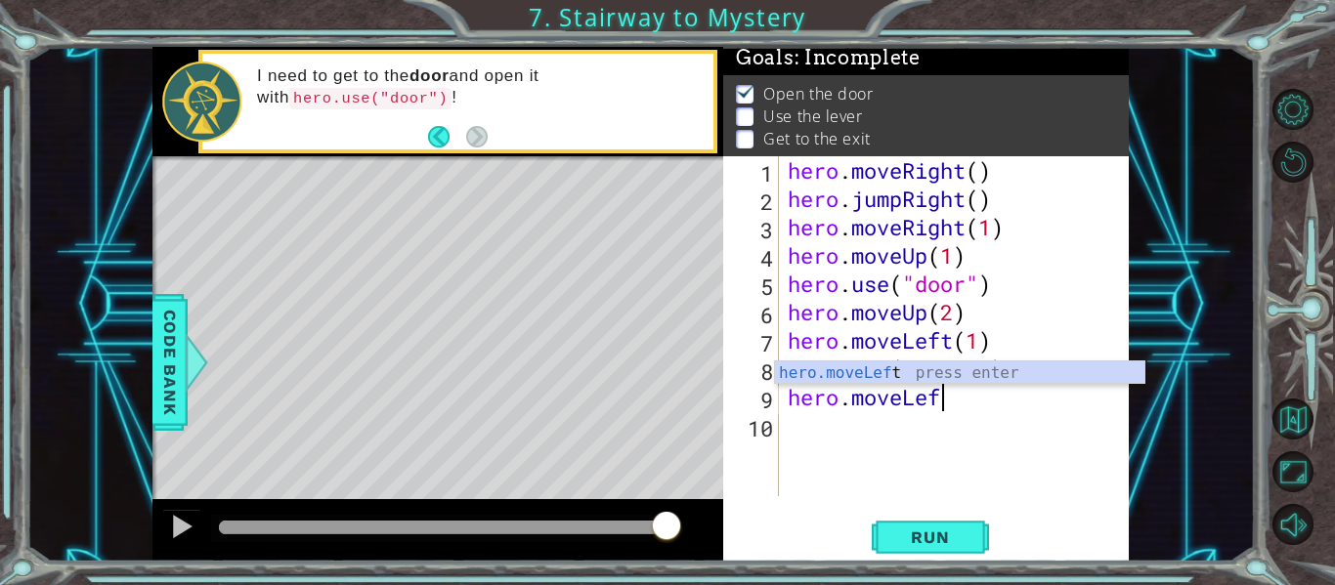
scroll to position [0, 7]
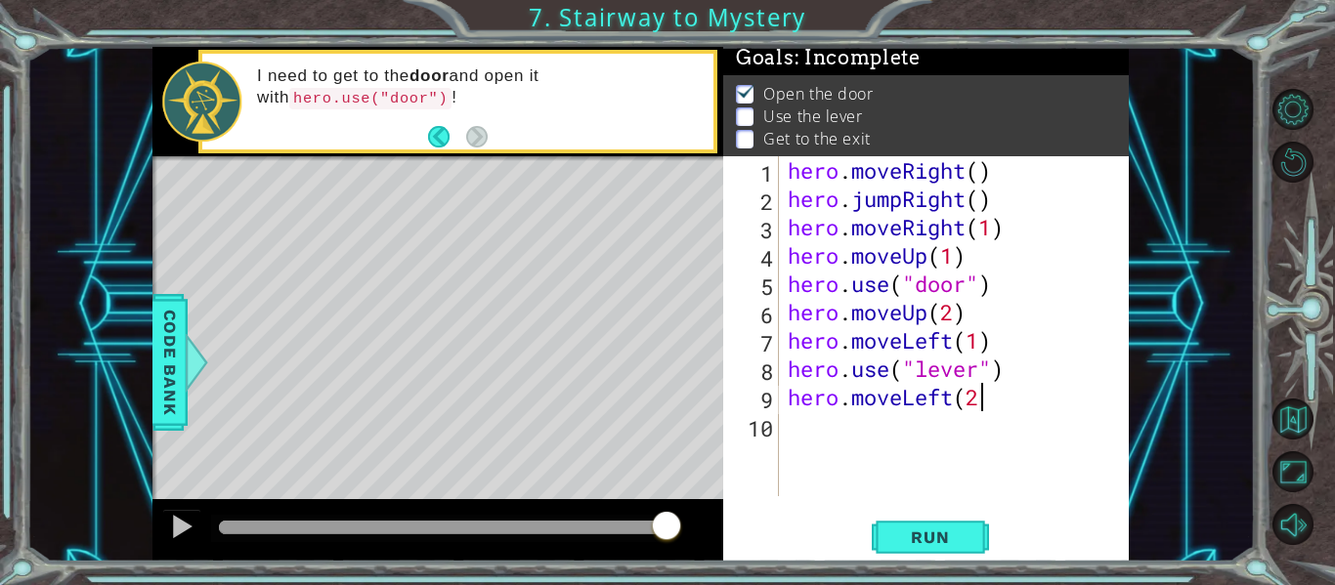
type textarea "hero.moveLeft(2)"
click at [822, 443] on div "hero . moveRight ( ) hero . jumpRight ( ) hero . moveRight ( 1 ) hero . moveUp …" at bounding box center [959, 354] width 351 height 397
type textarea "hero.move.Up(1)"
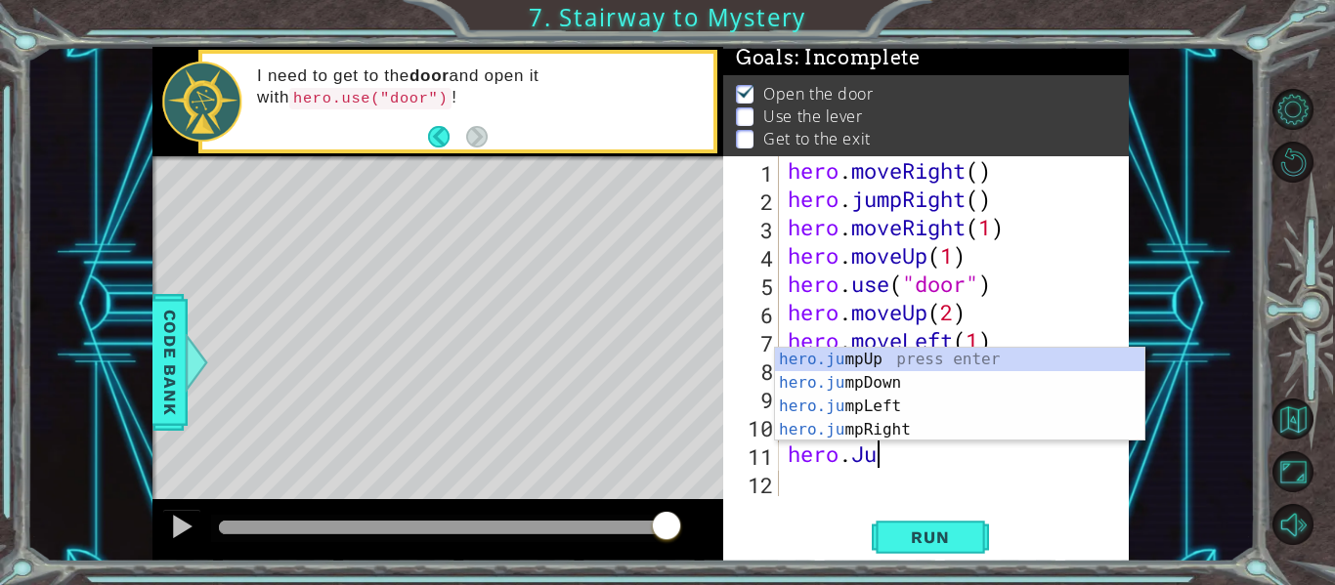
scroll to position [0, 4]
type textarea "hero.Jump"
click at [894, 354] on div "hero.jump Up press enter hero.jump Down press enter hero.jump Left press enter …" at bounding box center [959, 418] width 369 height 141
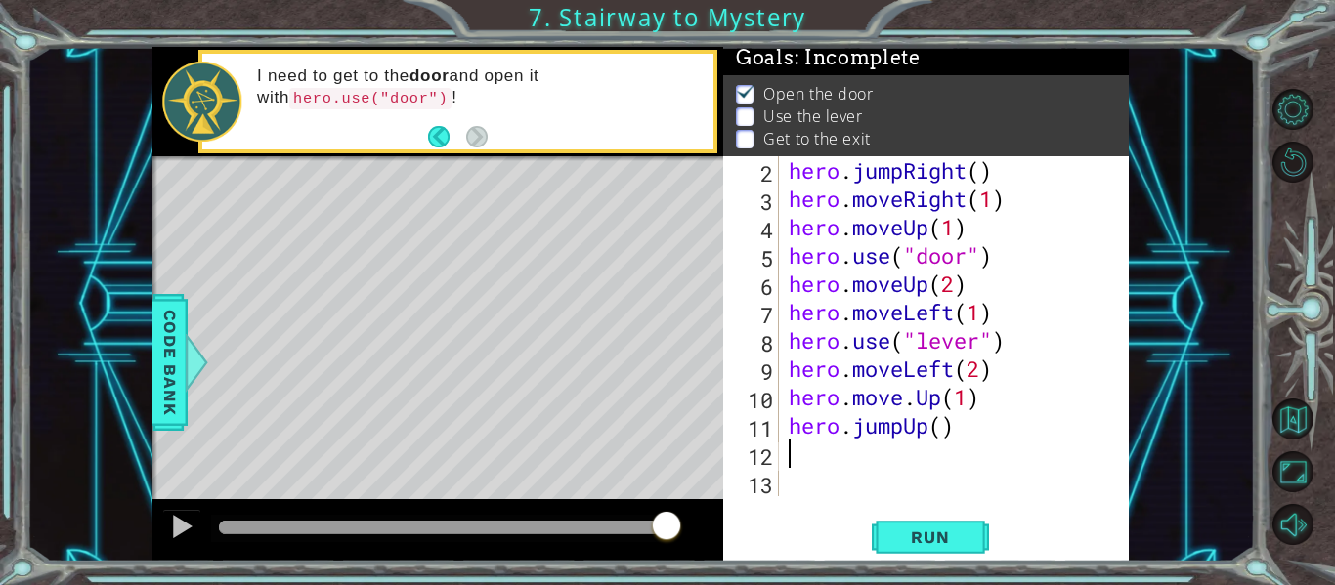
scroll to position [28, 0]
click at [943, 438] on div "hero . jumpRight ( ) hero . moveRight ( 1 ) hero . moveUp ( 1 ) hero . use ( "d…" at bounding box center [960, 354] width 350 height 397
click at [930, 541] on span "Run" at bounding box center [929, 538] width 77 height 20
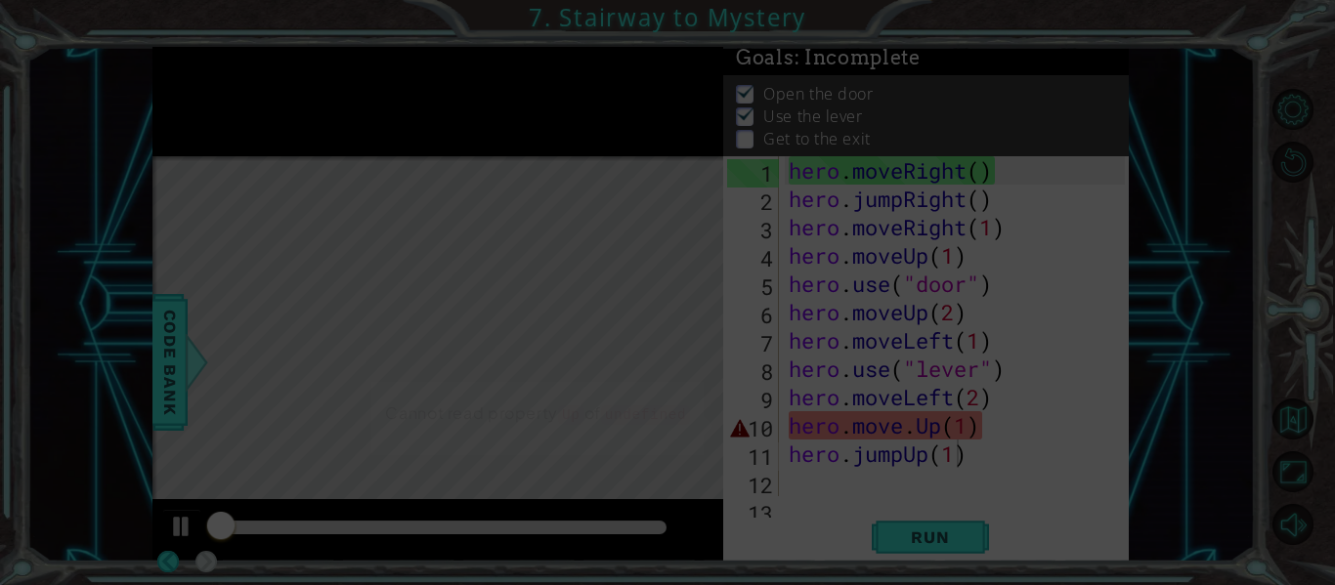
scroll to position [0, 0]
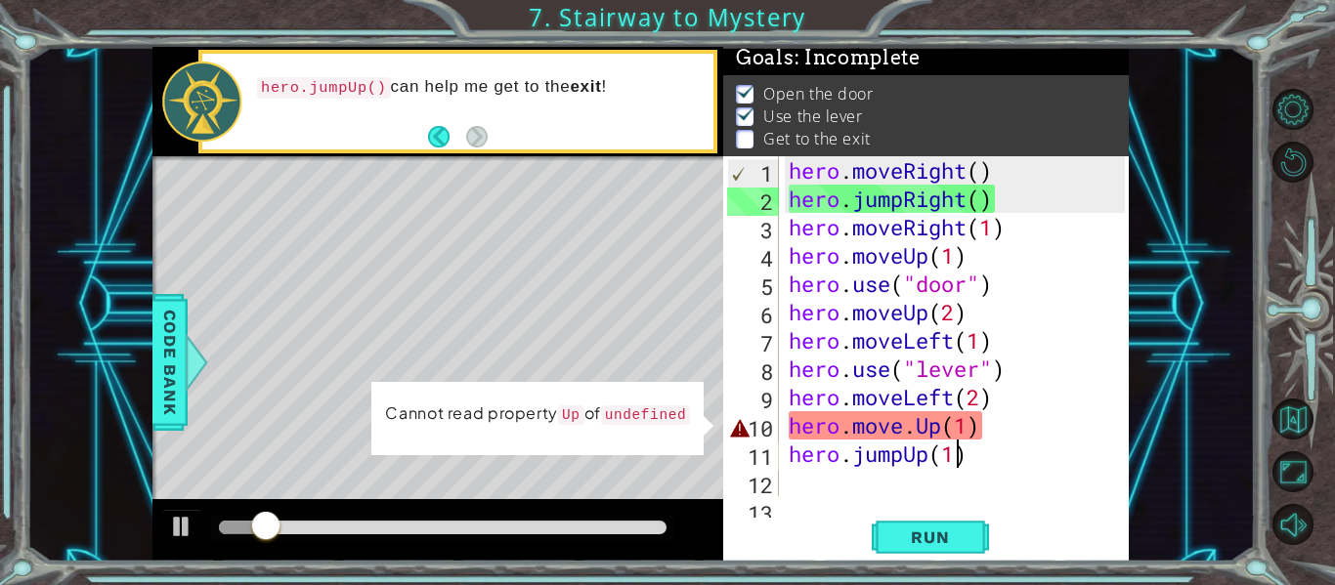
click at [918, 435] on div "hero . moveRight ( ) hero . jumpRight ( ) hero . moveRight ( 1 ) hero . moveUp …" at bounding box center [960, 354] width 350 height 397
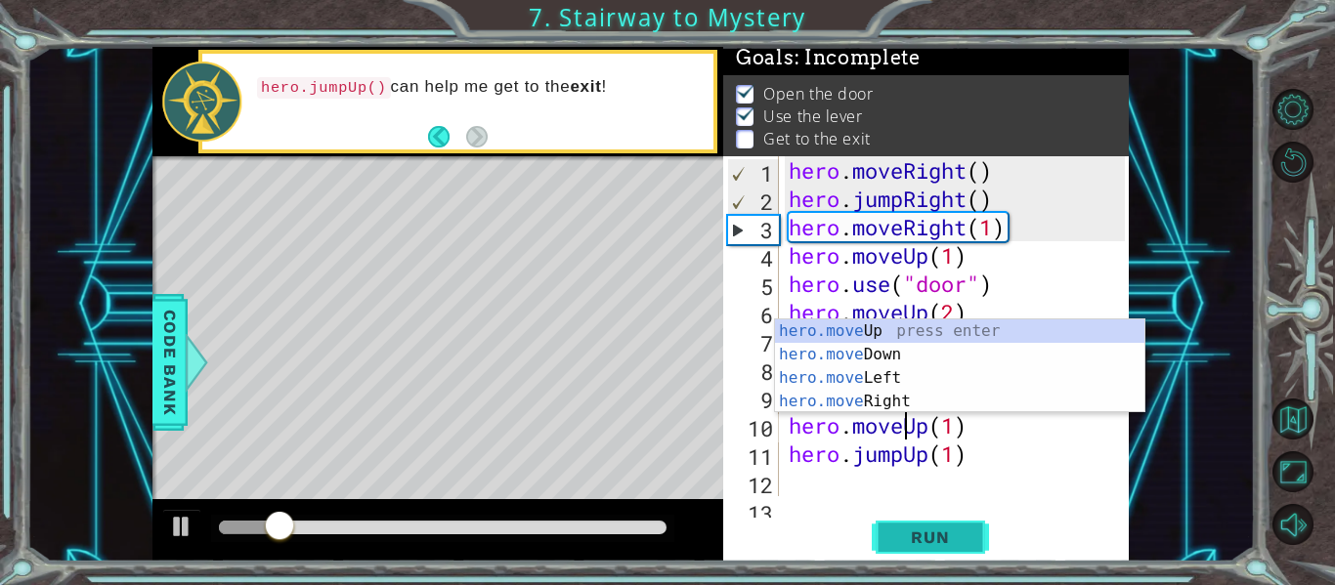
click at [921, 538] on span "Run" at bounding box center [929, 538] width 77 height 20
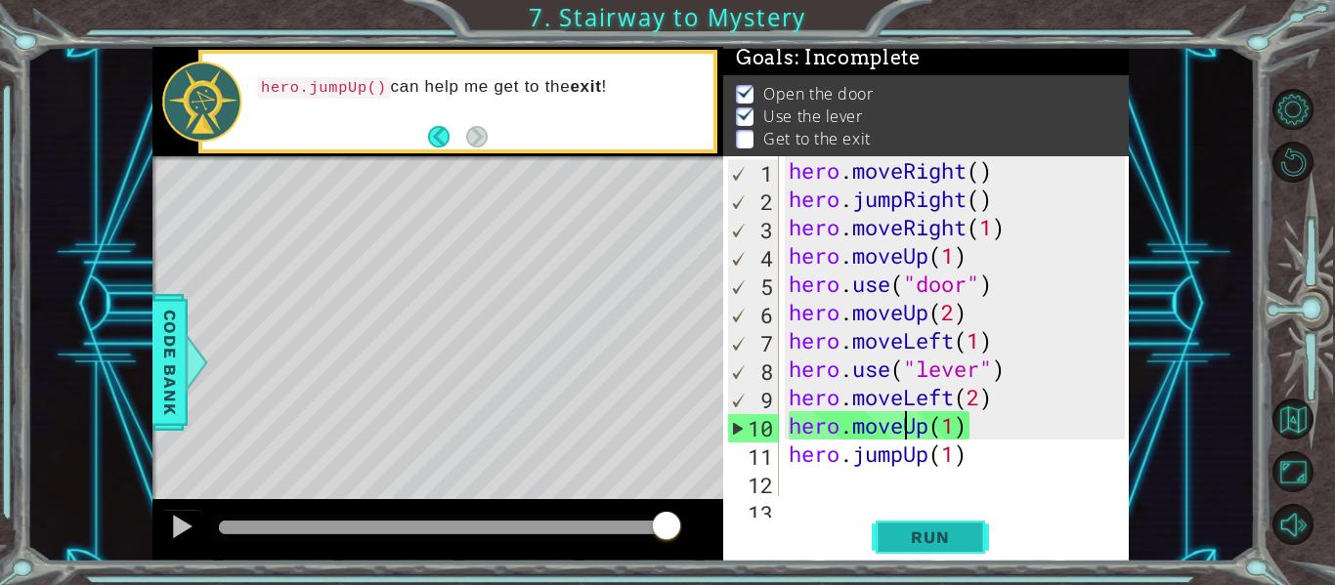
click at [950, 551] on button "Run" at bounding box center [930, 538] width 117 height 40
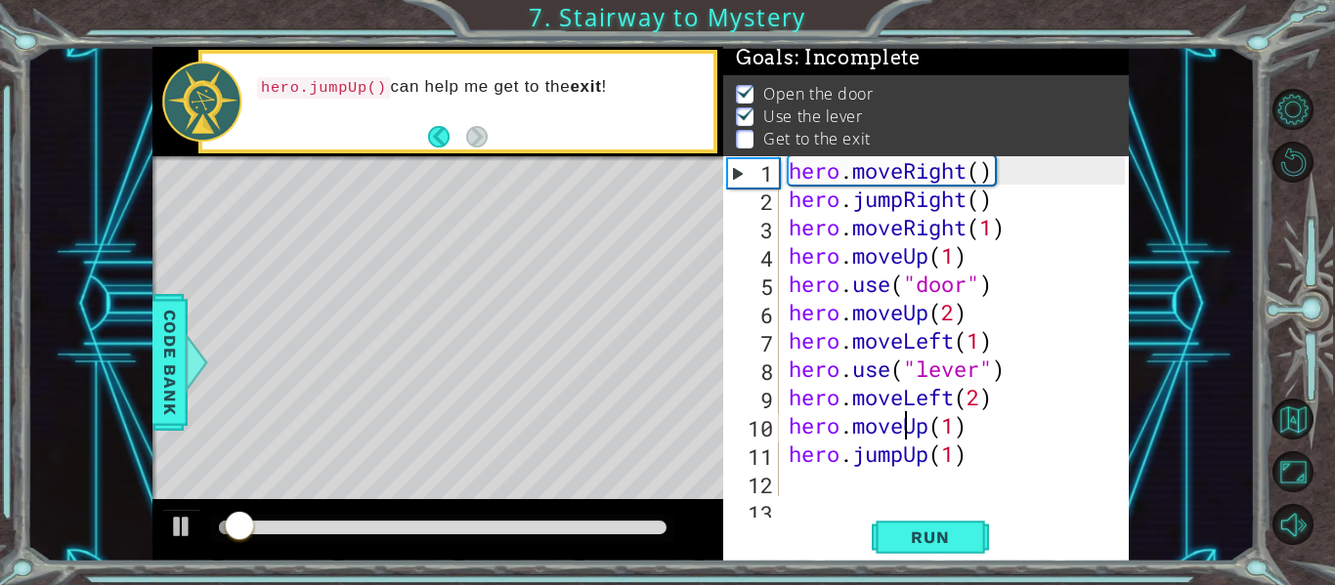
click at [553, 538] on div at bounding box center [442, 528] width 463 height 27
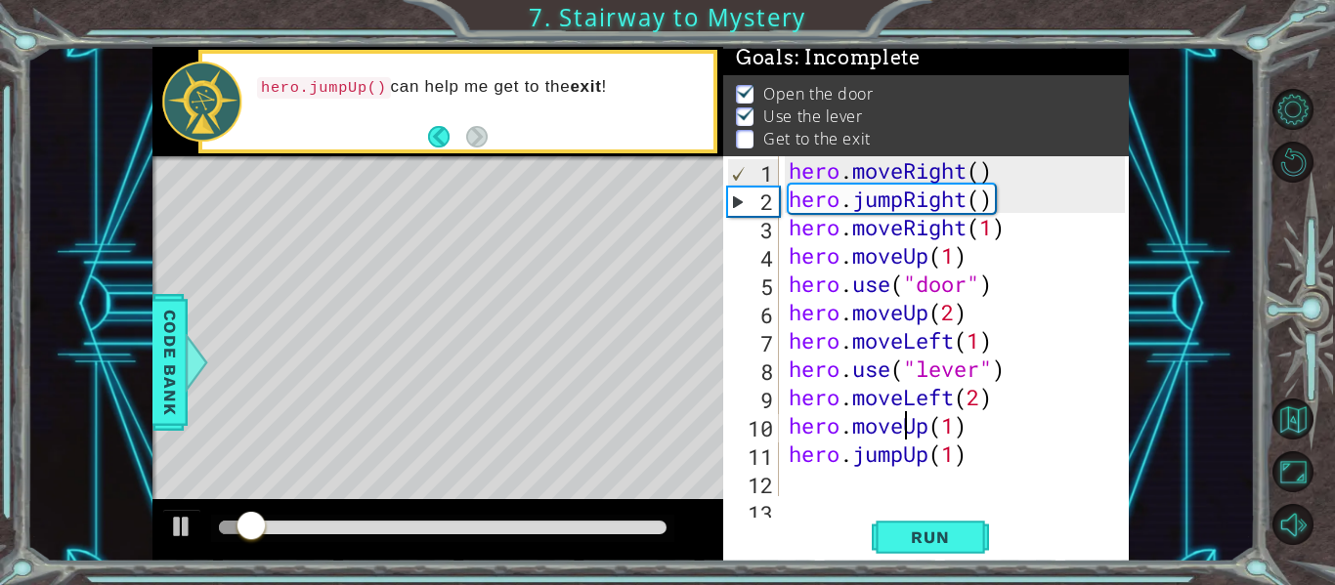
click at [555, 524] on div at bounding box center [443, 528] width 448 height 14
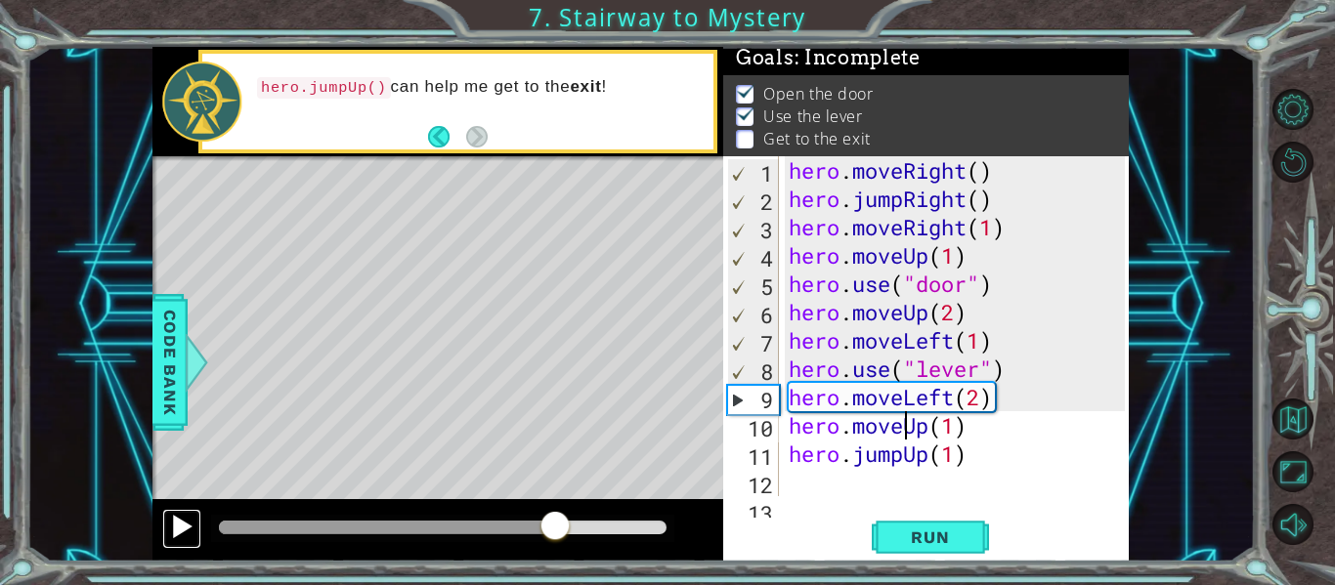
click at [184, 528] on div at bounding box center [181, 526] width 25 height 25
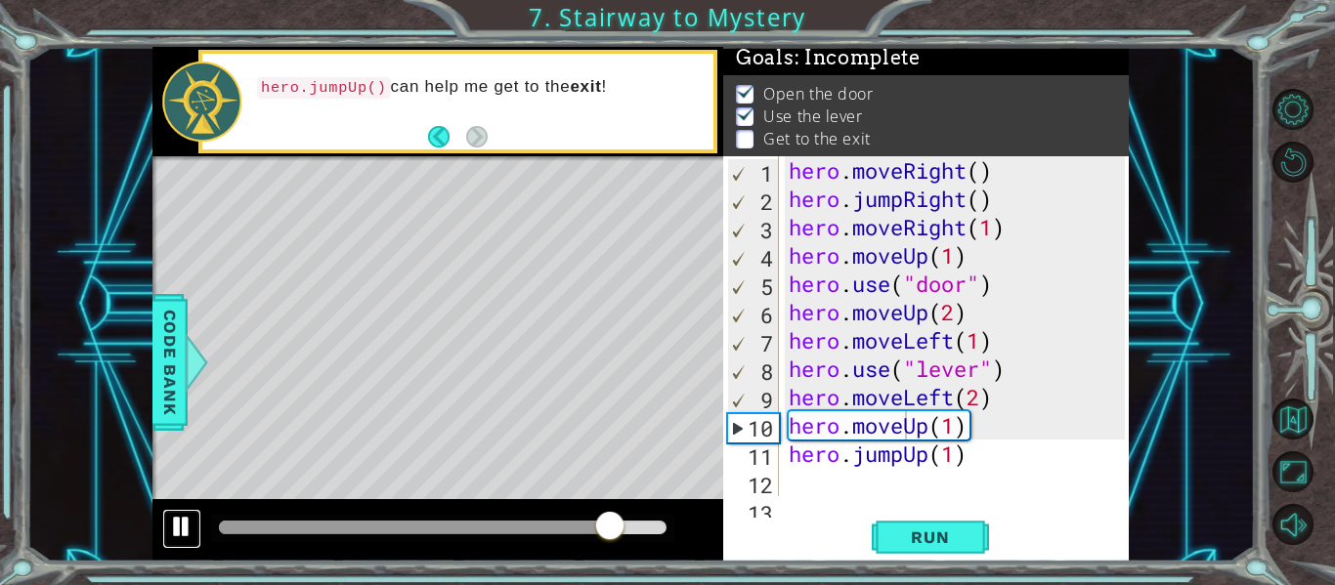
click at [184, 526] on div at bounding box center [181, 526] width 25 height 25
click at [951, 430] on div "hero . moveRight ( ) hero . jumpRight ( ) hero . moveRight ( 1 ) hero . moveUp …" at bounding box center [960, 354] width 350 height 397
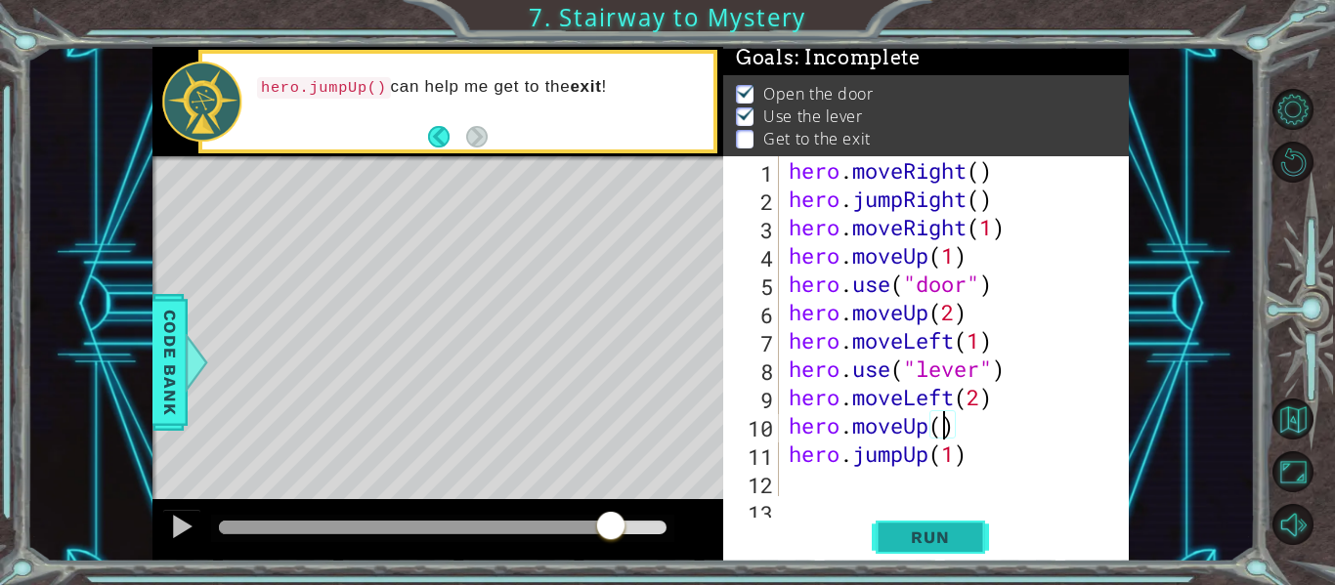
click at [937, 537] on span "Run" at bounding box center [929, 538] width 77 height 20
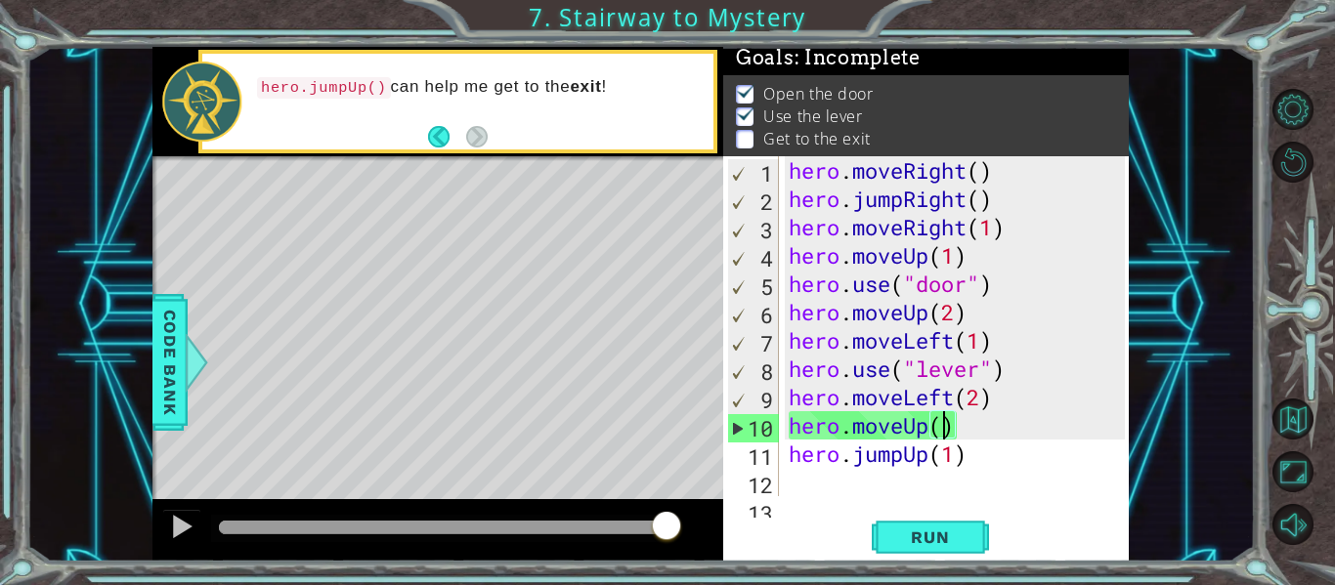
click at [960, 456] on div "hero . moveRight ( ) hero . jumpRight ( ) hero . moveRight ( 1 ) hero . moveUp …" at bounding box center [960, 354] width 350 height 397
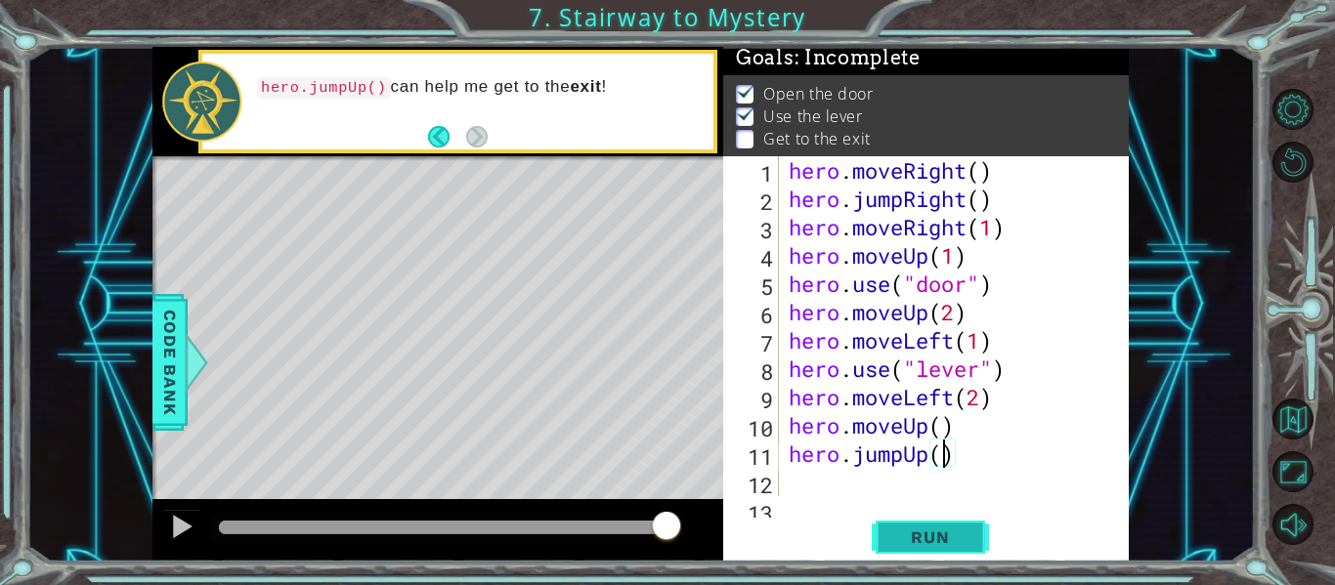
click at [923, 544] on span "Run" at bounding box center [929, 538] width 77 height 20
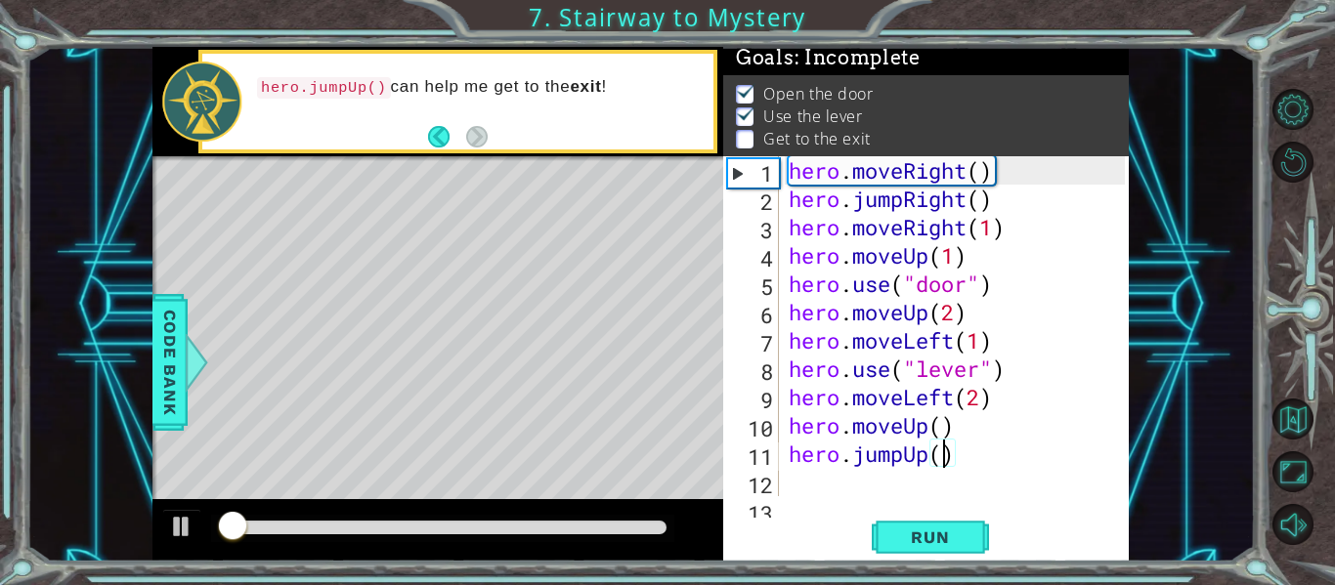
click at [521, 526] on div at bounding box center [443, 528] width 448 height 14
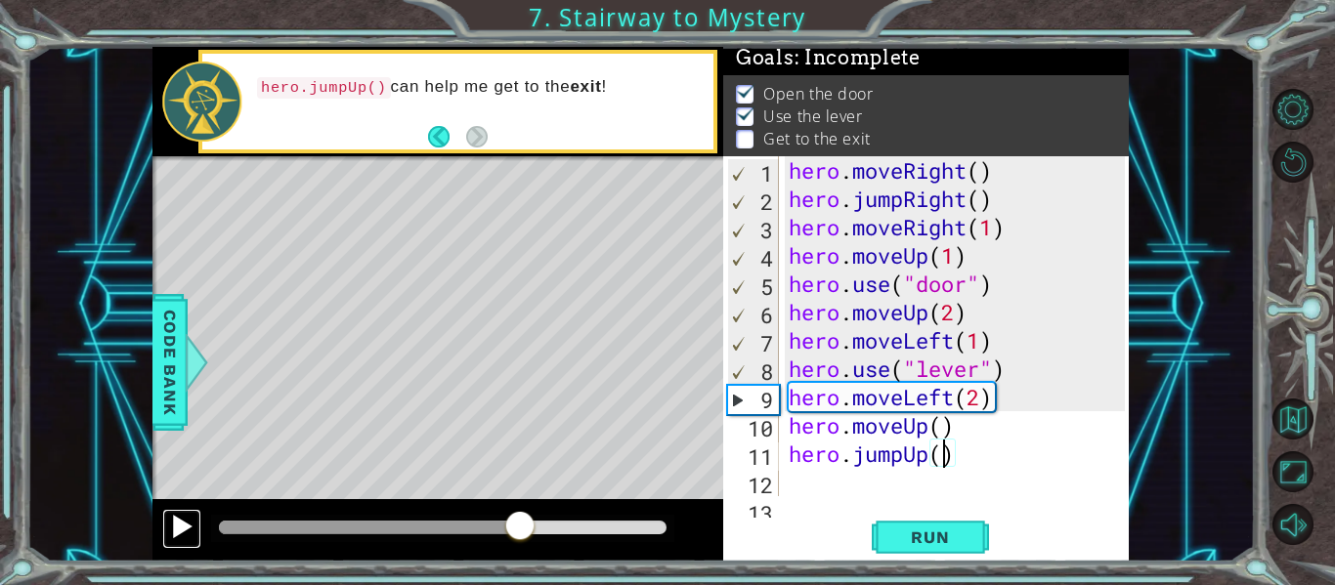
click at [183, 524] on div at bounding box center [181, 526] width 25 height 25
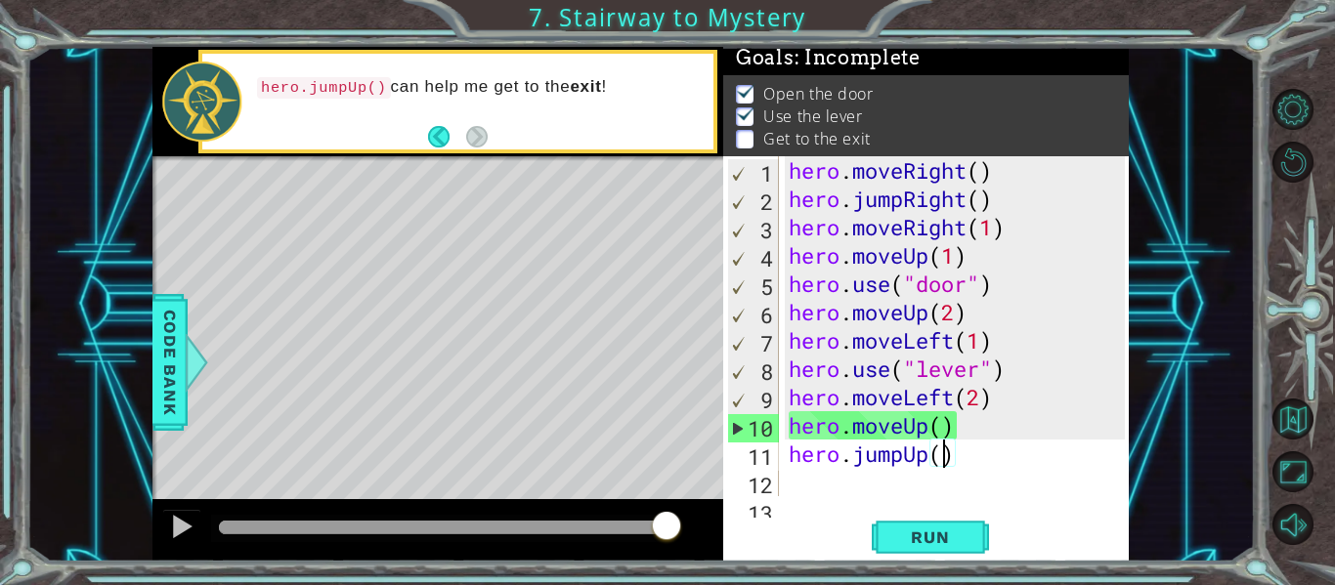
click at [938, 419] on div "hero . moveRight ( ) hero . jumpRight ( ) hero . moveRight ( 1 ) hero . moveUp …" at bounding box center [960, 354] width 350 height 397
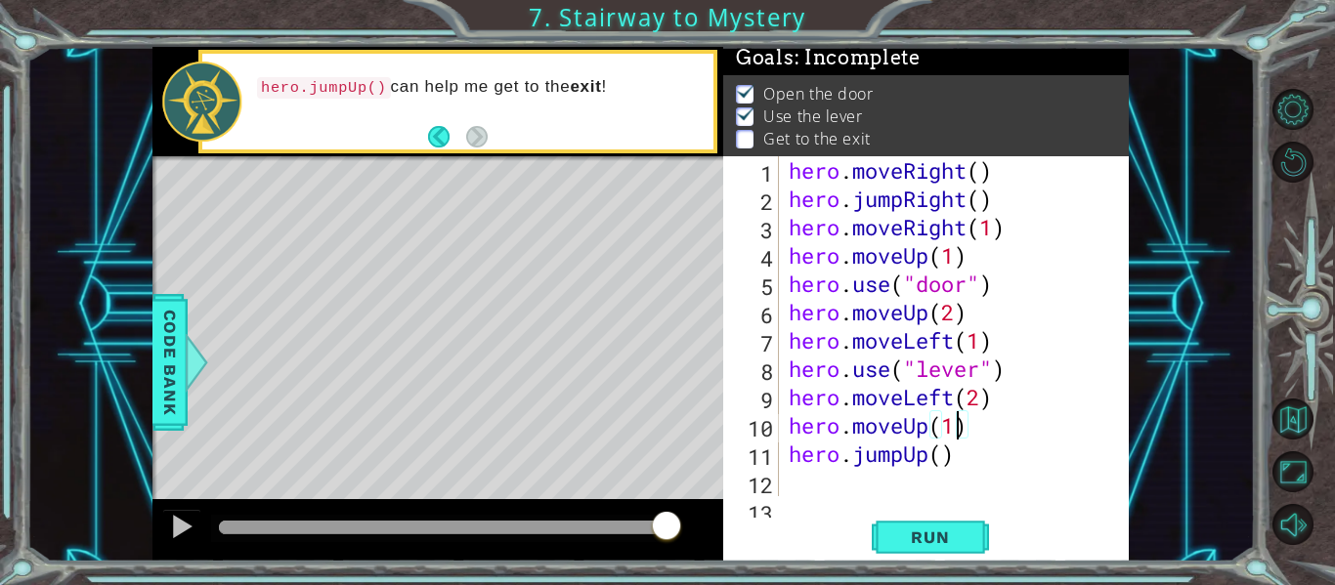
click at [943, 457] on div "hero . moveRight ( ) hero . jumpRight ( ) hero . moveRight ( 1 ) hero . moveUp …" at bounding box center [960, 354] width 350 height 397
click at [931, 546] on span "Run" at bounding box center [929, 538] width 77 height 20
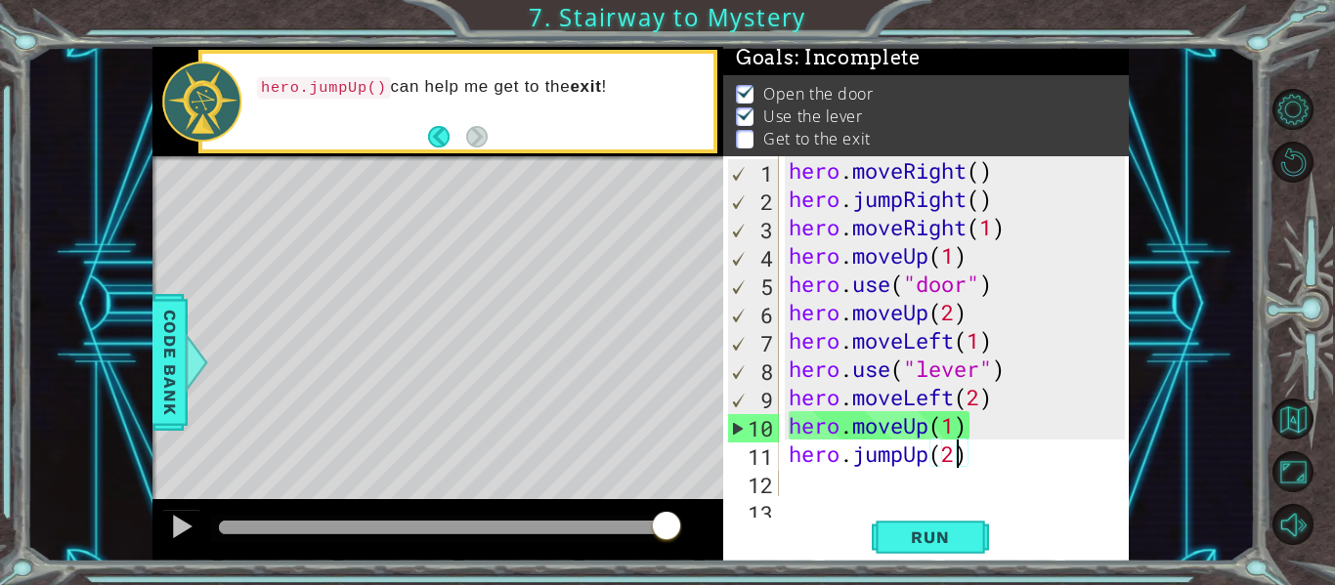
click at [958, 431] on div "hero . moveRight ( ) hero . jumpRight ( ) hero . moveRight ( 1 ) hero . moveUp …" at bounding box center [960, 354] width 350 height 397
click at [972, 433] on div "hero . moveRight ( ) hero . jumpRight ( ) hero . moveRight ( 1 ) hero . moveUp …" at bounding box center [960, 354] width 350 height 397
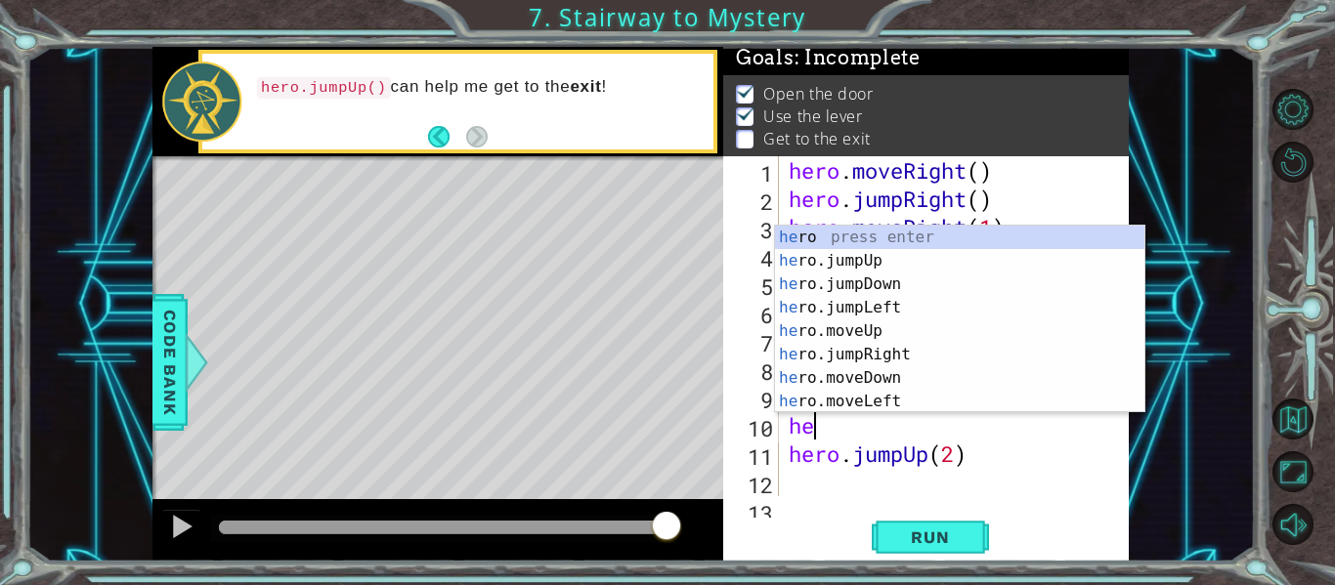
type textarea "h"
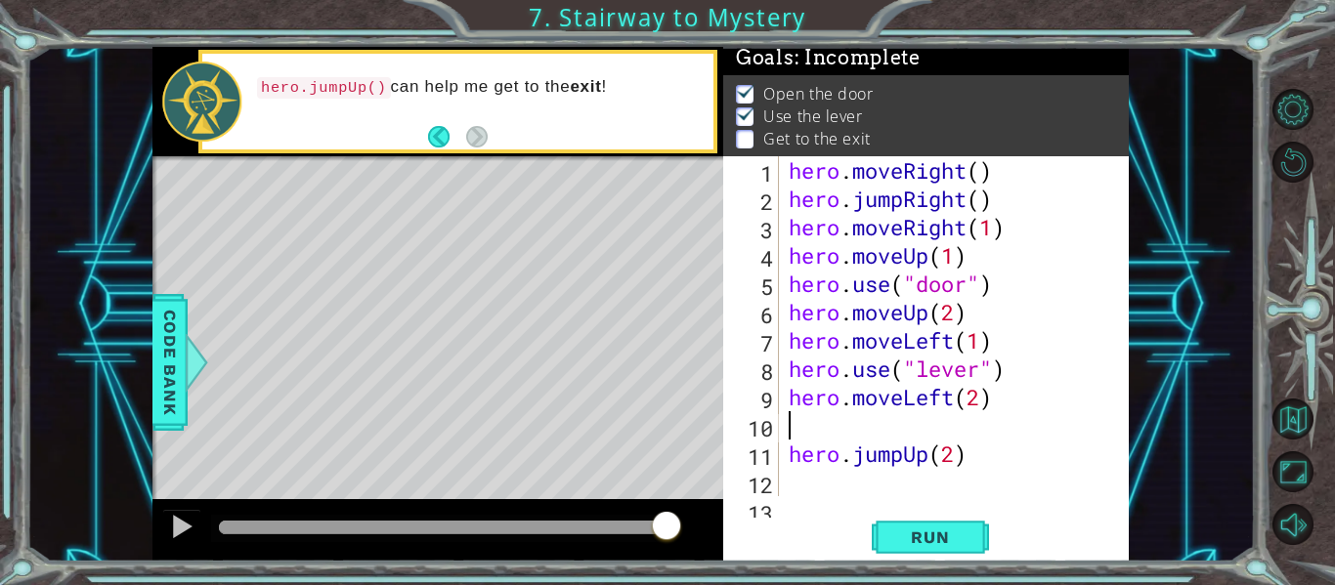
type textarea "hero.moveLeft(2)"
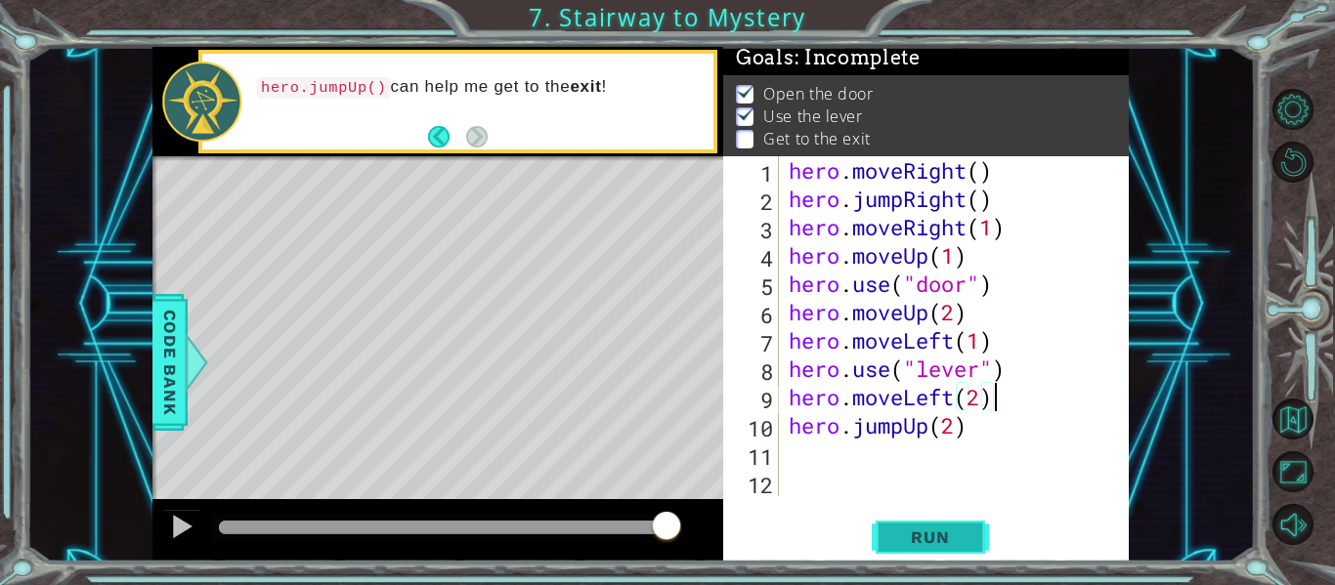
click at [965, 526] on button "Run" at bounding box center [930, 538] width 117 height 40
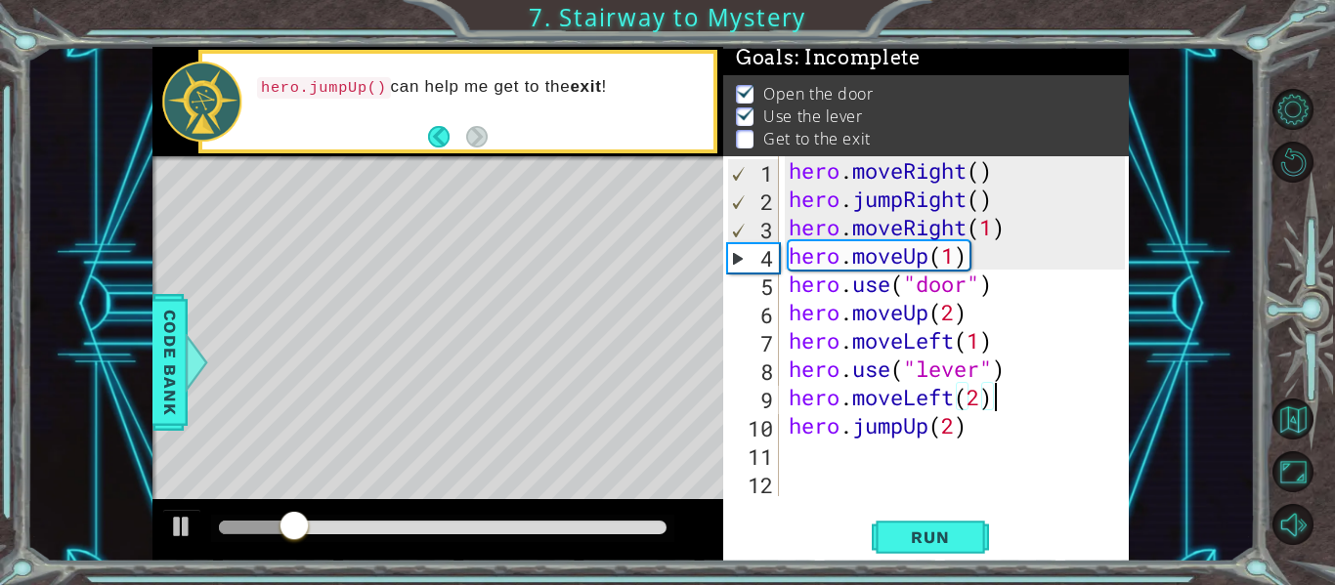
click at [528, 524] on div at bounding box center [443, 528] width 448 height 14
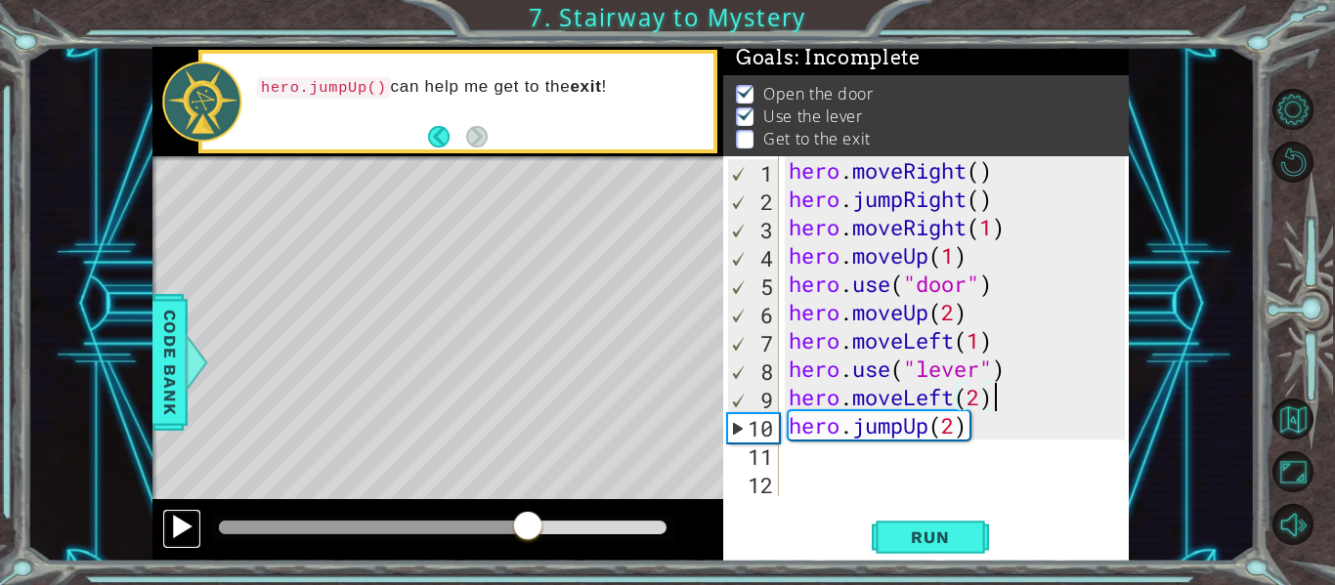
click at [192, 521] on div at bounding box center [181, 526] width 25 height 25
click at [843, 461] on div "hero . moveRight ( ) hero . jumpRight ( ) hero . moveRight ( 1 ) hero . moveUp …" at bounding box center [960, 354] width 350 height 397
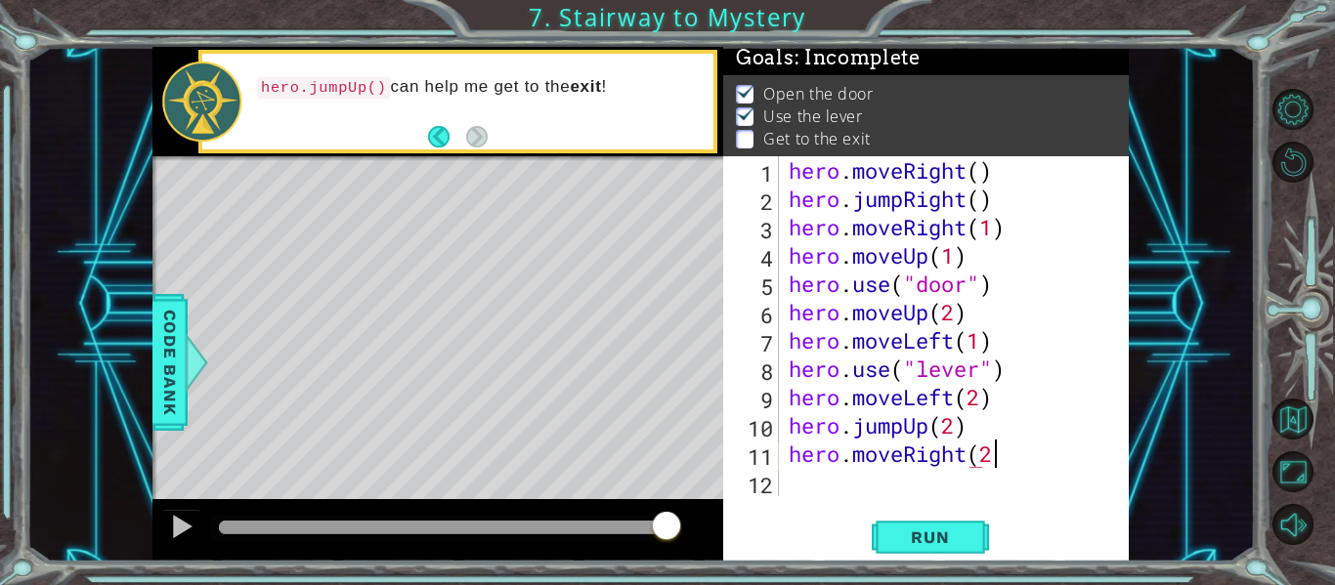
scroll to position [0, 9]
type textarea "hero.moveRight(2)"
click at [962, 528] on span "Run" at bounding box center [929, 538] width 77 height 20
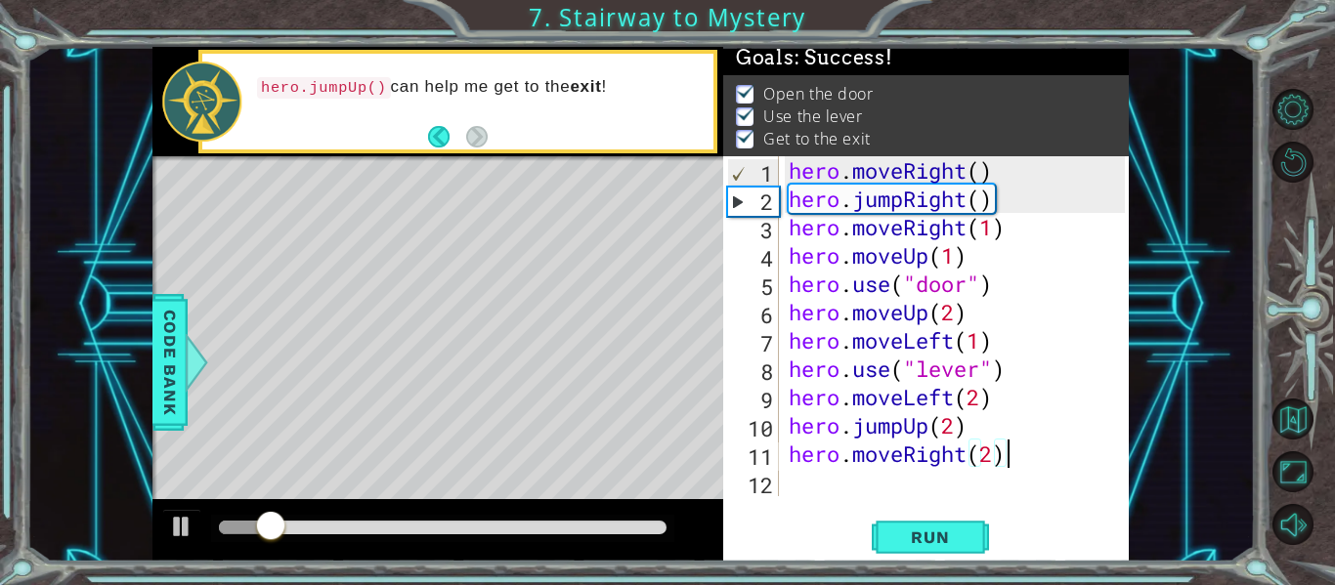
click at [528, 517] on div at bounding box center [442, 528] width 463 height 27
click at [531, 523] on div at bounding box center [443, 528] width 448 height 14
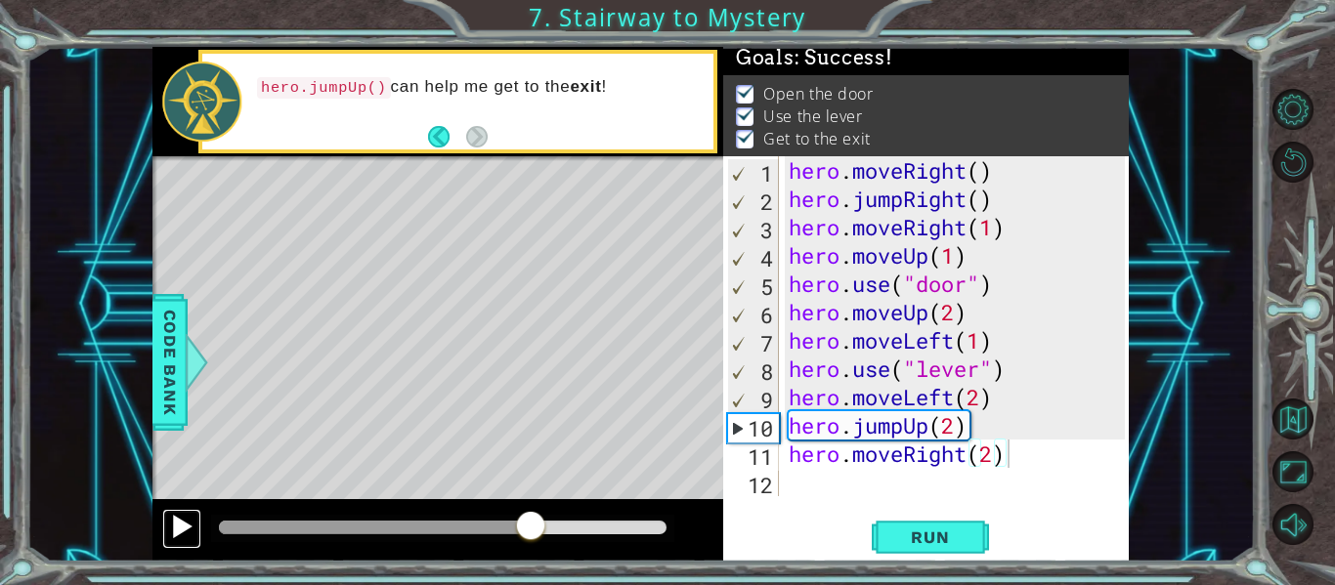
click at [186, 522] on div at bounding box center [181, 526] width 25 height 25
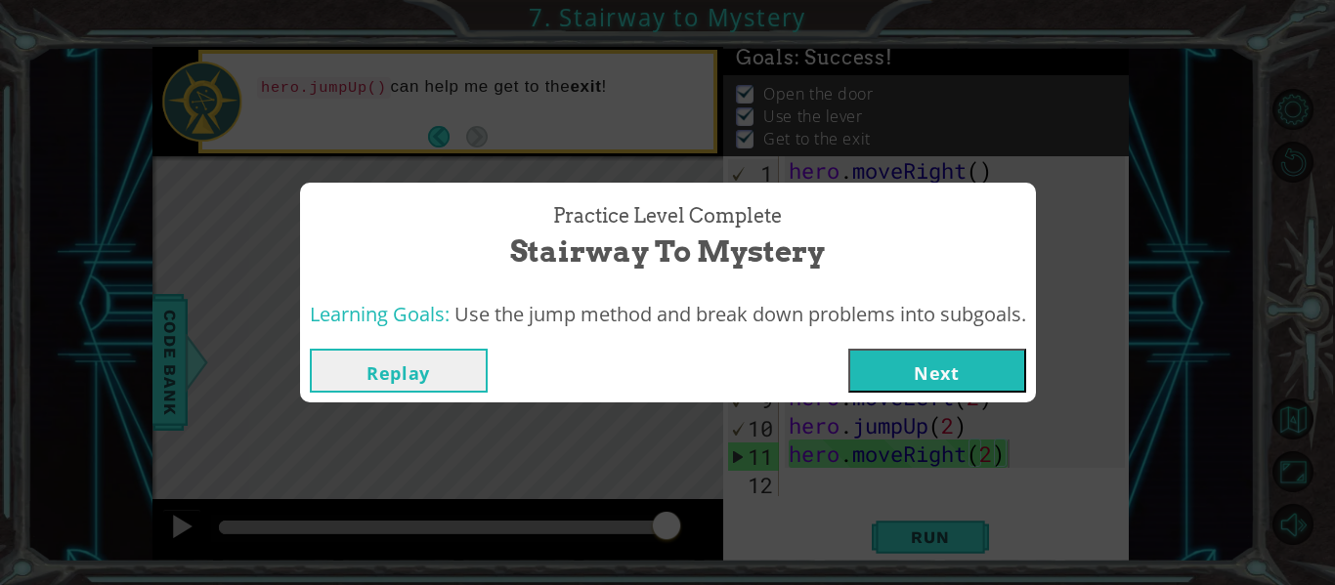
click at [921, 388] on button "Next" at bounding box center [937, 371] width 178 height 44
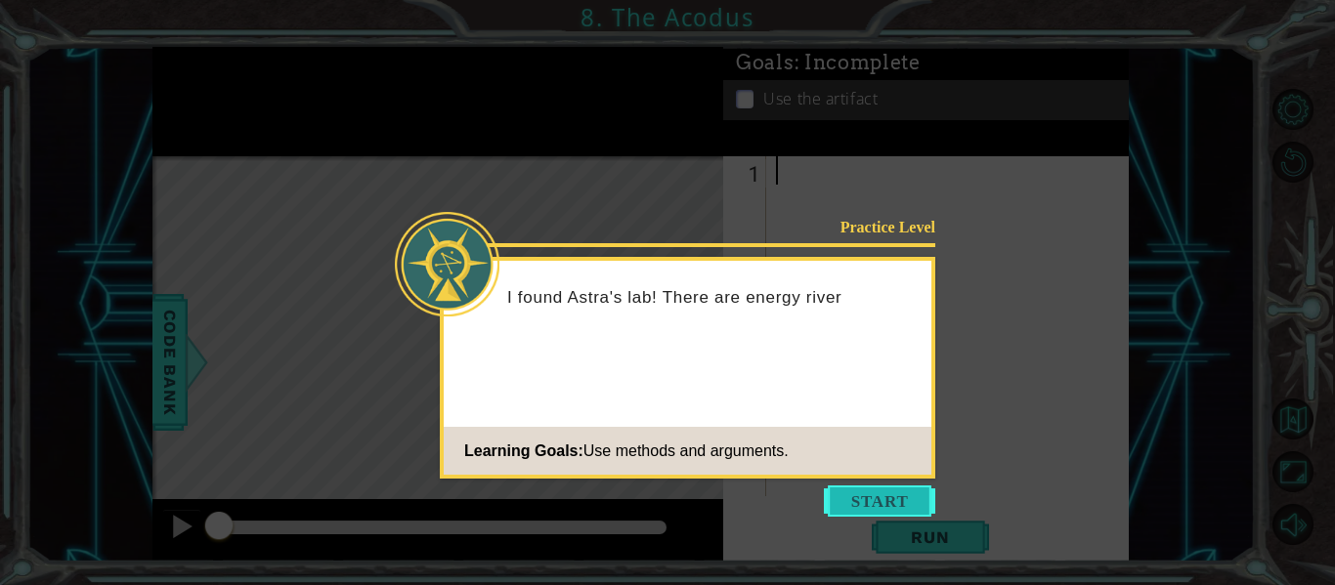
click at [874, 503] on button "Start" at bounding box center [879, 501] width 111 height 31
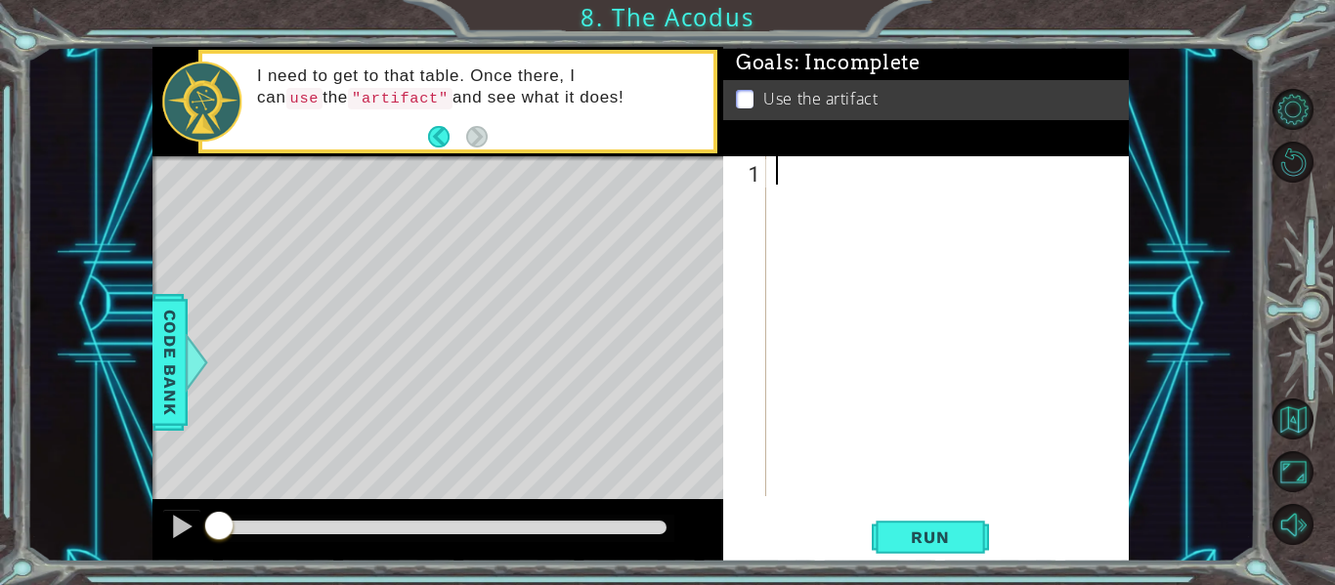
type textarea "u"
click at [895, 171] on div "hero . use ( artifact "" at bounding box center [953, 354] width 363 height 397
click at [946, 521] on button "Run" at bounding box center [930, 538] width 117 height 40
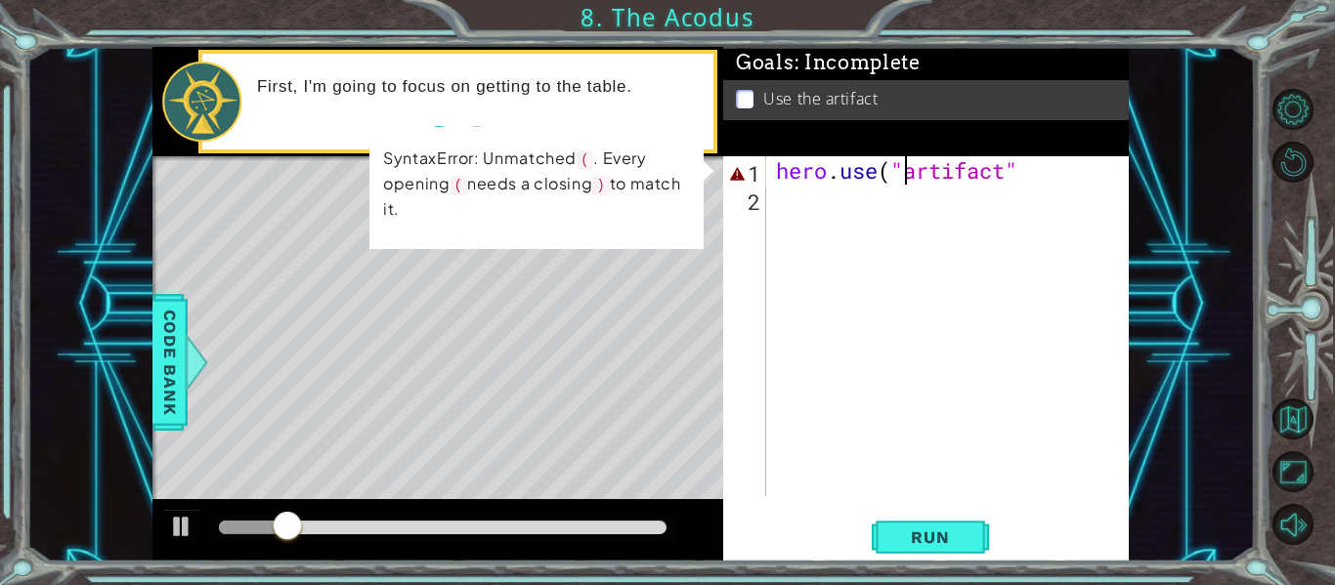
click at [842, 175] on div "hero . use ( "artifact"" at bounding box center [953, 354] width 363 height 397
click at [854, 176] on div "hero . use ( "artifact"" at bounding box center [953, 354] width 363 height 397
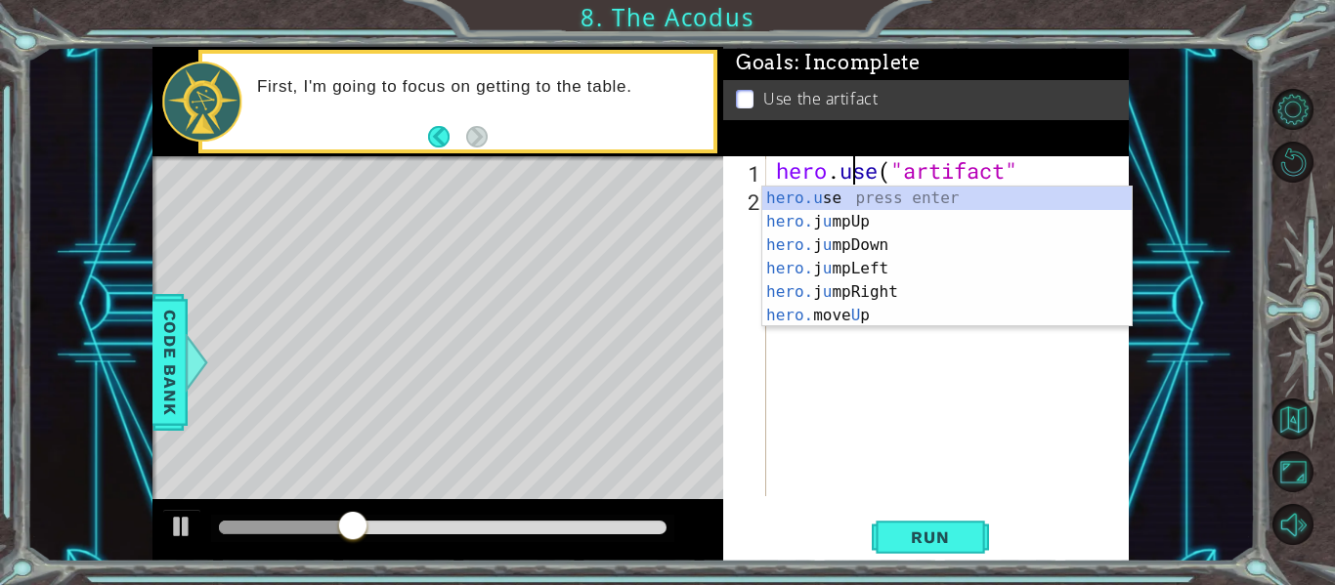
scroll to position [0, 4]
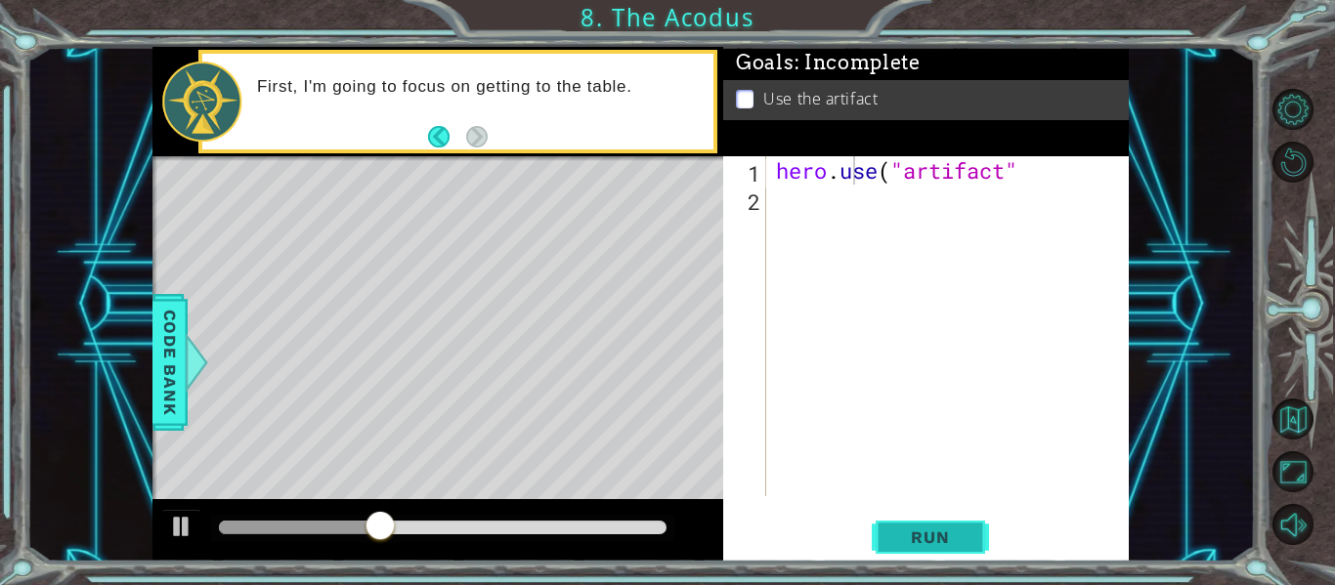
click at [943, 539] on span "Run" at bounding box center [929, 538] width 77 height 20
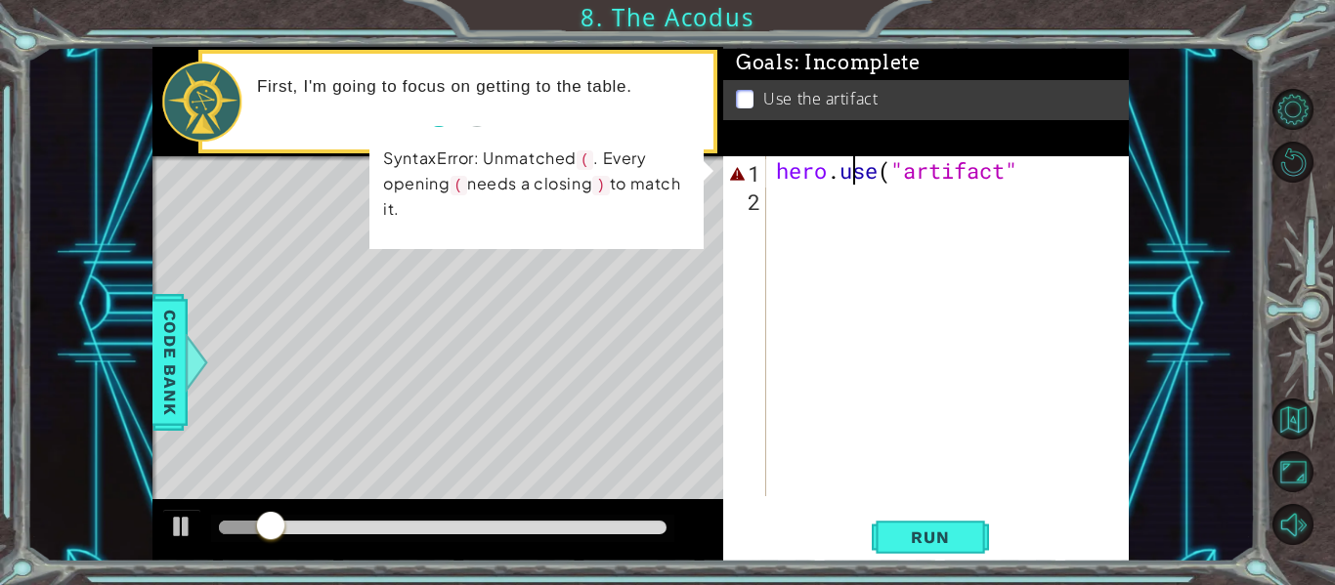
click at [1030, 172] on div "hero . use ( "artifact"" at bounding box center [953, 354] width 363 height 397
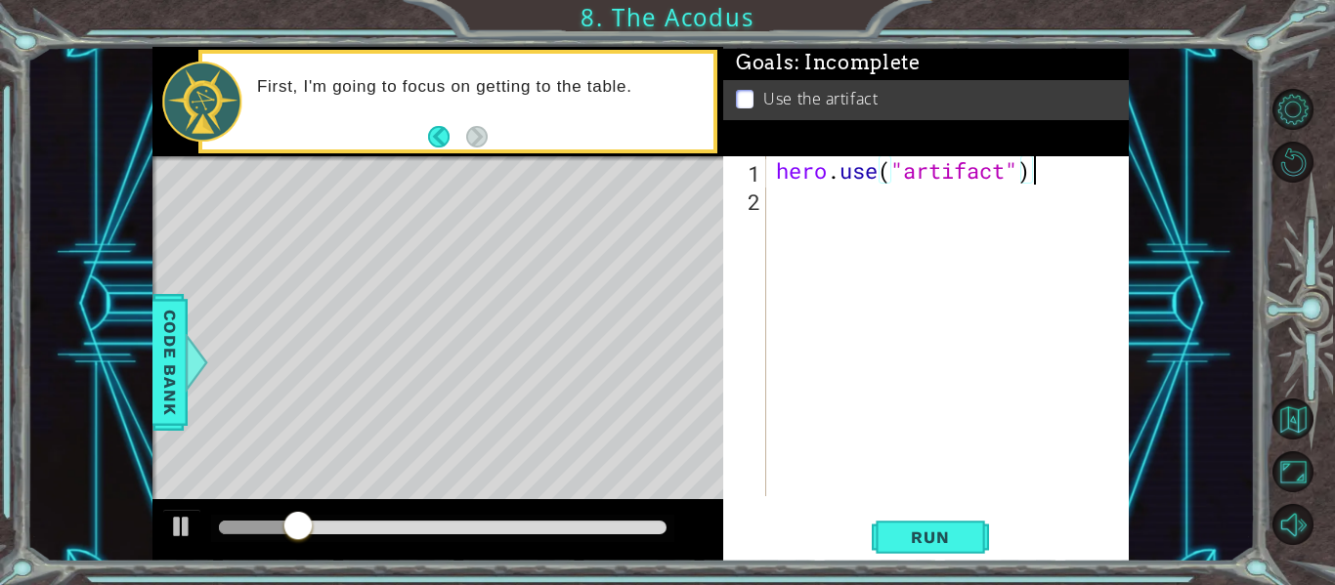
scroll to position [0, 11]
click at [932, 541] on span "Run" at bounding box center [929, 538] width 77 height 20
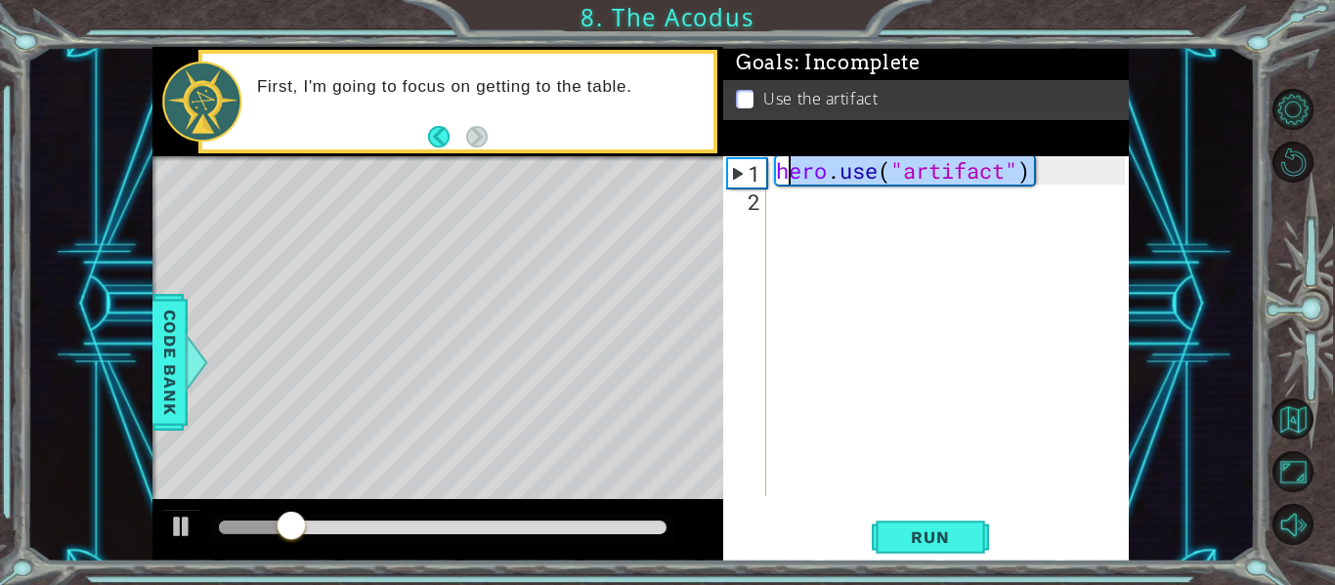
drag, startPoint x: 1038, startPoint y: 184, endPoint x: 783, endPoint y: 158, distance: 256.3
click at [783, 158] on div "hero . use ( "artifact" )" at bounding box center [953, 354] width 363 height 397
type textarea "h"
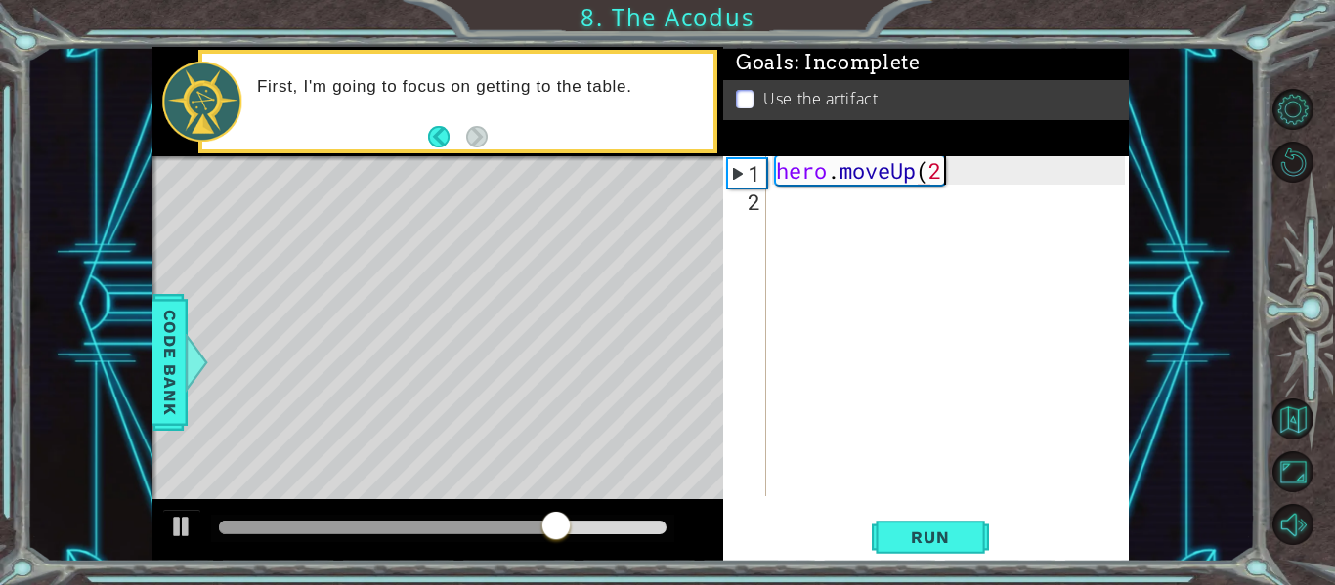
scroll to position [0, 7]
type textarea "hero.moveUp(2)"
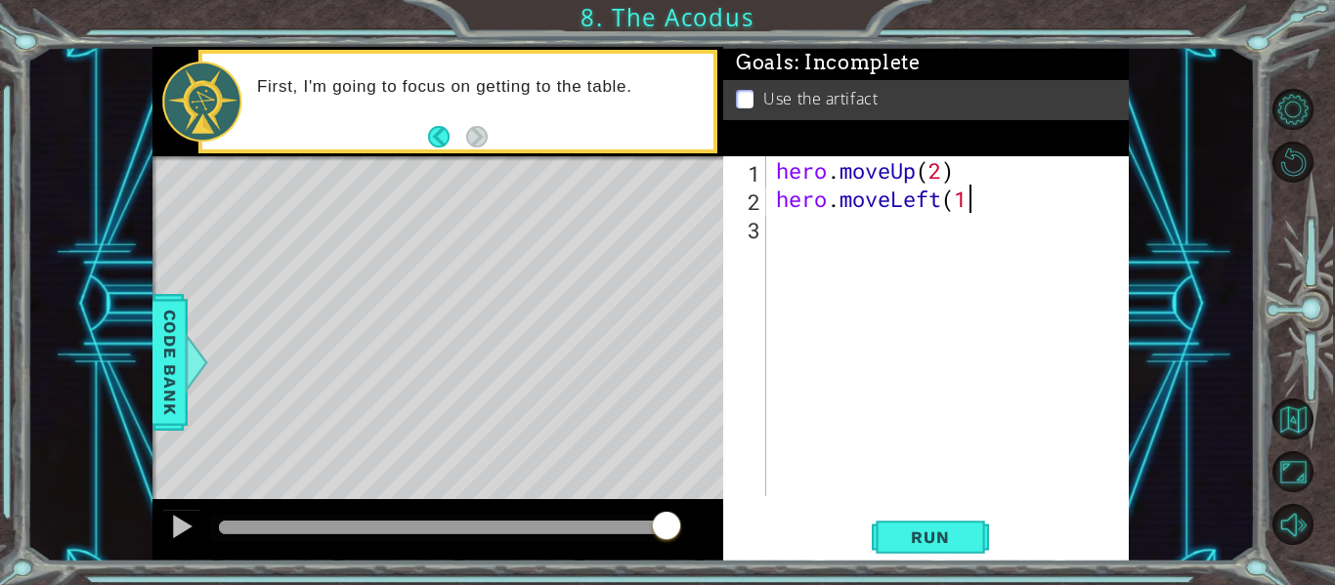
scroll to position [0, 8]
type textarea "hero.moveLeft(1)"
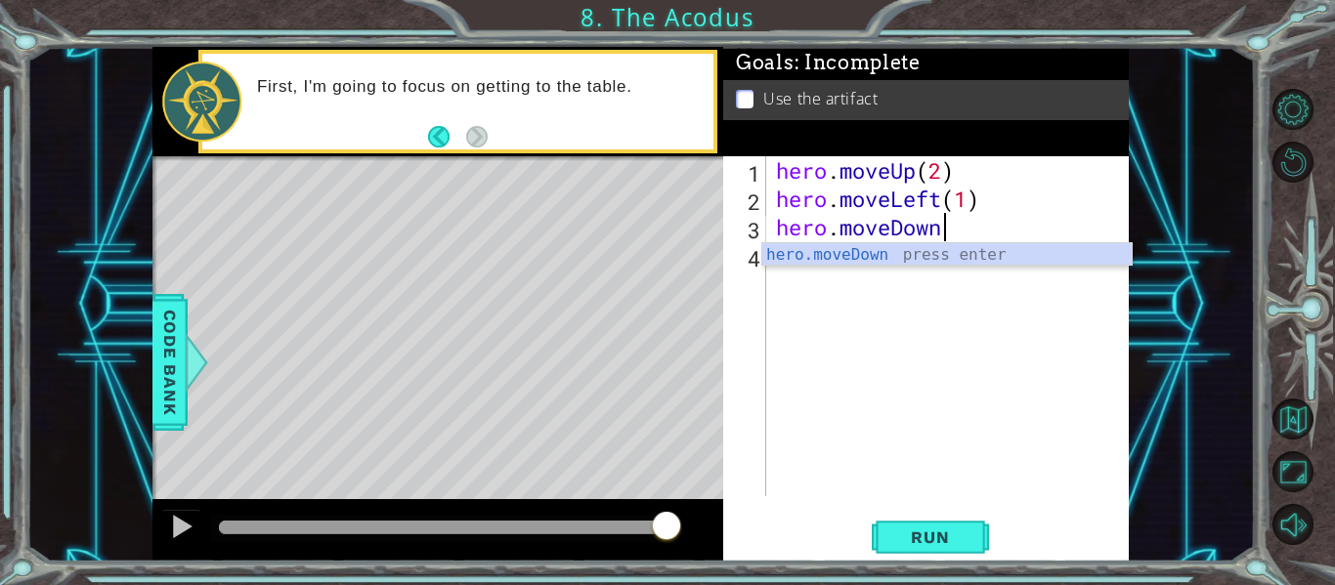
scroll to position [0, 7]
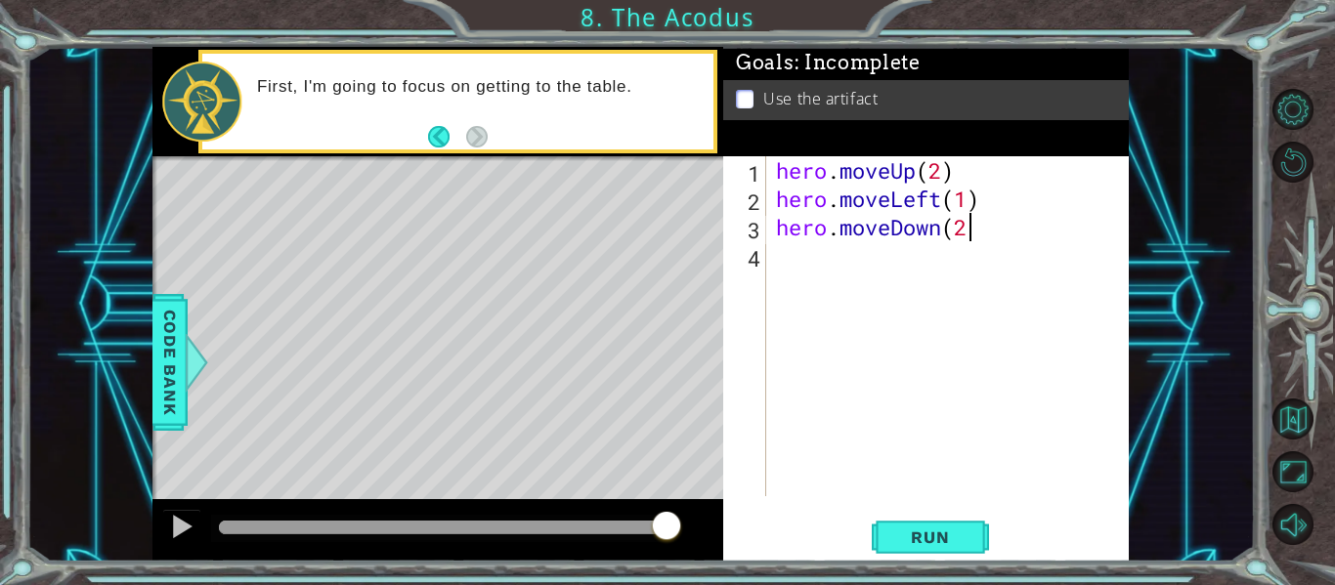
type textarea "hero.moveDown(2)"
type textarea "hero.moveLeft(3)"
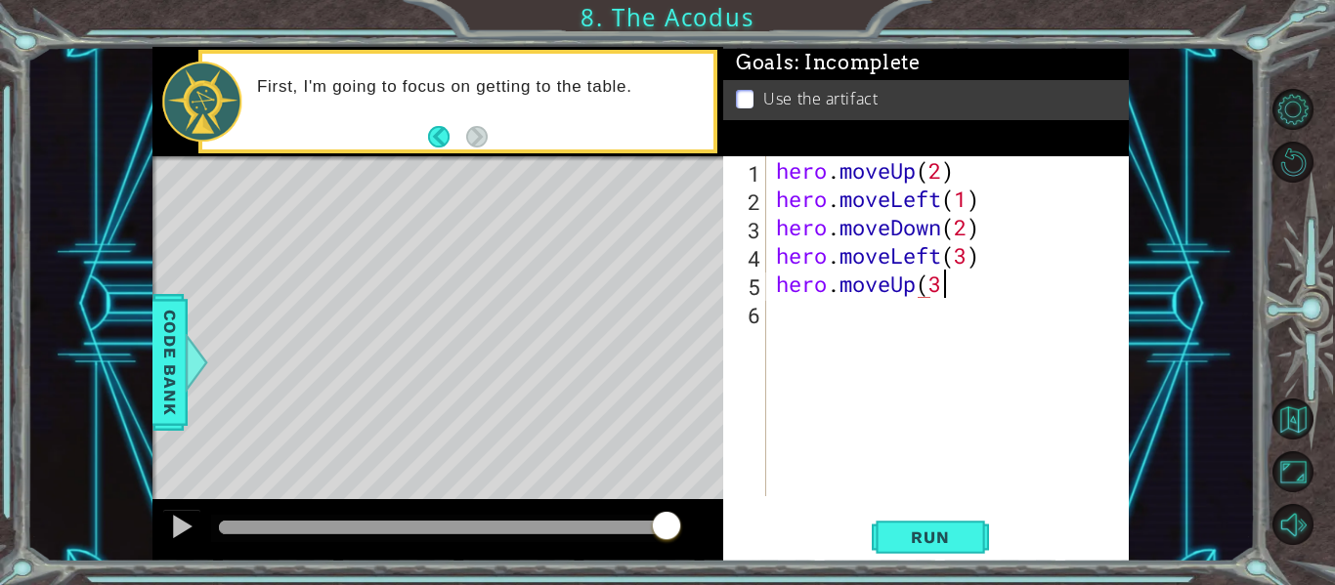
scroll to position [0, 7]
type textarea "hero.moveUp(3)"
type textarea "hero.moveRight(1)"
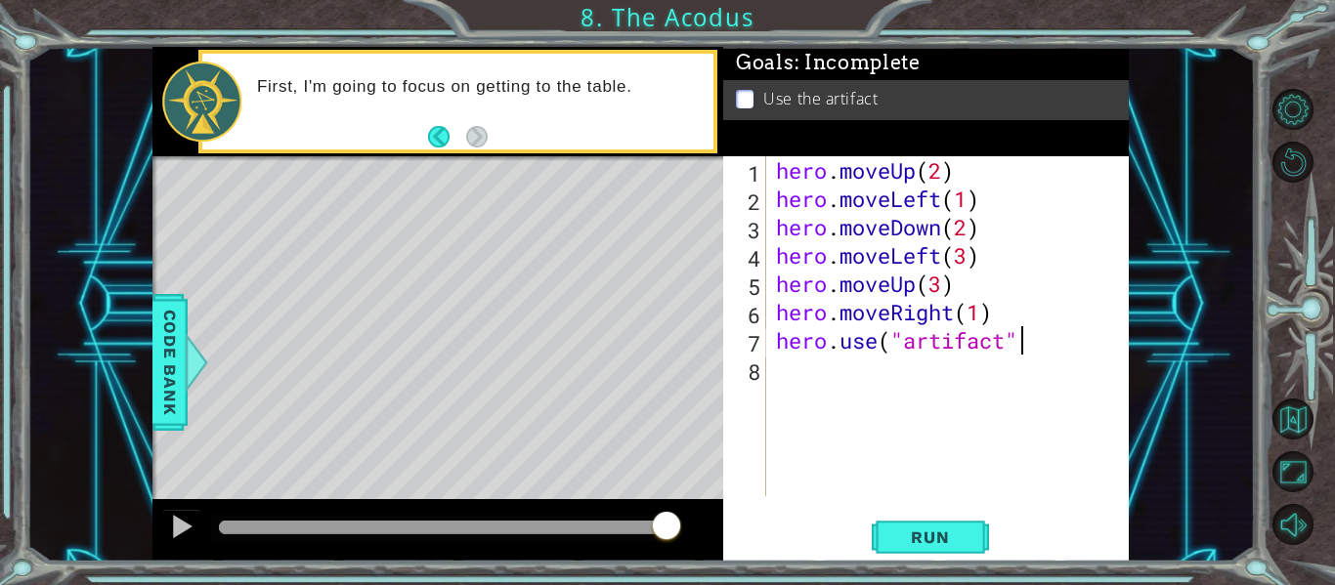
scroll to position [0, 11]
click at [923, 539] on span "Run" at bounding box center [929, 538] width 77 height 20
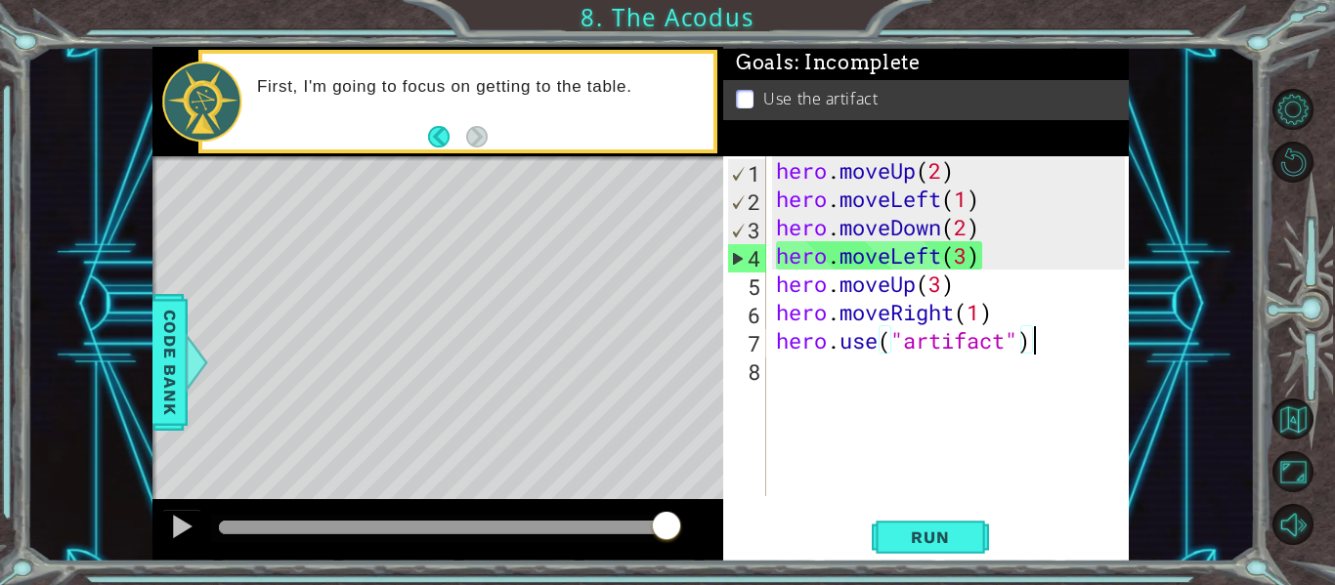
click at [781, 263] on div "hero . moveUp ( 2 ) hero . moveLeft ( 1 ) hero . moveDown ( 2 ) hero . moveLeft…" at bounding box center [953, 354] width 363 height 397
type textarea "hero.moveLeft(3)"
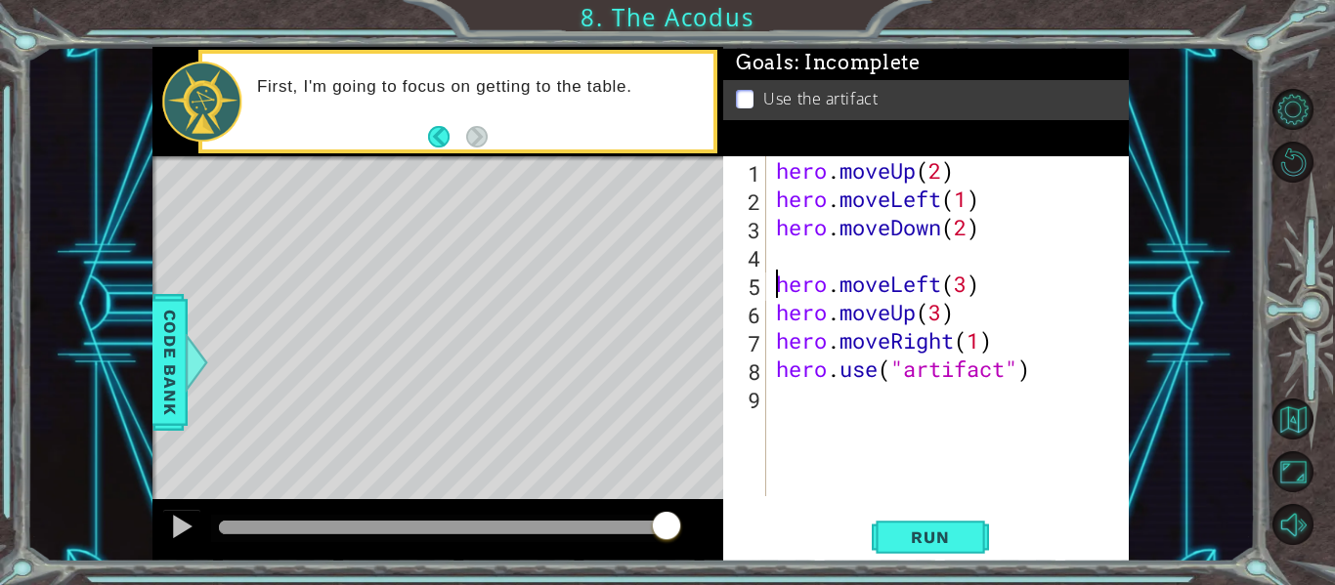
click at [783, 256] on div "hero . moveUp ( 2 ) hero . moveLeft ( 1 ) hero . moveDown ( 2 ) hero . moveLeft…" at bounding box center [953, 354] width 363 height 397
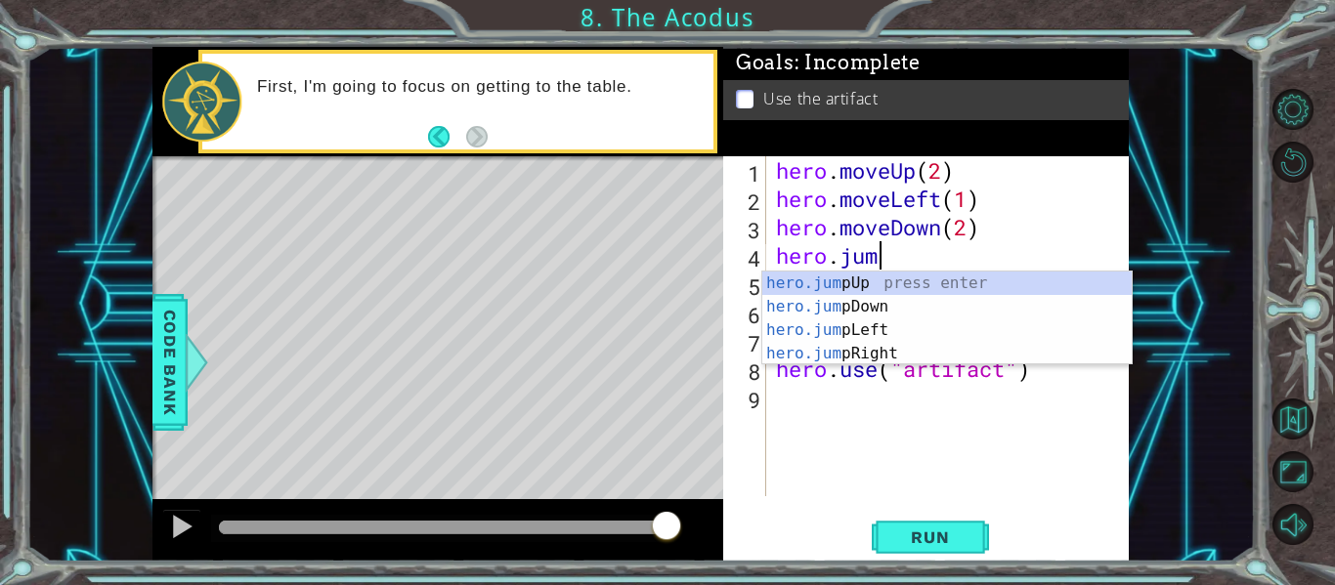
scroll to position [0, 4]
type textarea "hero.jump"
click at [895, 334] on div "hero.jump Up press enter hero.jump Down press enter hero.jump Left press enter …" at bounding box center [946, 342] width 369 height 141
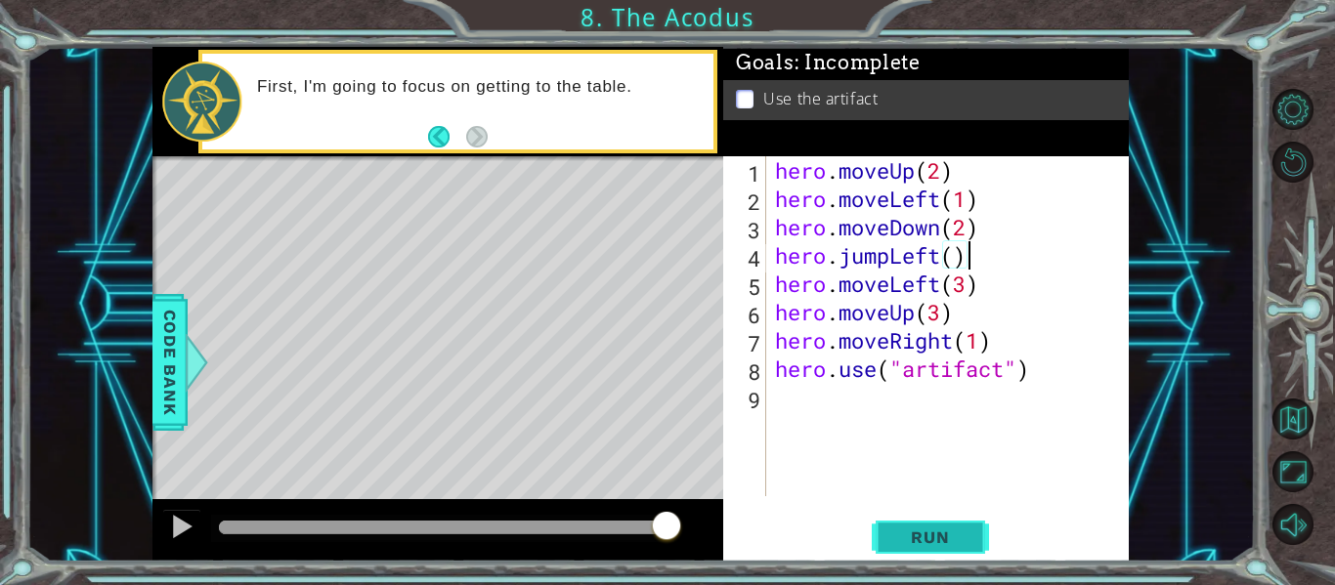
click at [955, 537] on span "Run" at bounding box center [929, 538] width 77 height 20
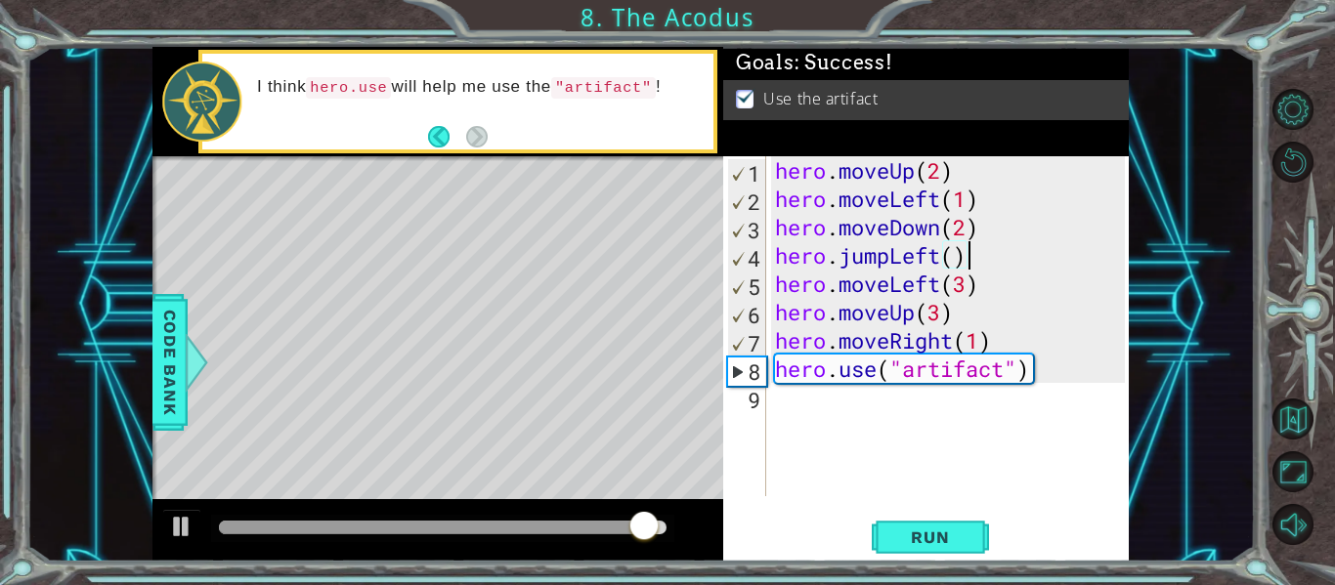
click at [1035, 379] on div "hero . moveUp ( 2 ) hero . moveLeft ( 1 ) hero . moveDown ( 2 ) hero . jumpLeft…" at bounding box center [953, 354] width 364 height 397
type textarea "hero.use("artifact")"
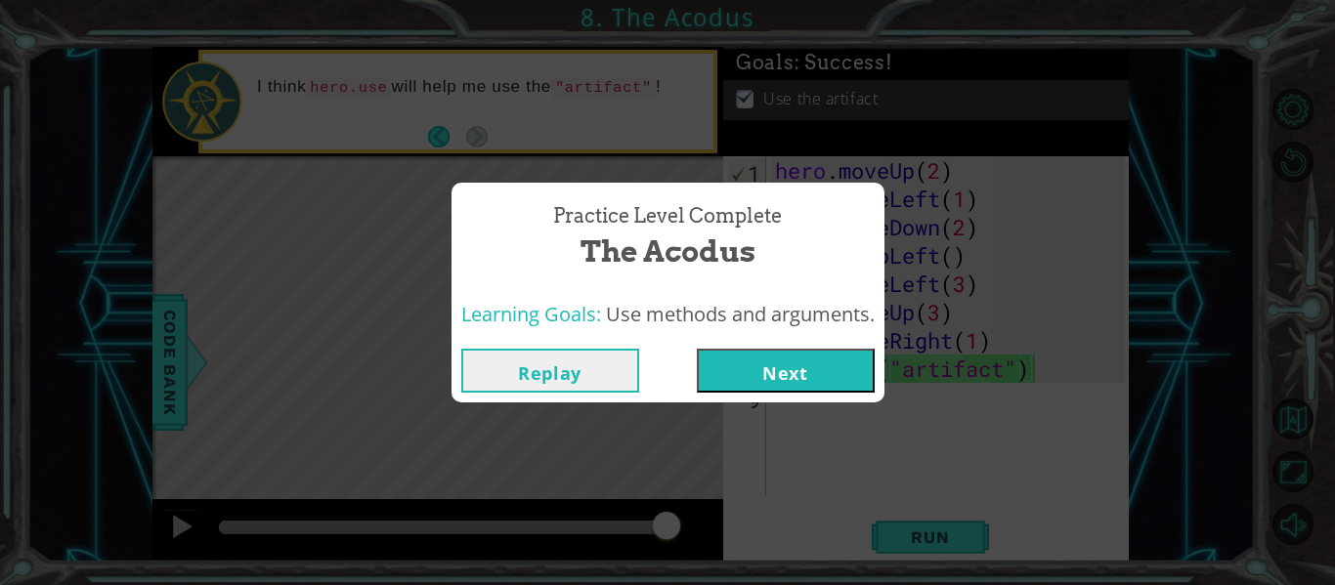
click at [832, 395] on div "Replay Next" at bounding box center [668, 371] width 433 height 64
click at [828, 375] on button "Next" at bounding box center [786, 371] width 178 height 44
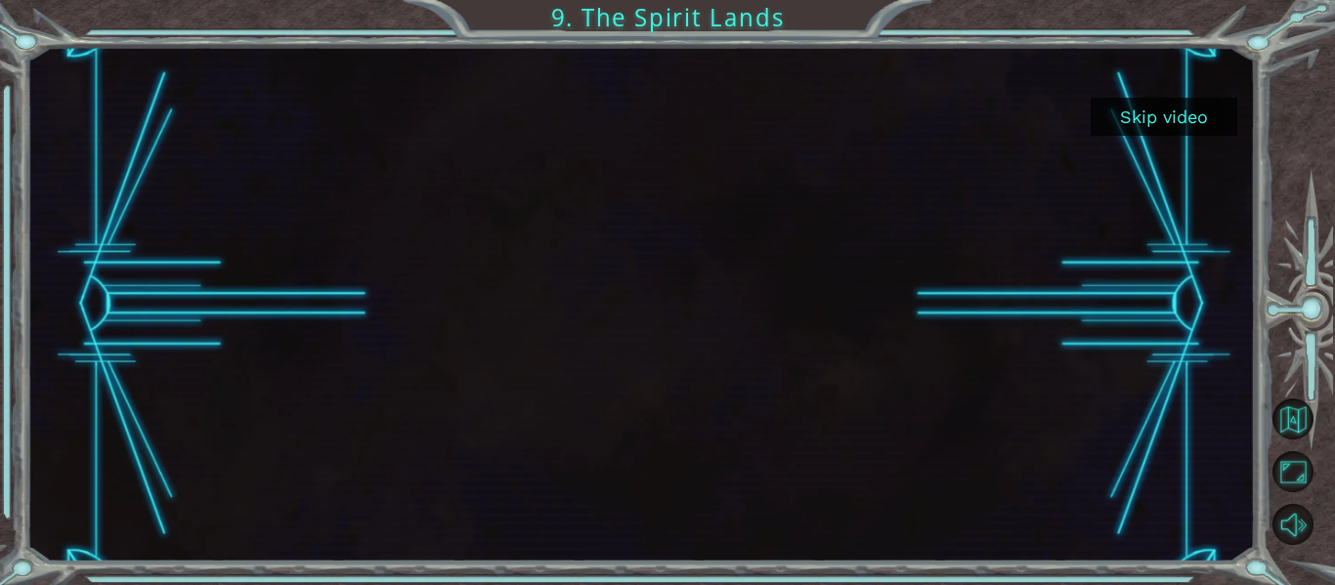
click at [1142, 128] on button "Skip video" at bounding box center [1164, 117] width 147 height 38
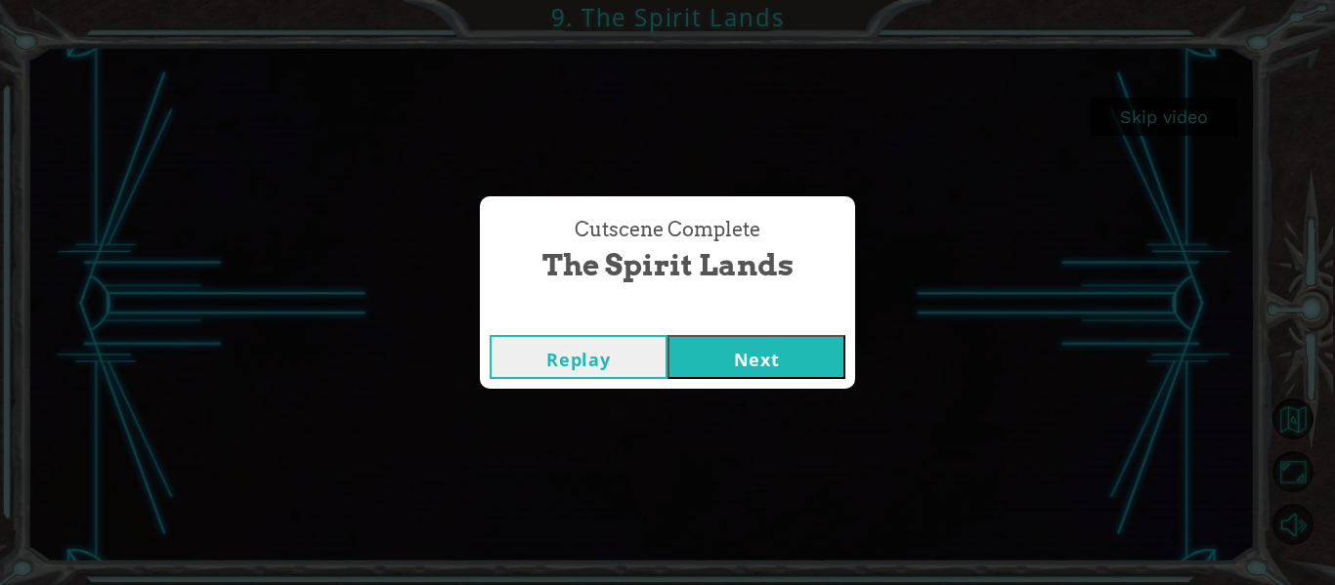
click at [762, 336] on button "Next" at bounding box center [757, 357] width 178 height 44
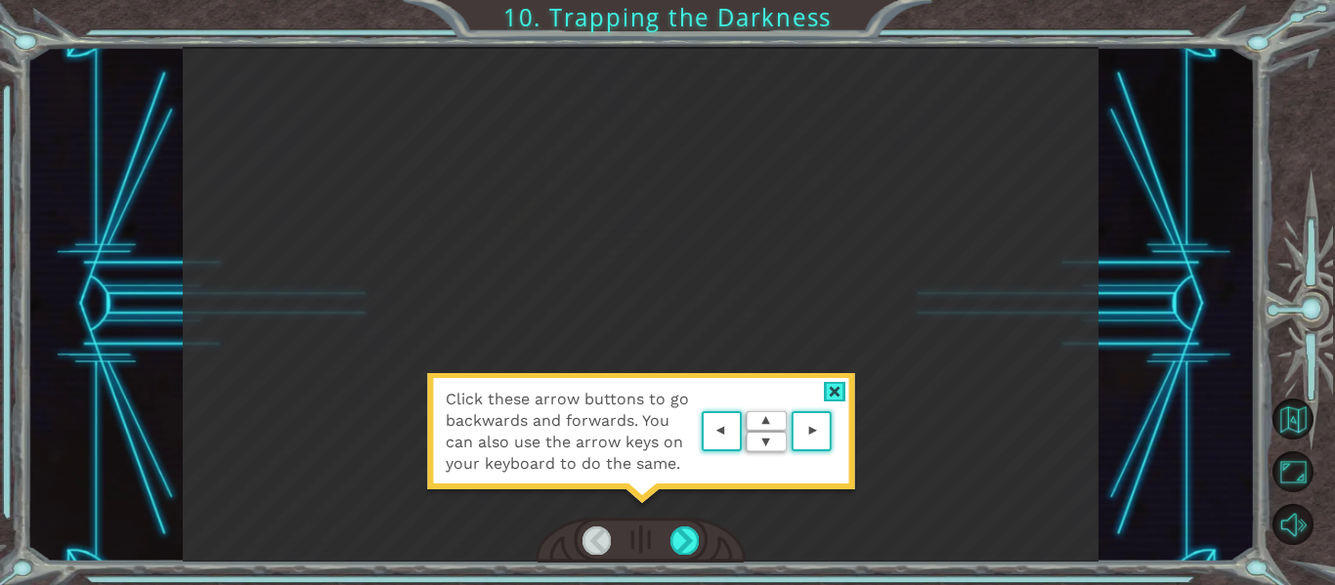
click at [829, 388] on div at bounding box center [835, 392] width 22 height 21
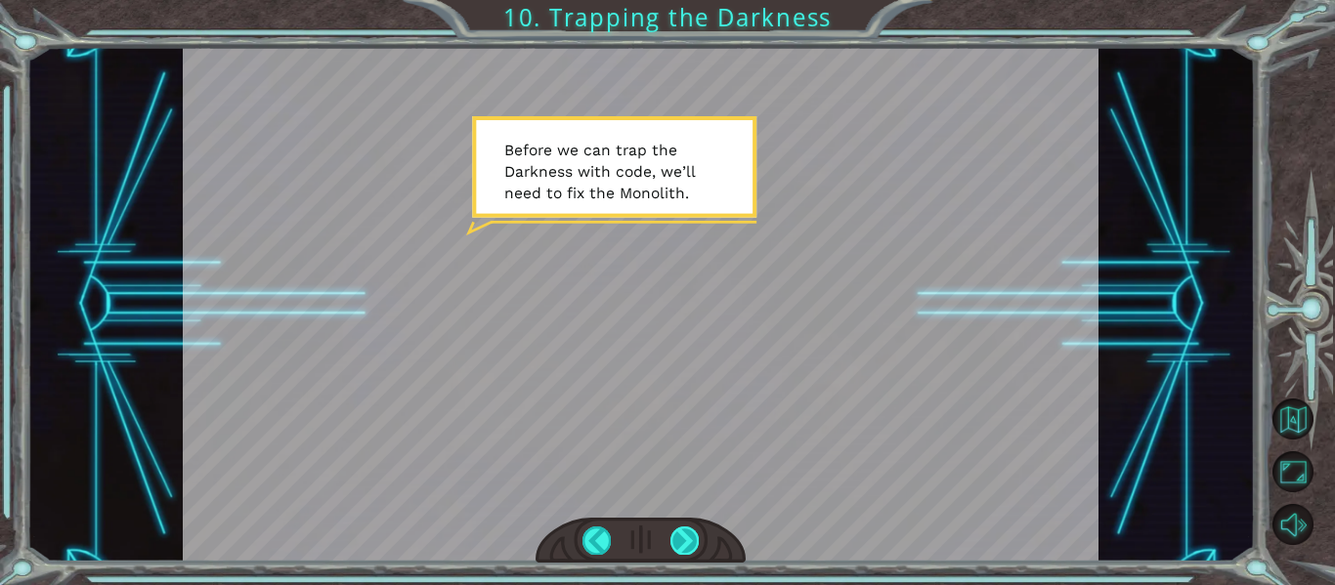
click at [683, 536] on div at bounding box center [684, 540] width 28 height 27
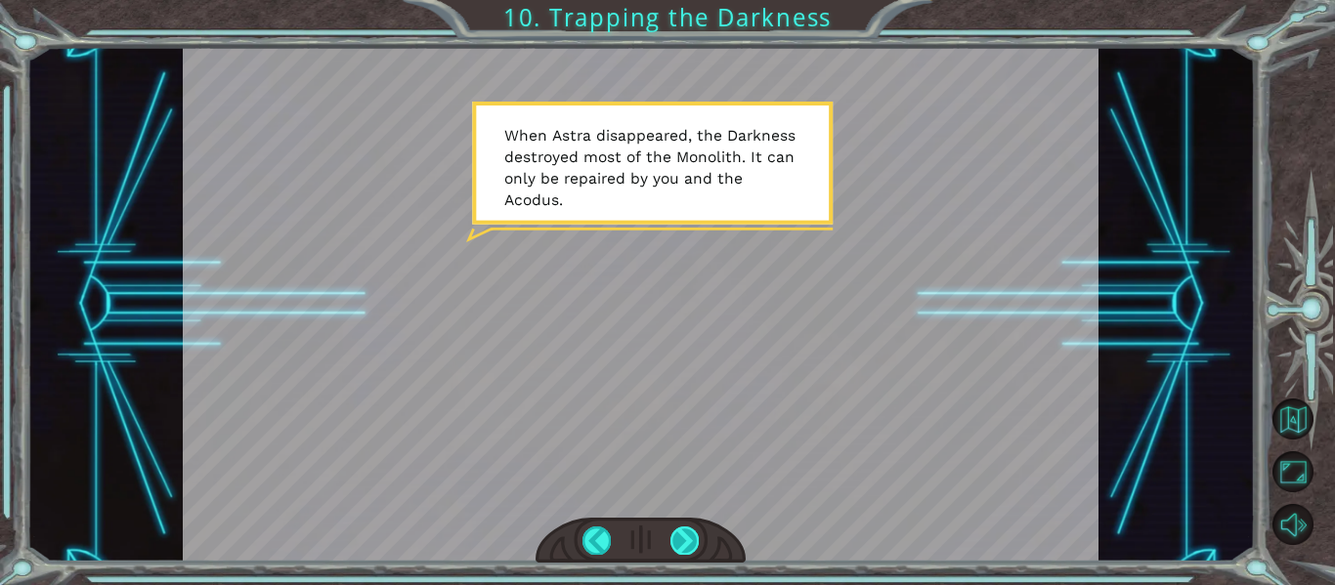
click at [687, 535] on div at bounding box center [684, 540] width 28 height 27
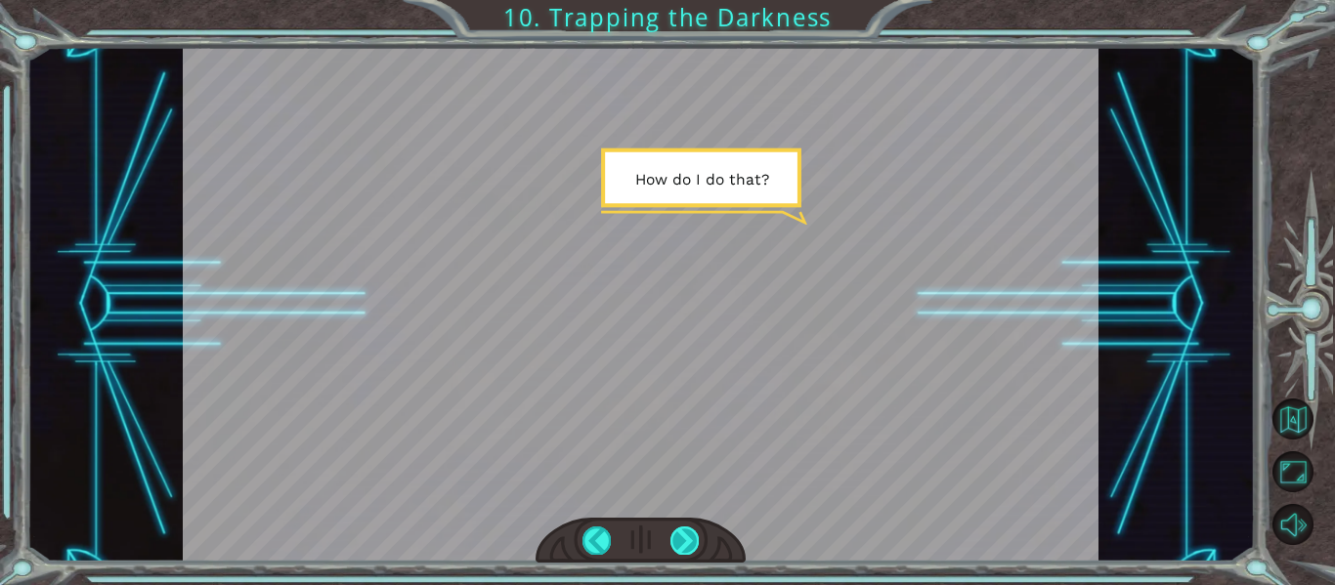
click at [687, 535] on div at bounding box center [684, 540] width 28 height 27
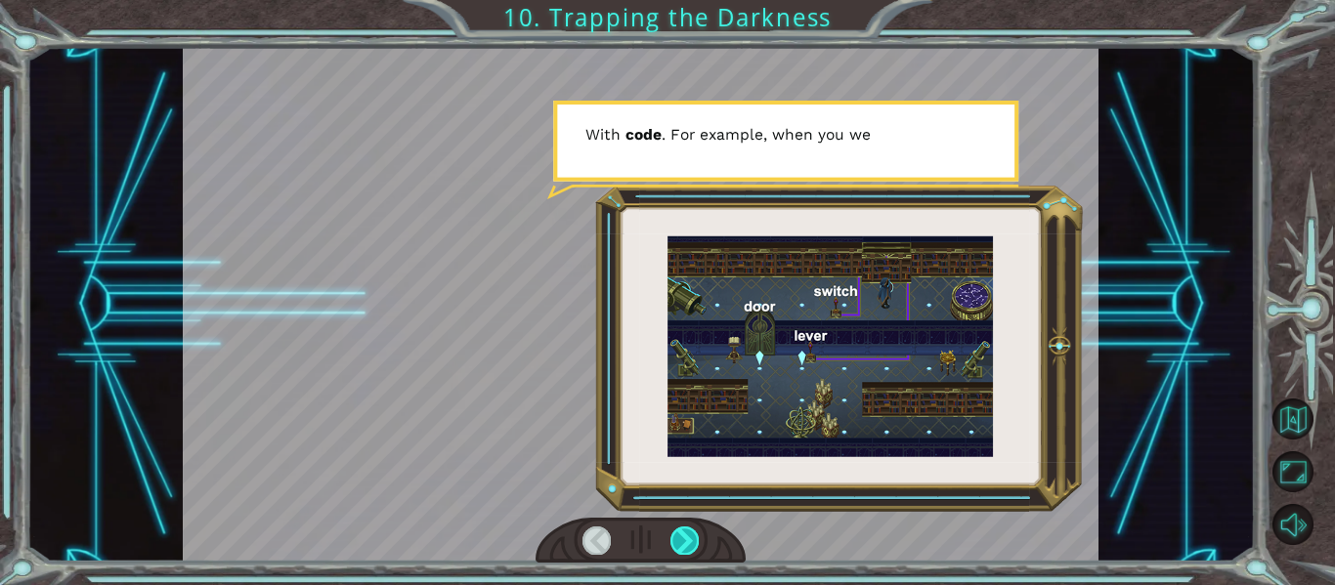
click at [687, 535] on div at bounding box center [684, 540] width 28 height 27
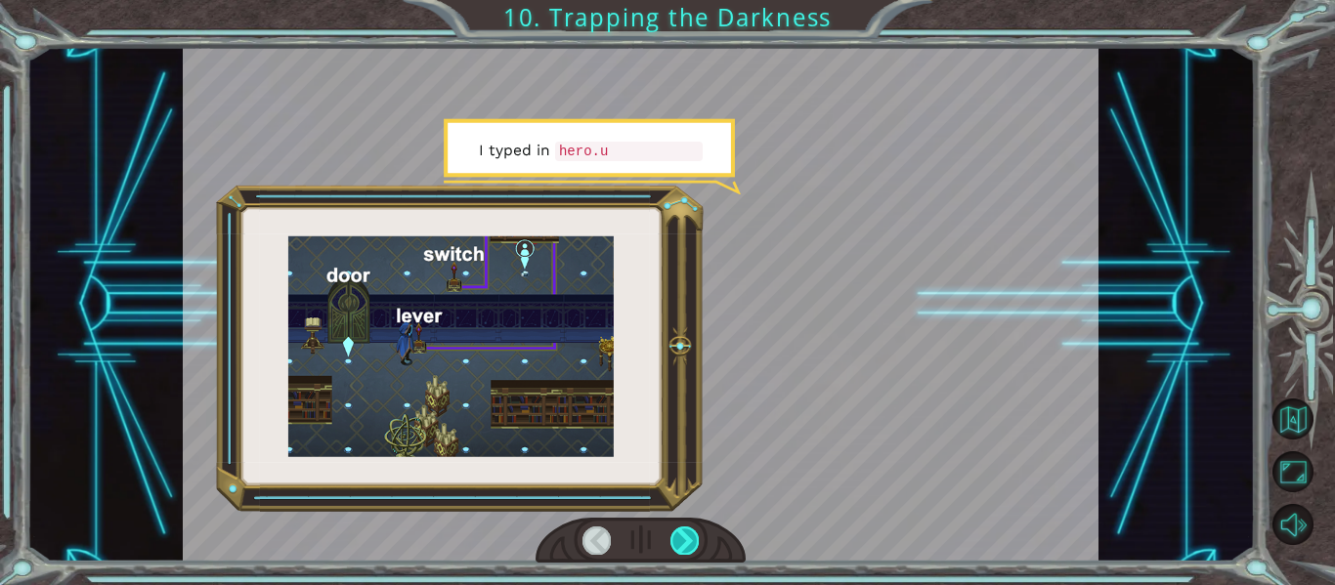
click at [687, 535] on div at bounding box center [684, 540] width 28 height 27
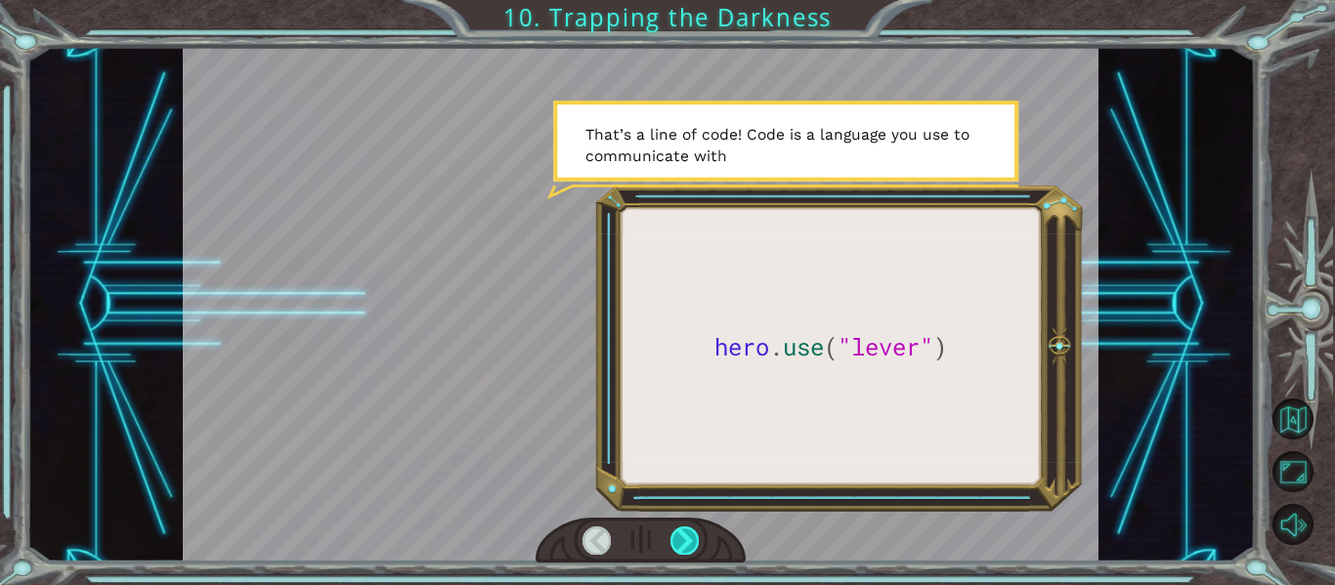
click at [687, 535] on div at bounding box center [684, 540] width 28 height 27
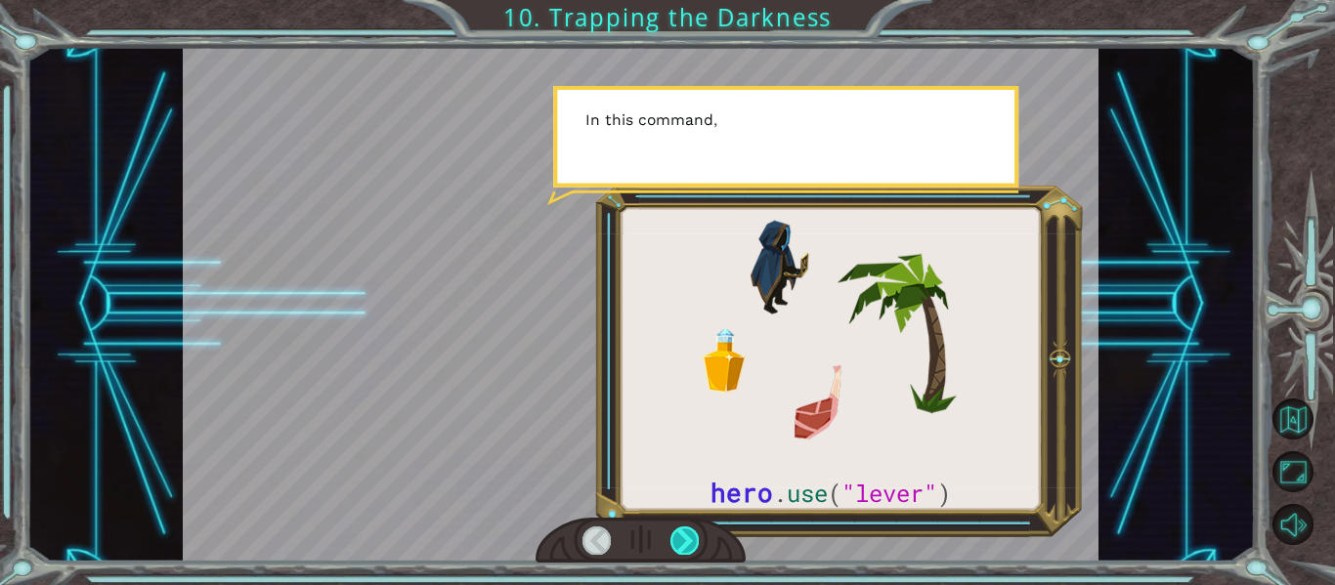
click at [687, 535] on div at bounding box center [684, 540] width 28 height 27
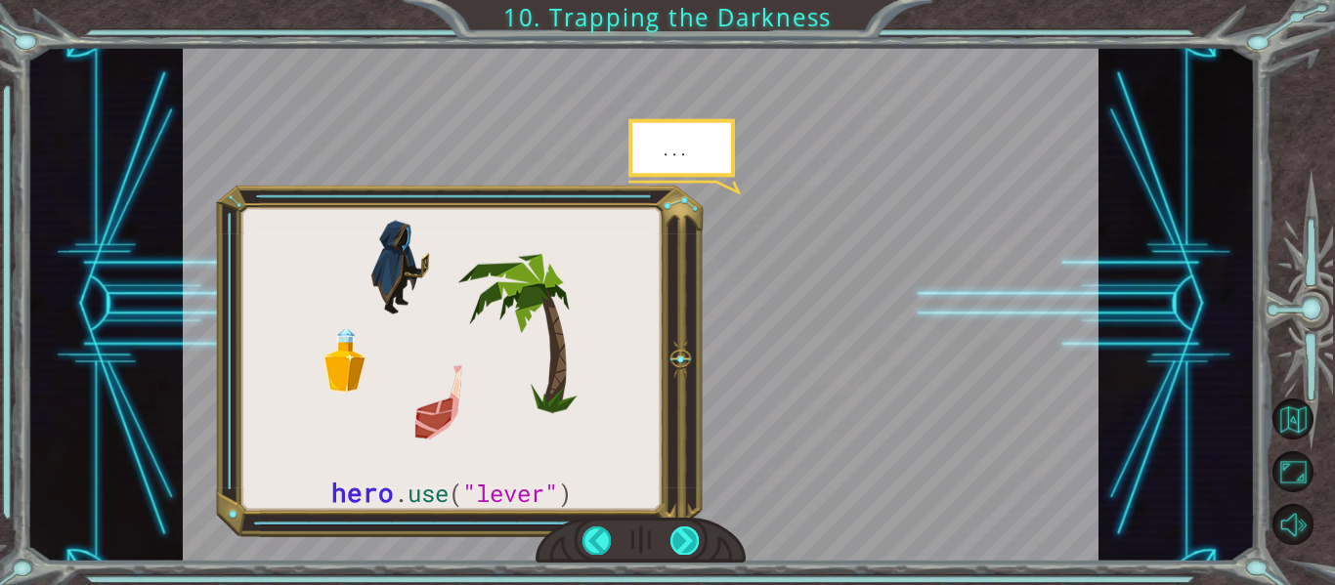
click at [687, 535] on div at bounding box center [684, 540] width 28 height 27
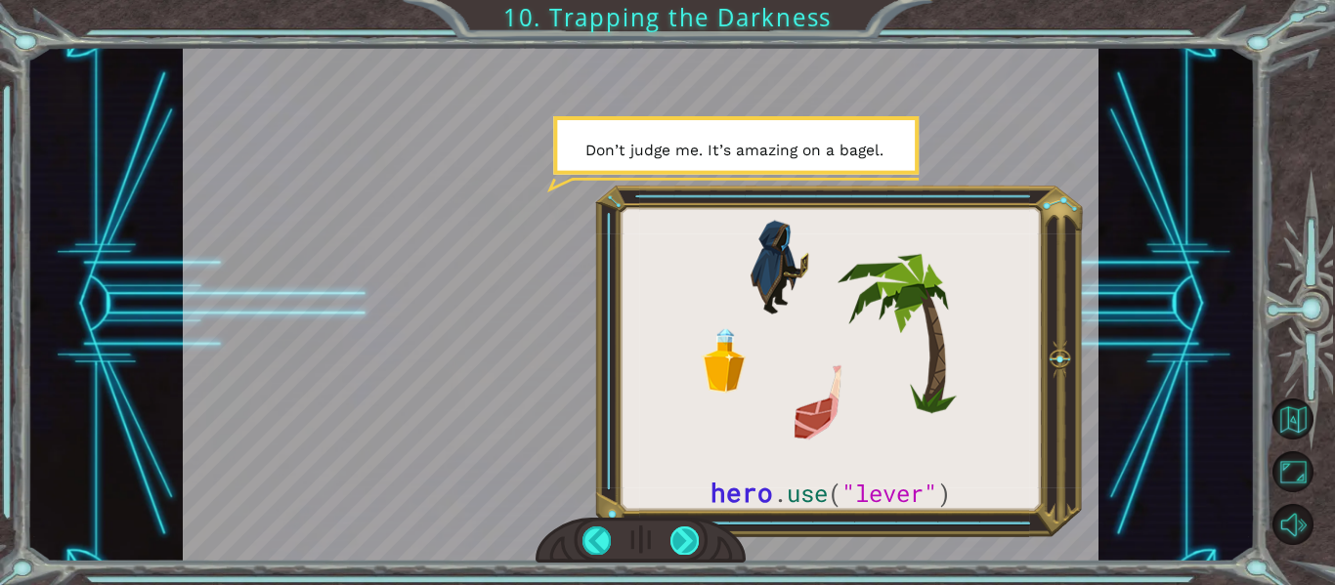
click at [687, 535] on div at bounding box center [684, 540] width 28 height 27
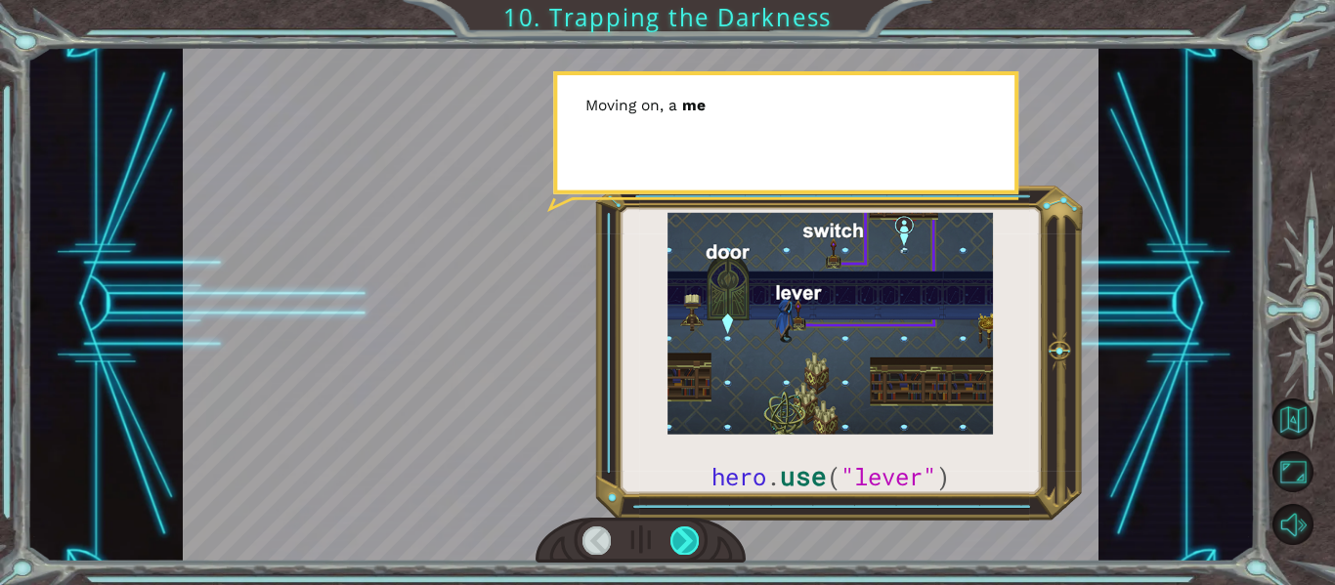
click at [687, 535] on div at bounding box center [684, 540] width 28 height 27
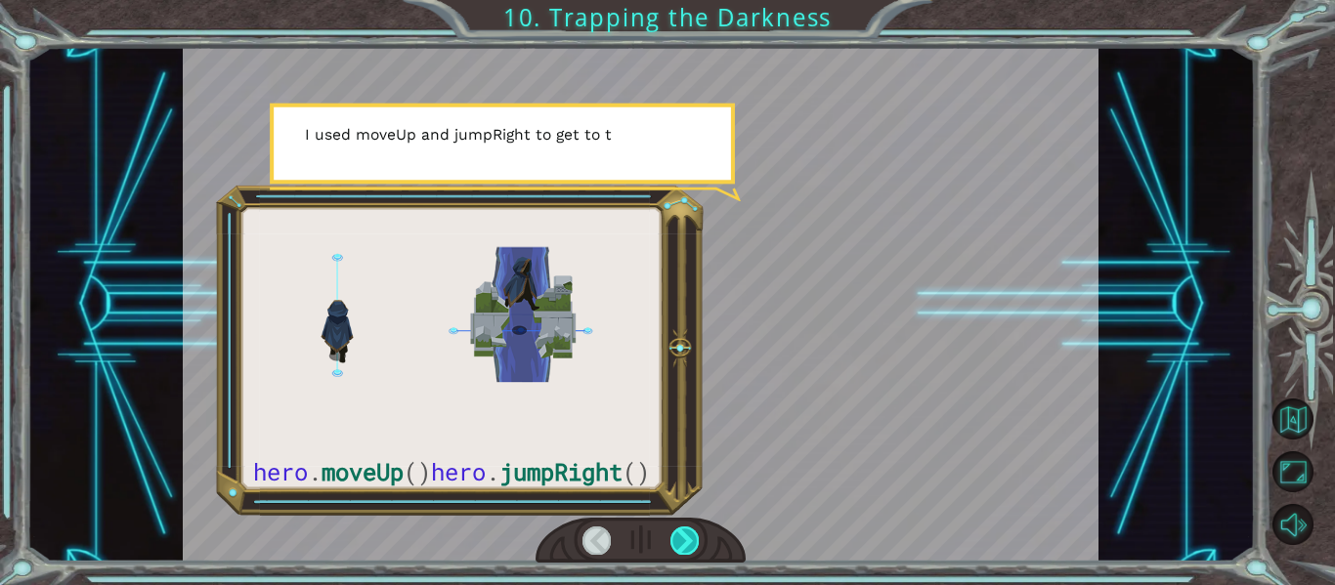
click at [687, 535] on div at bounding box center [684, 540] width 28 height 27
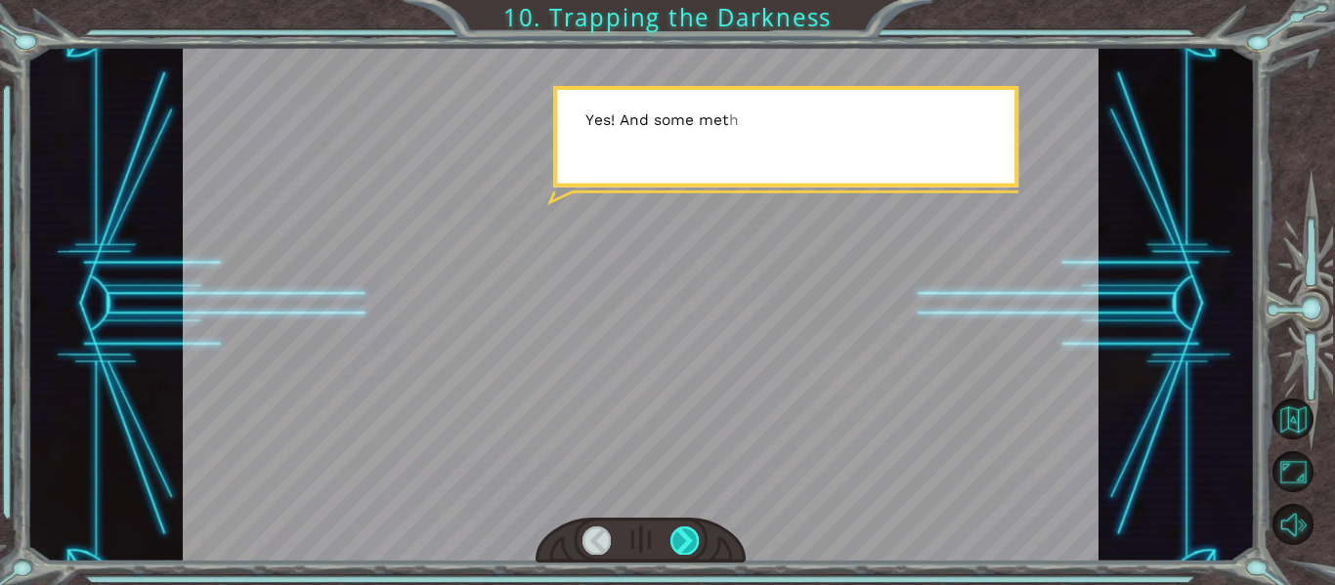
click at [687, 535] on div at bounding box center [684, 540] width 28 height 27
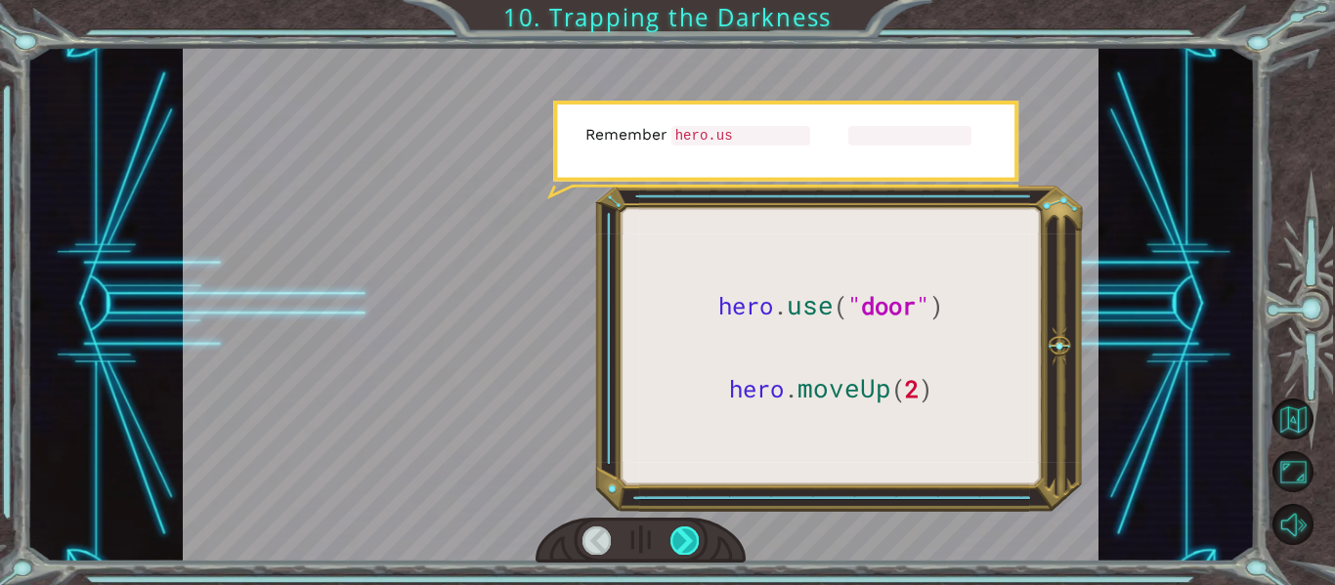
click at [687, 535] on div at bounding box center [684, 540] width 28 height 27
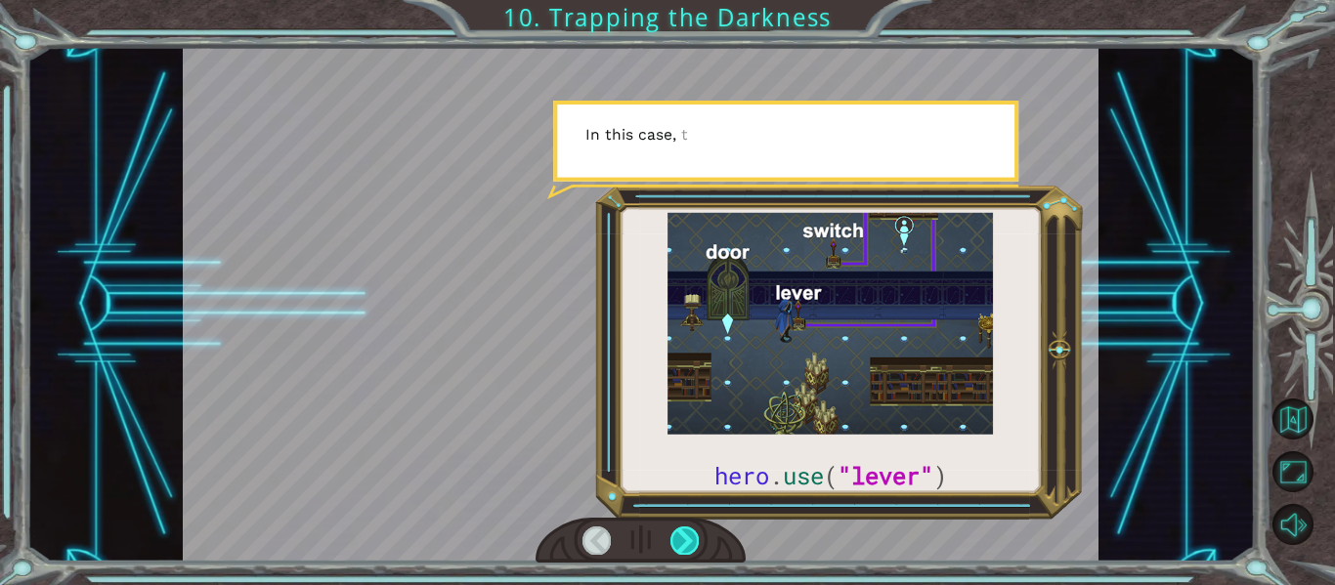
click at [687, 535] on div at bounding box center [684, 540] width 28 height 27
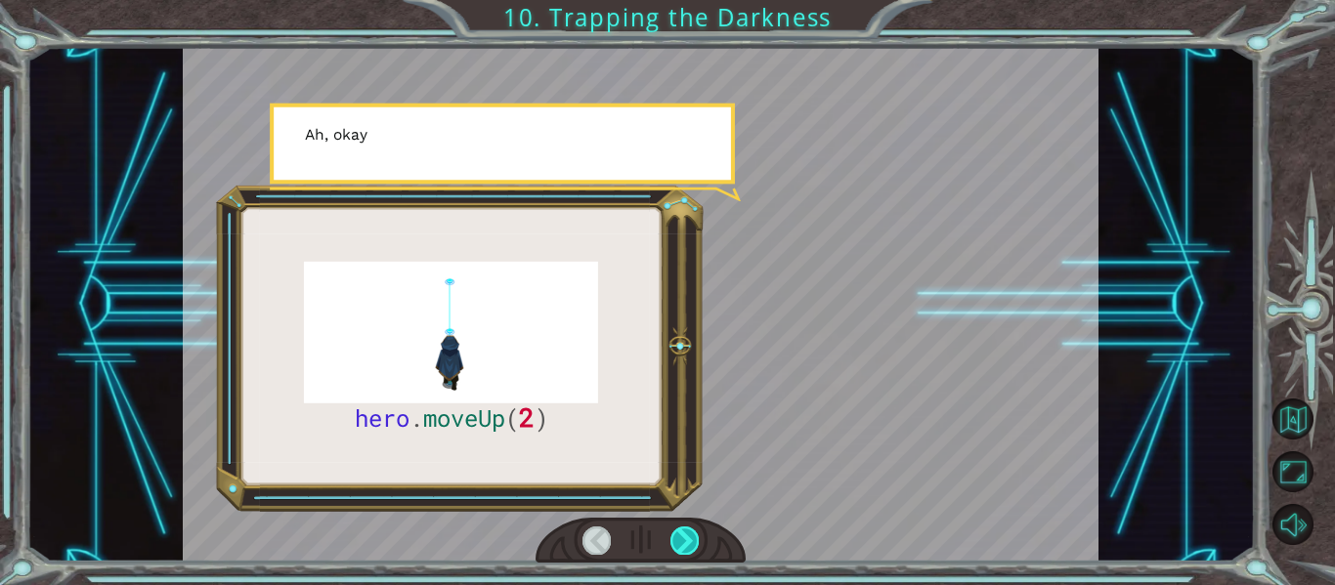
click at [687, 535] on div at bounding box center [684, 540] width 28 height 27
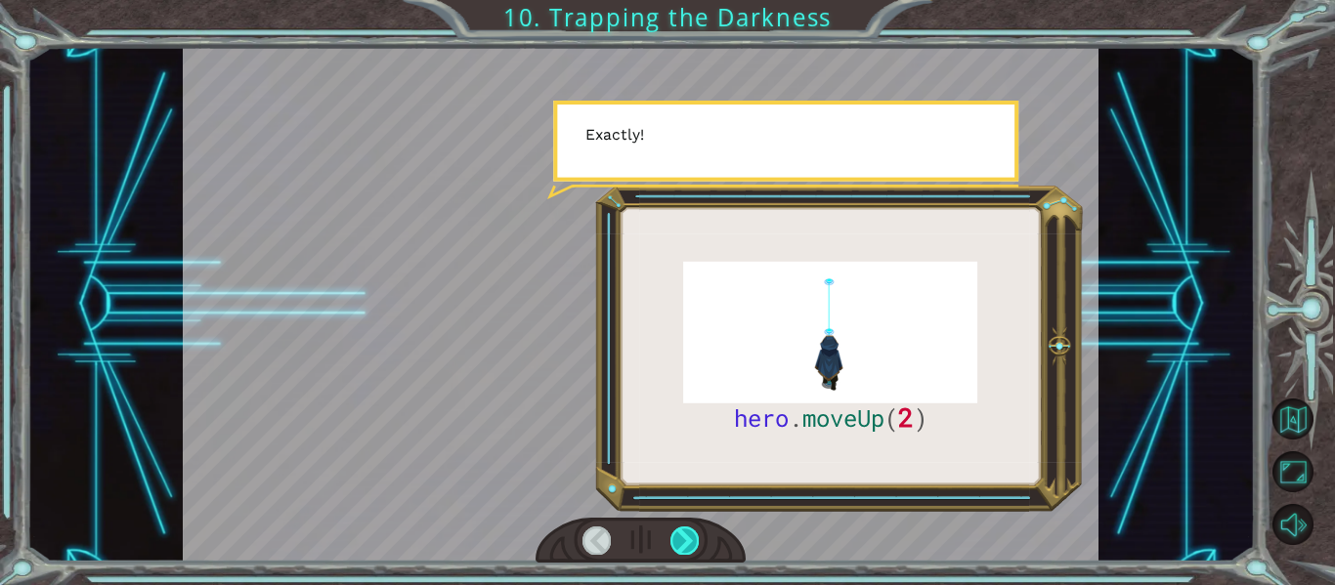
click at [687, 535] on div at bounding box center [684, 540] width 28 height 27
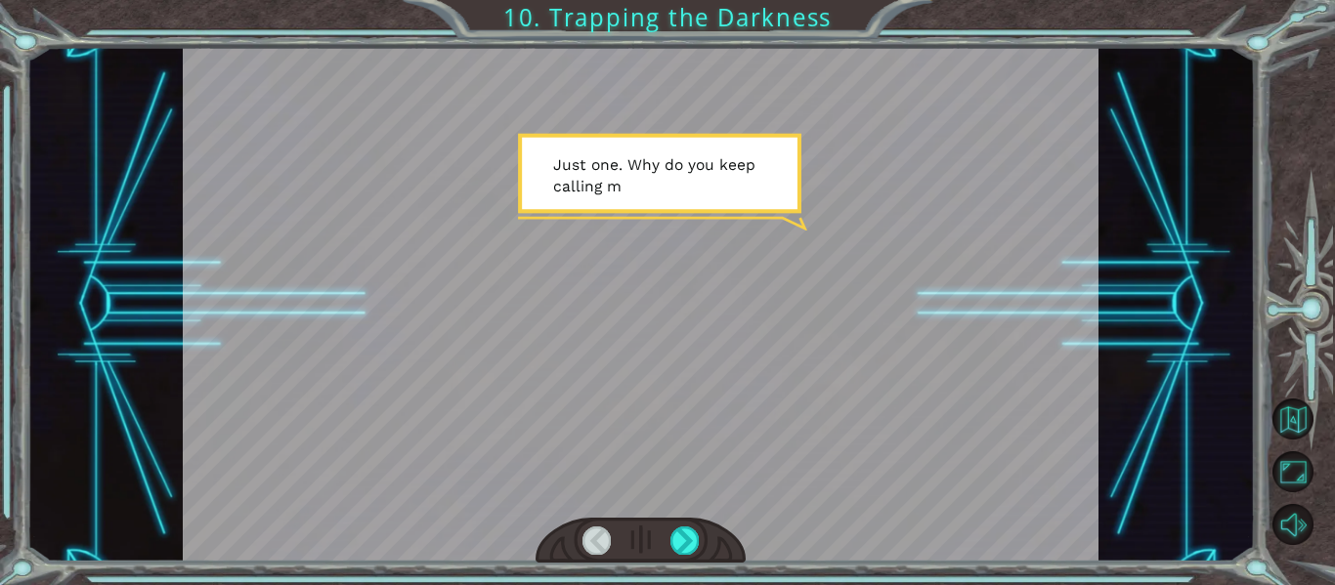
click at [594, 548] on div at bounding box center [596, 540] width 28 height 27
click at [592, 543] on div at bounding box center [596, 540] width 28 height 27
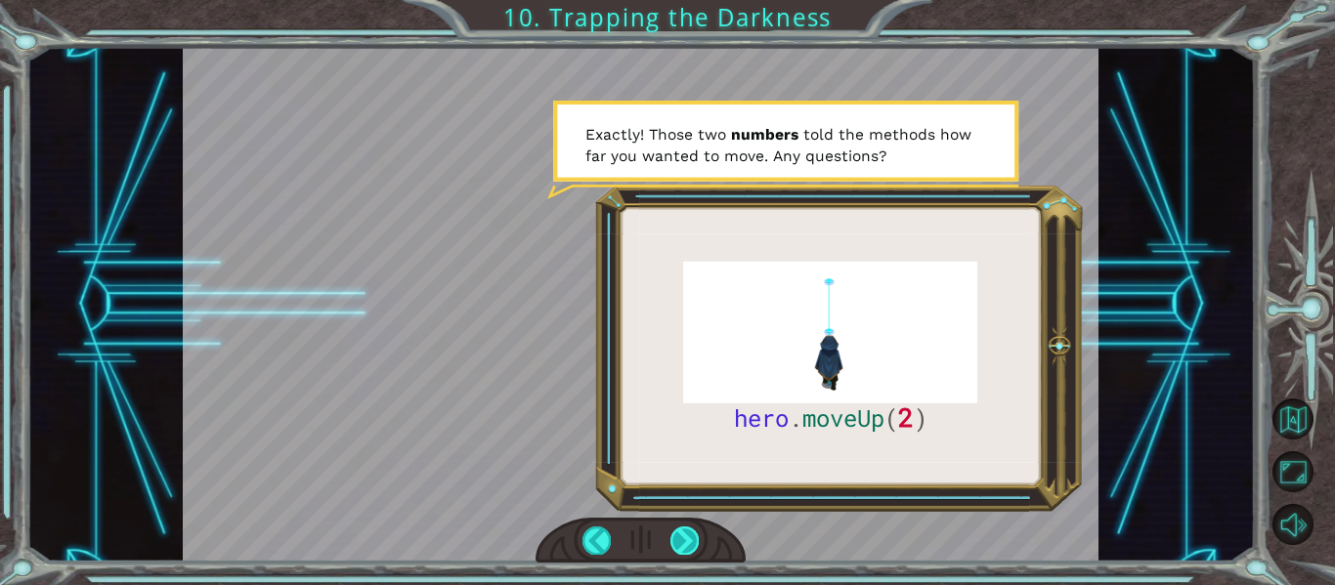
click at [677, 544] on div at bounding box center [684, 540] width 28 height 27
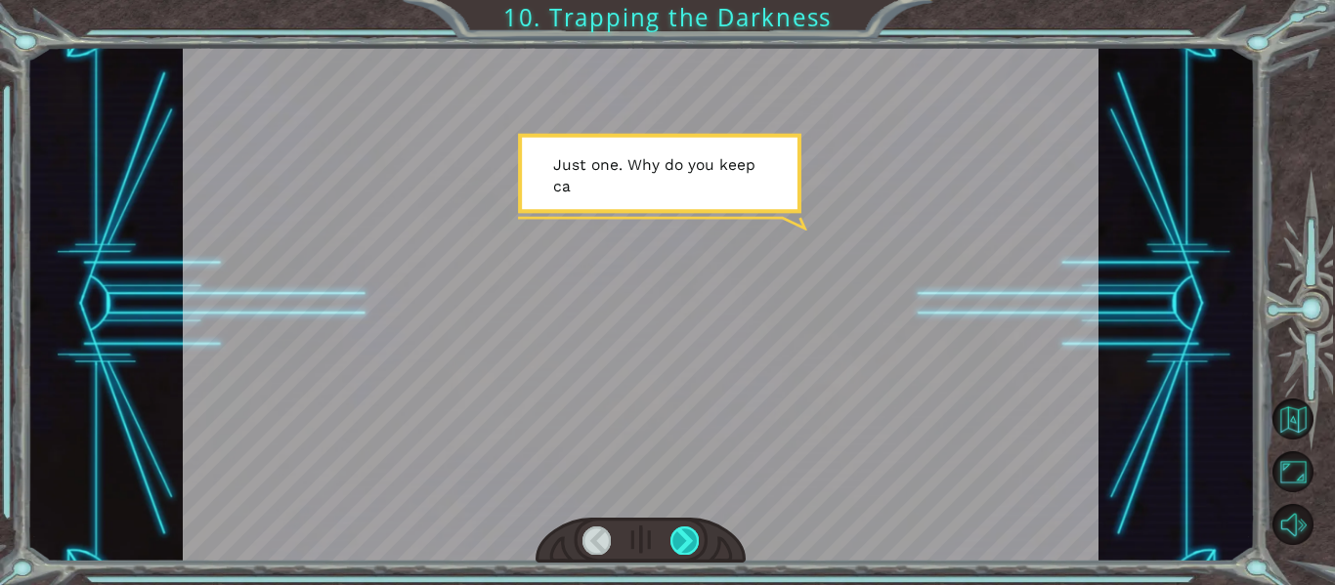
click at [677, 544] on div at bounding box center [684, 540] width 28 height 27
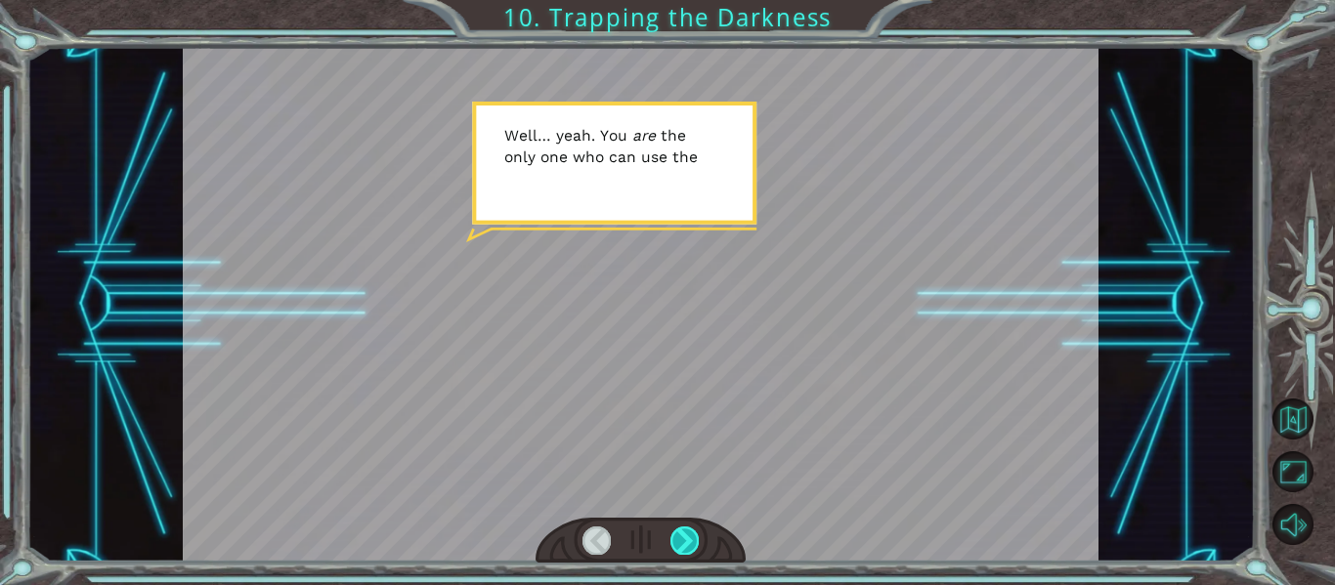
click at [677, 544] on div at bounding box center [684, 540] width 28 height 27
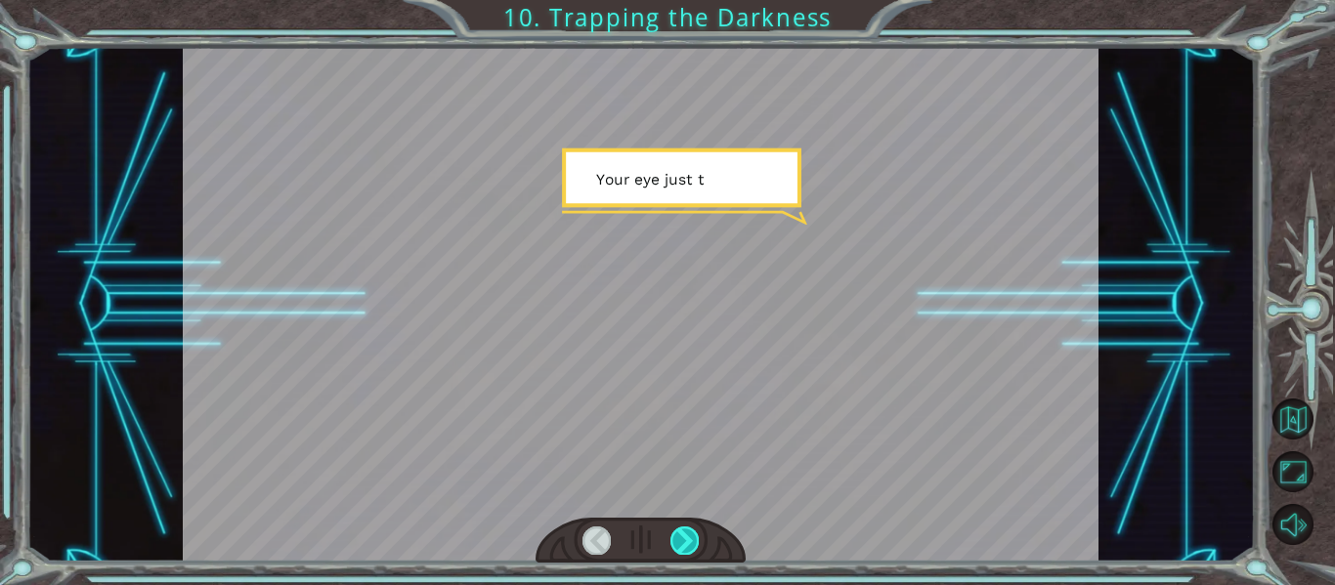
click at [677, 544] on div at bounding box center [684, 540] width 28 height 27
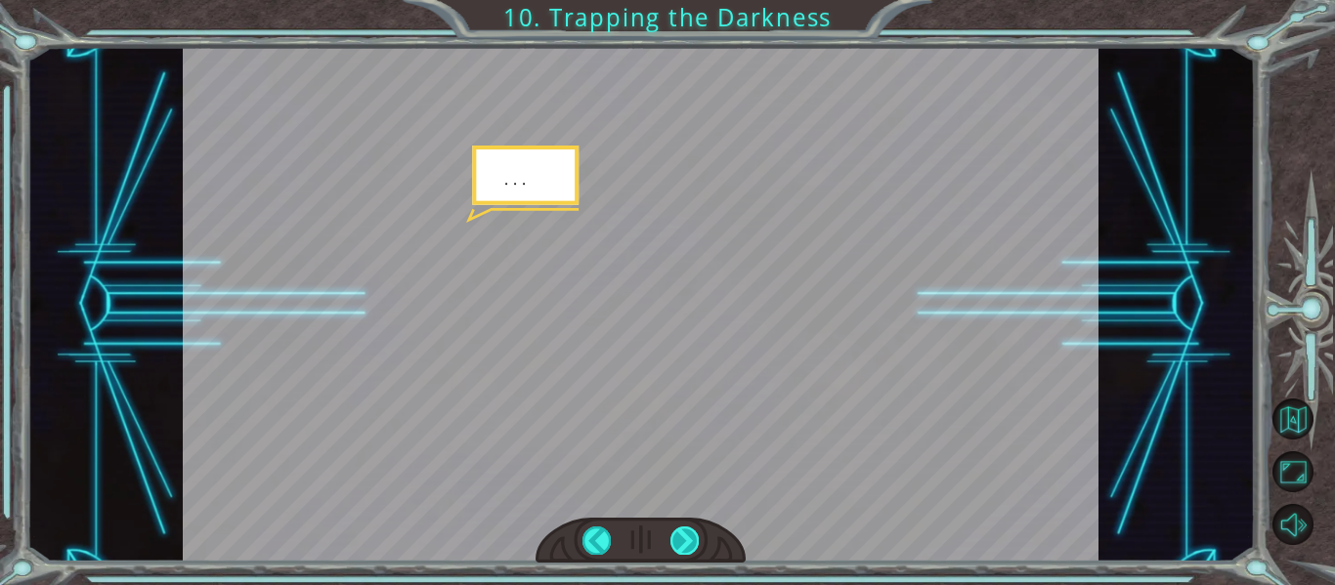
click at [677, 544] on div at bounding box center [684, 540] width 28 height 27
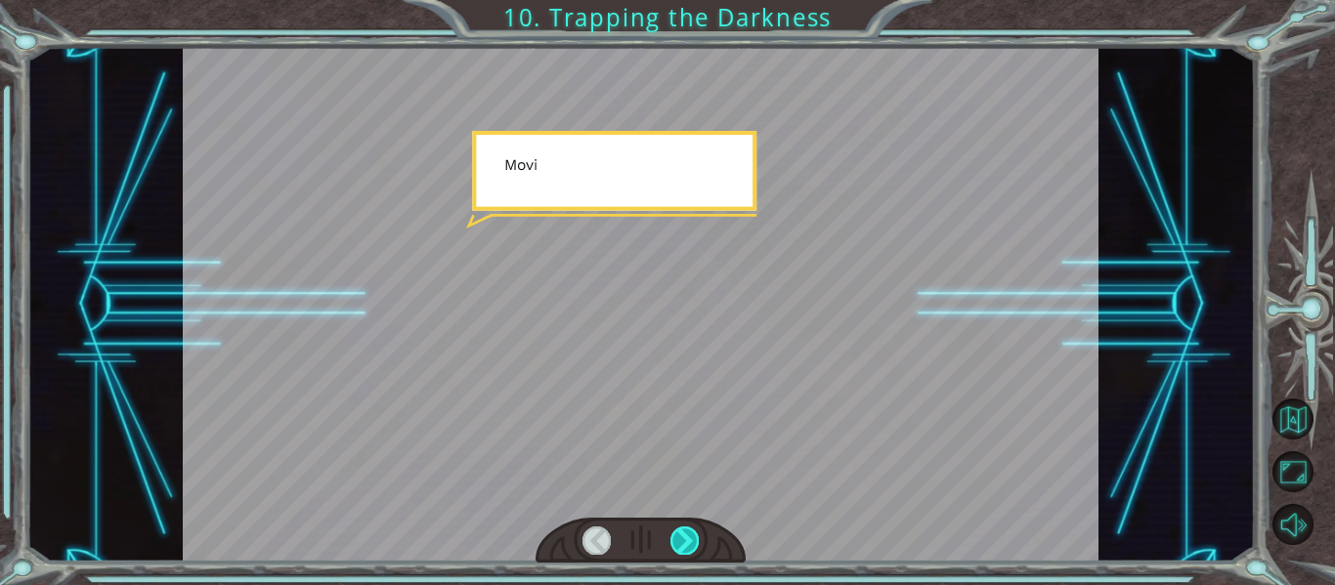
click at [677, 544] on div at bounding box center [684, 540] width 28 height 27
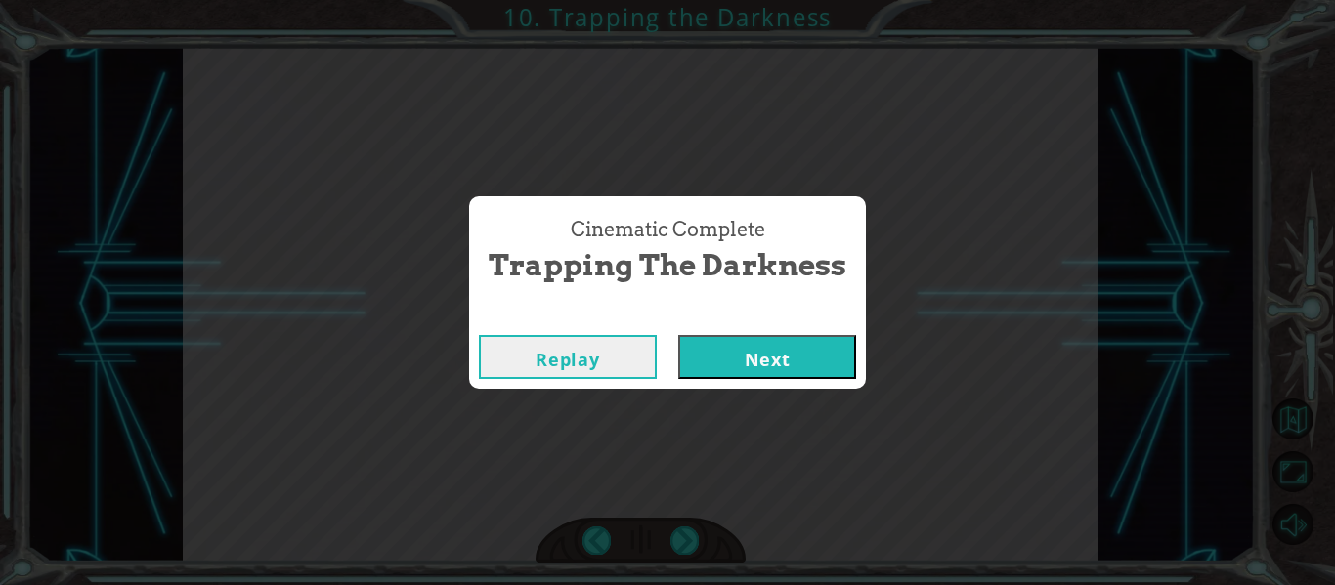
click at [796, 353] on button "Next" at bounding box center [767, 357] width 178 height 44
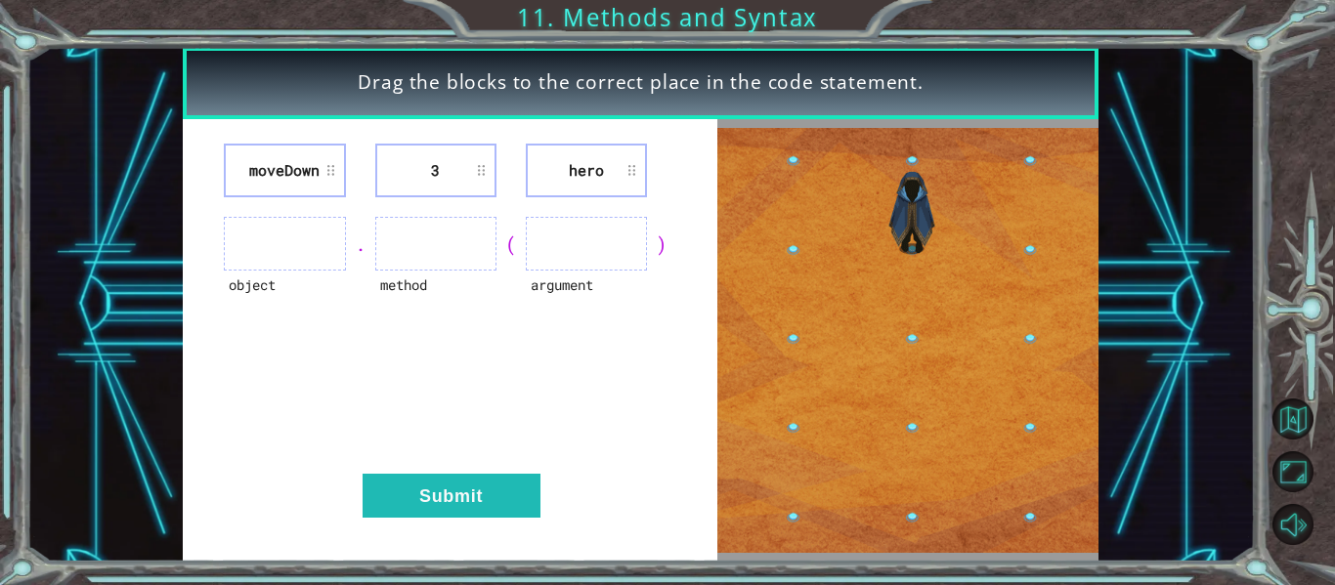
click at [279, 236] on ul at bounding box center [284, 244] width 121 height 54
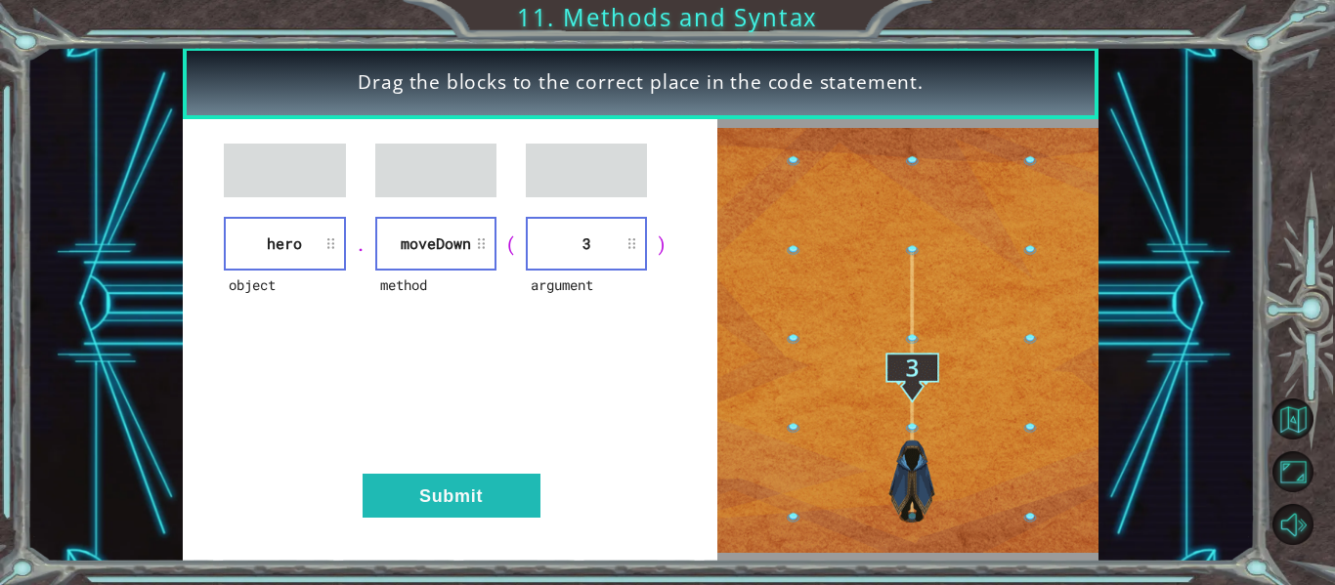
click at [478, 524] on div "object hero . method [GEOGRAPHIC_DATA] ( argument 3 ) Submit" at bounding box center [450, 340] width 535 height 443
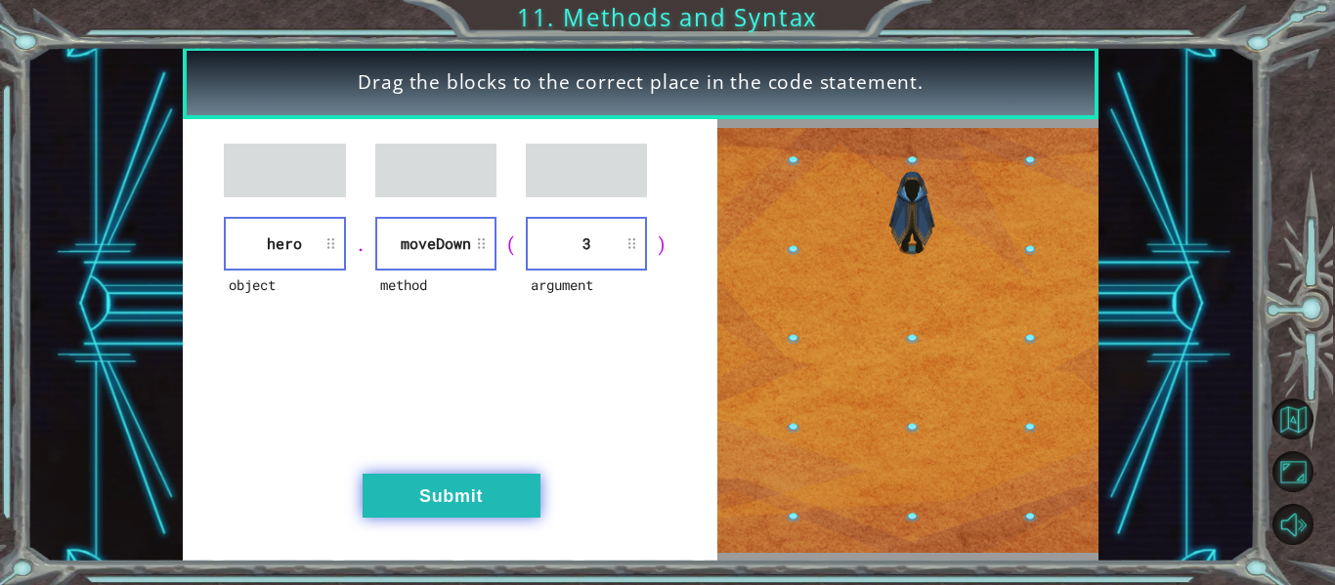
click at [478, 509] on button "Submit" at bounding box center [452, 496] width 178 height 44
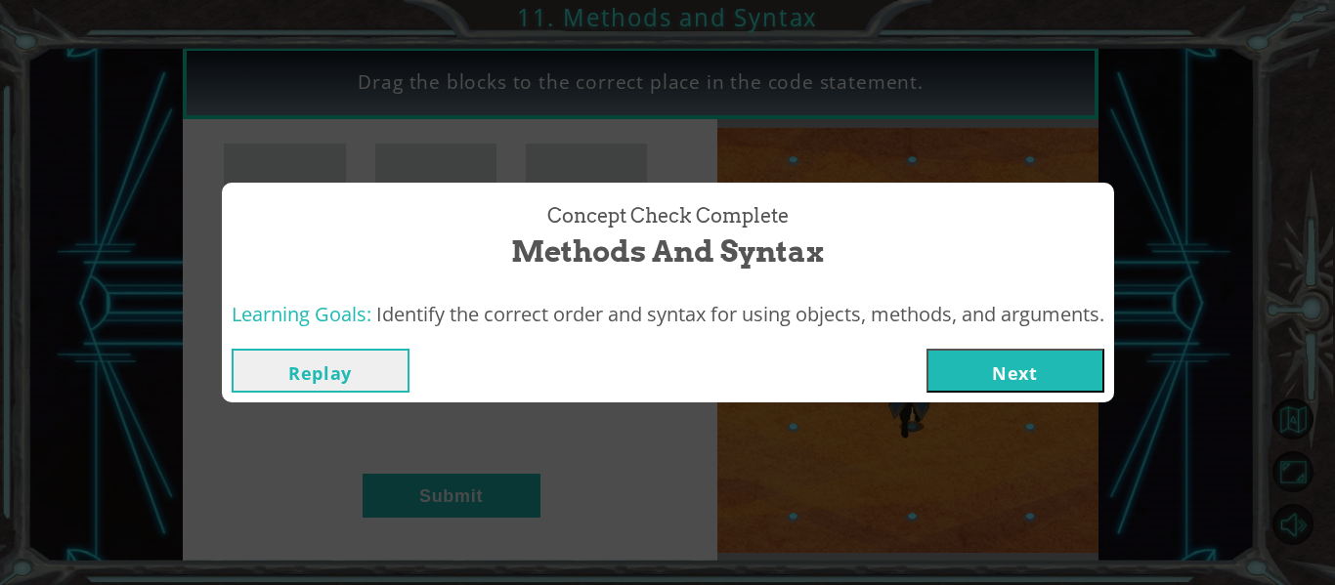
click at [960, 368] on button "Next" at bounding box center [1016, 371] width 178 height 44
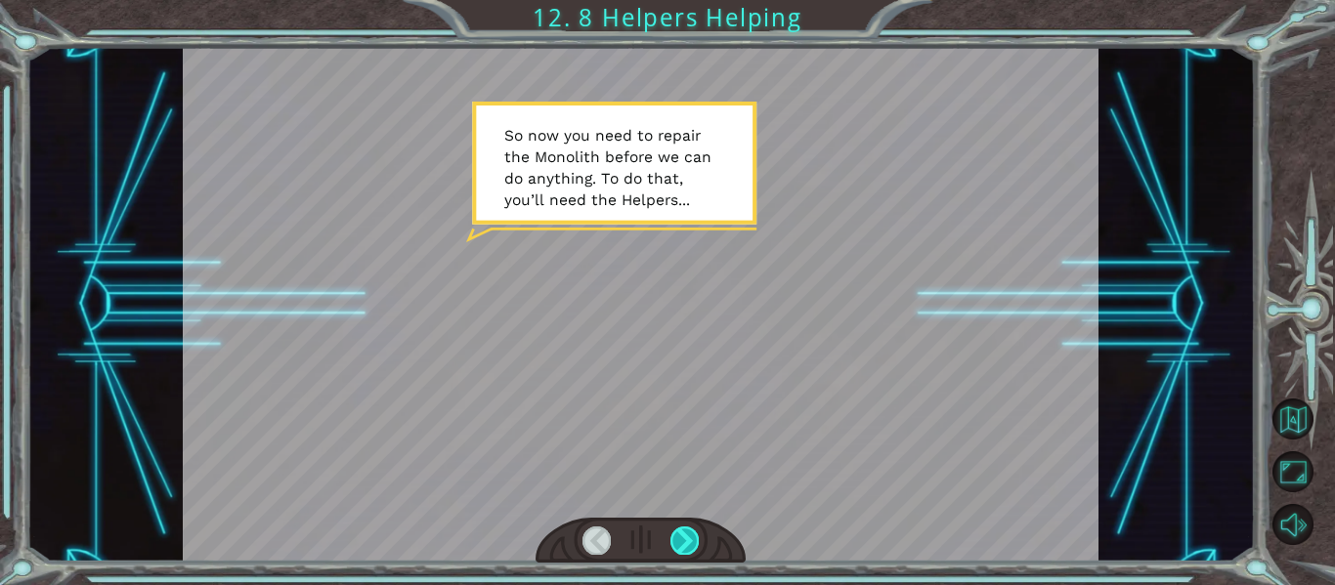
click at [680, 534] on div at bounding box center [684, 540] width 28 height 27
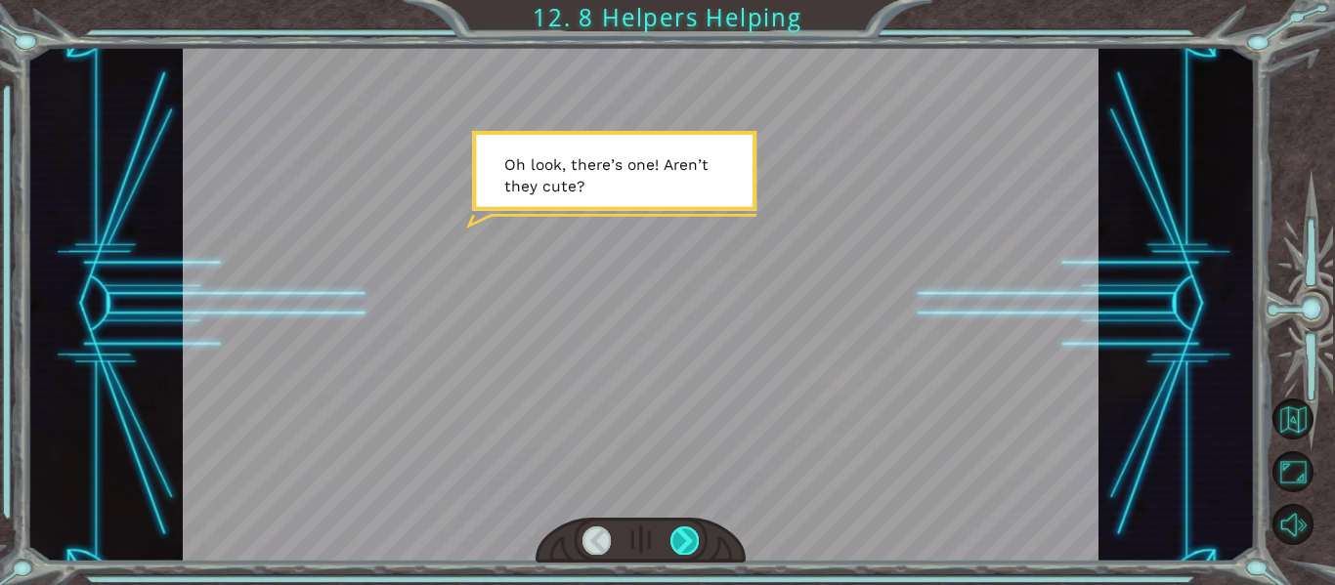
click at [680, 534] on div at bounding box center [684, 540] width 28 height 27
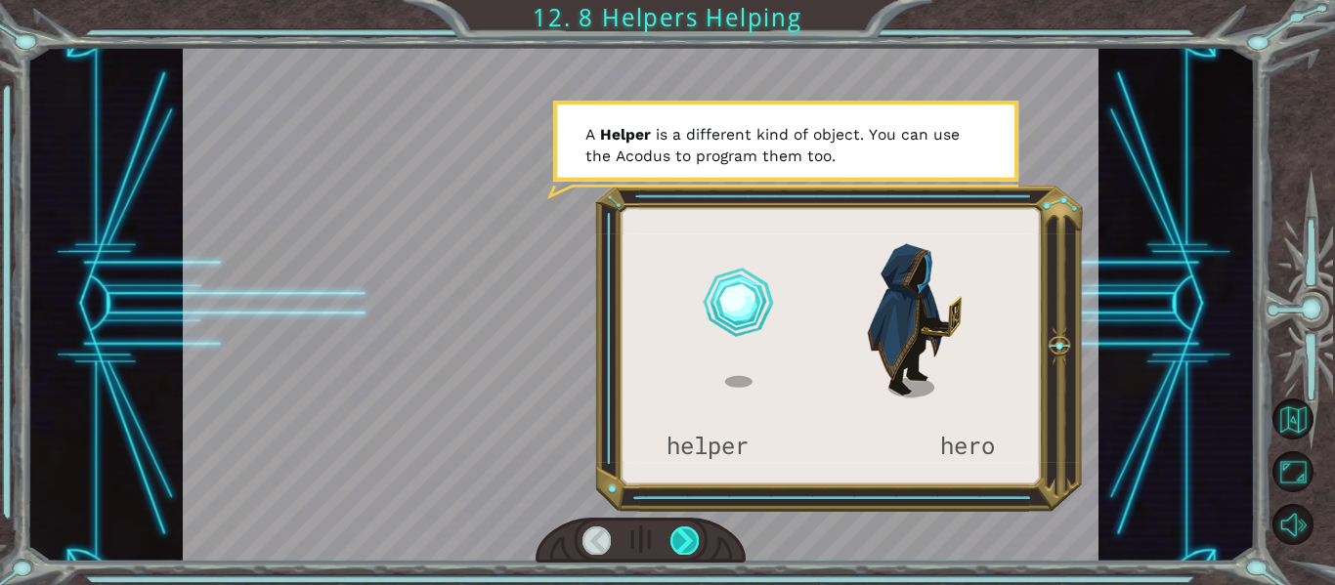
click at [697, 527] on div at bounding box center [684, 540] width 28 height 27
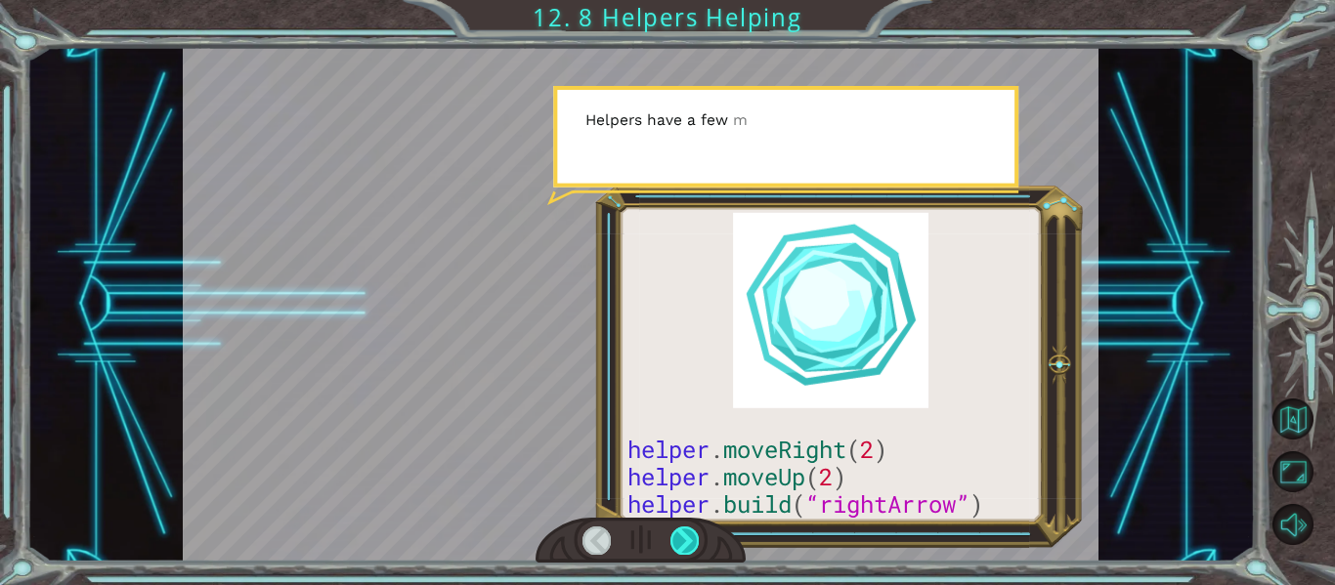
click at [687, 528] on div at bounding box center [684, 540] width 28 height 27
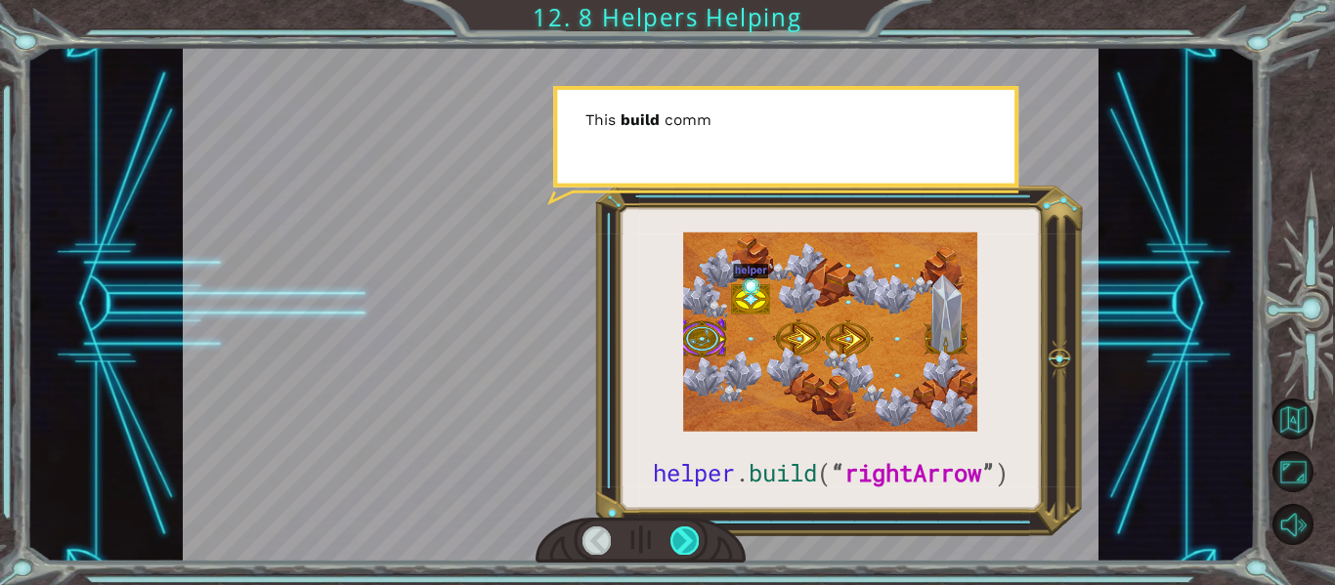
click at [687, 528] on div at bounding box center [684, 540] width 28 height 27
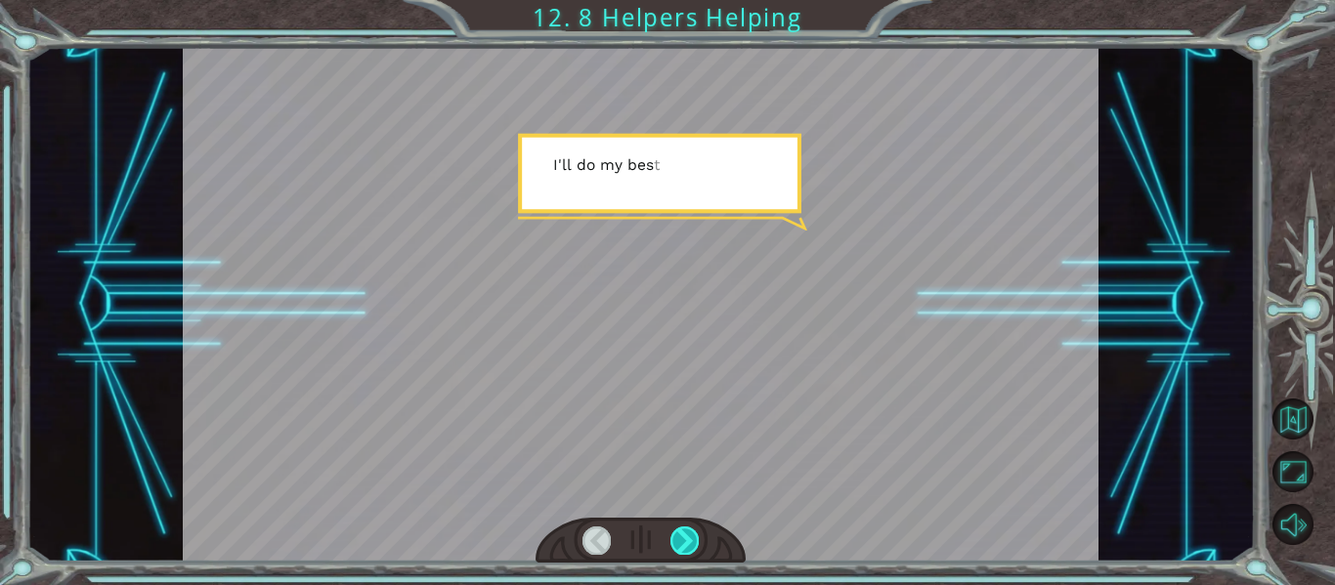
click at [687, 528] on div at bounding box center [684, 540] width 28 height 27
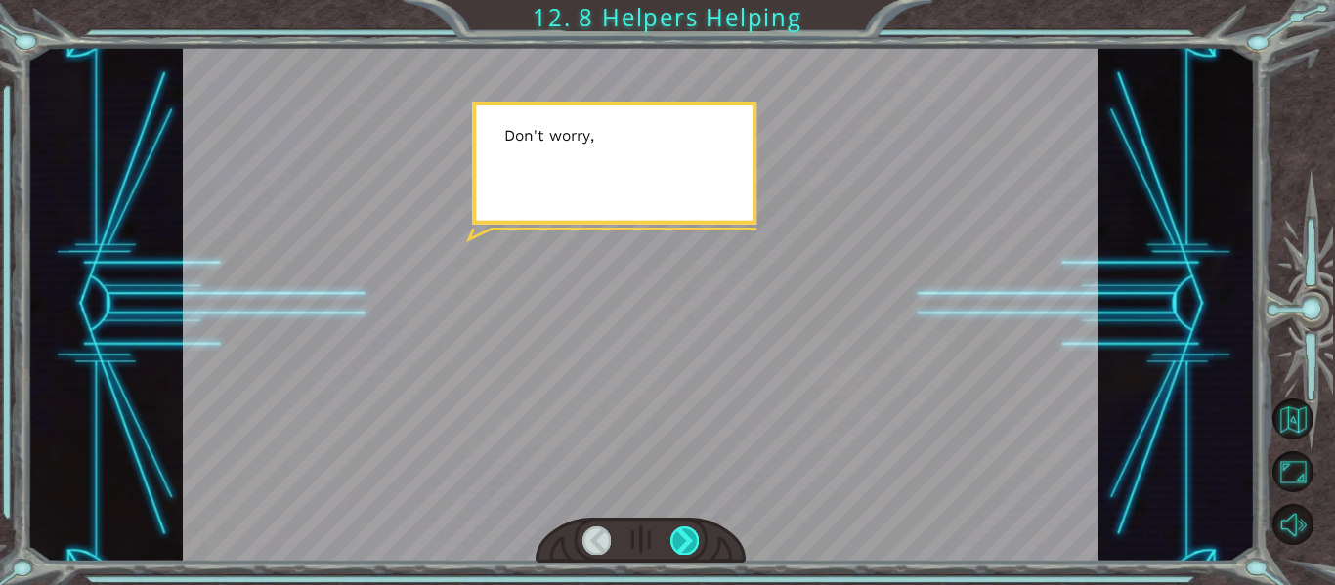
click at [687, 528] on div at bounding box center [684, 540] width 28 height 27
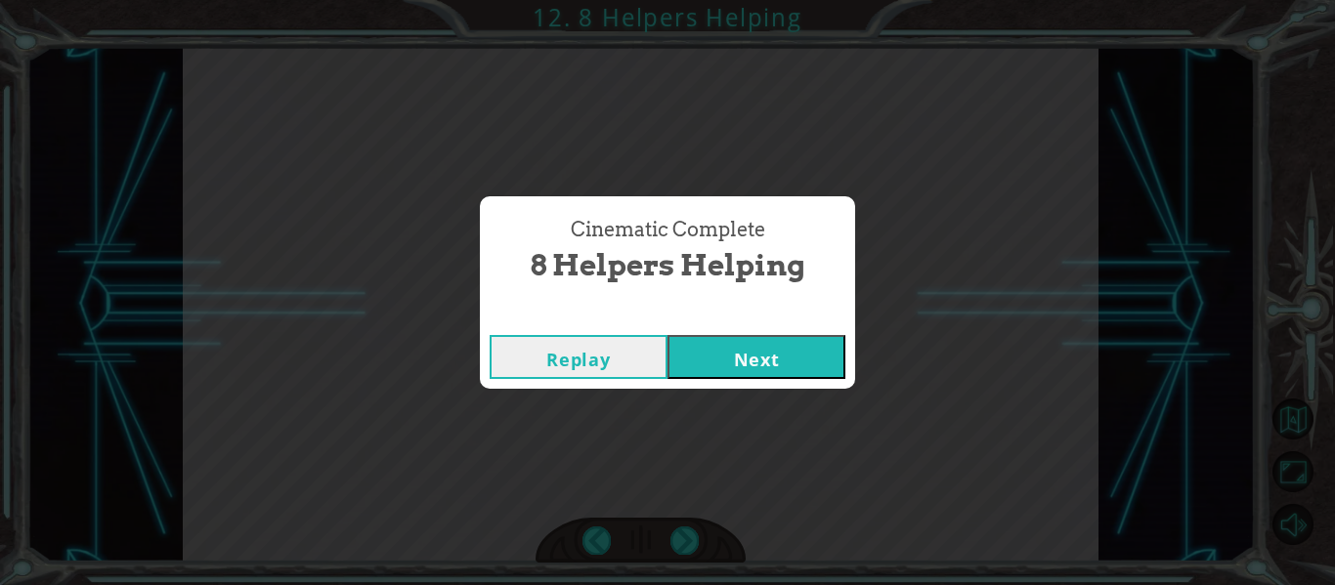
click at [767, 366] on button "Next" at bounding box center [757, 357] width 178 height 44
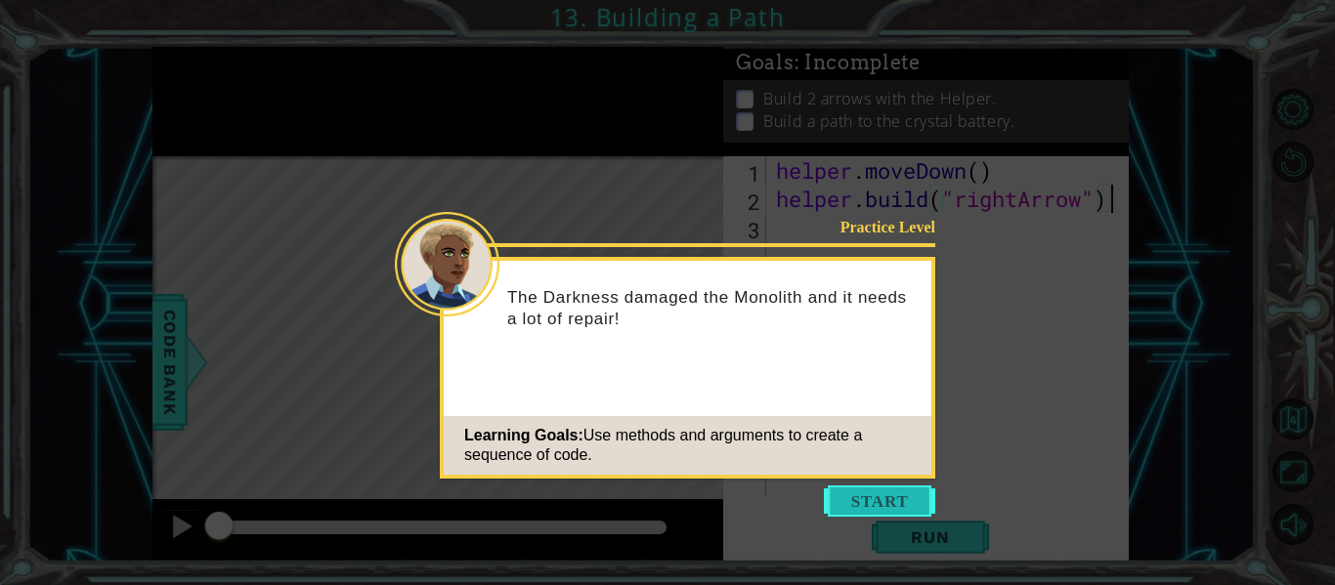
click at [871, 492] on button "Start" at bounding box center [879, 501] width 111 height 31
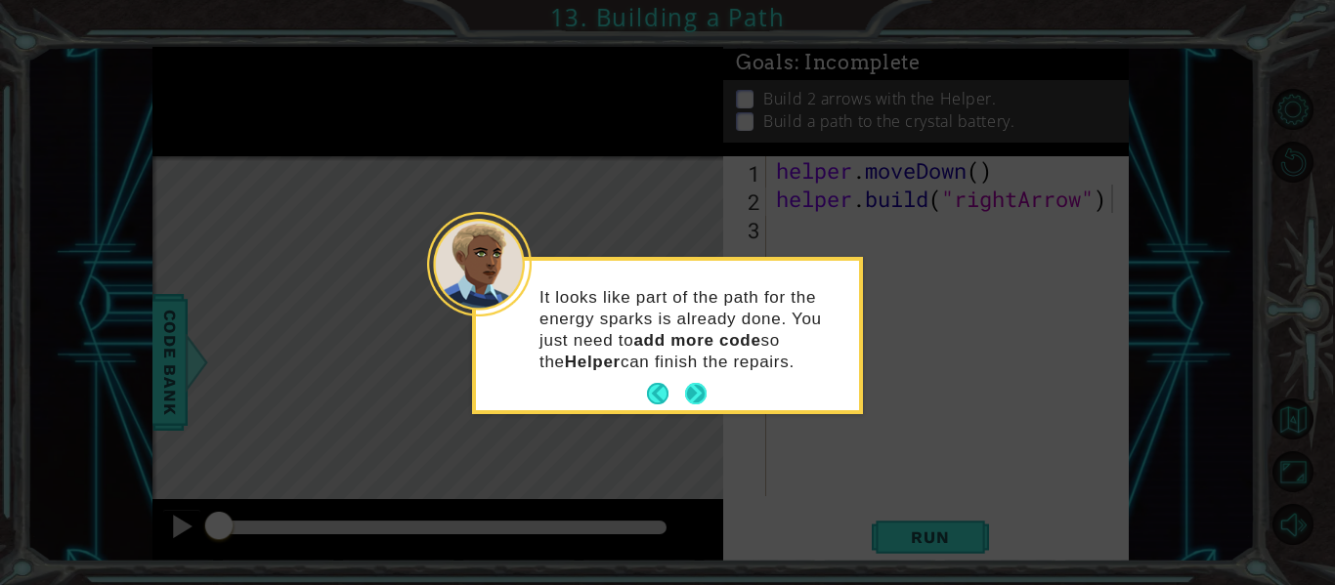
click at [701, 383] on button "Next" at bounding box center [696, 394] width 22 height 22
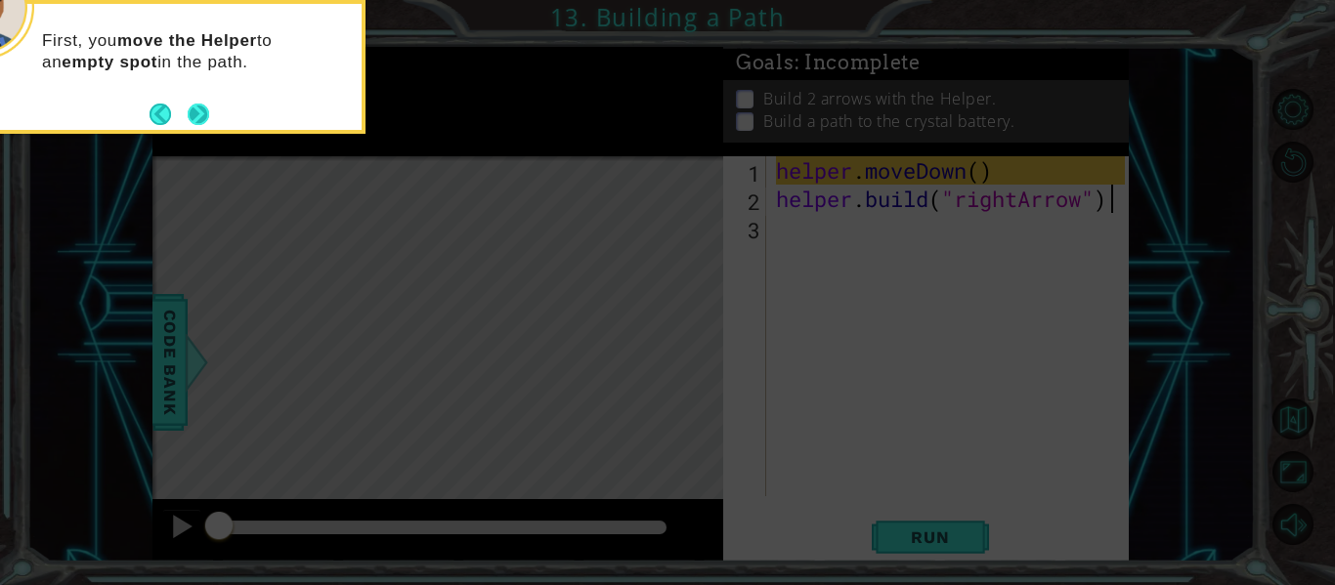
click at [193, 104] on button "Next" at bounding box center [199, 115] width 22 height 22
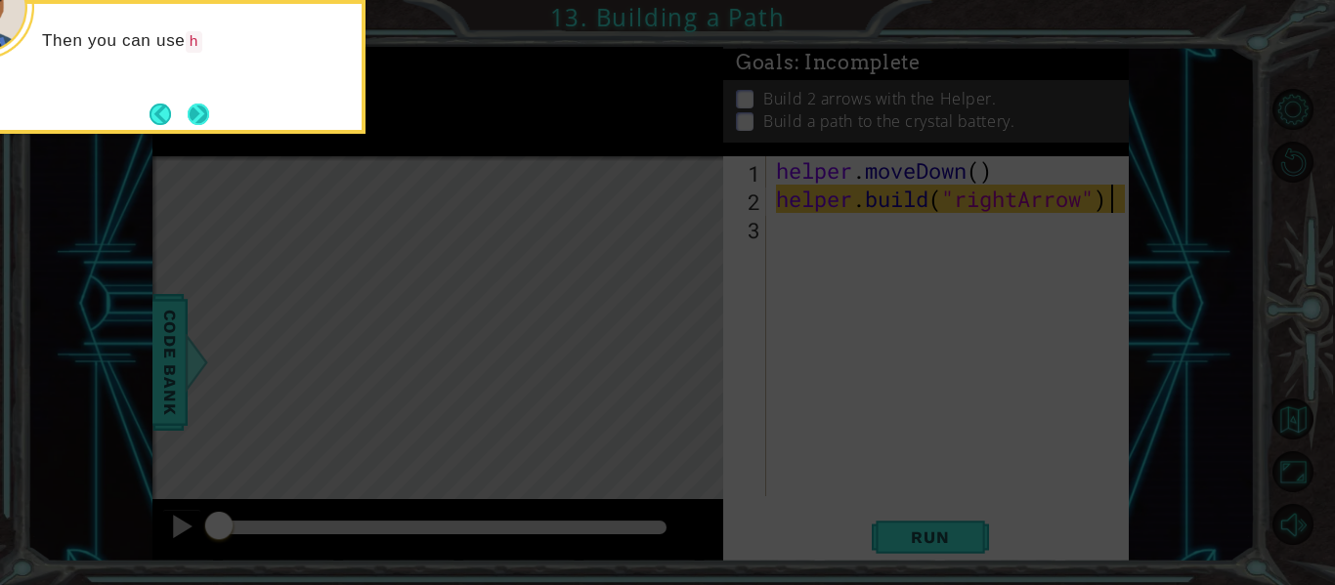
click at [198, 112] on button "Next" at bounding box center [199, 115] width 22 height 22
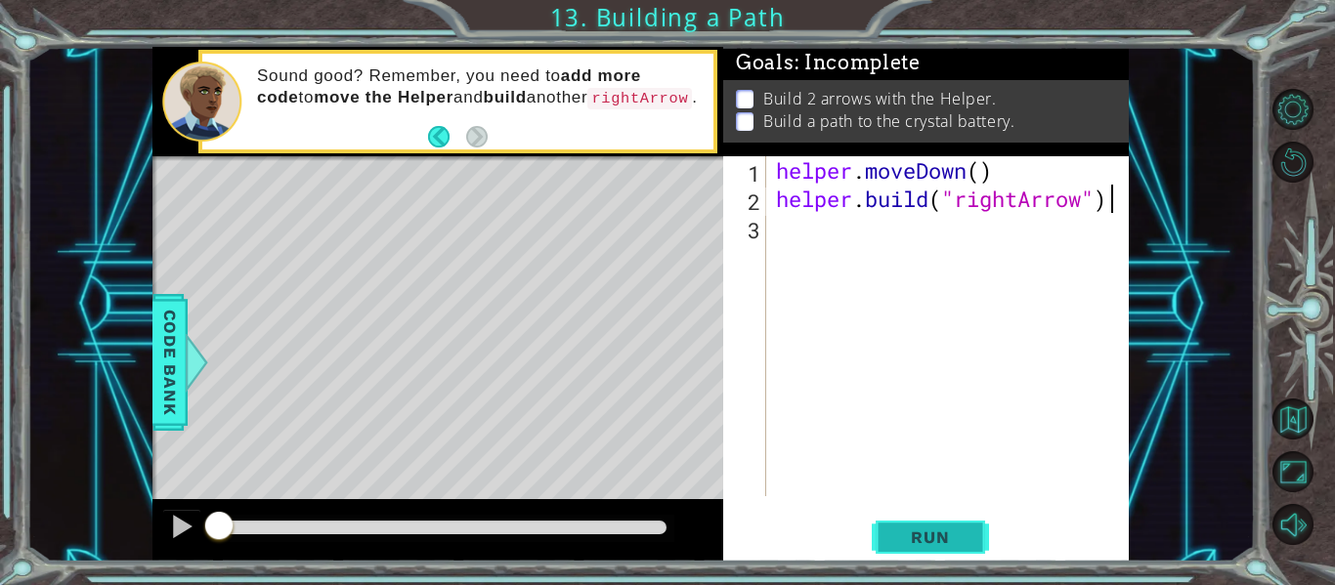
click at [928, 537] on span "Run" at bounding box center [929, 538] width 77 height 20
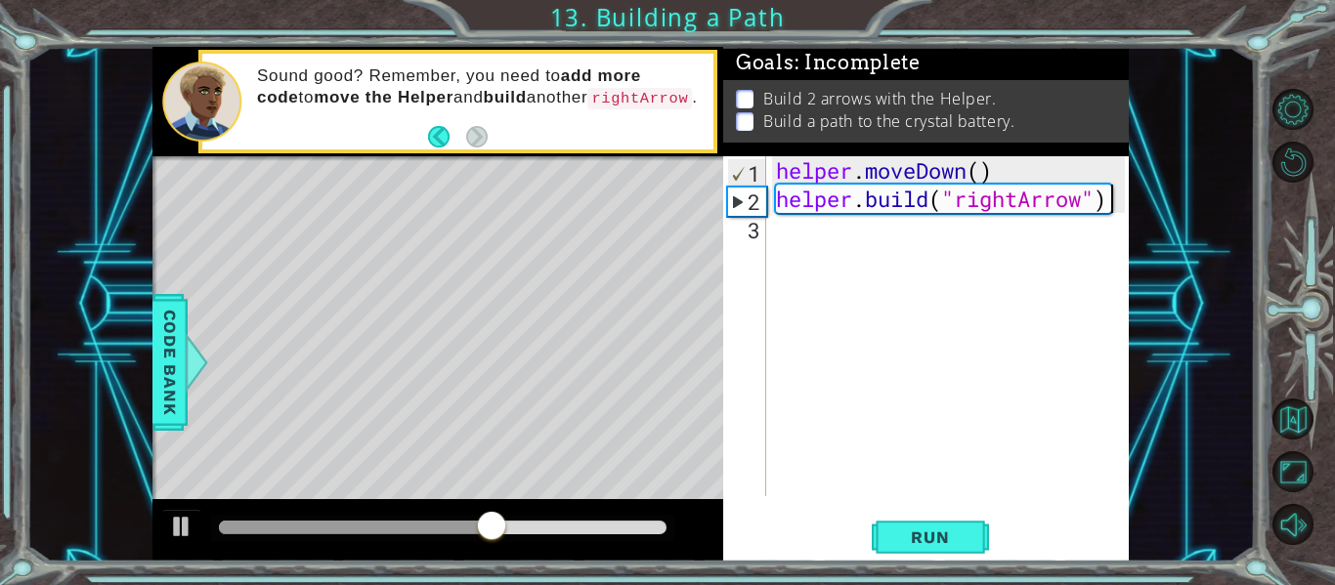
click at [808, 257] on div "helper . moveDown ( ) helper . build ( "rightArrow" )" at bounding box center [953, 354] width 363 height 397
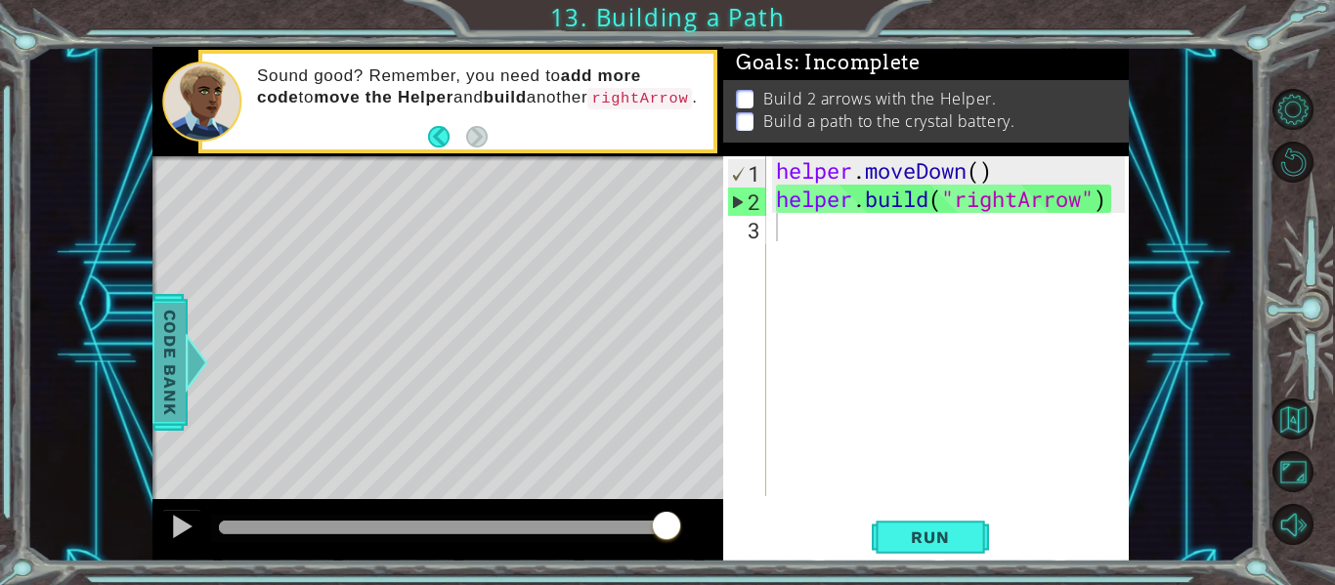
click at [189, 351] on div at bounding box center [197, 362] width 24 height 59
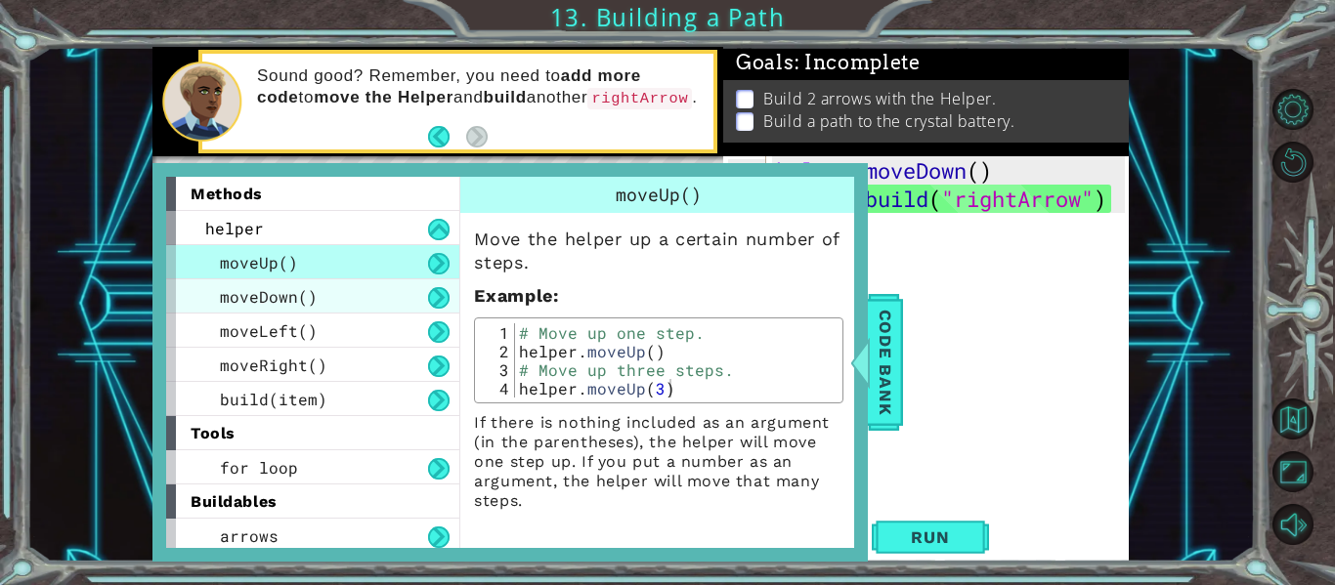
scroll to position [5, 0]
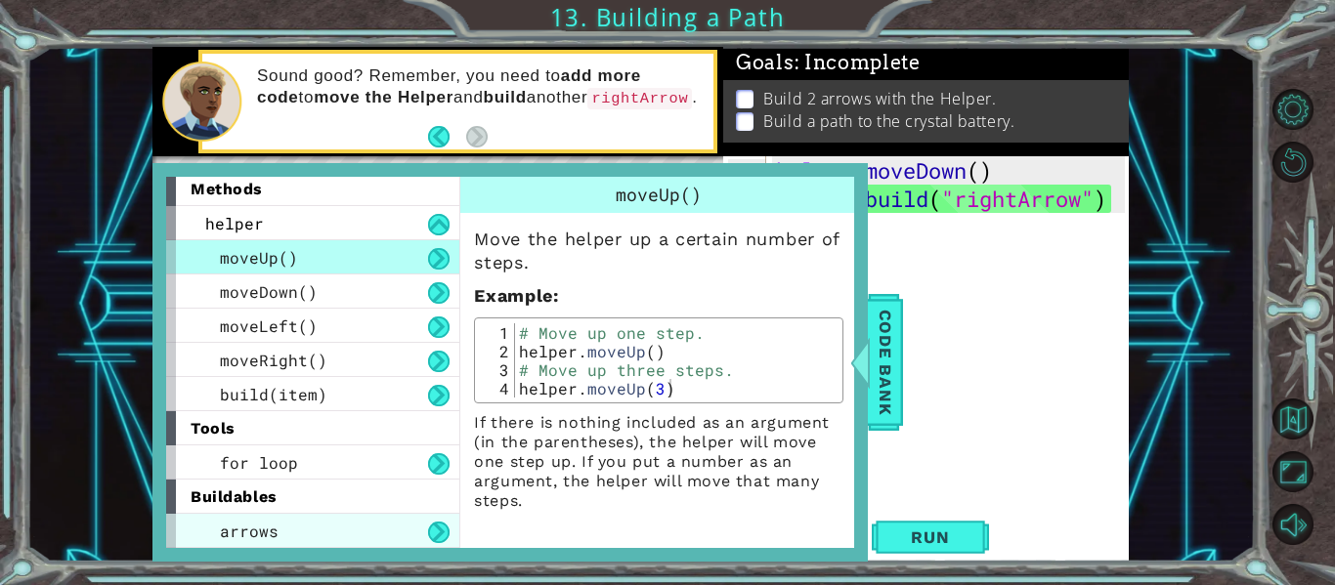
click at [320, 521] on div "arrows" at bounding box center [312, 531] width 293 height 34
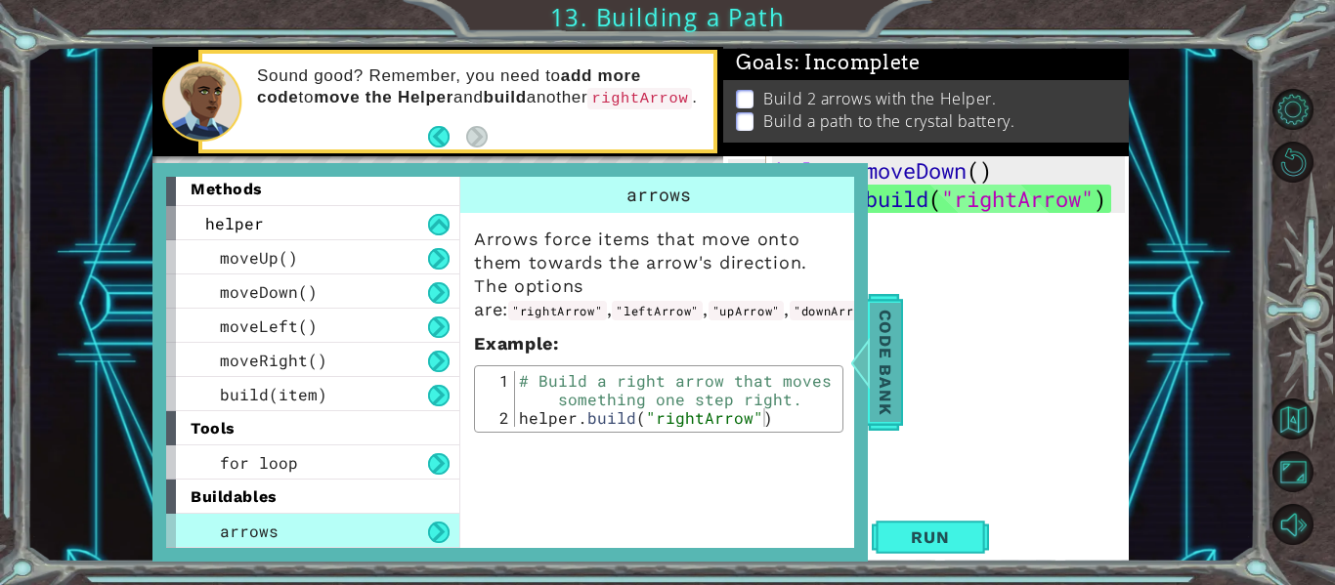
click at [871, 311] on span "Code Bank" at bounding box center [885, 362] width 31 height 119
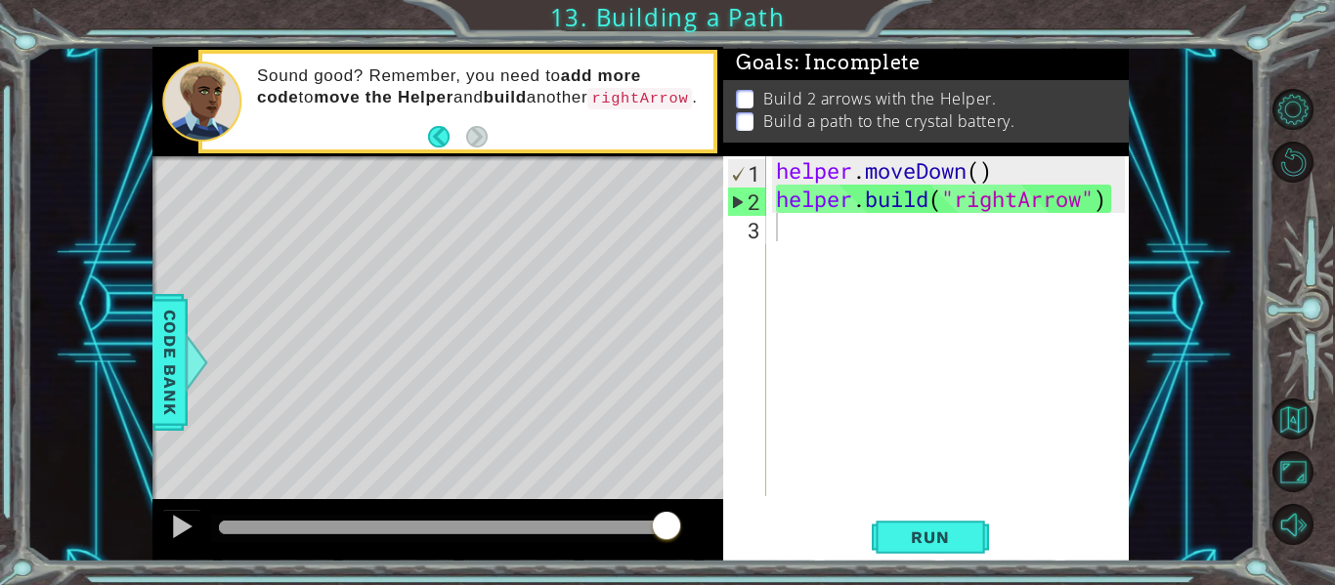
click at [850, 228] on div "helper . moveDown ( ) helper . build ( "rightArrow" )" at bounding box center [953, 354] width 363 height 397
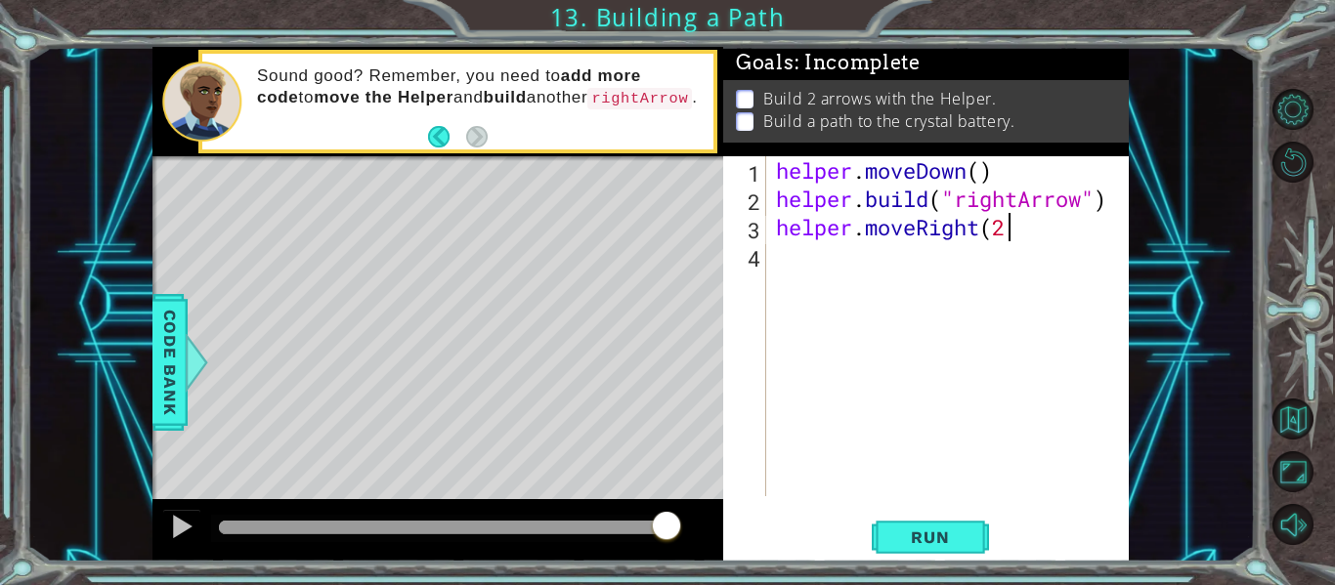
scroll to position [0, 10]
click at [970, 539] on button "Run" at bounding box center [930, 538] width 117 height 40
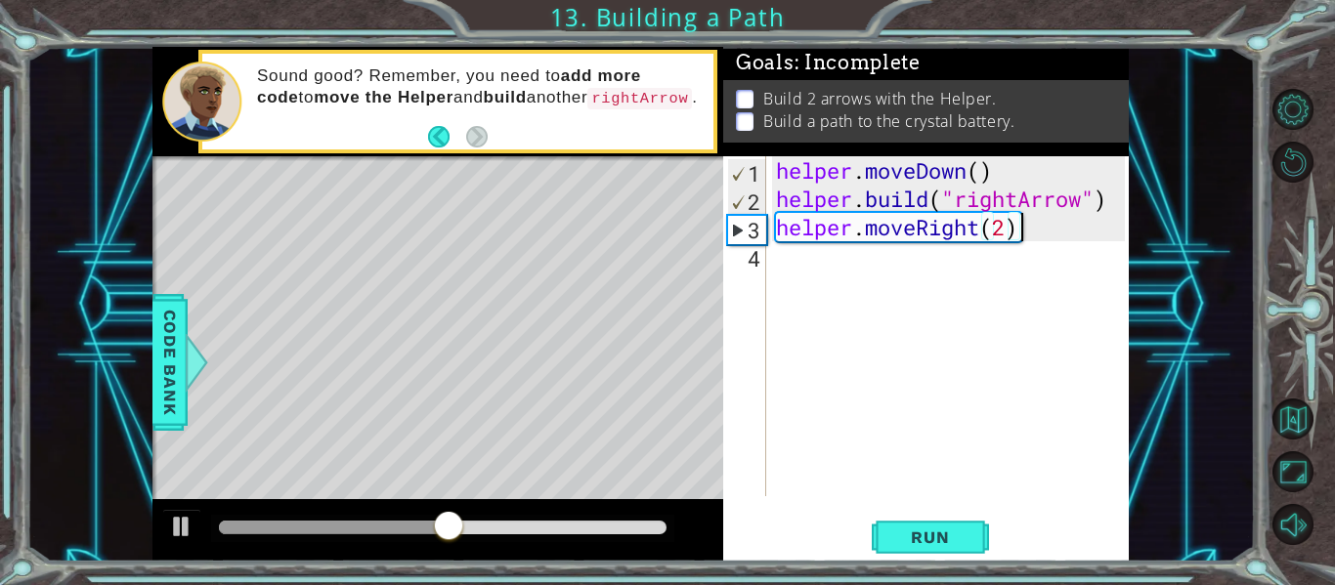
click at [1013, 224] on div "helper . moveDown ( ) helper . build ( "rightArrow" ) helper . moveRight ( 2 )" at bounding box center [953, 354] width 363 height 397
type textarea "helper.moveRight(3)"
click at [926, 538] on span "Run" at bounding box center [929, 538] width 77 height 20
click at [842, 259] on div "helper . moveDown ( ) helper . build ( "rightArrow" ) helper . moveRight ( 3 )" at bounding box center [953, 354] width 363 height 397
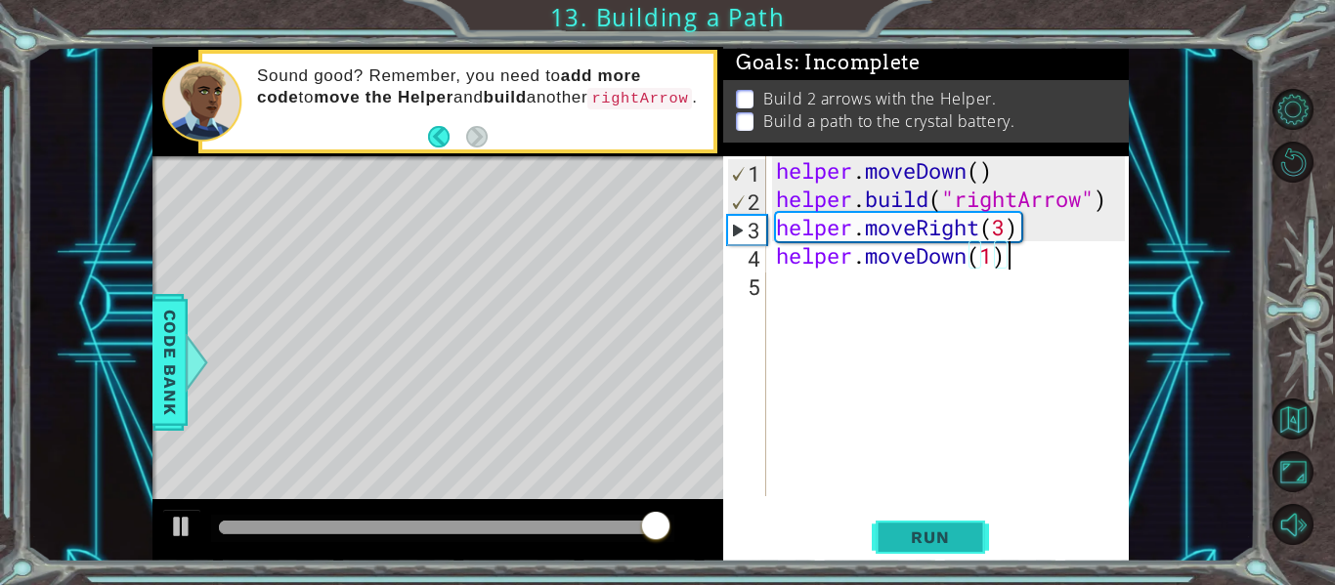
type textarea "helper.moveDown(1)"
click at [927, 538] on span "Run" at bounding box center [929, 538] width 77 height 20
